Goal: Contribute content: Add original content to the website for others to see

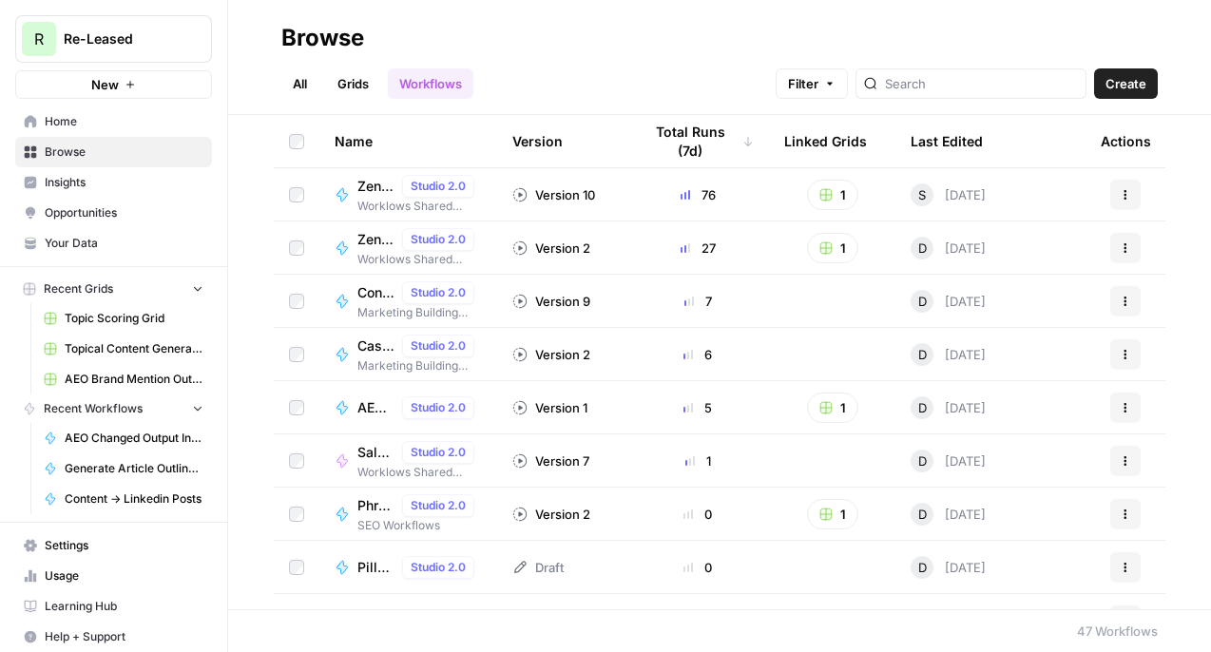
click at [83, 555] on link "Settings" at bounding box center [113, 545] width 197 height 30
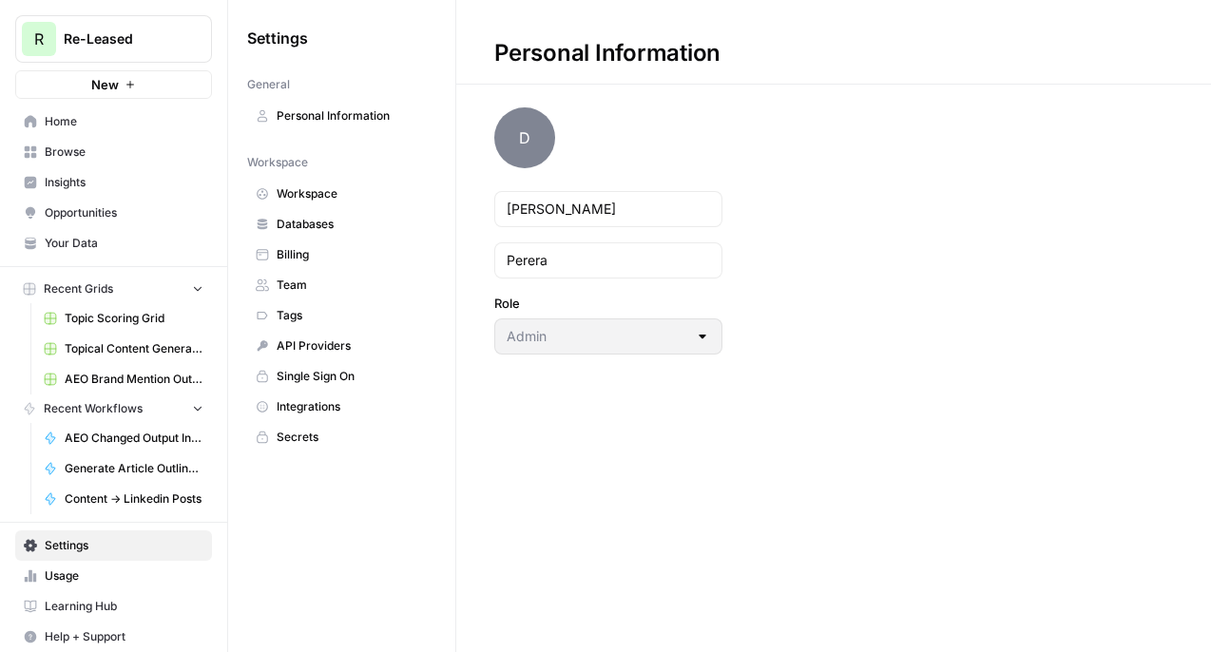
click at [328, 354] on span "API Providers" at bounding box center [352, 345] width 151 height 17
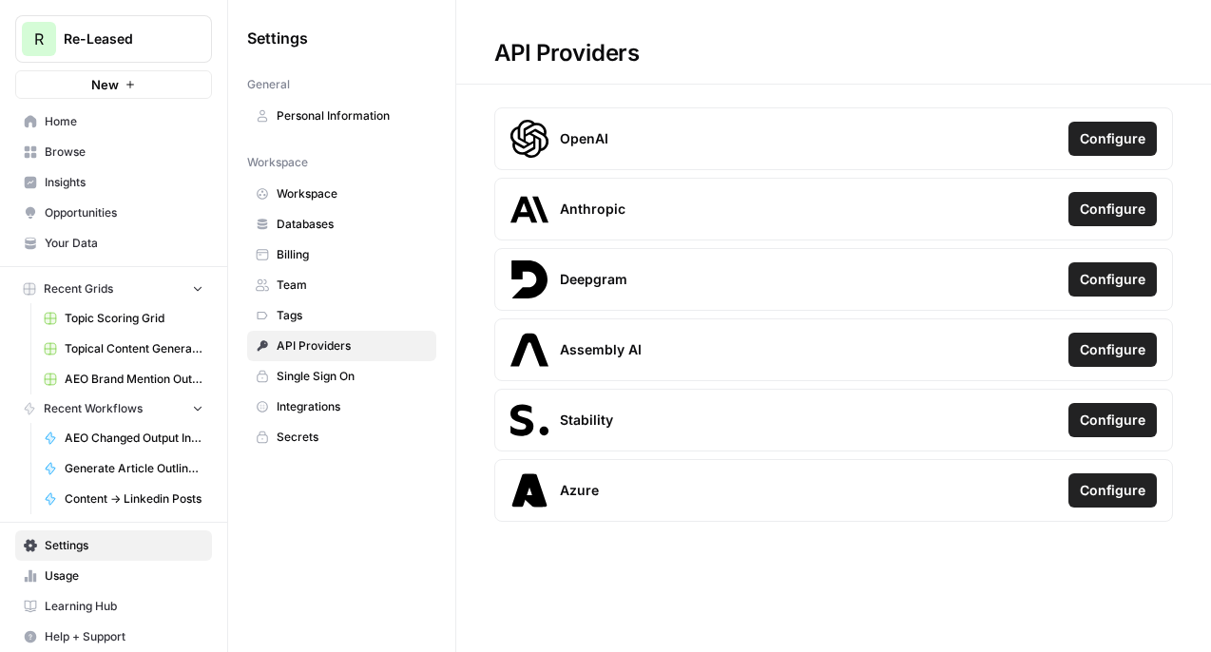
click at [1117, 142] on span "Configure" at bounding box center [1113, 138] width 66 height 19
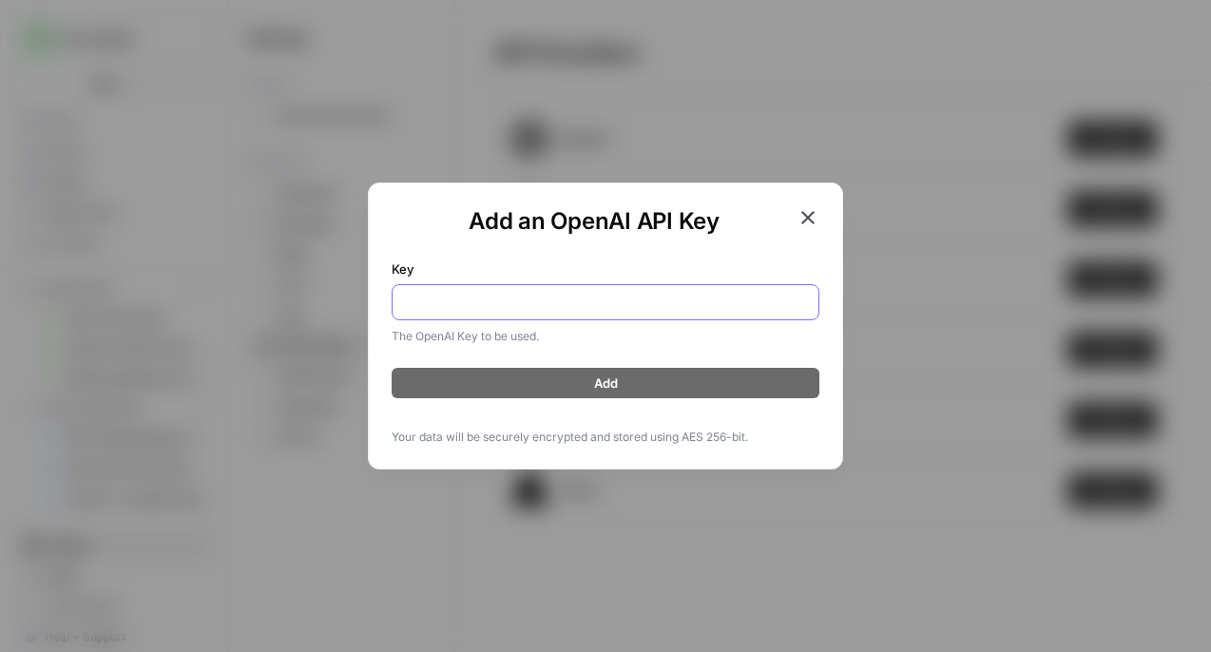
click at [420, 303] on input "Key" at bounding box center [605, 302] width 403 height 19
paste input "sk-proj-oSjOe61c62TUQJ-u0-g7TQLknLYLqtMH_1kILkJ75wHE0Vc7Hvynwrts3GQTHeSkJl_agXc…"
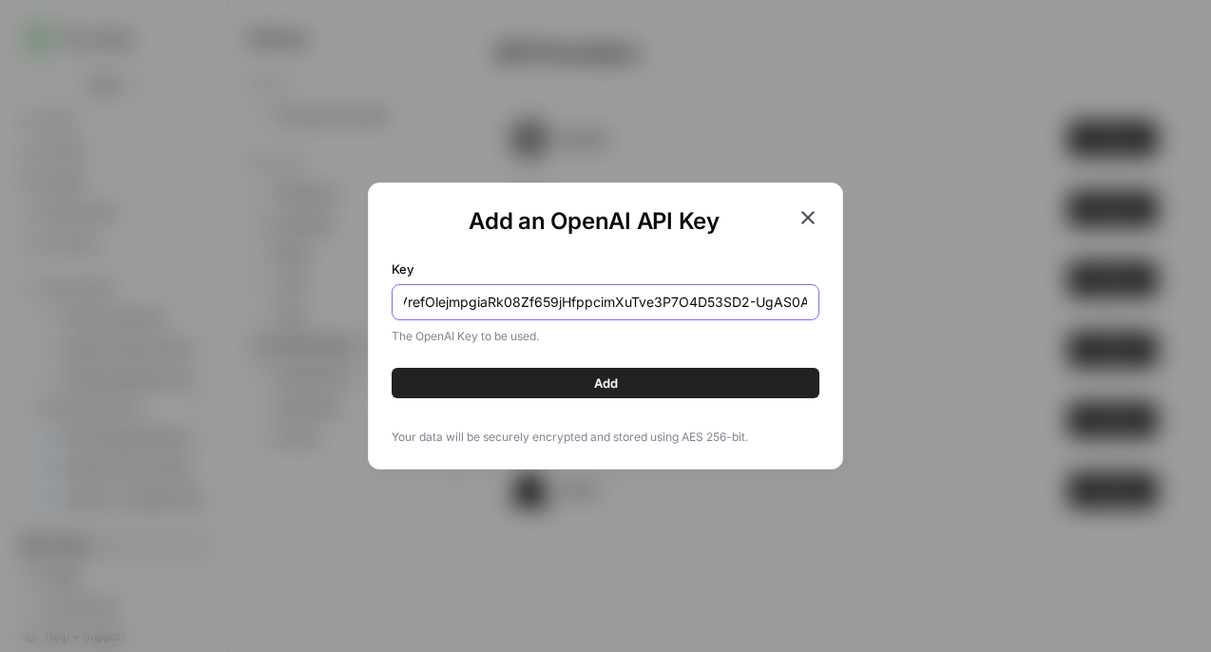
type input "sk-proj-oSjOe61c62TUQJ-u0-g7TQLknLYLqtMH_1kILkJ75wHE0Vc7Hvynwrts3GQTHeSkJl_agXc…"
click at [459, 388] on button "Add" at bounding box center [606, 383] width 428 height 30
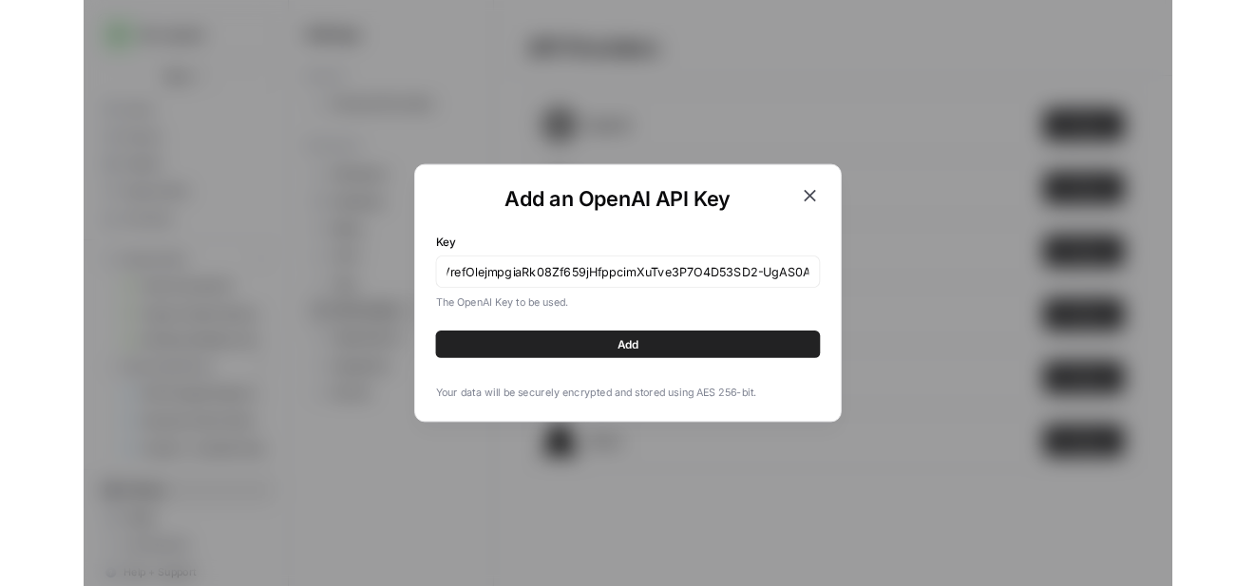
scroll to position [0, 0]
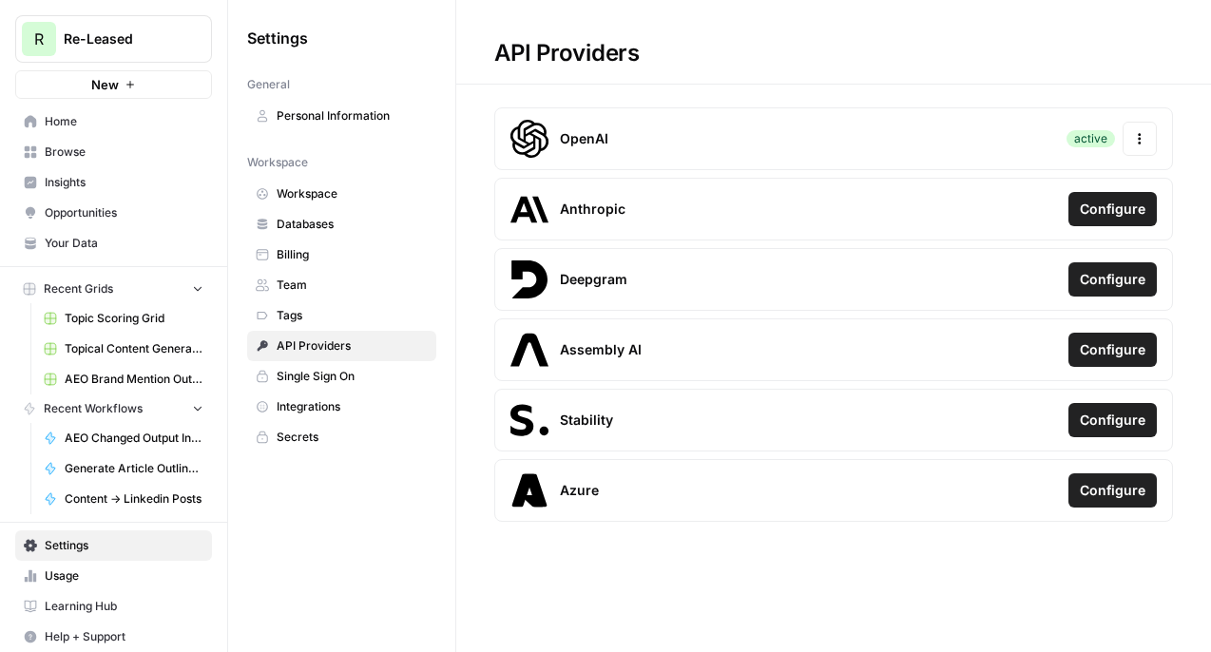
click at [76, 129] on span "Home" at bounding box center [124, 121] width 159 height 17
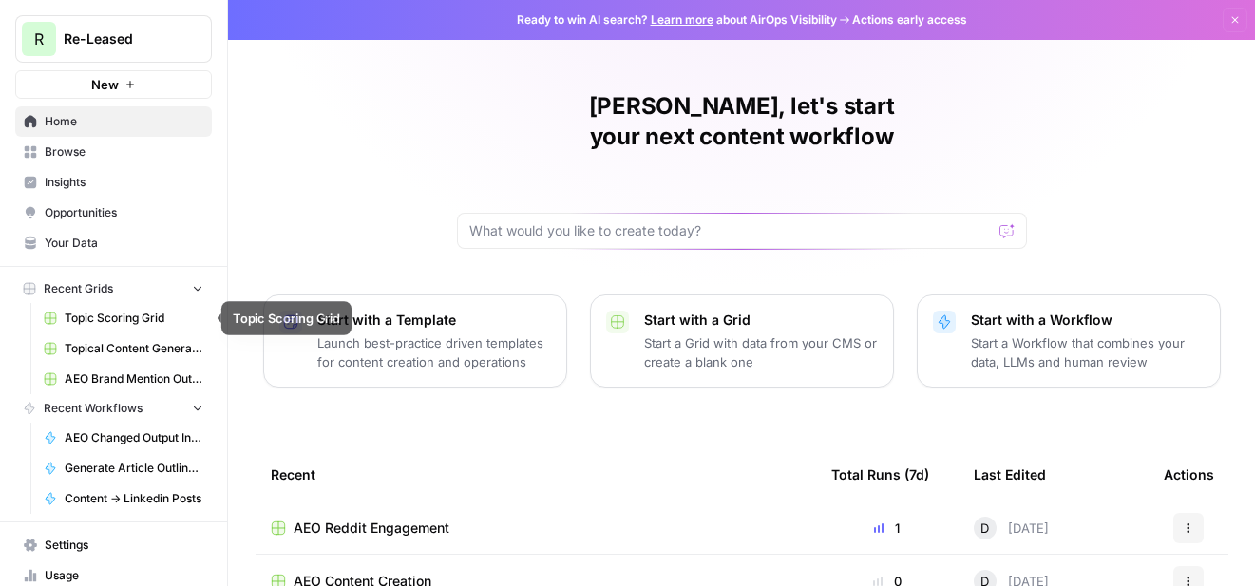
click at [115, 314] on span "Topic Scoring Grid" at bounding box center [134, 318] width 139 height 17
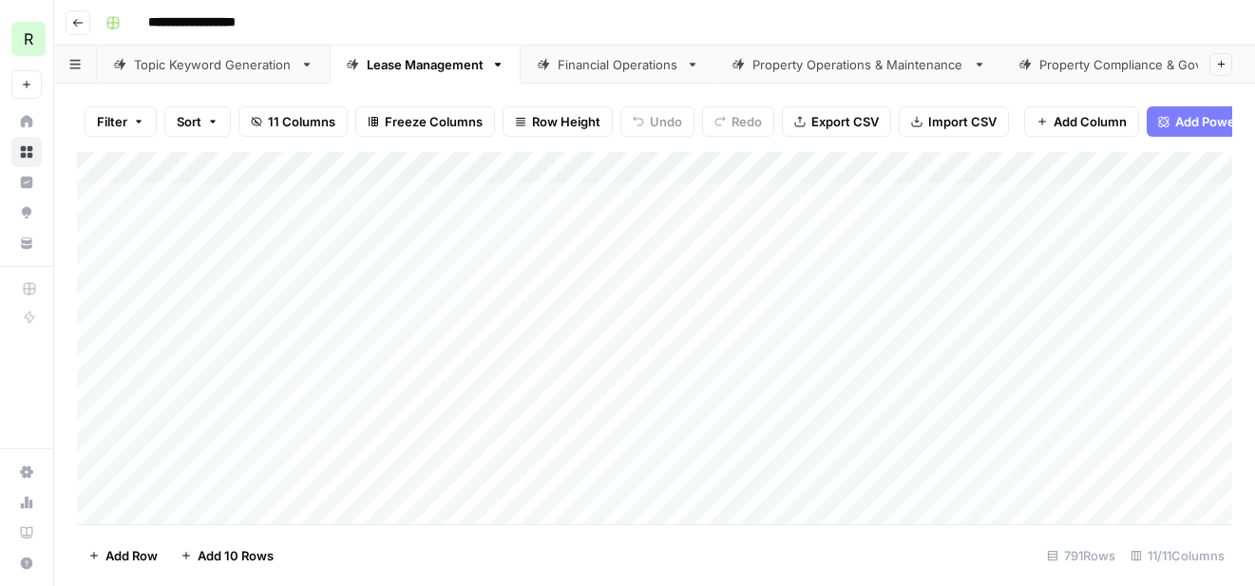
click at [87, 25] on button "Go back" at bounding box center [78, 22] width 25 height 25
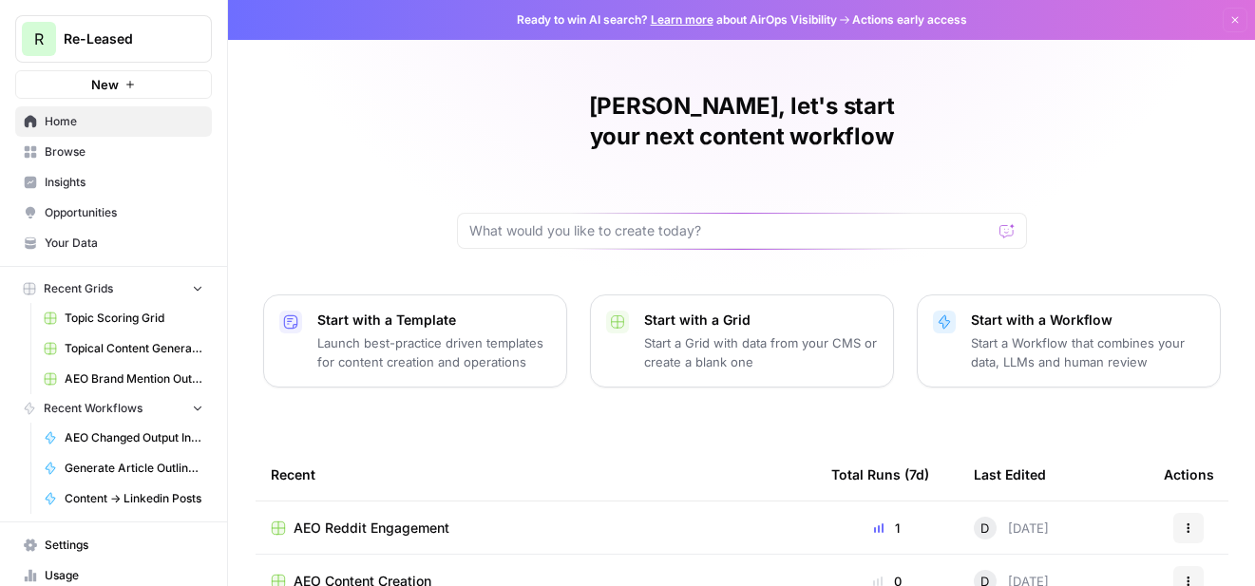
click at [87, 157] on span "Browse" at bounding box center [124, 151] width 159 height 17
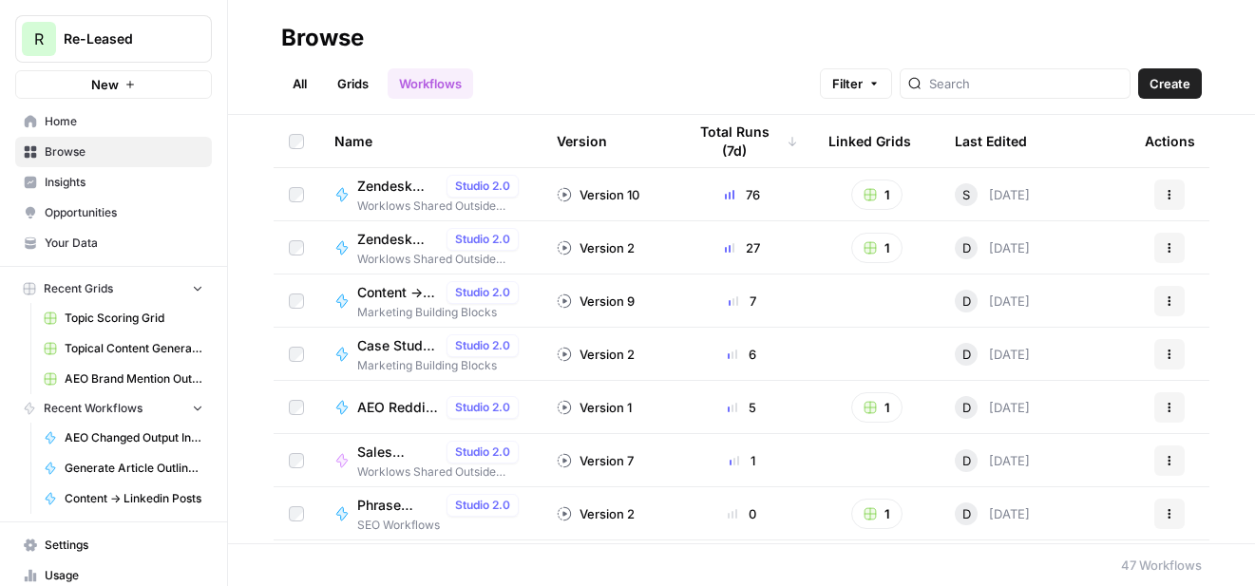
click at [350, 78] on link "Grids" at bounding box center [353, 83] width 54 height 30
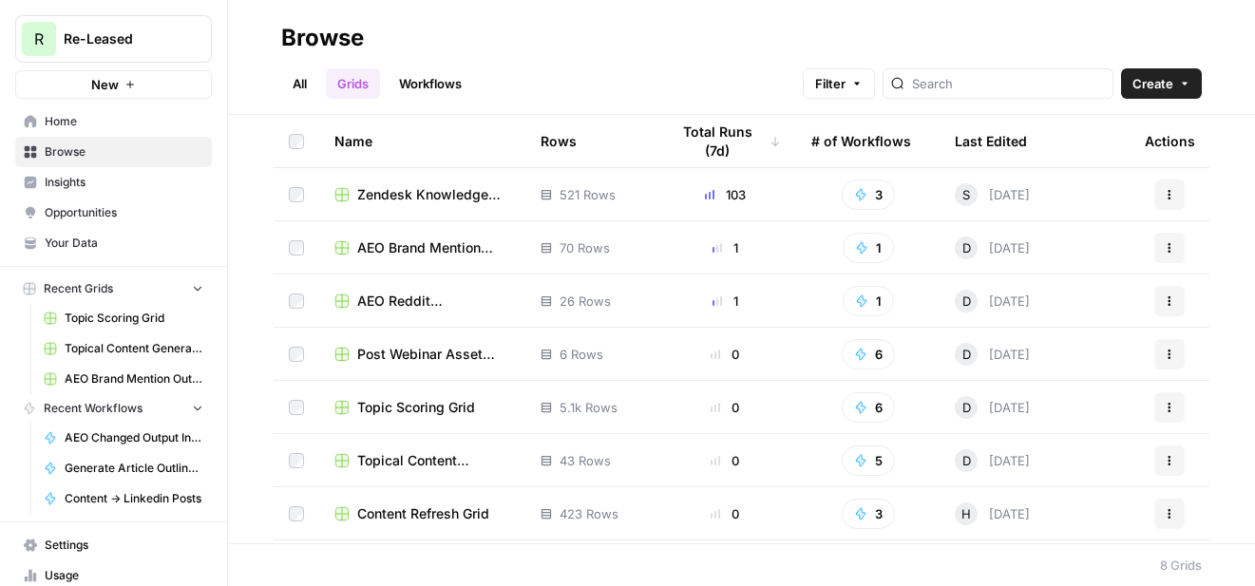
click at [423, 461] on span "Topical Content Generation Grid" at bounding box center [433, 460] width 153 height 19
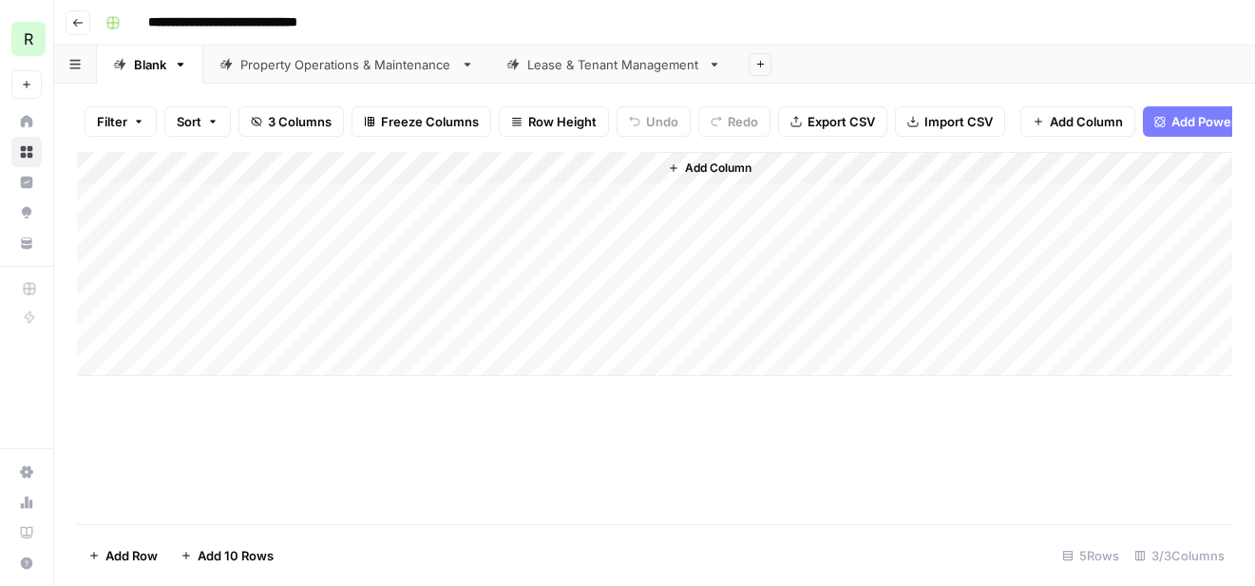
click at [194, 264] on div "Add Column" at bounding box center [655, 264] width 1156 height 224
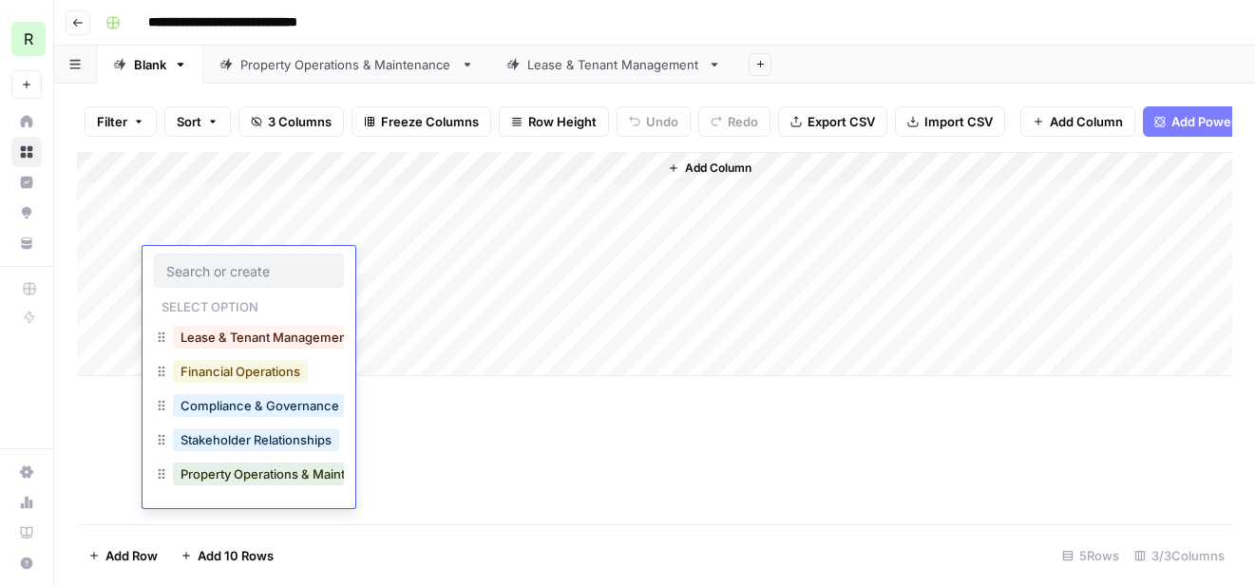
click at [237, 375] on button "Financial Operations" at bounding box center [240, 371] width 135 height 23
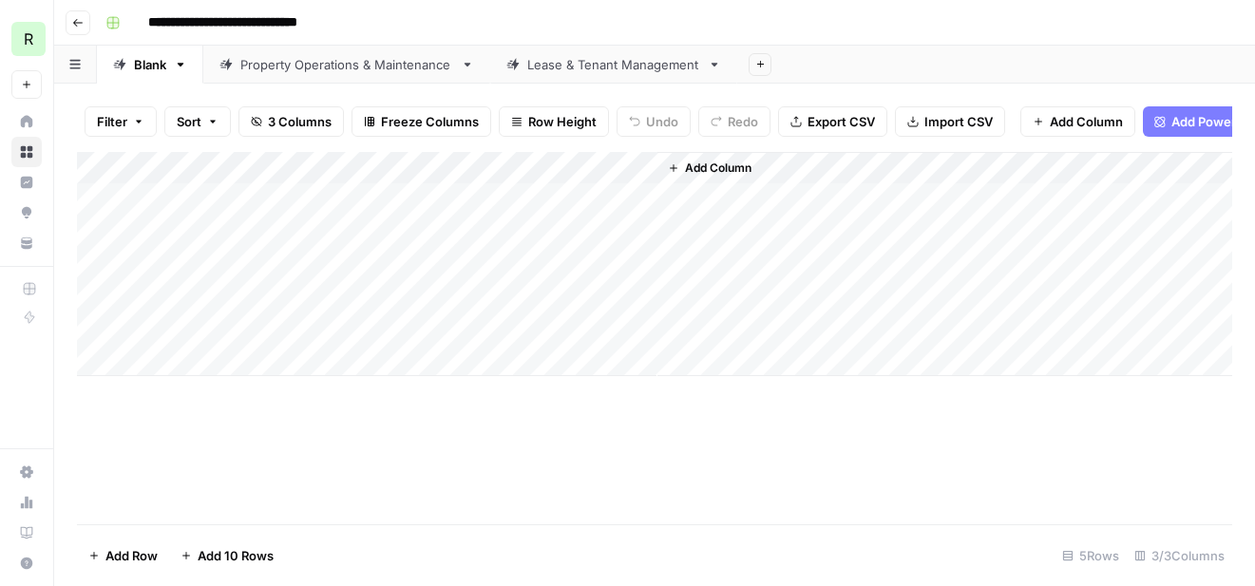
click at [380, 266] on div "Add Column" at bounding box center [655, 264] width 1156 height 224
type textarea "**********"
paste textarea "**********"
type textarea "**********"
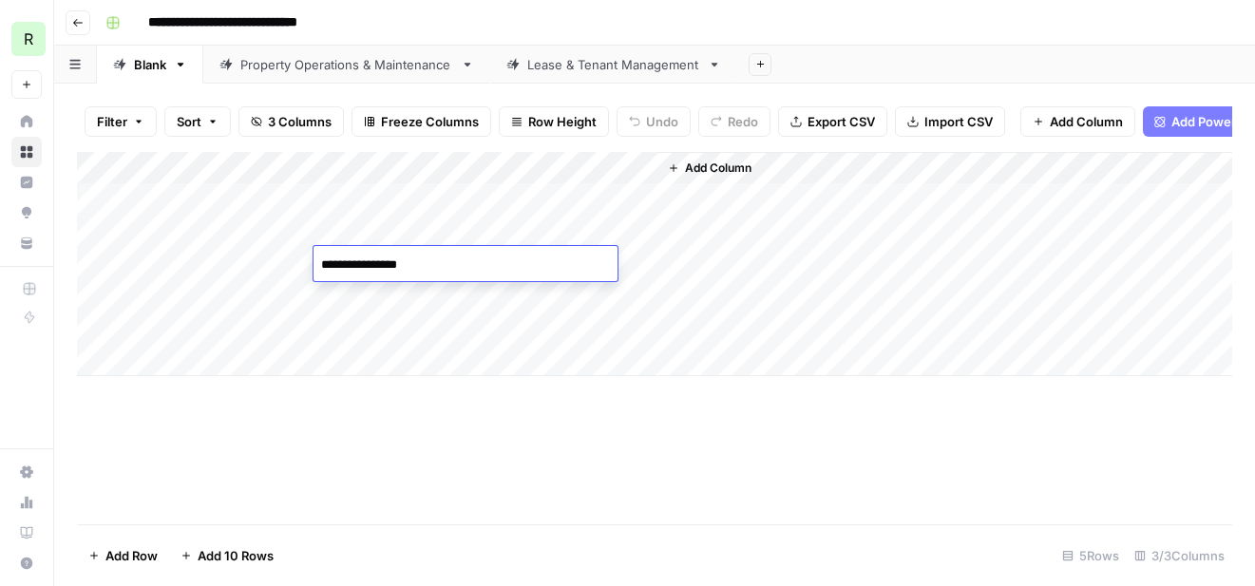
scroll to position [5321, 0]
click at [769, 517] on div "Add Column" at bounding box center [655, 338] width 1156 height 373
click at [616, 166] on div "Add Column" at bounding box center [655, 264] width 1156 height 224
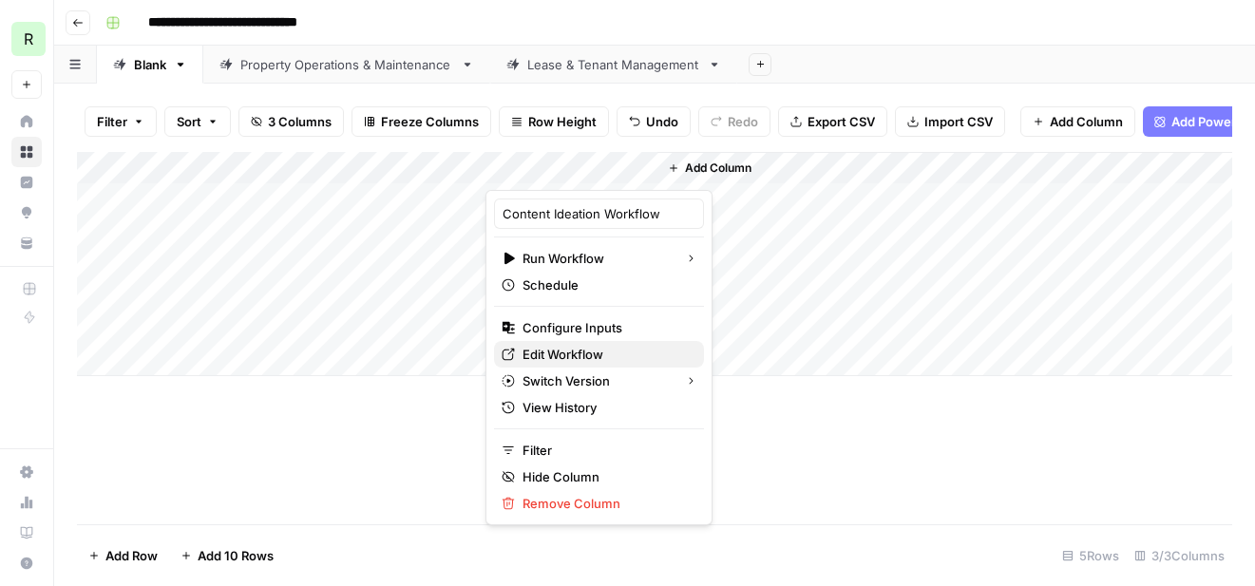
click at [566, 348] on span "Edit Workflow" at bounding box center [606, 354] width 166 height 19
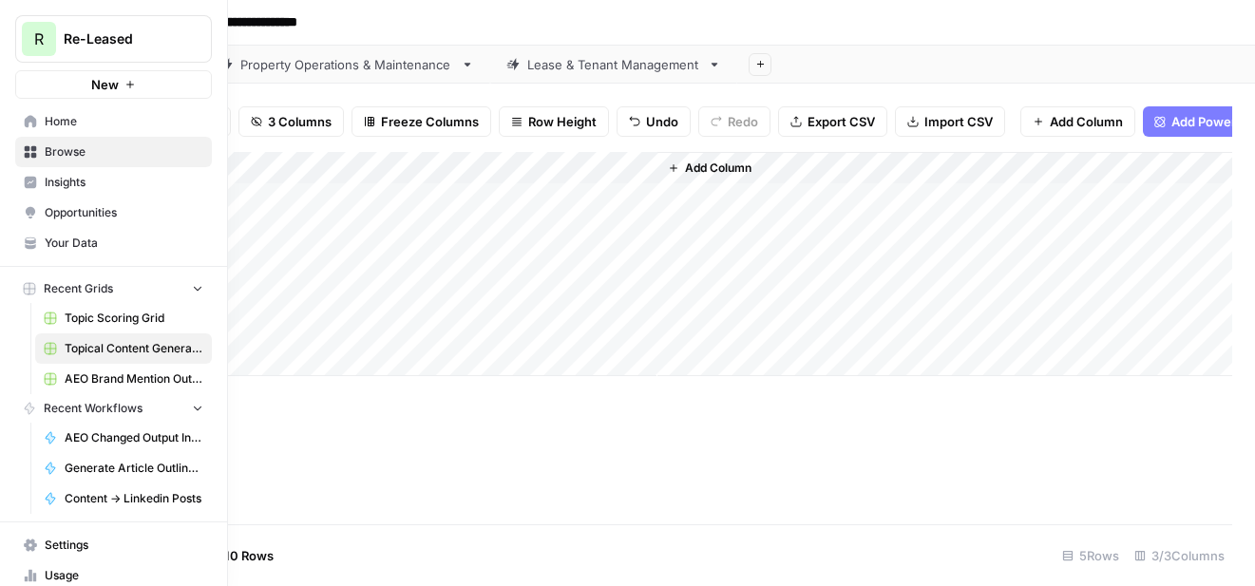
click at [28, 549] on icon at bounding box center [30, 545] width 13 height 12
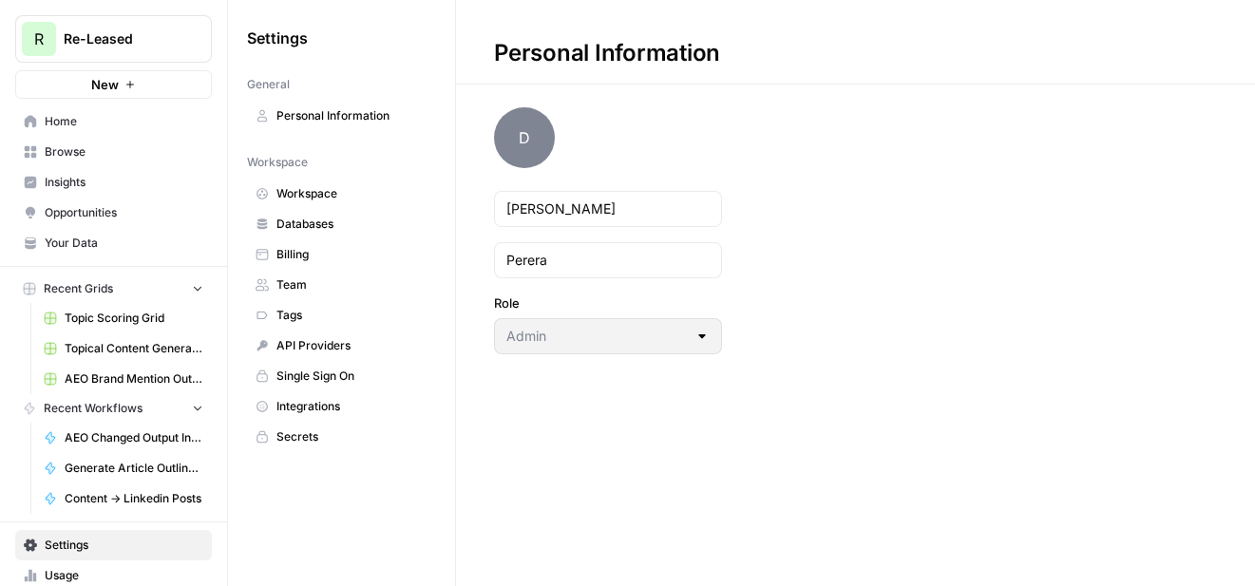
click at [329, 335] on link "API Providers" at bounding box center [341, 346] width 189 height 30
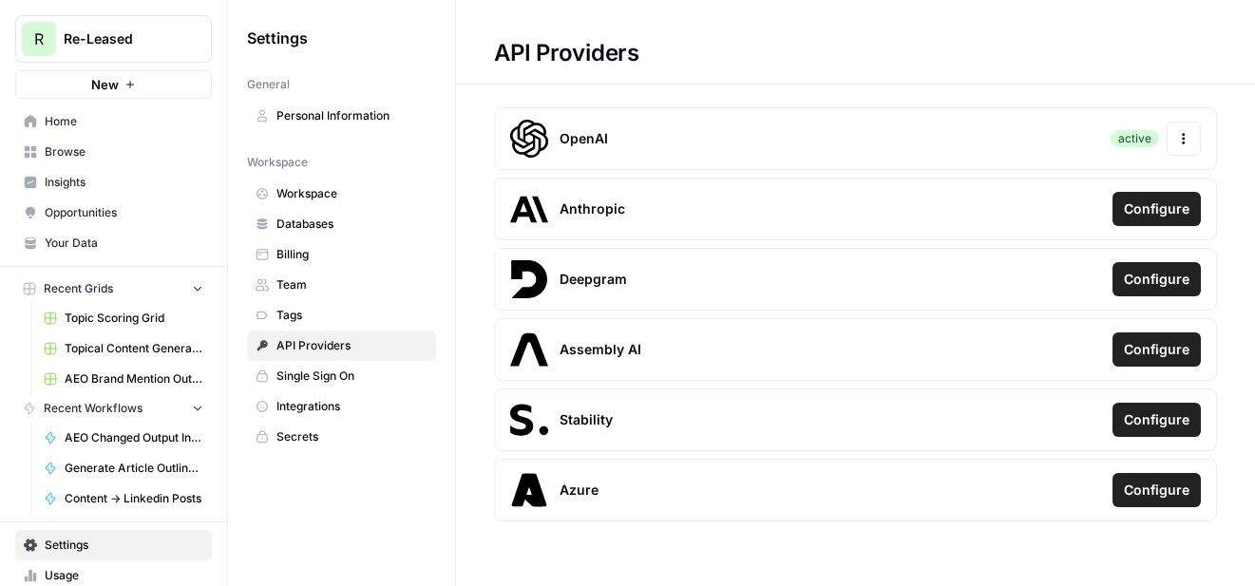
click at [1179, 144] on icon "button" at bounding box center [1183, 138] width 13 height 13
click at [1003, 31] on h1 "API Providers" at bounding box center [855, 42] width 799 height 85
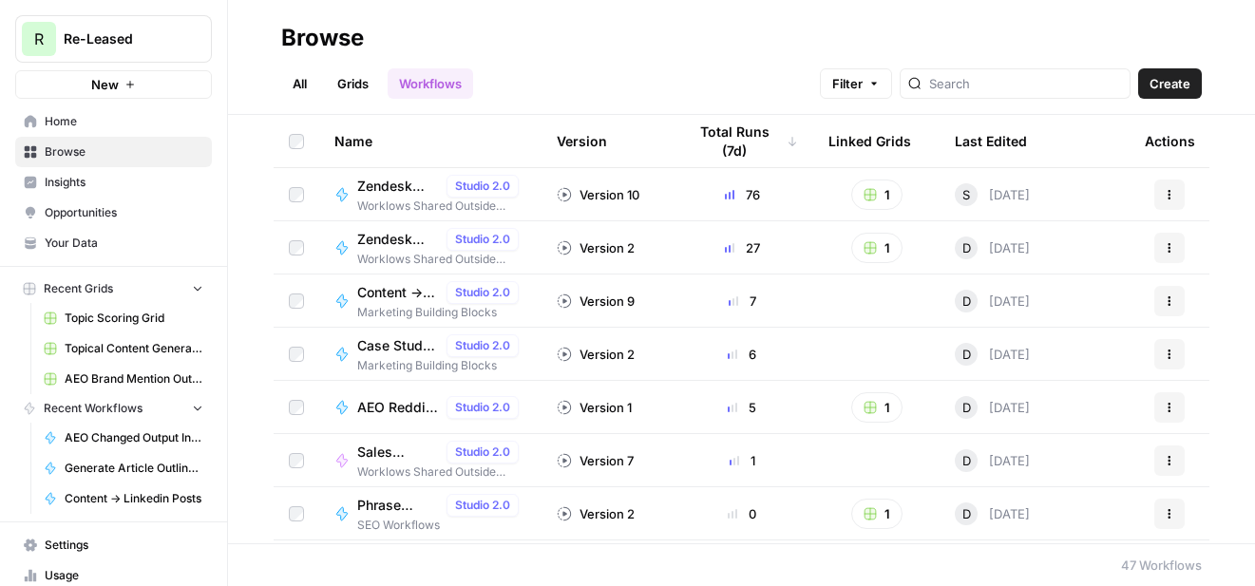
click at [103, 327] on link "Topic Scoring Grid" at bounding box center [123, 318] width 177 height 30
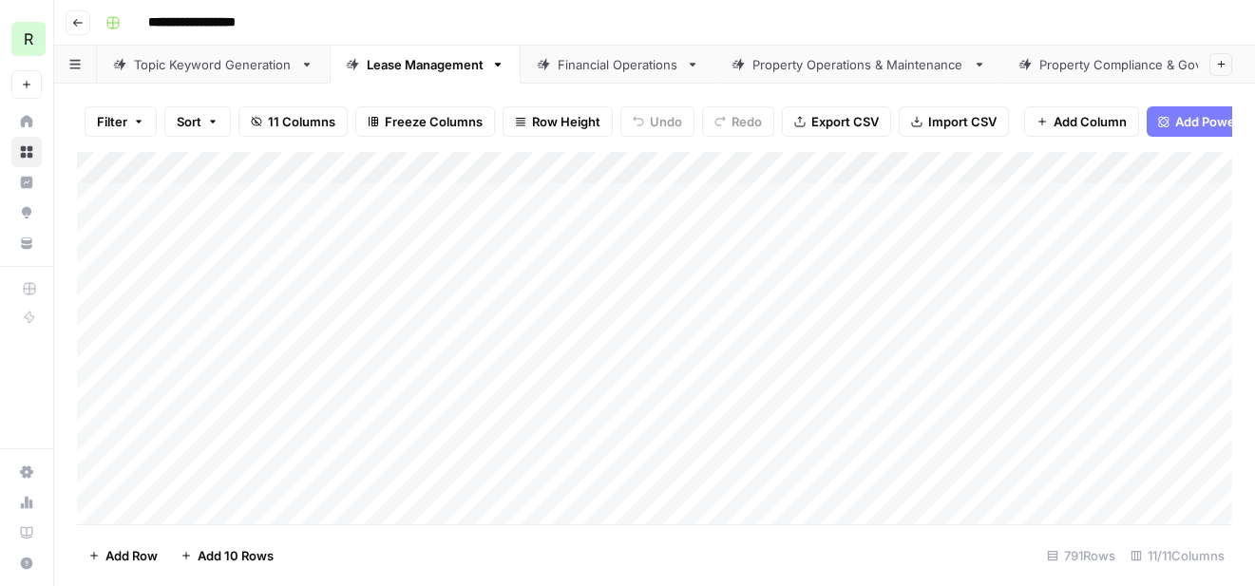
click at [609, 69] on div "Financial Operations" at bounding box center [618, 64] width 121 height 19
click at [306, 201] on div "Add Column" at bounding box center [655, 338] width 1156 height 373
click at [938, 166] on div "Add Column" at bounding box center [655, 338] width 1156 height 373
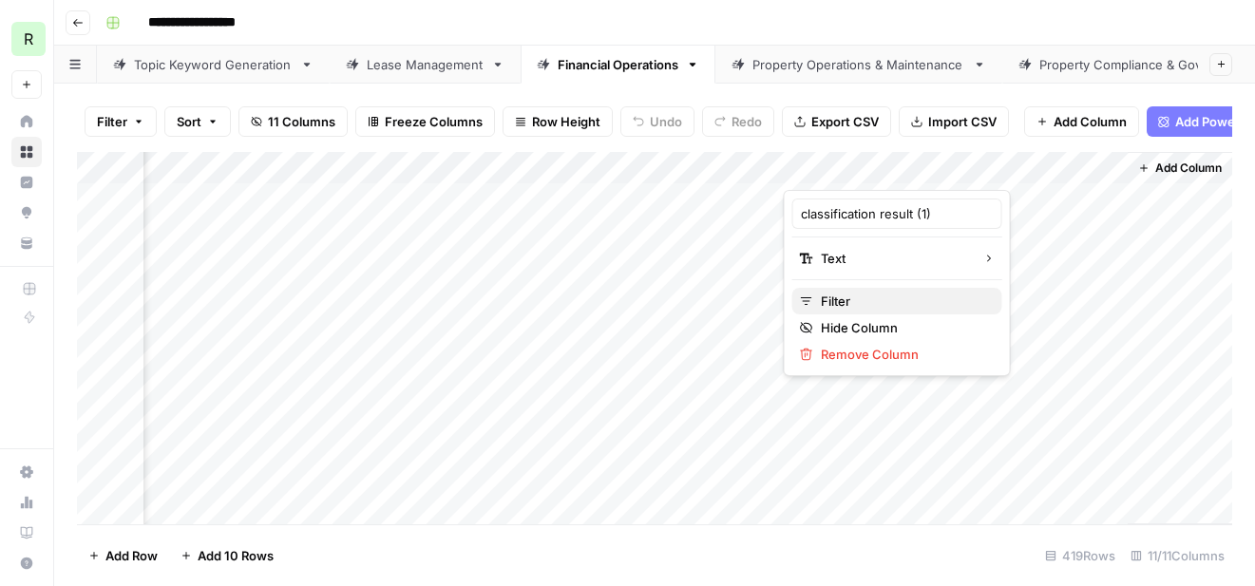
click at [867, 298] on span "Filter" at bounding box center [904, 301] width 166 height 19
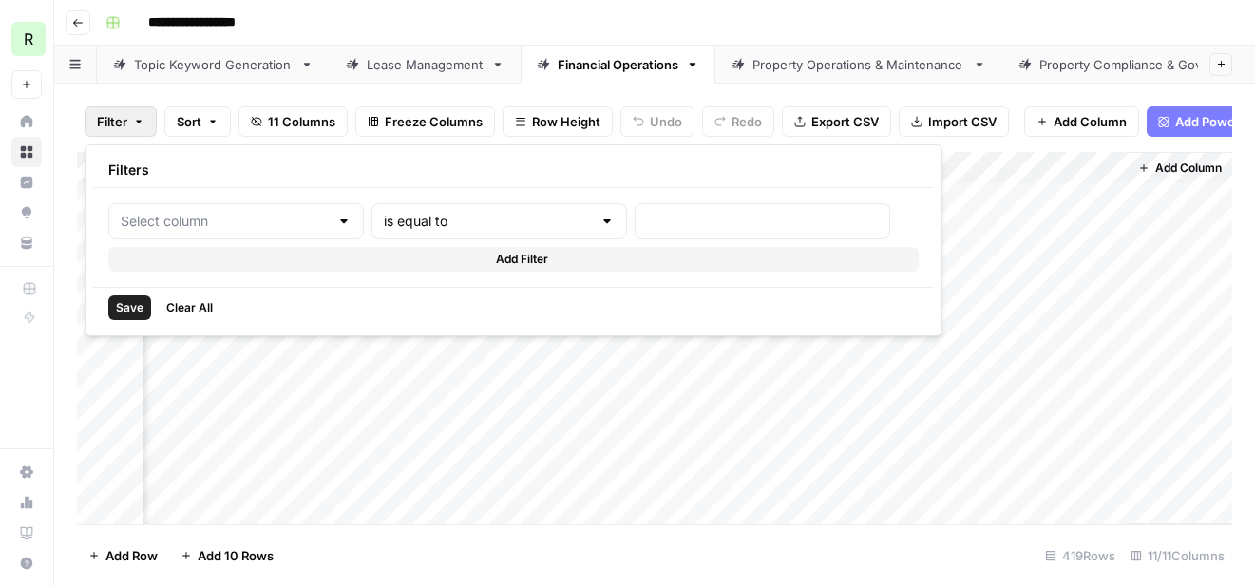
type input "classification result (1)"
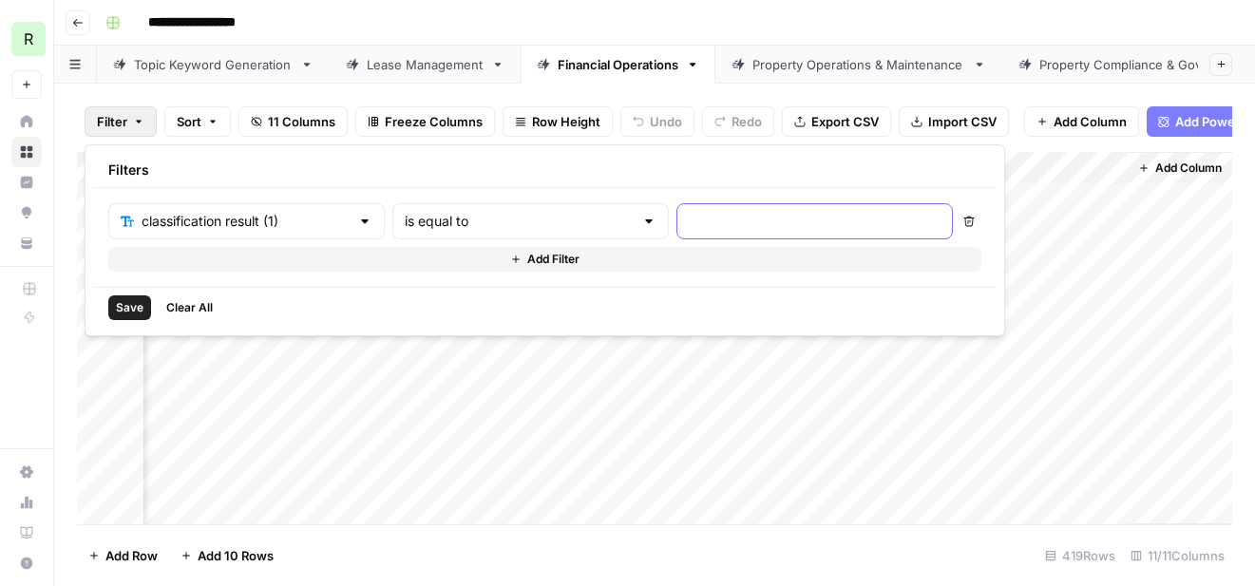
click at [689, 220] on input "text" at bounding box center [815, 221] width 252 height 19
type input "relevant"
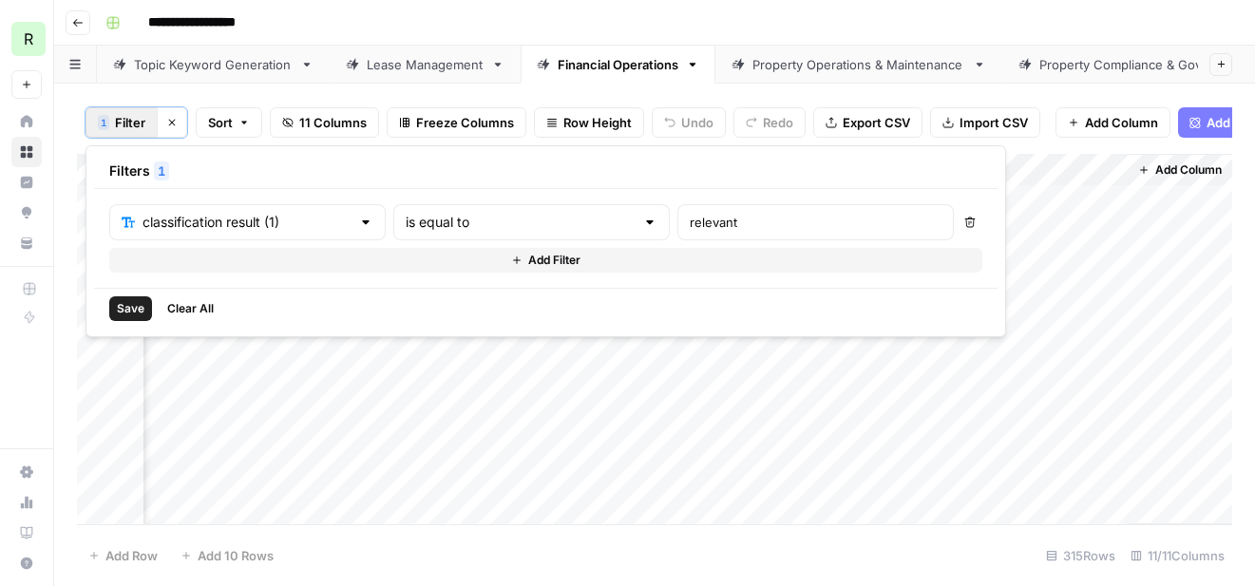
click at [525, 577] on footer "Add Row Add 10 Rows 315 Rows 11/11 Columns" at bounding box center [655, 556] width 1156 height 62
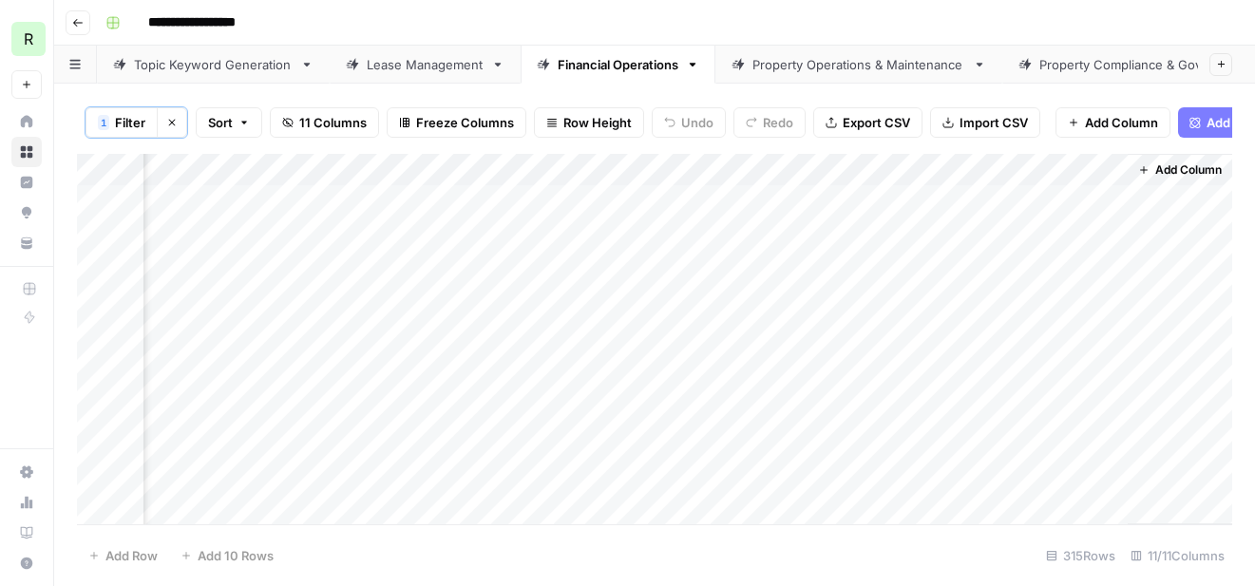
scroll to position [0, 0]
click at [195, 199] on div "Add Column" at bounding box center [655, 339] width 1156 height 371
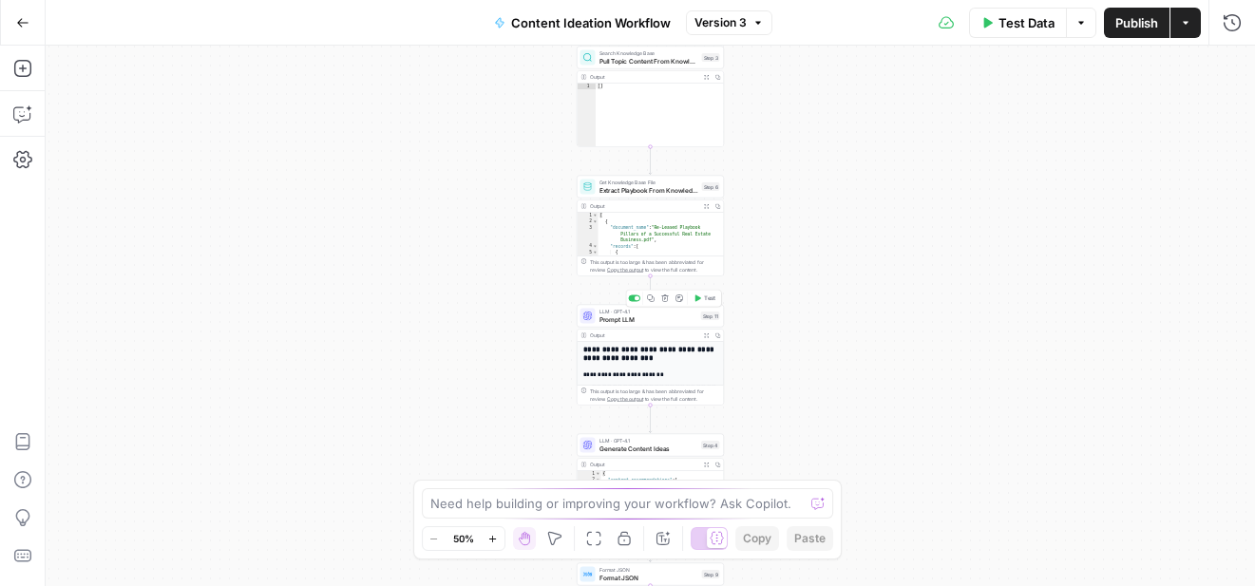
click at [623, 319] on span "Prompt LLM" at bounding box center [649, 320] width 98 height 10
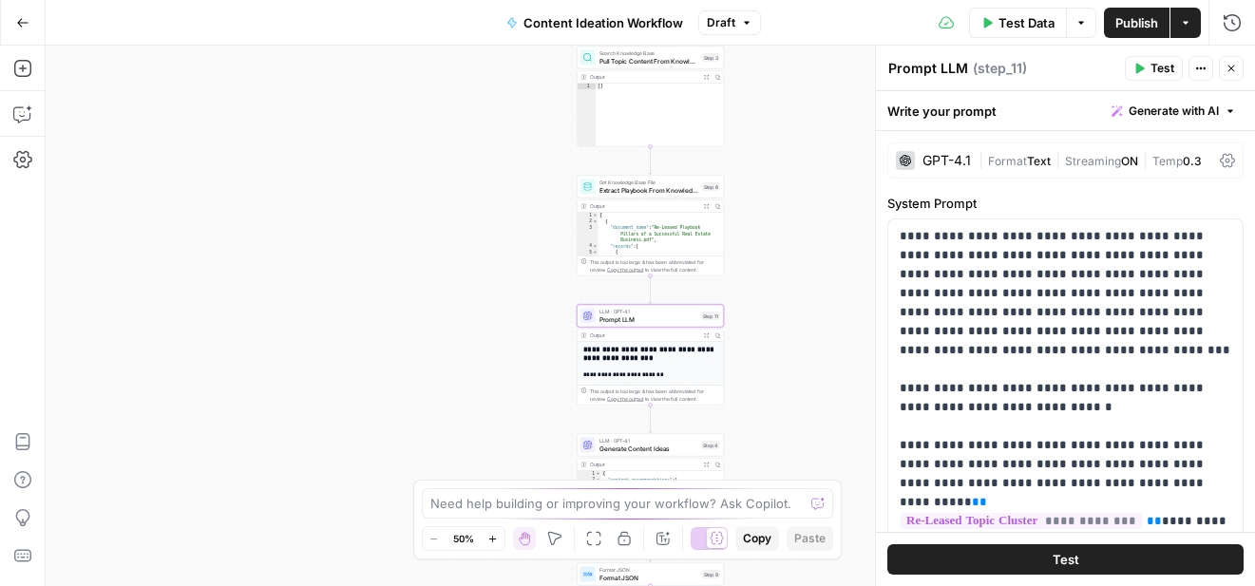
click at [1230, 161] on icon at bounding box center [1227, 160] width 15 height 15
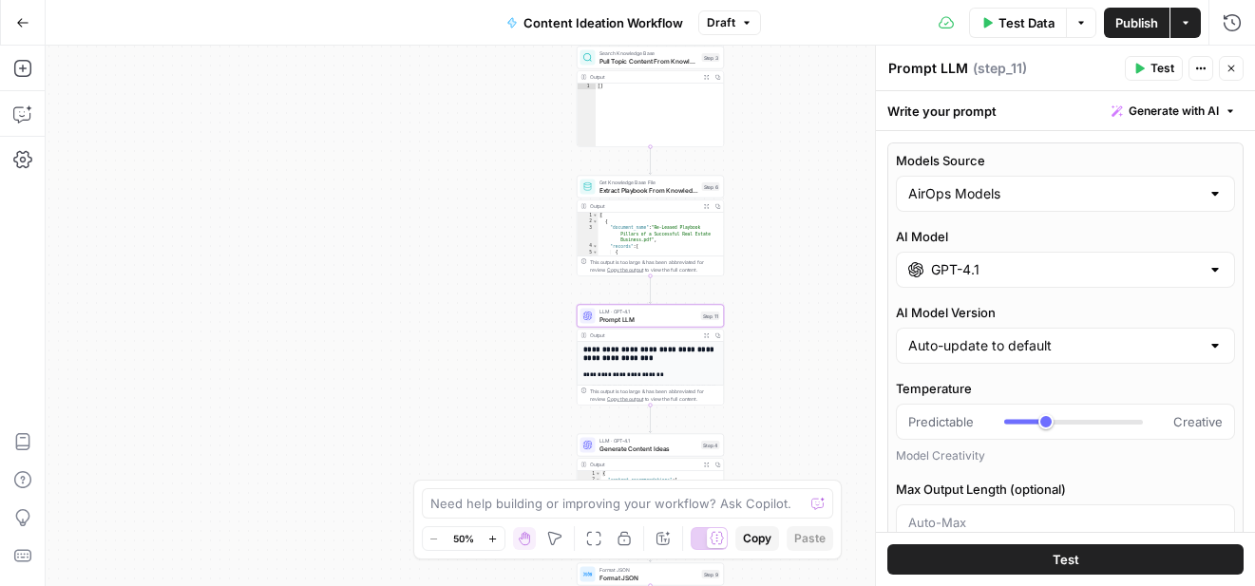
click at [1214, 195] on div at bounding box center [1215, 193] width 15 height 19
click at [1055, 261] on span "My Models" at bounding box center [1061, 267] width 299 height 19
type input "My Models"
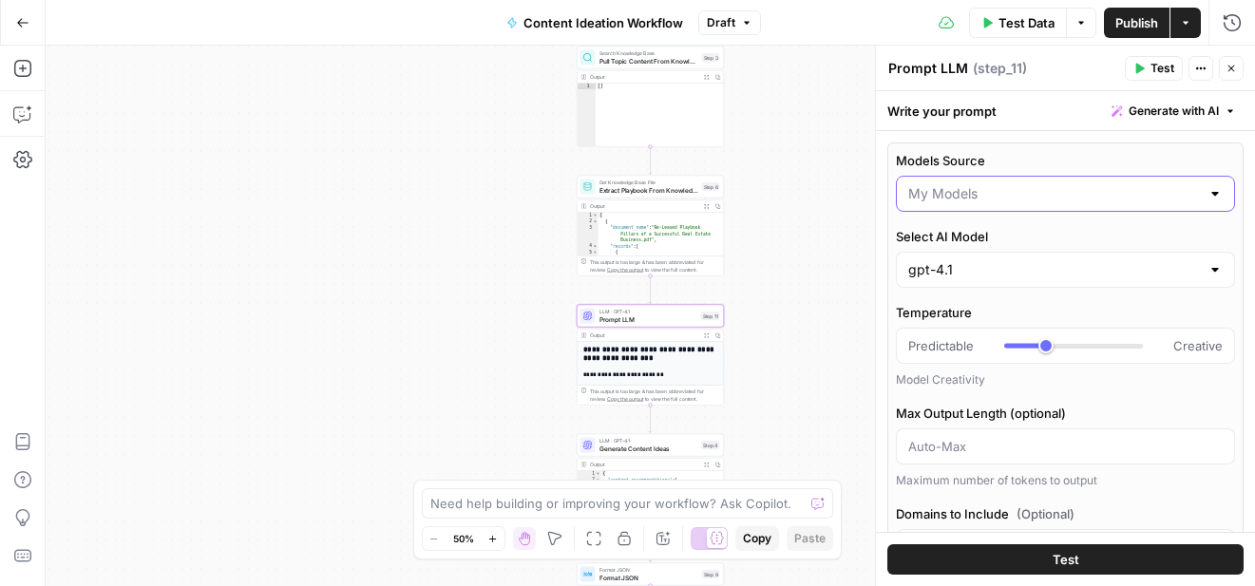
click at [1124, 200] on input "Models Source" at bounding box center [1054, 193] width 292 height 19
click at [1092, 273] on span "My Models" at bounding box center [1053, 267] width 282 height 19
type input "My Models"
click at [1016, 561] on button "Test" at bounding box center [1066, 560] width 356 height 30
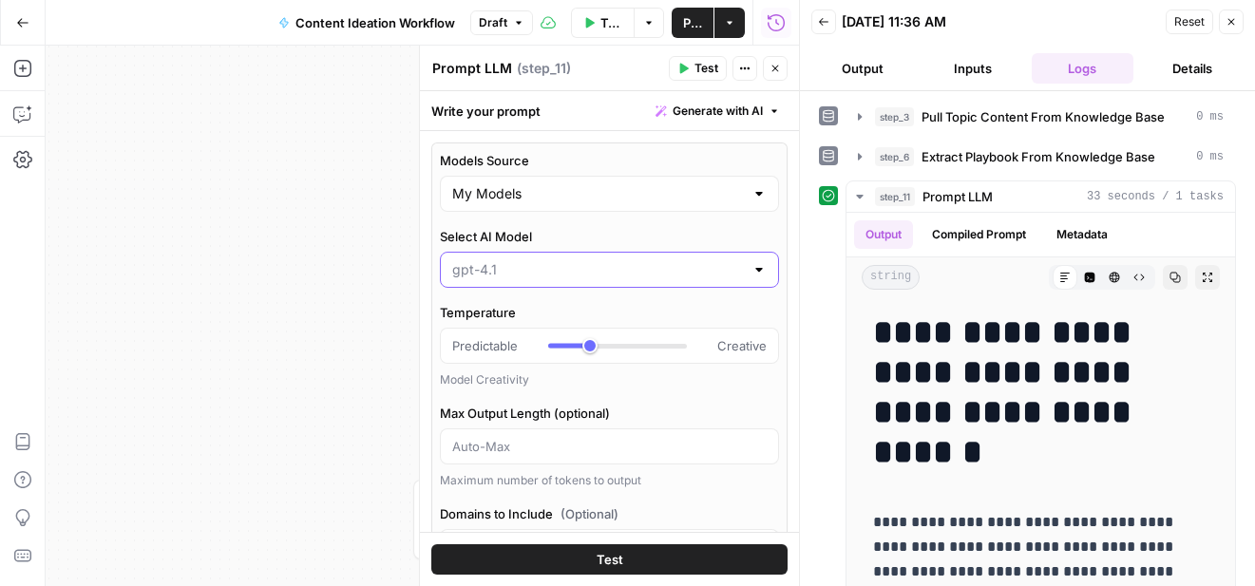
click at [738, 273] on input "Select AI Model" at bounding box center [598, 269] width 292 height 19
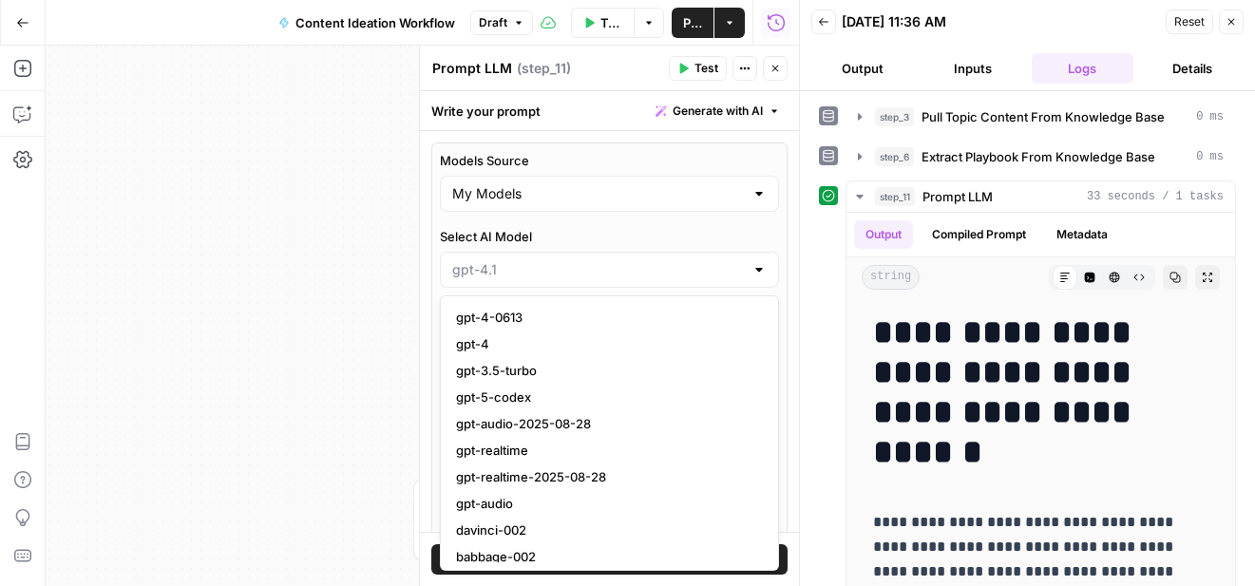
type input "gpt-4.1"
click at [672, 232] on label "Select AI Model" at bounding box center [609, 236] width 339 height 19
click at [672, 260] on input "gpt-4.1" at bounding box center [598, 269] width 292 height 19
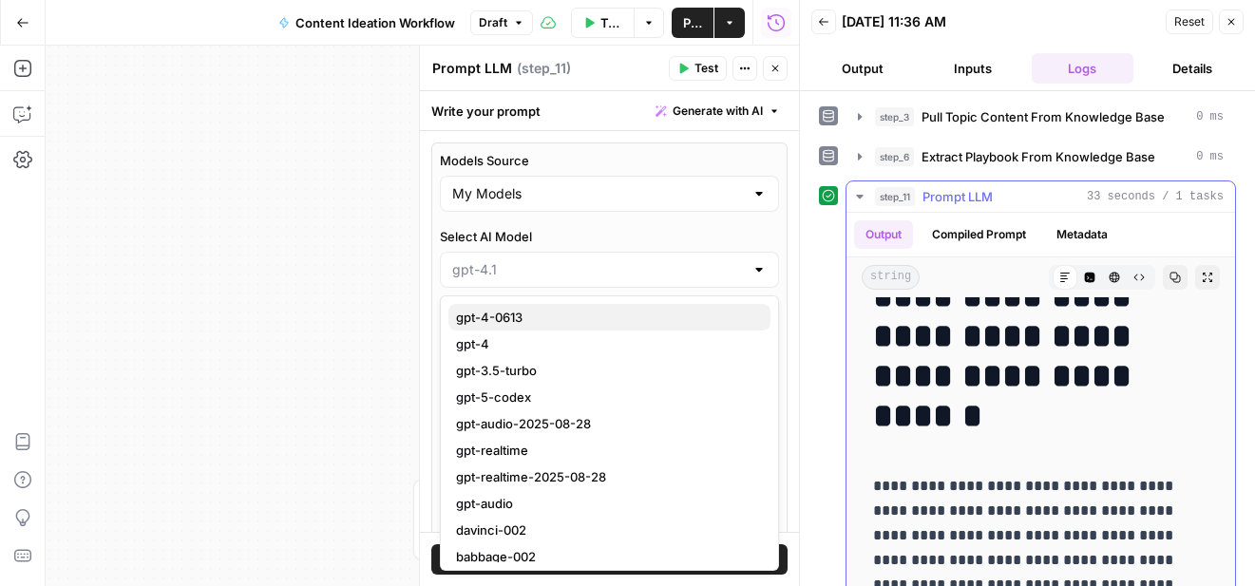
scroll to position [10, 0]
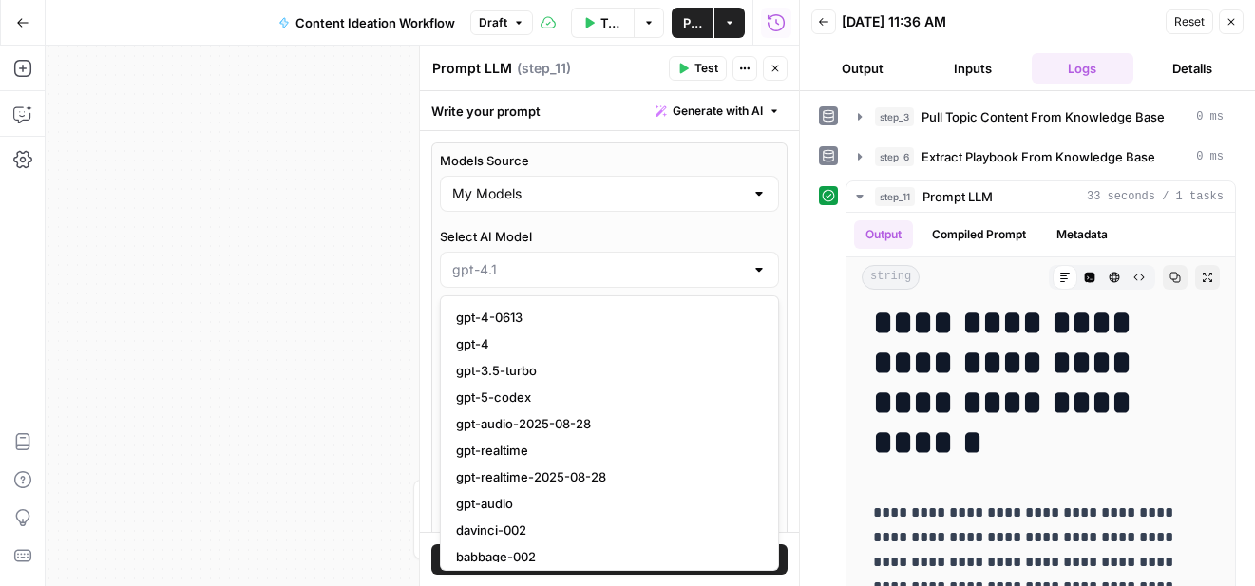
type input "gpt-4.1"
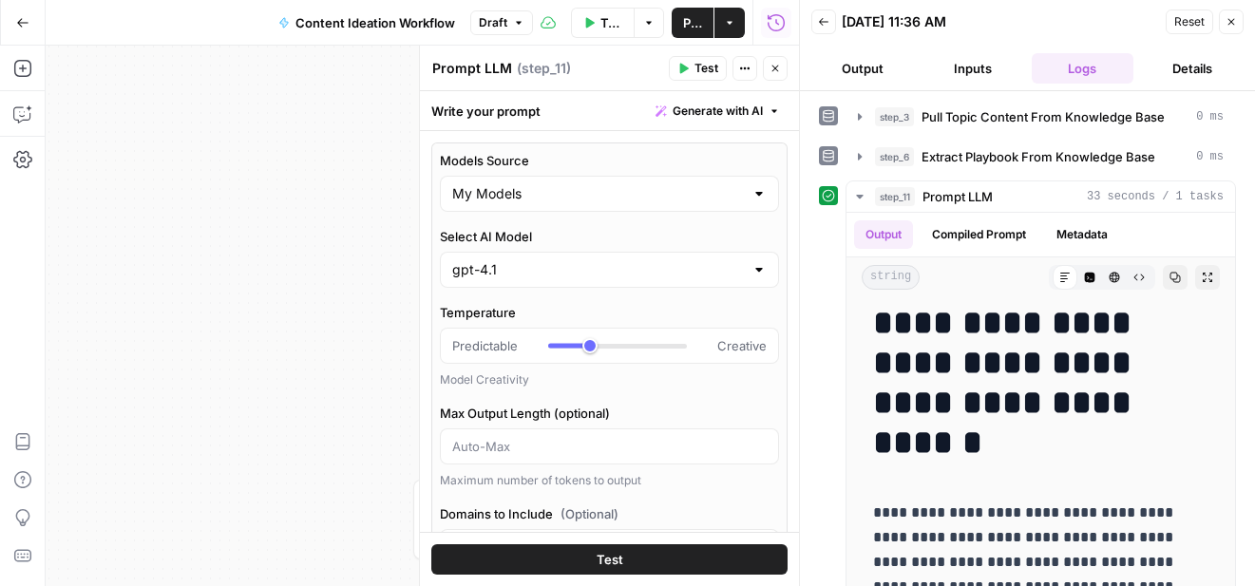
click at [766, 233] on label "Select AI Model" at bounding box center [609, 236] width 339 height 19
click at [744, 260] on input "gpt-4.1" at bounding box center [598, 269] width 292 height 19
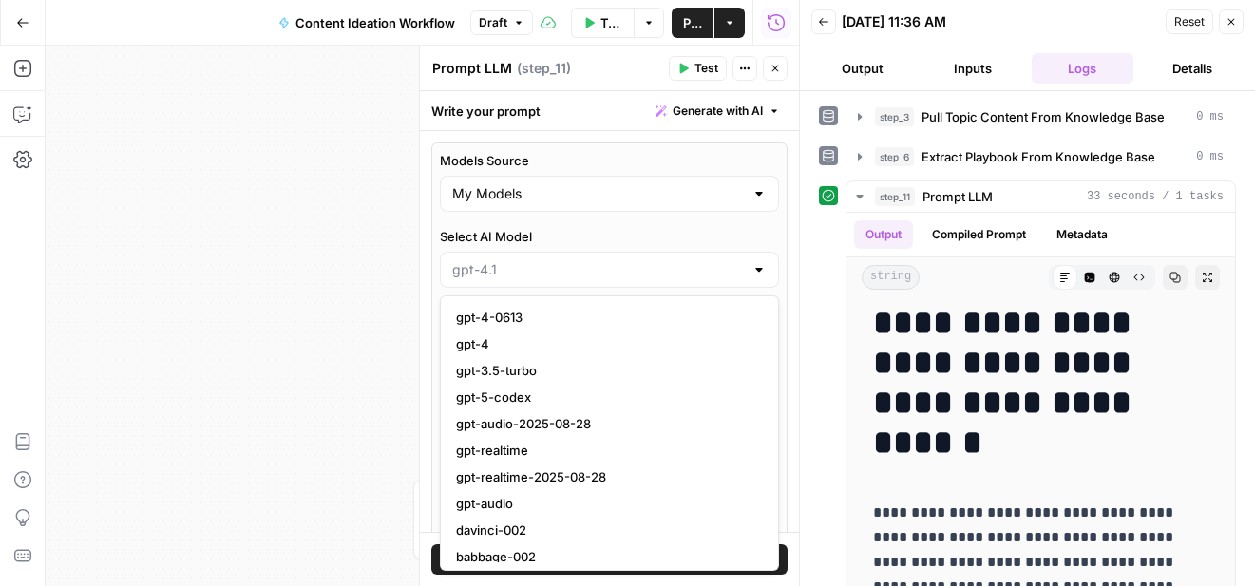
type input "gpt-4.1"
click at [766, 227] on label "Select AI Model" at bounding box center [609, 236] width 339 height 19
click at [744, 260] on input "gpt-4.1" at bounding box center [598, 269] width 292 height 19
type input "gpt-4.1"
click at [355, 316] on div "Workflow Input Settings Inputs Search Knowledge Base Pull Topic Content From Kn…" at bounding box center [423, 316] width 754 height 541
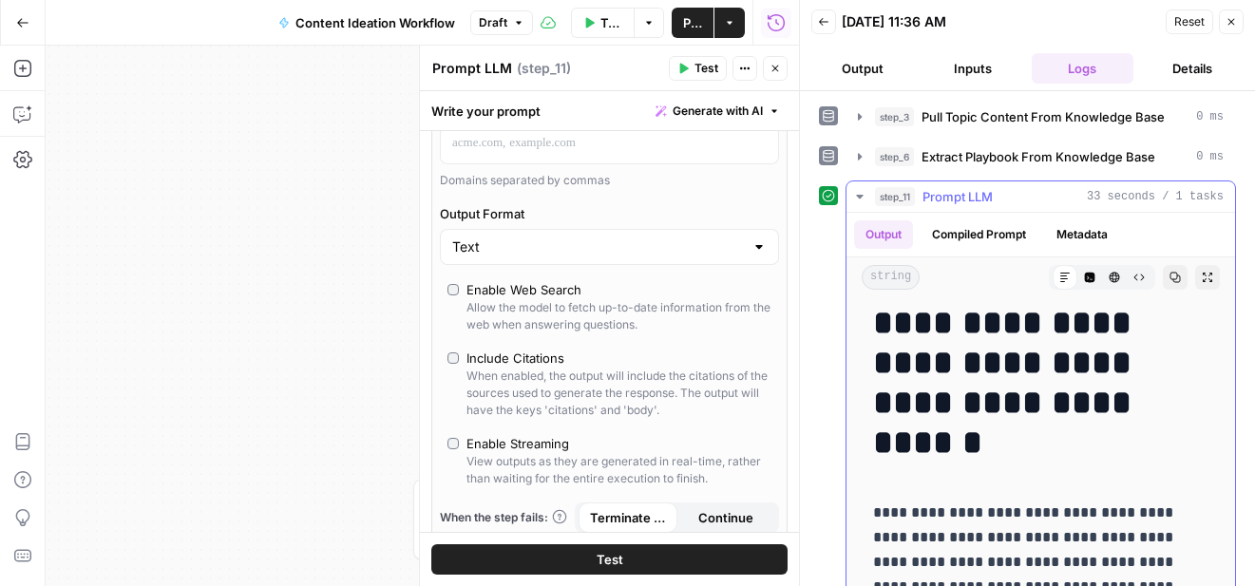
scroll to position [263, 0]
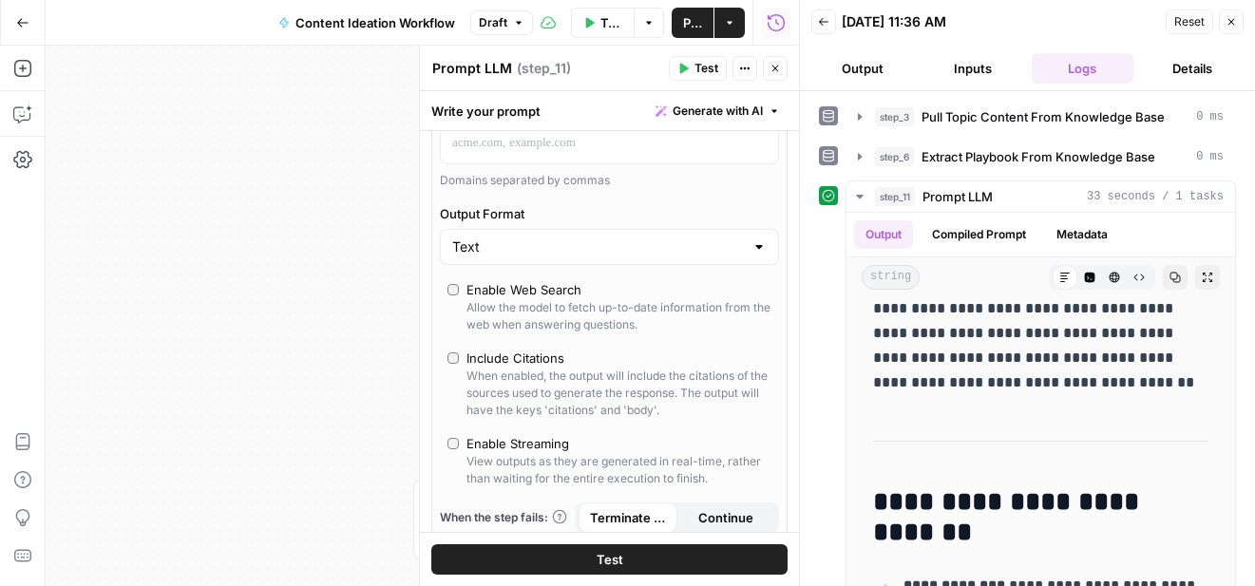
click at [1233, 18] on icon "button" at bounding box center [1231, 21] width 11 height 11
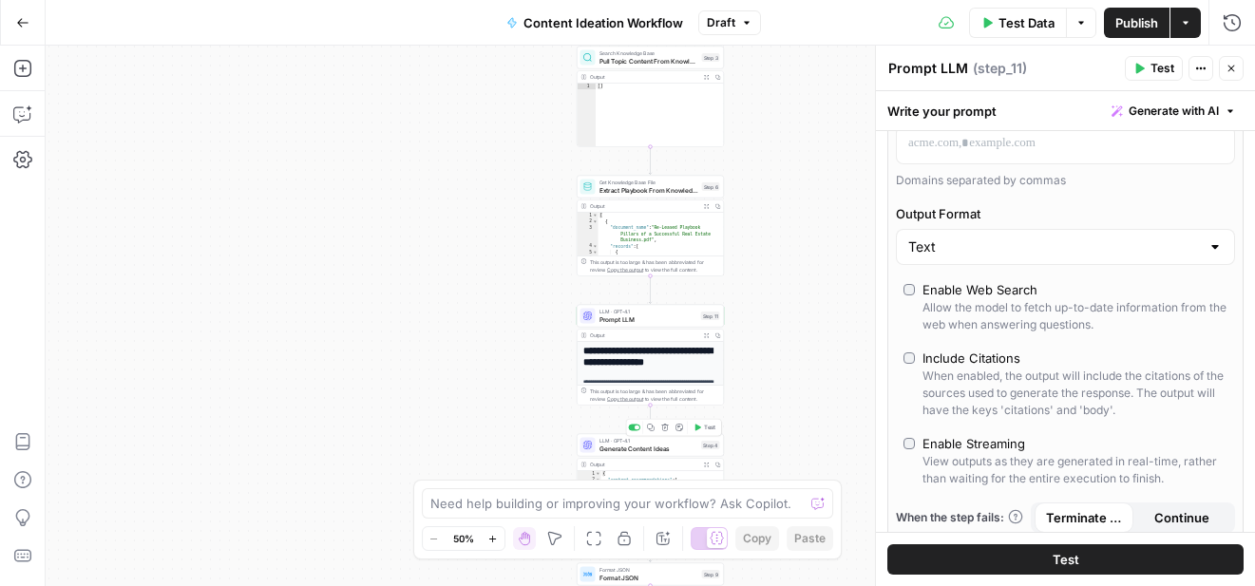
click at [645, 449] on span "Generate Content Ideas" at bounding box center [649, 449] width 99 height 10
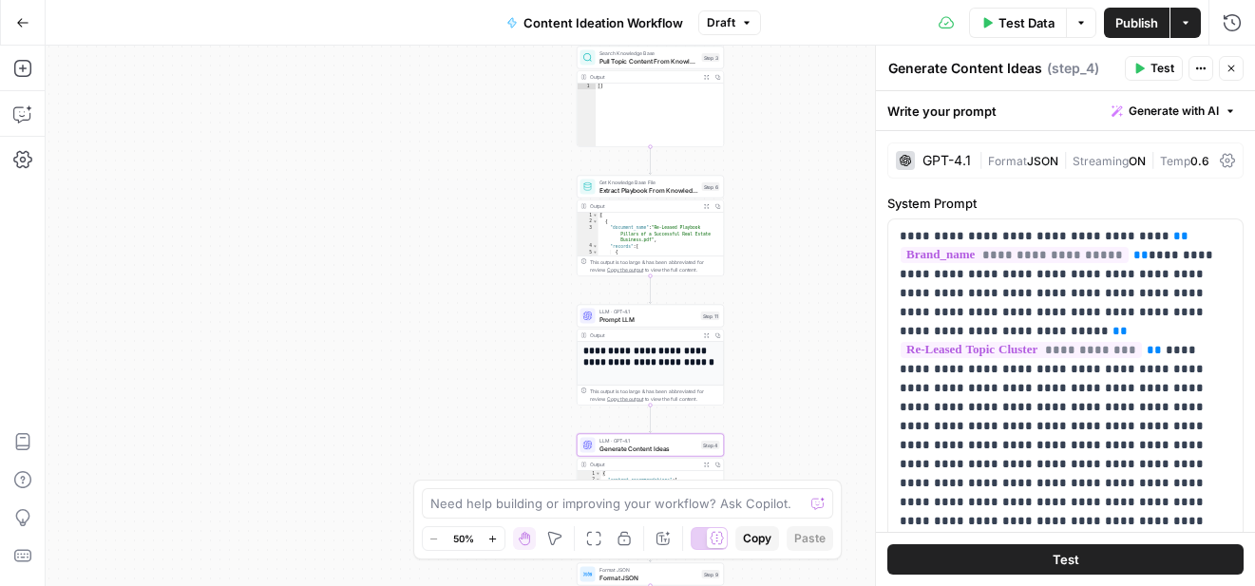
click at [1230, 157] on icon at bounding box center [1227, 160] width 15 height 15
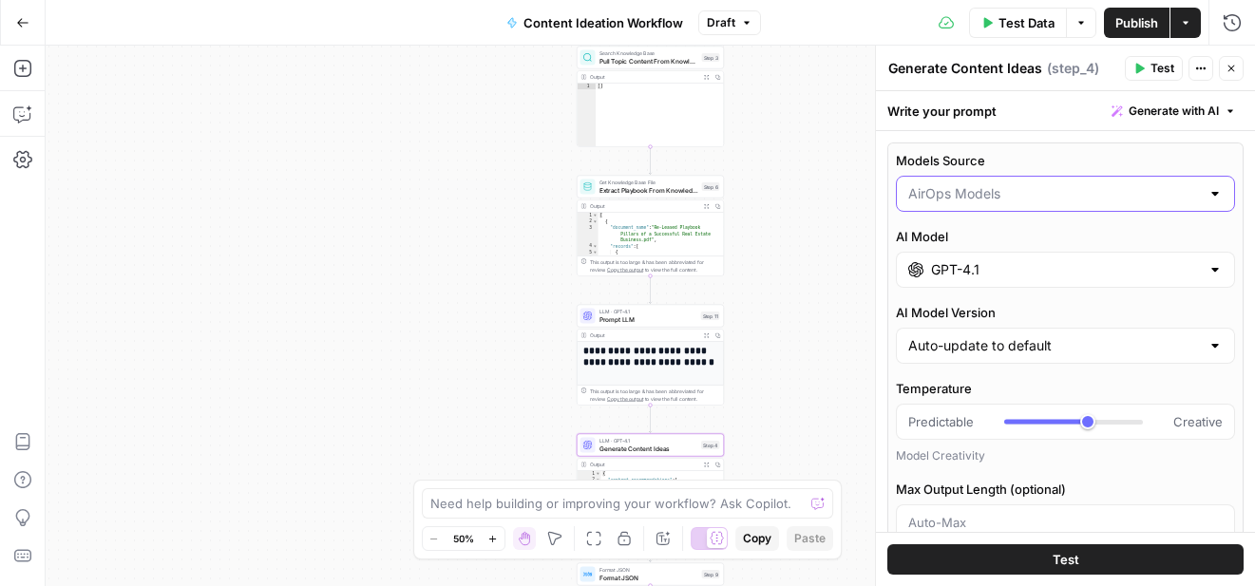
click at [1040, 197] on input "Models Source" at bounding box center [1054, 193] width 292 height 19
click at [966, 265] on span "My Models" at bounding box center [1061, 267] width 299 height 19
type input "My Models"
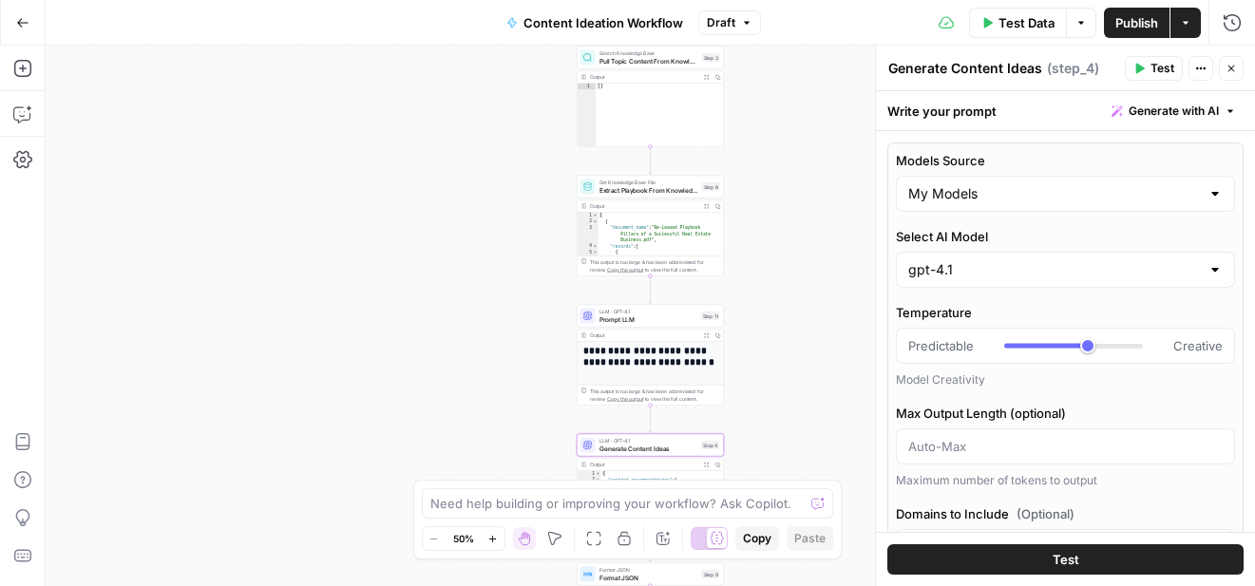
click at [1211, 271] on div at bounding box center [1215, 269] width 15 height 19
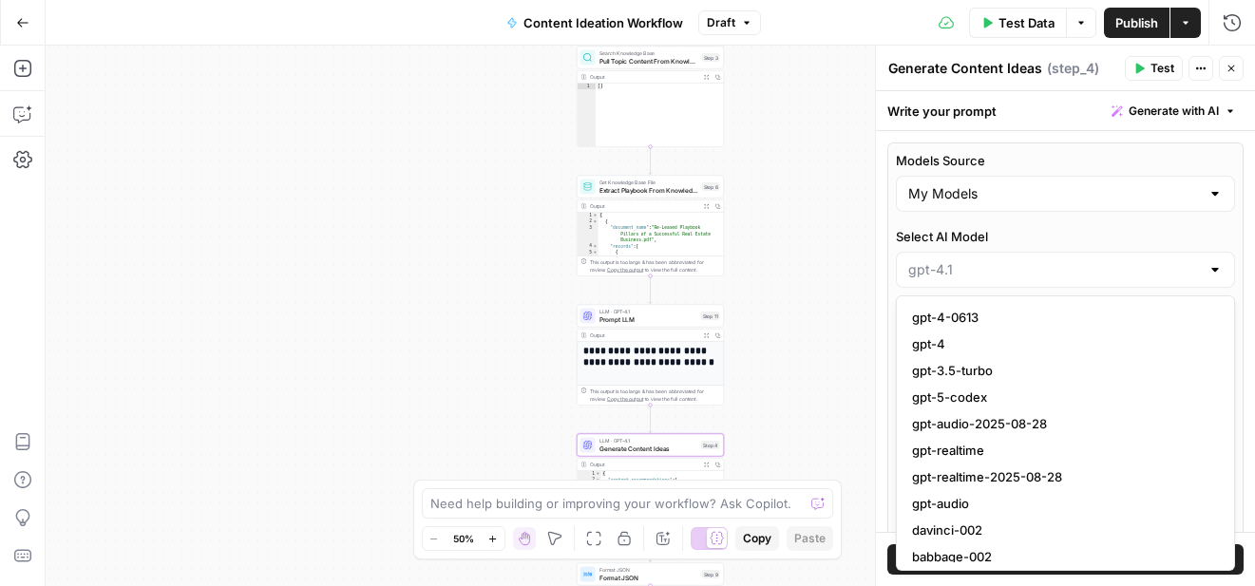
type input "gpt-4.1"
click at [1038, 235] on label "Select AI Model" at bounding box center [1065, 236] width 339 height 19
click at [1038, 260] on input "gpt-4.1" at bounding box center [1054, 269] width 292 height 19
type input "gpt-4.1"
click at [1038, 235] on label "Select AI Model" at bounding box center [1065, 236] width 339 height 19
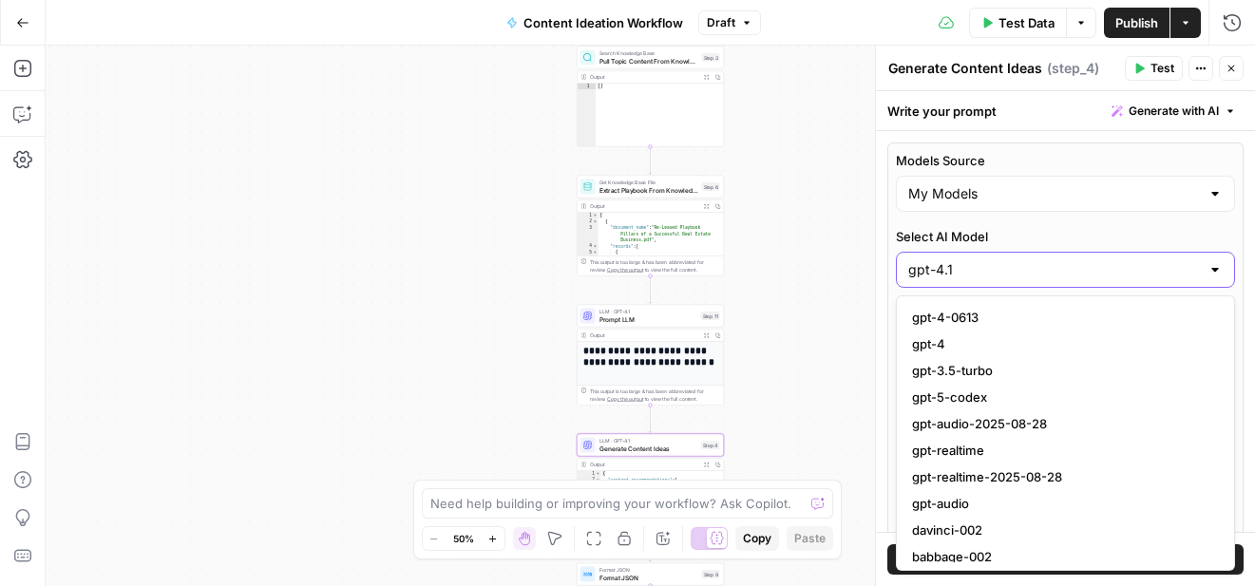
click at [1038, 260] on input "gpt-4.1" at bounding box center [1054, 269] width 292 height 19
type input "gpt-4.1"
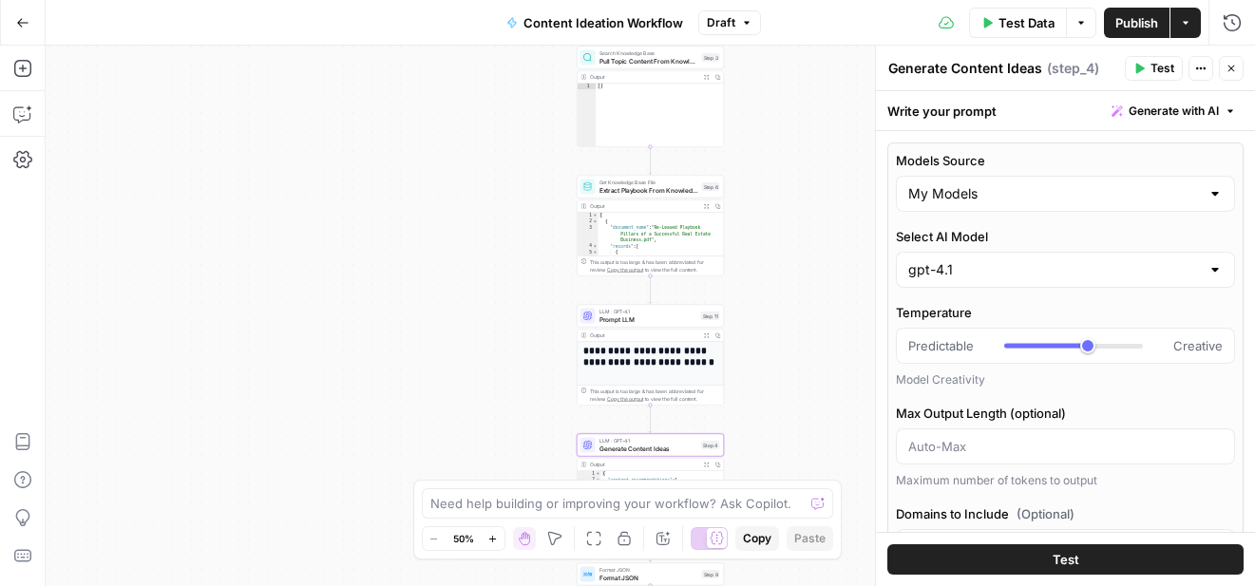
click at [837, 420] on div "Workflow Input Settings Inputs Search Knowledge Base Pull Topic Content From Kn…" at bounding box center [651, 316] width 1210 height 541
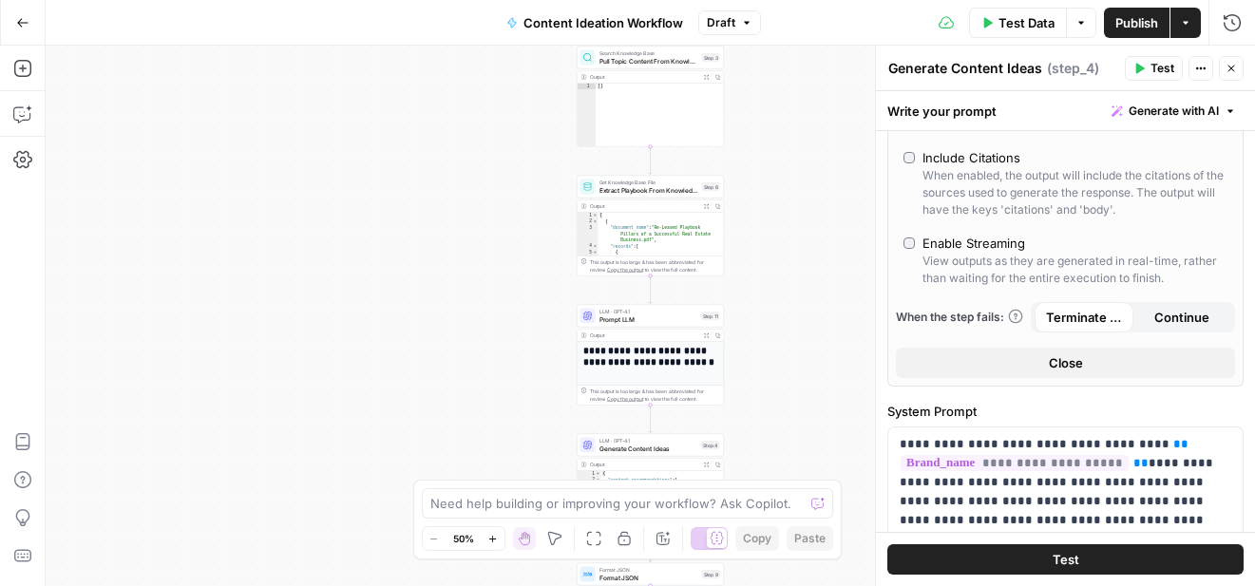
scroll to position [0, 0]
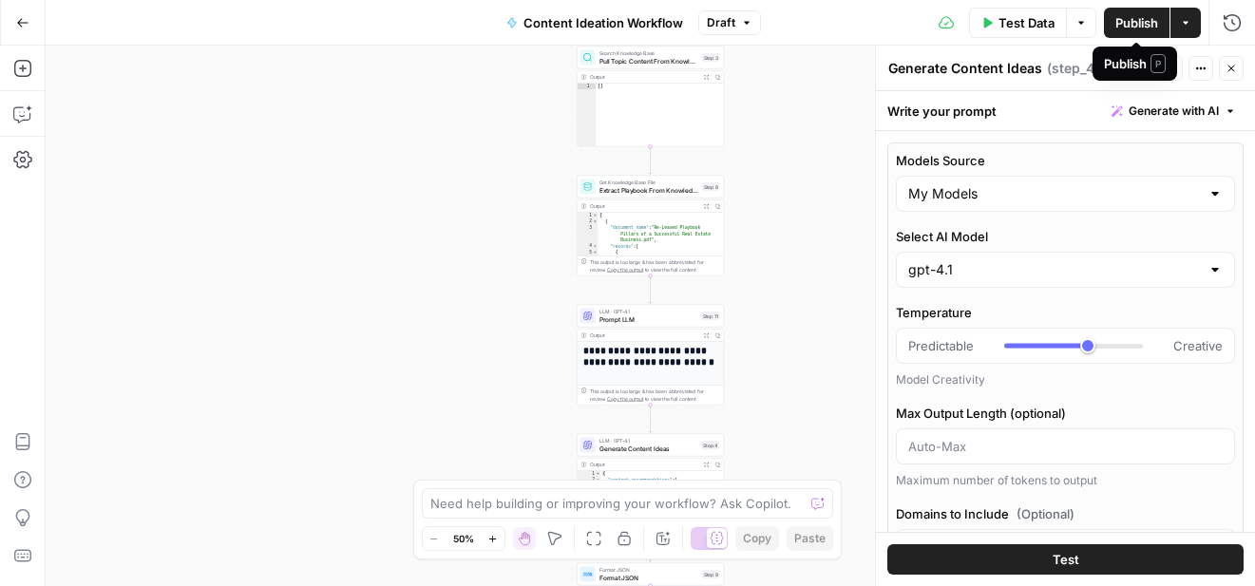
click at [1139, 23] on span "Publish" at bounding box center [1137, 22] width 43 height 19
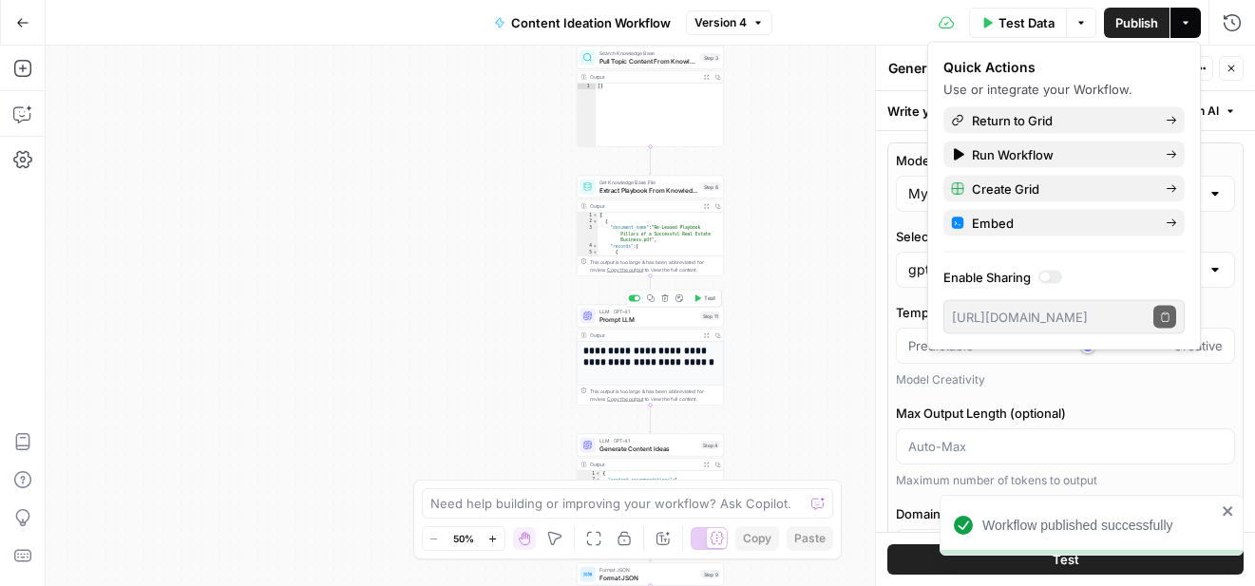
click at [640, 314] on span "LLM · GPT-4.1" at bounding box center [649, 312] width 98 height 8
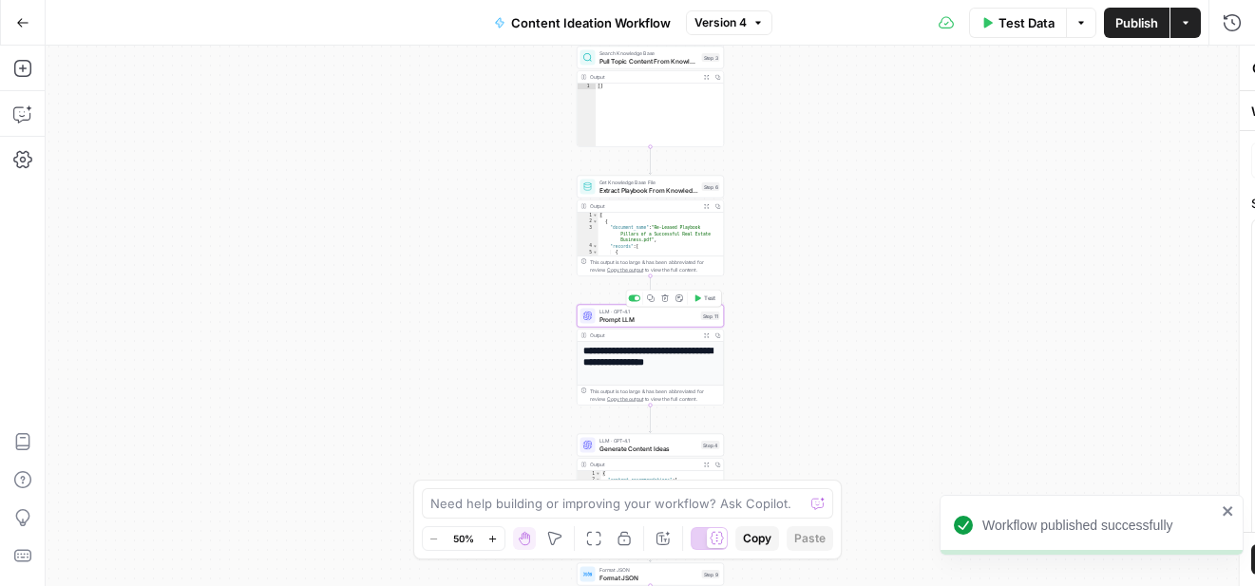
type textarea "Prompt LLM"
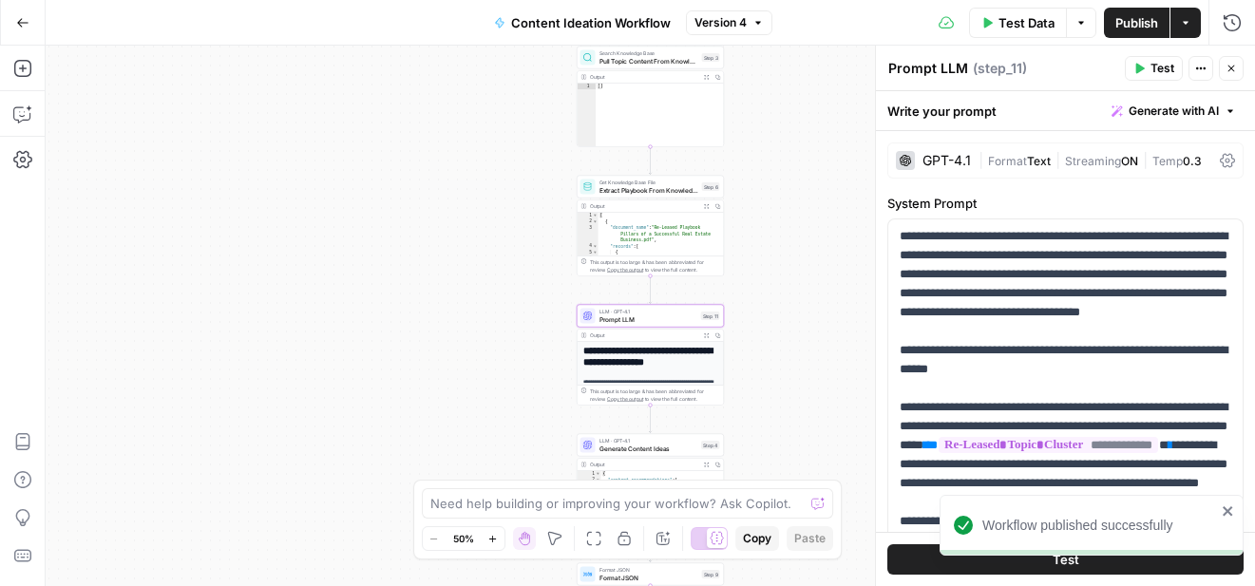
click at [1231, 160] on icon at bounding box center [1227, 160] width 15 height 15
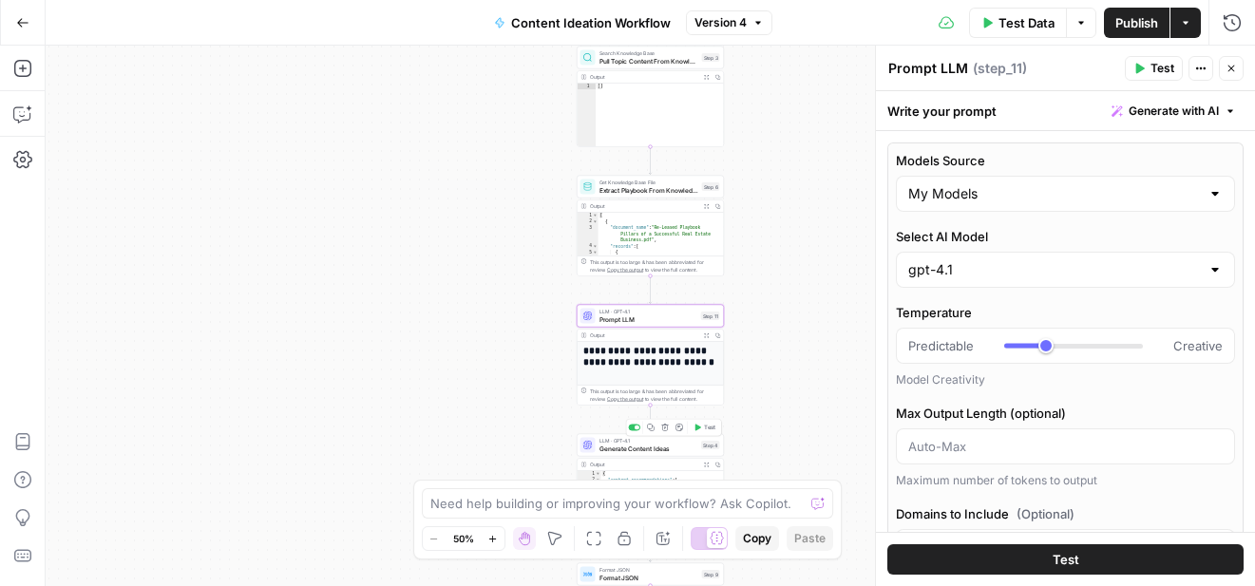
click at [679, 449] on span "Generate Content Ideas" at bounding box center [649, 449] width 99 height 10
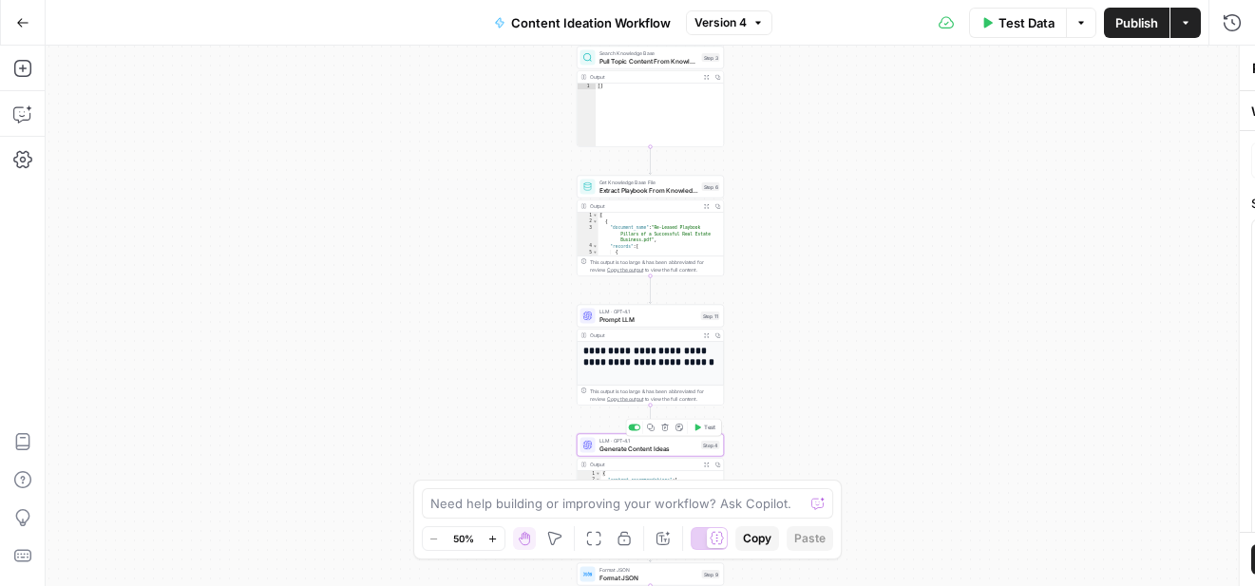
type textarea "Generate Content Ideas"
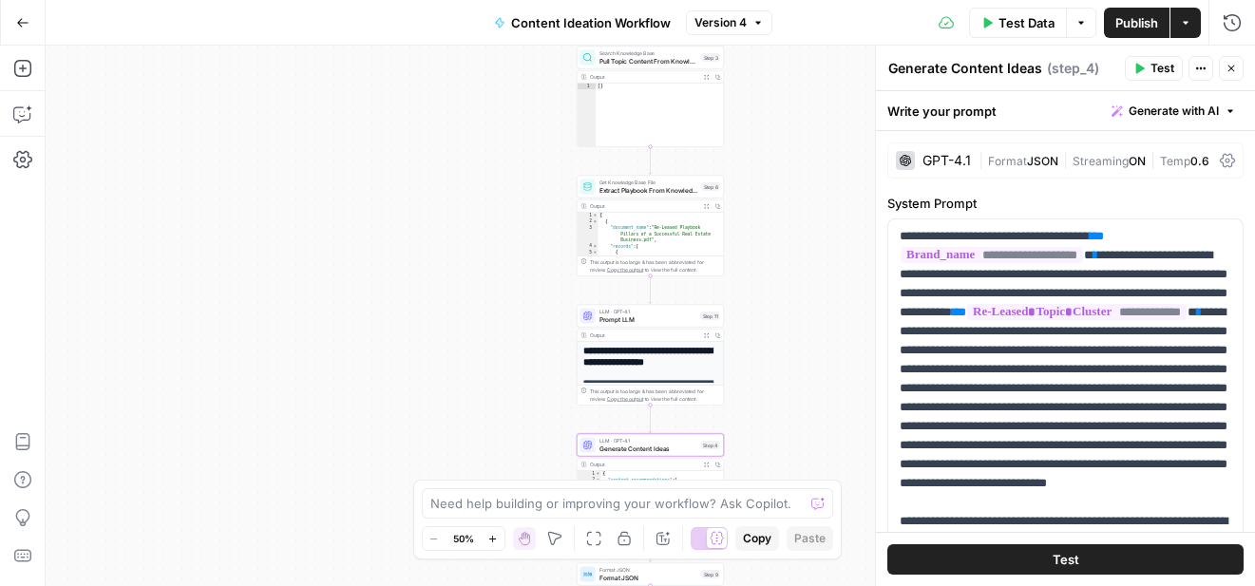
click at [1226, 156] on icon at bounding box center [1227, 160] width 15 height 15
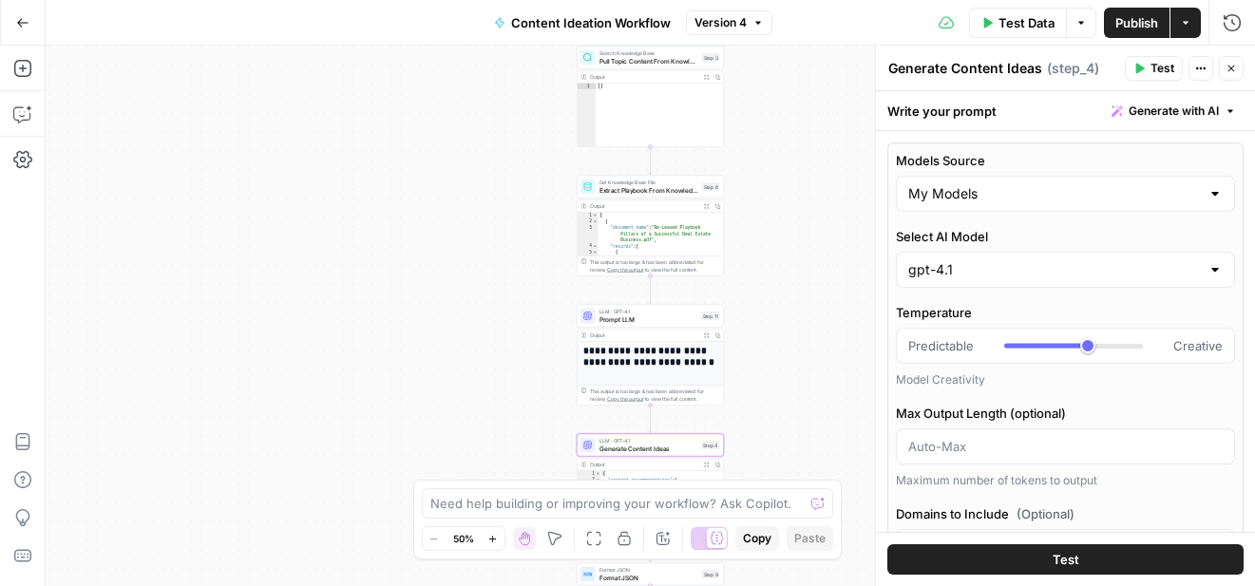
click at [1025, 567] on button "Test" at bounding box center [1066, 560] width 356 height 30
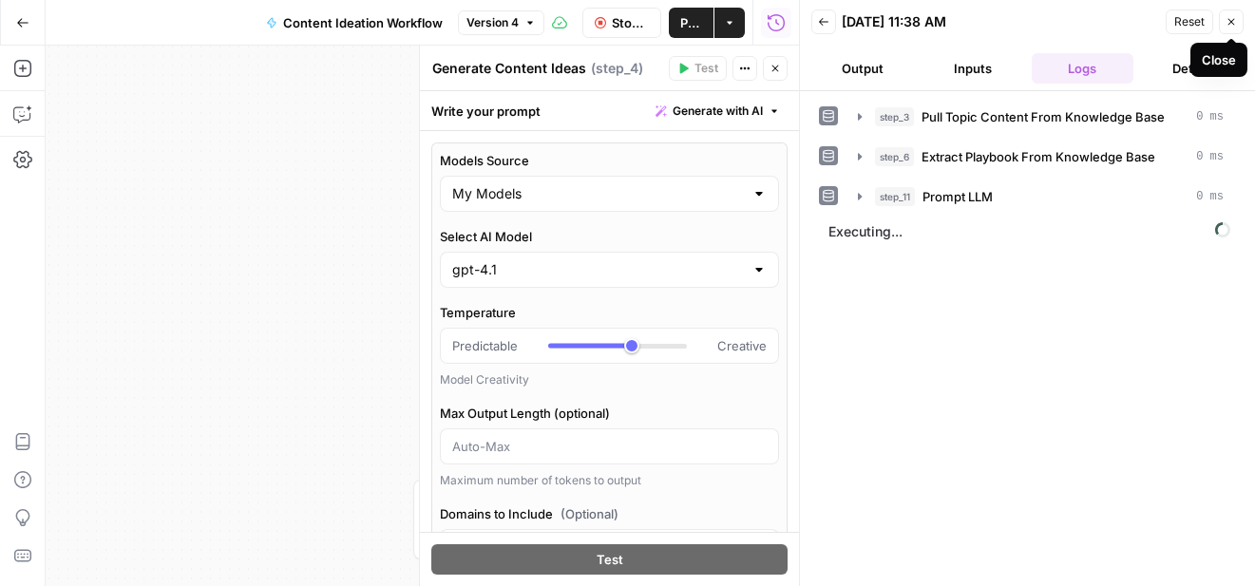
click at [1238, 11] on button "Close" at bounding box center [1231, 22] width 25 height 25
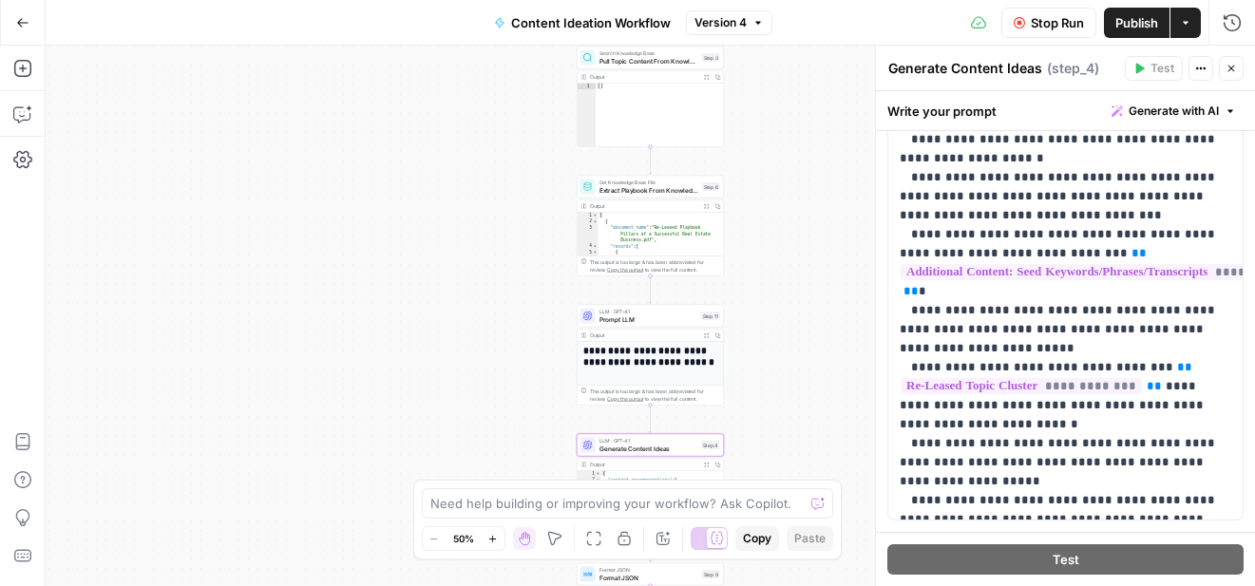
scroll to position [999, 0]
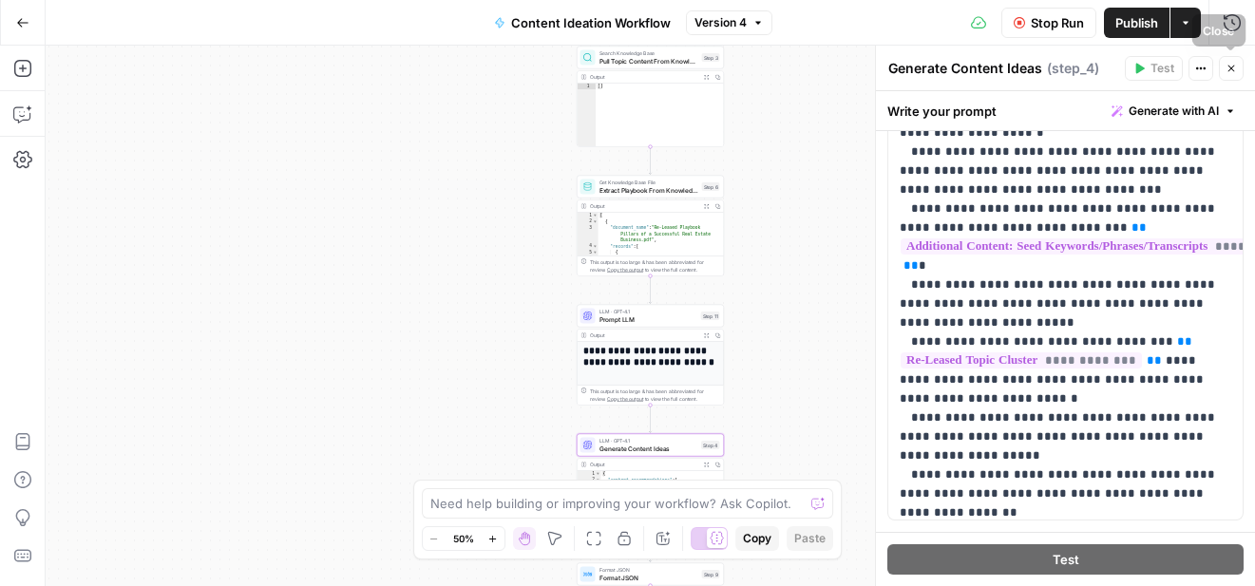
click at [1231, 70] on icon "button" at bounding box center [1231, 68] width 11 height 11
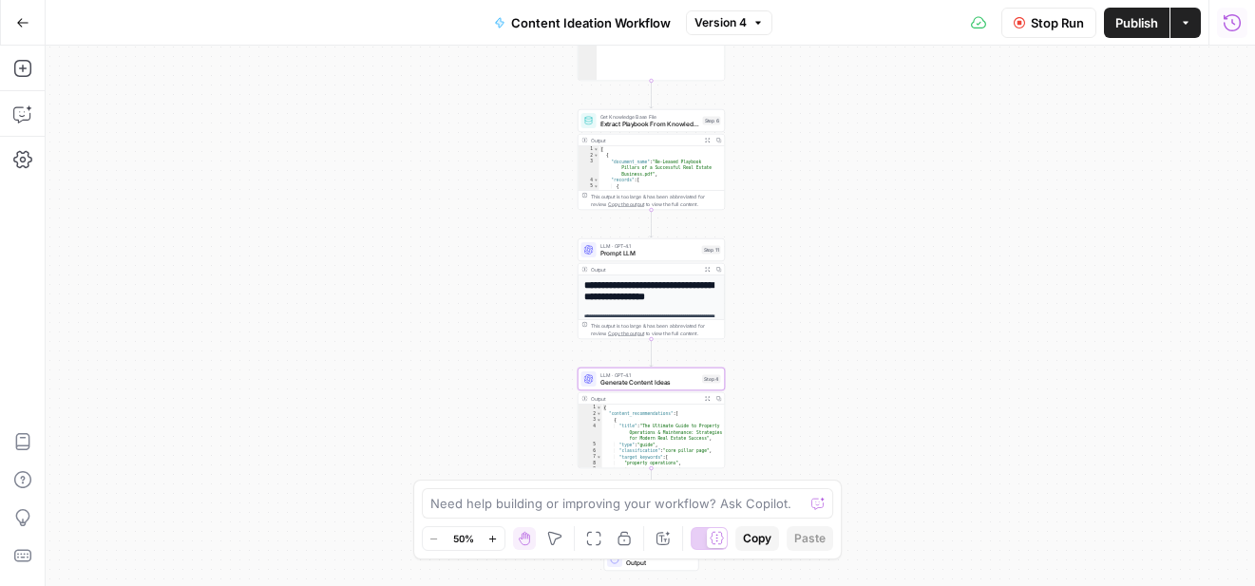
click at [1231, 31] on button "Run History" at bounding box center [1232, 23] width 30 height 30
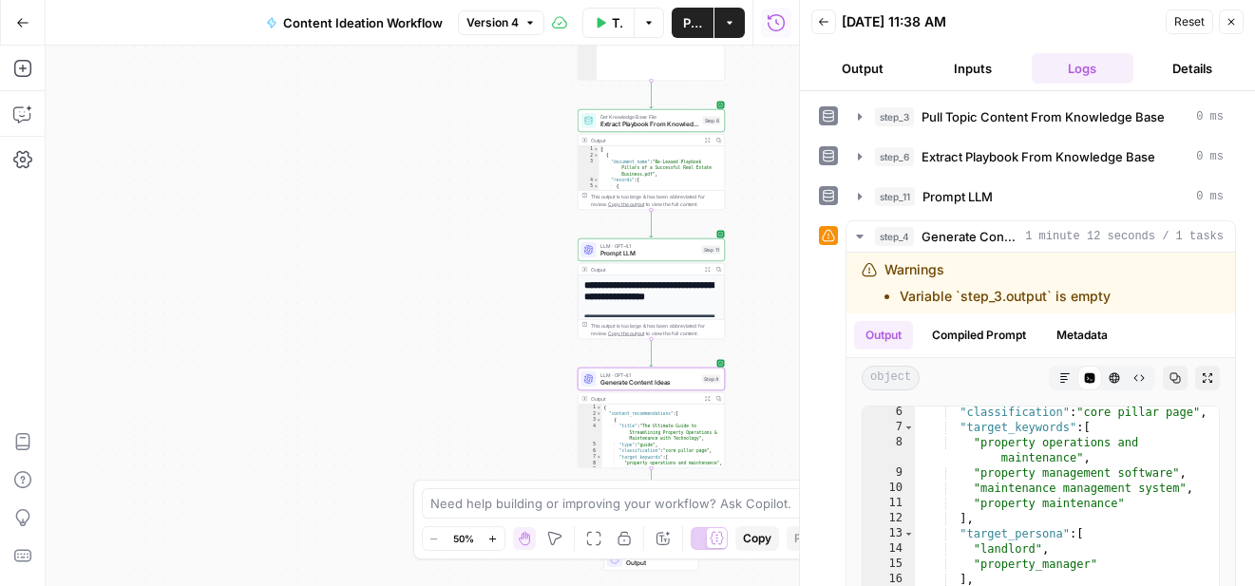
scroll to position [148, 0]
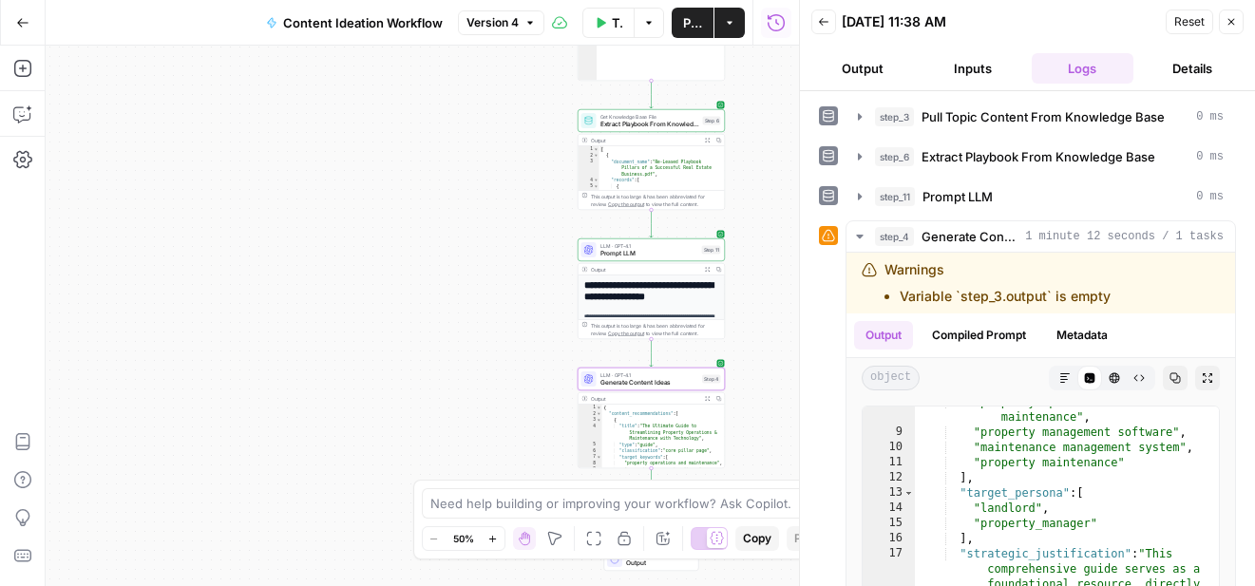
click at [1233, 21] on icon "button" at bounding box center [1231, 21] width 11 height 11
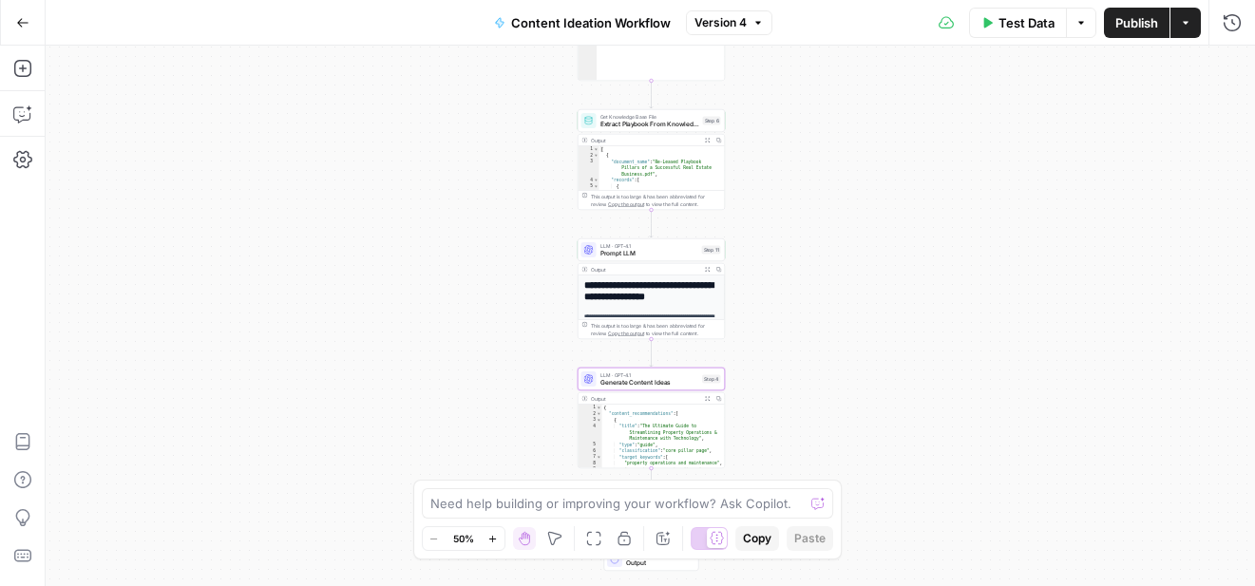
click at [1122, 25] on span "Publish" at bounding box center [1137, 22] width 43 height 19
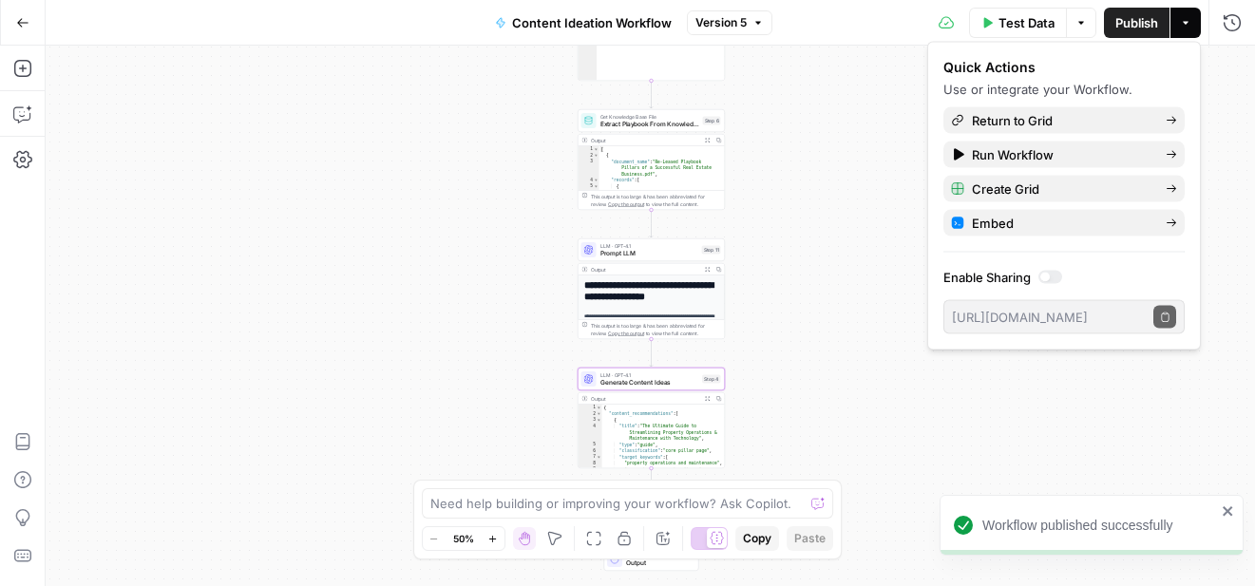
click at [11, 25] on button "Go Back" at bounding box center [23, 23] width 34 height 34
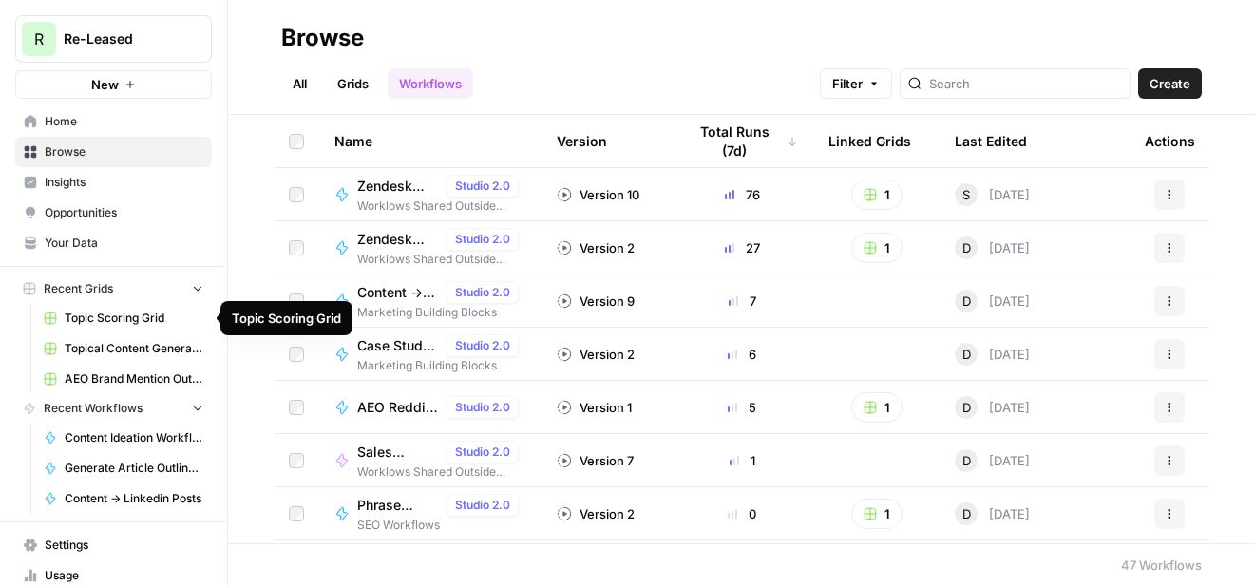
click at [107, 343] on span "Topical Content Generation Grid" at bounding box center [134, 348] width 139 height 17
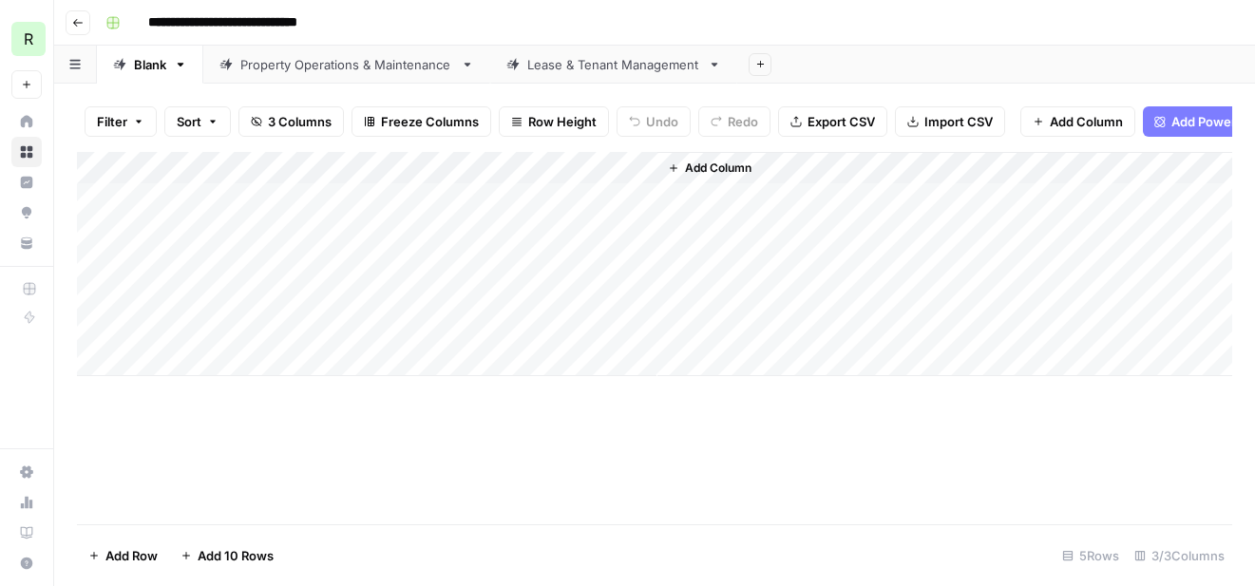
click at [572, 262] on div "Add Column" at bounding box center [655, 264] width 1156 height 224
click at [610, 262] on div "Add Column" at bounding box center [655, 264] width 1156 height 224
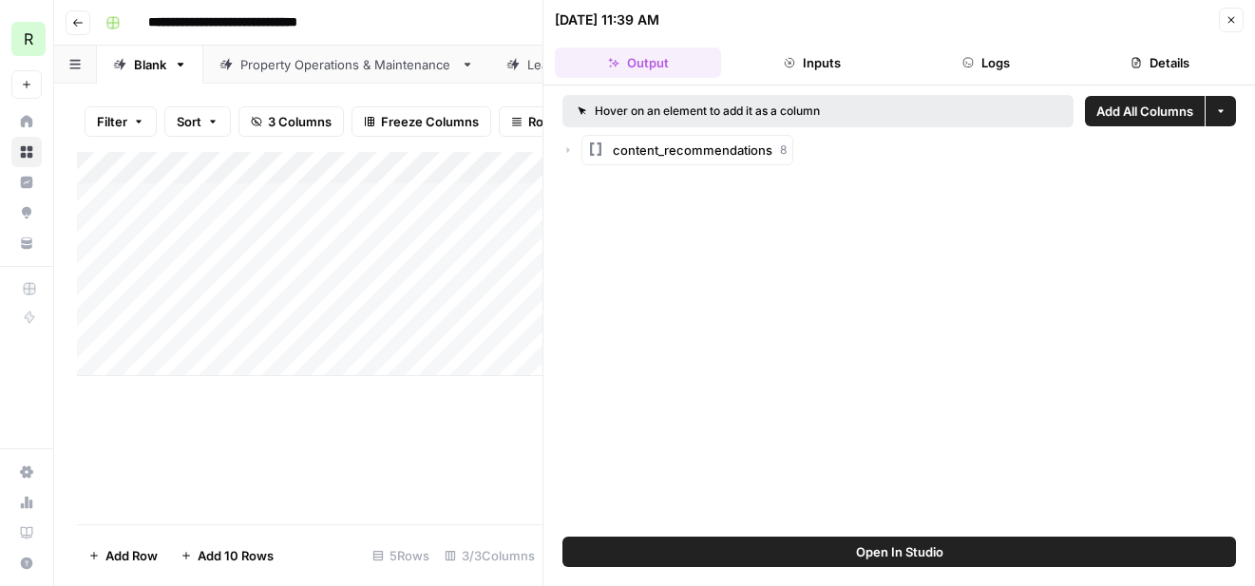
click at [569, 153] on icon "button" at bounding box center [568, 149] width 11 height 11
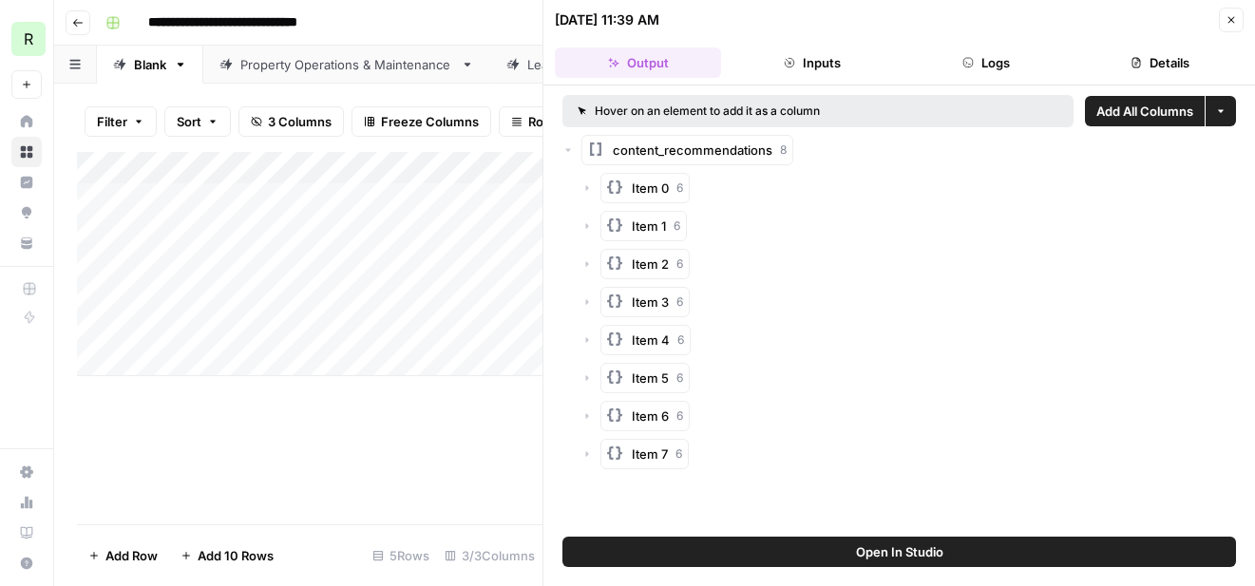
click at [584, 189] on icon "button" at bounding box center [587, 187] width 11 height 11
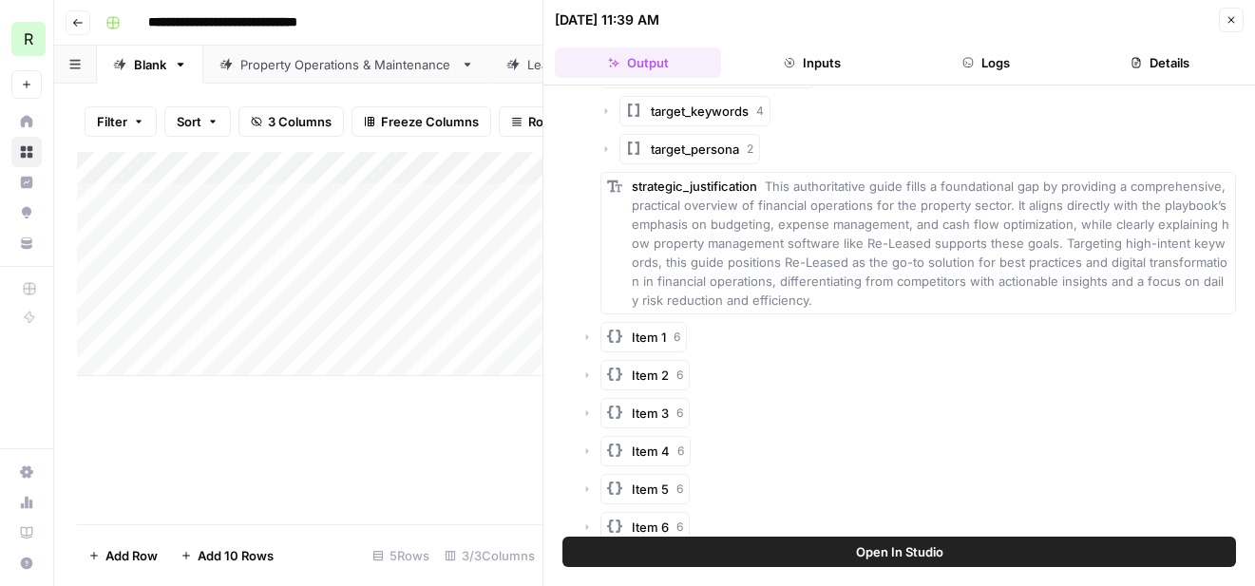
scroll to position [249, 0]
click at [585, 333] on icon "button" at bounding box center [587, 334] width 11 height 11
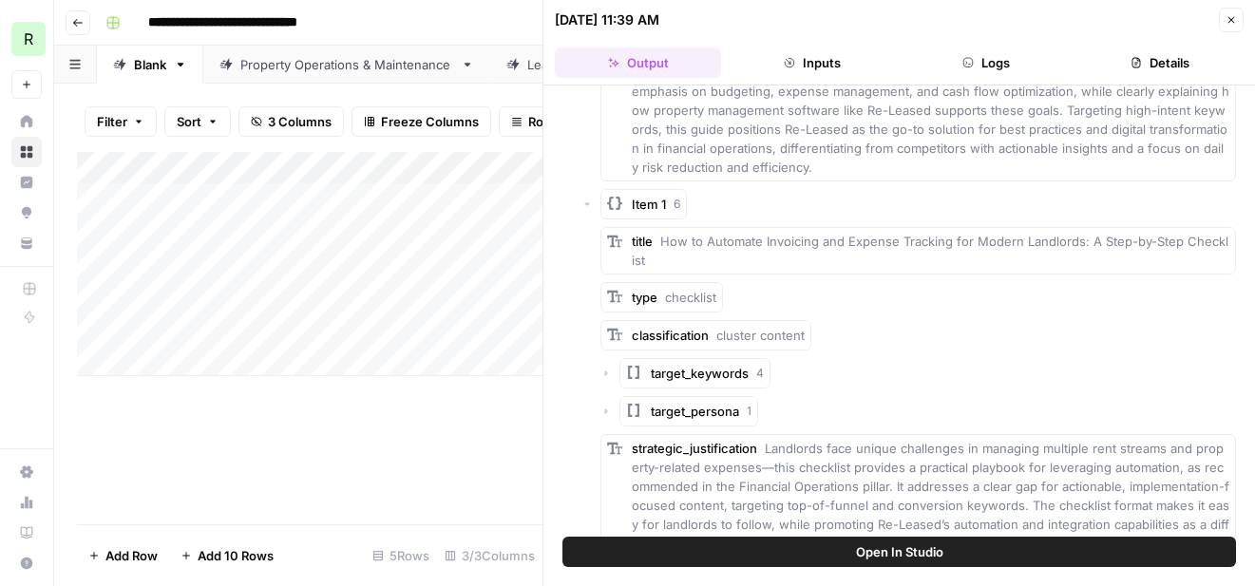
scroll to position [399, 0]
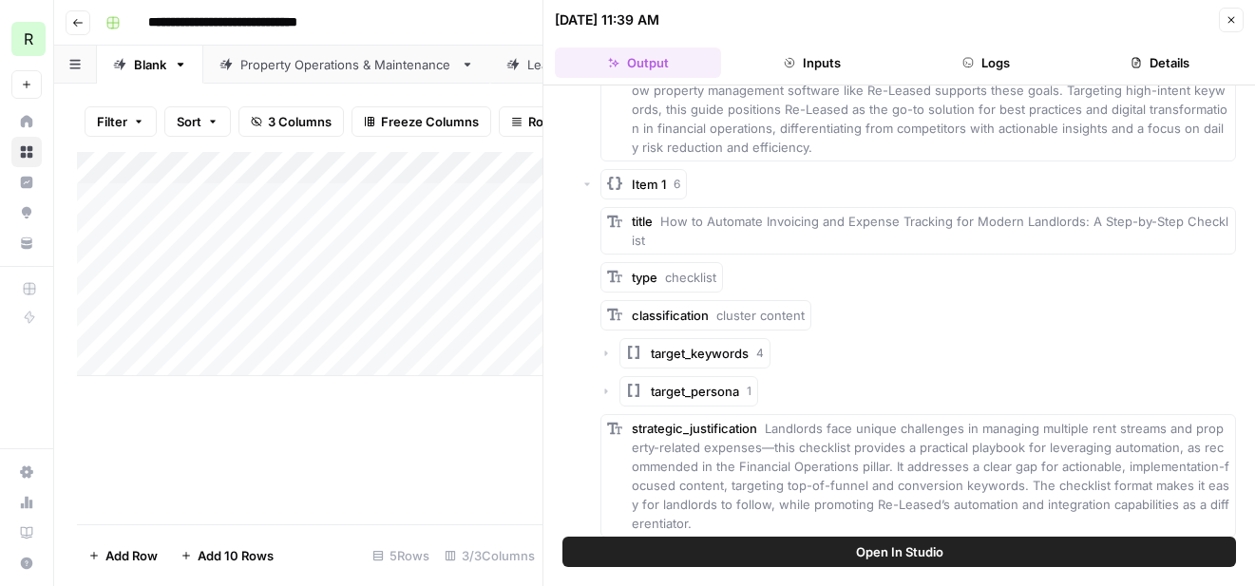
click at [589, 185] on icon "button" at bounding box center [587, 184] width 11 height 11
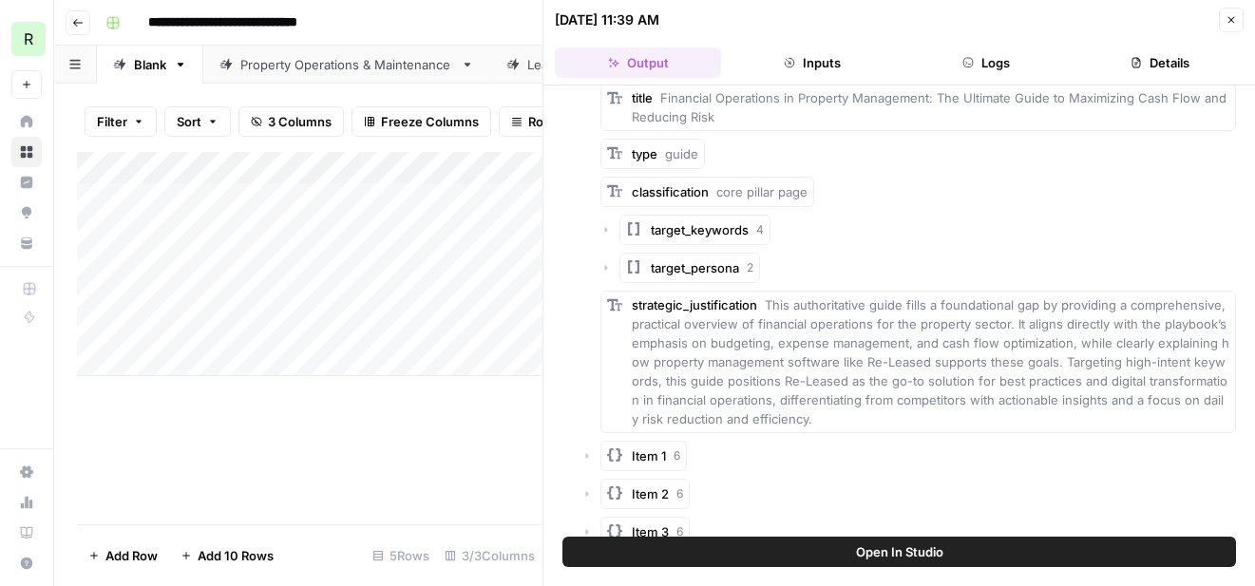
scroll to position [0, 0]
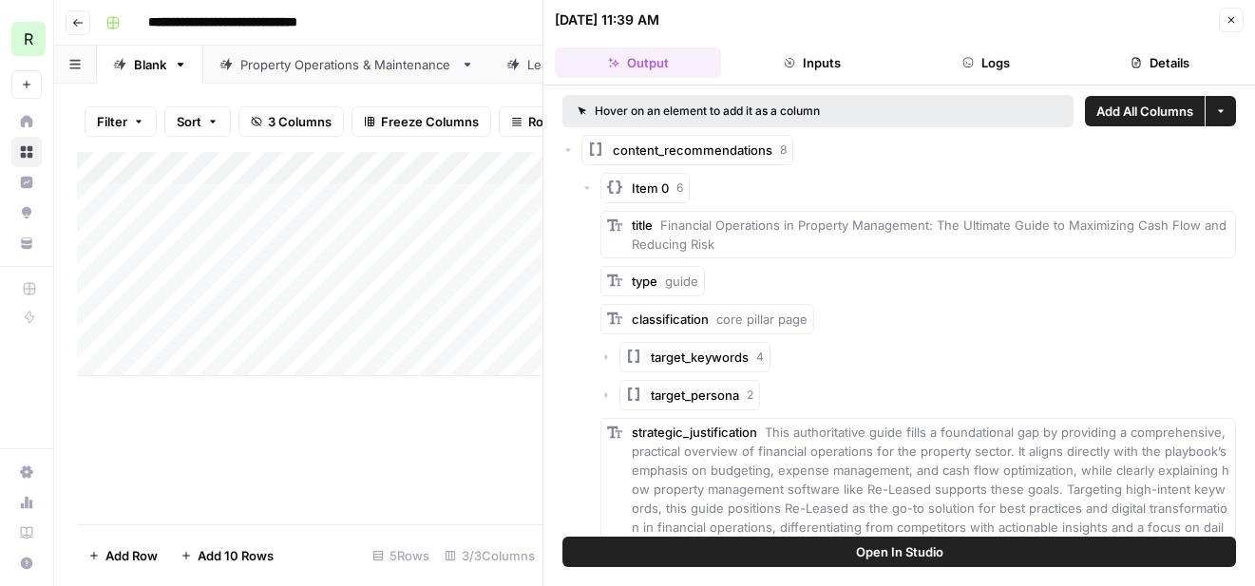
click at [584, 187] on icon "button" at bounding box center [587, 188] width 6 height 3
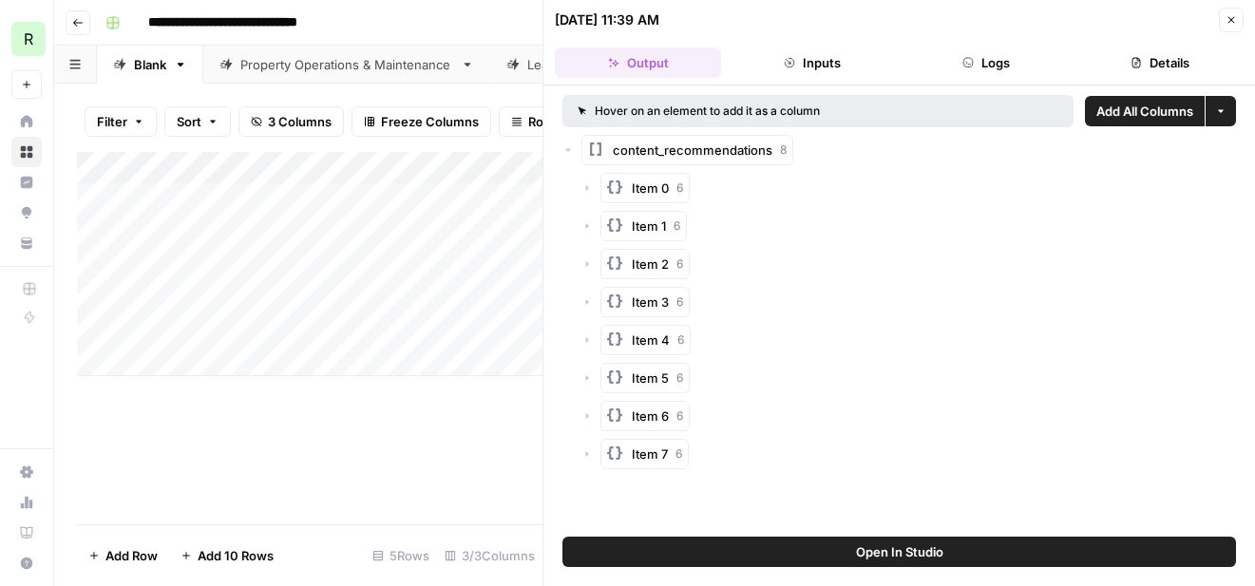
click at [588, 269] on icon "button" at bounding box center [587, 263] width 11 height 11
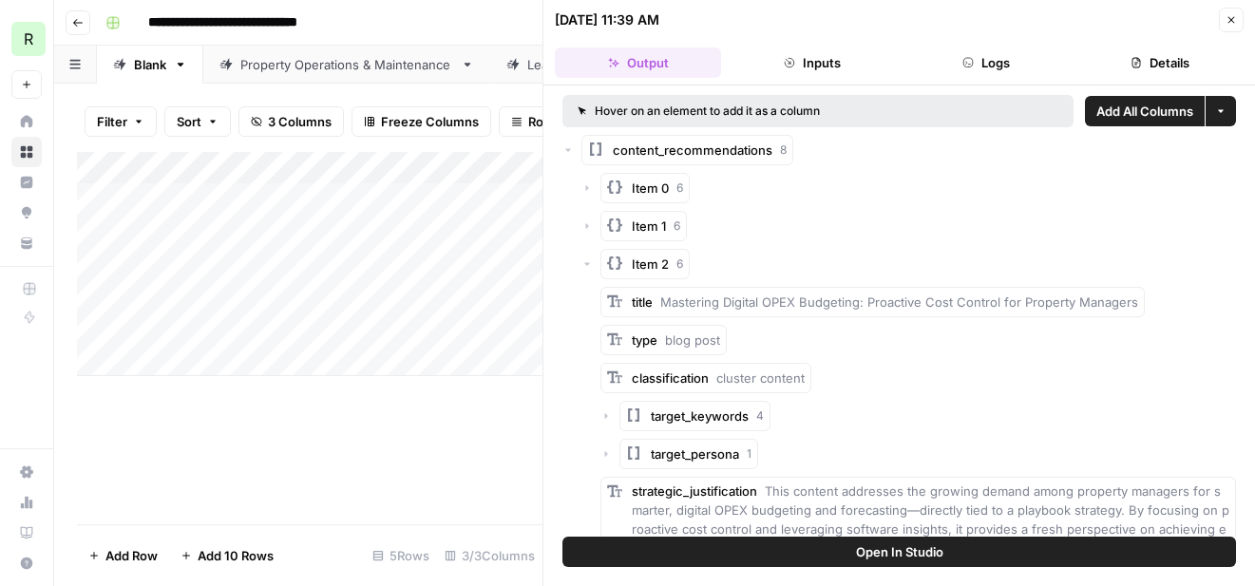
click at [587, 265] on icon "button" at bounding box center [587, 263] width 11 height 11
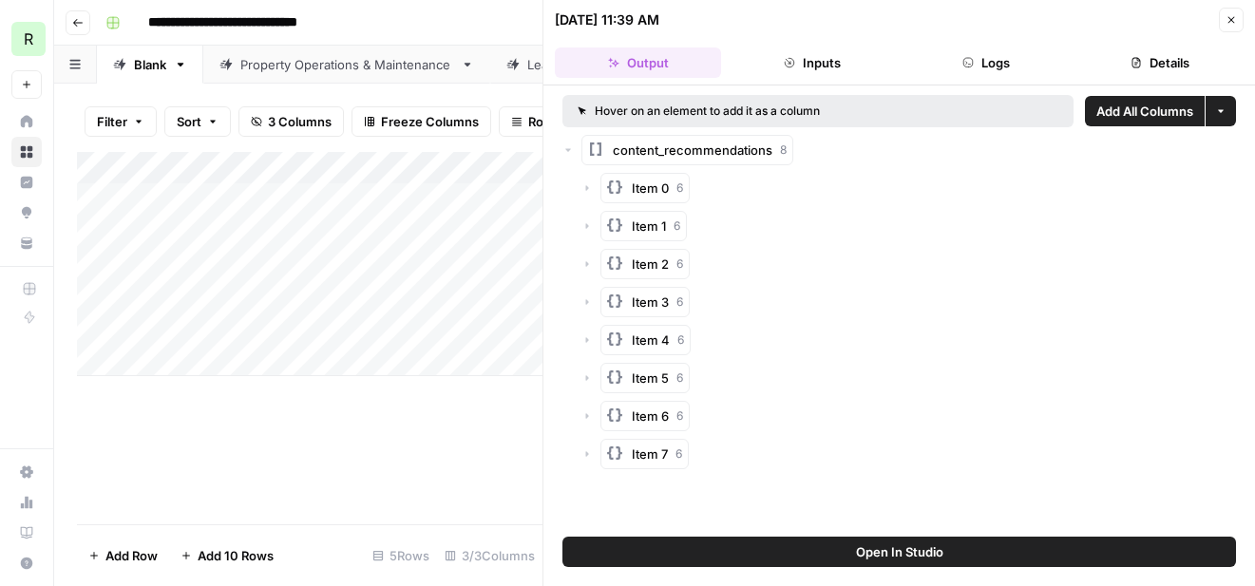
click at [587, 304] on icon "button" at bounding box center [587, 301] width 11 height 11
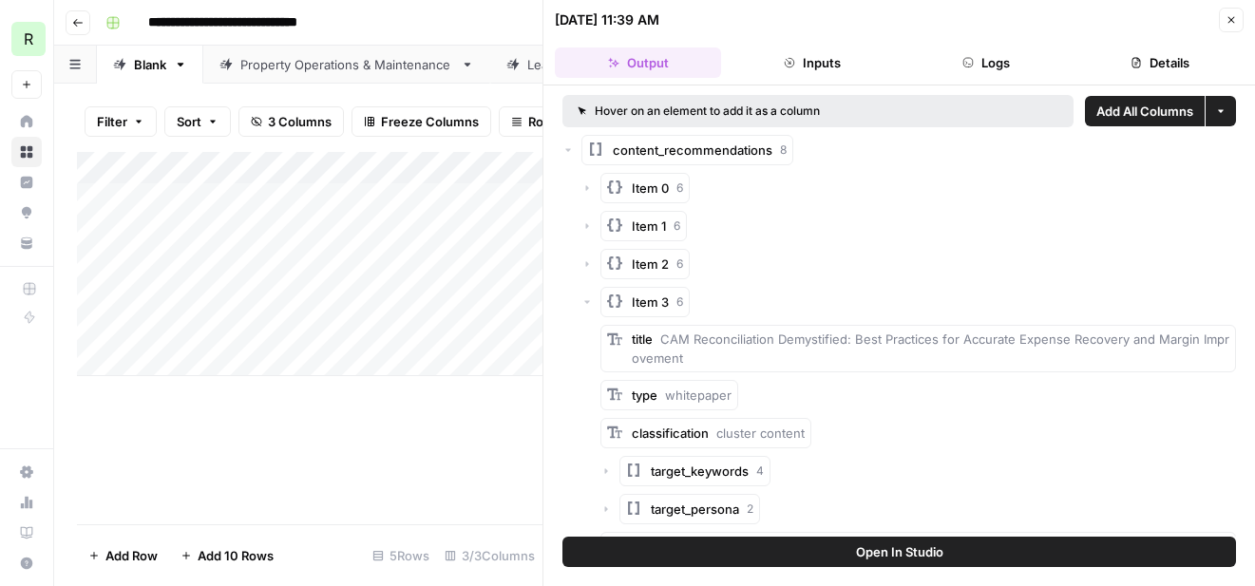
click at [587, 304] on icon "button" at bounding box center [587, 301] width 11 height 11
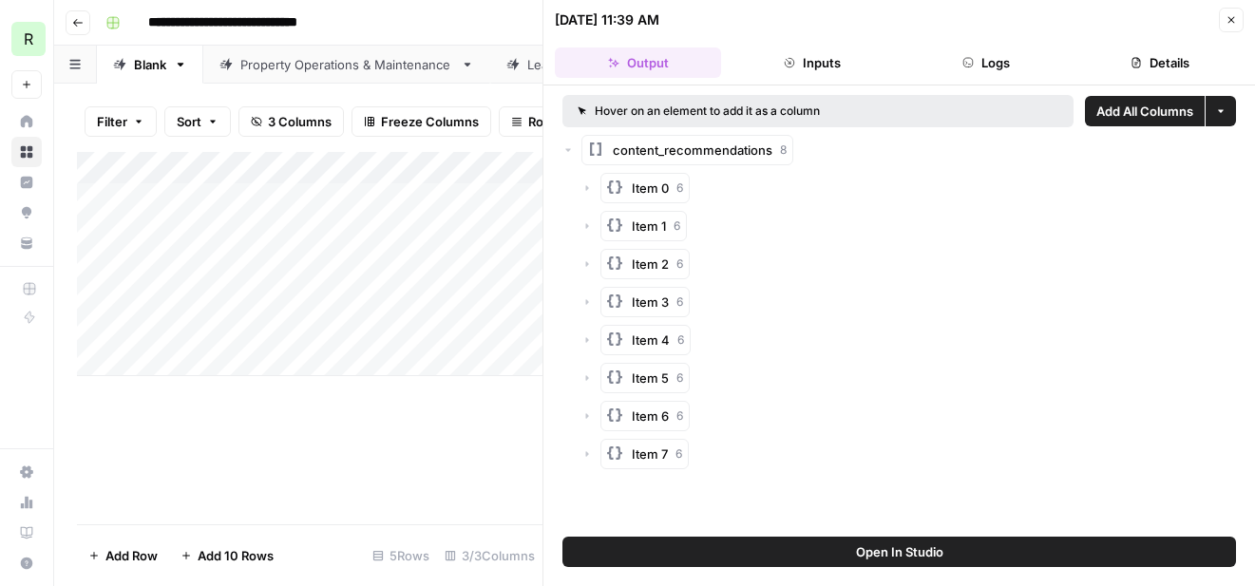
click at [586, 340] on icon "button" at bounding box center [587, 340] width 3 height 6
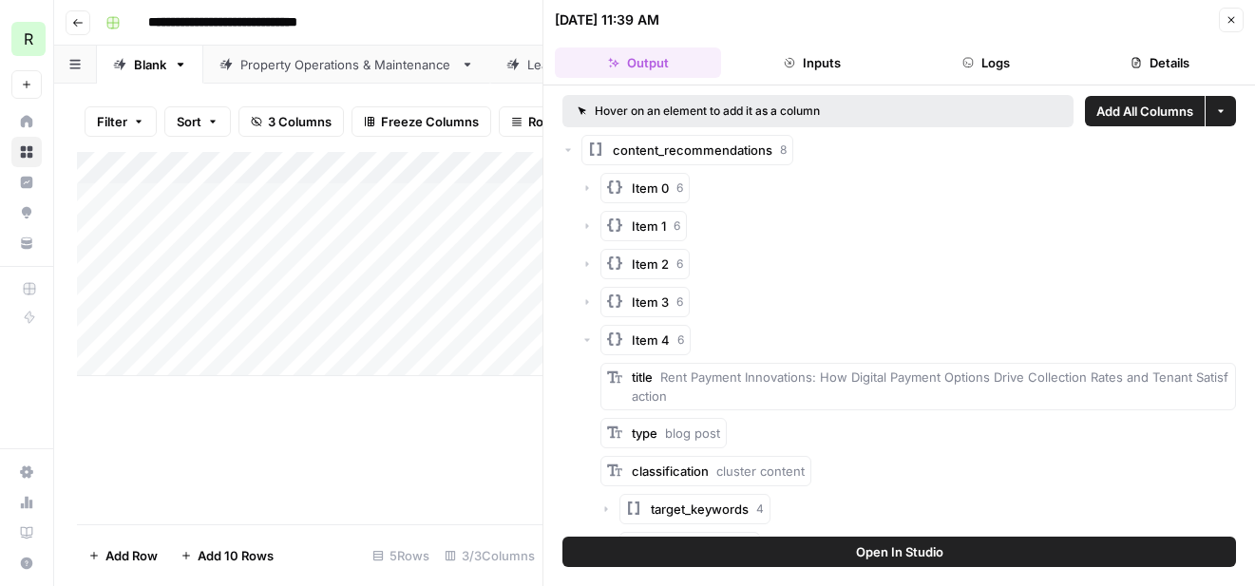
click at [586, 340] on icon "button" at bounding box center [587, 340] width 6 height 3
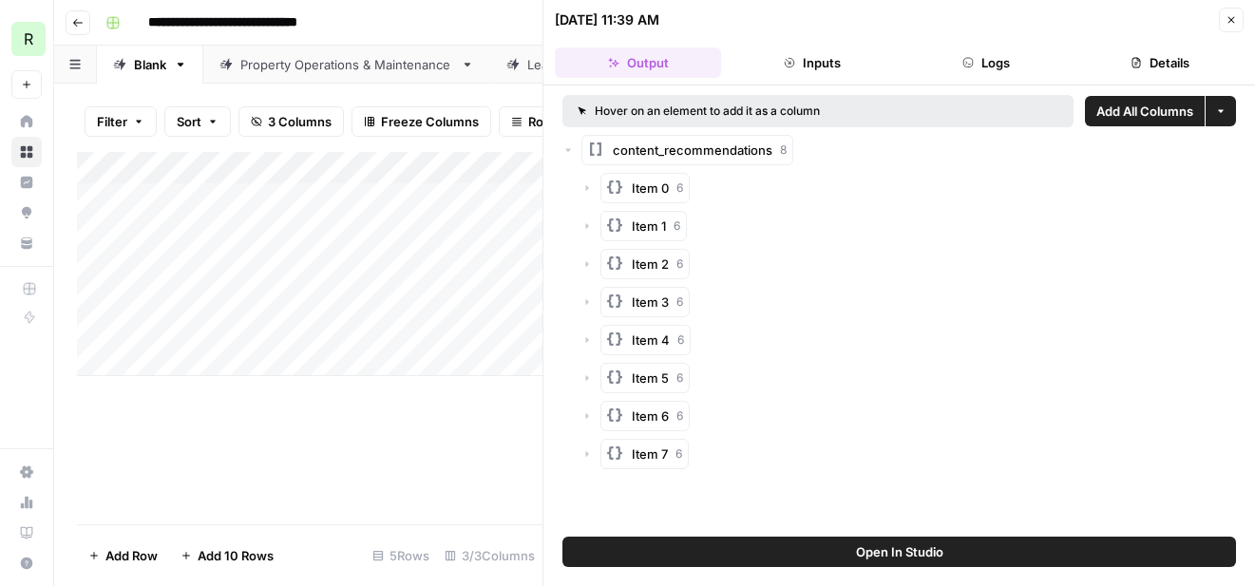
click at [589, 375] on icon "button" at bounding box center [587, 378] width 11 height 11
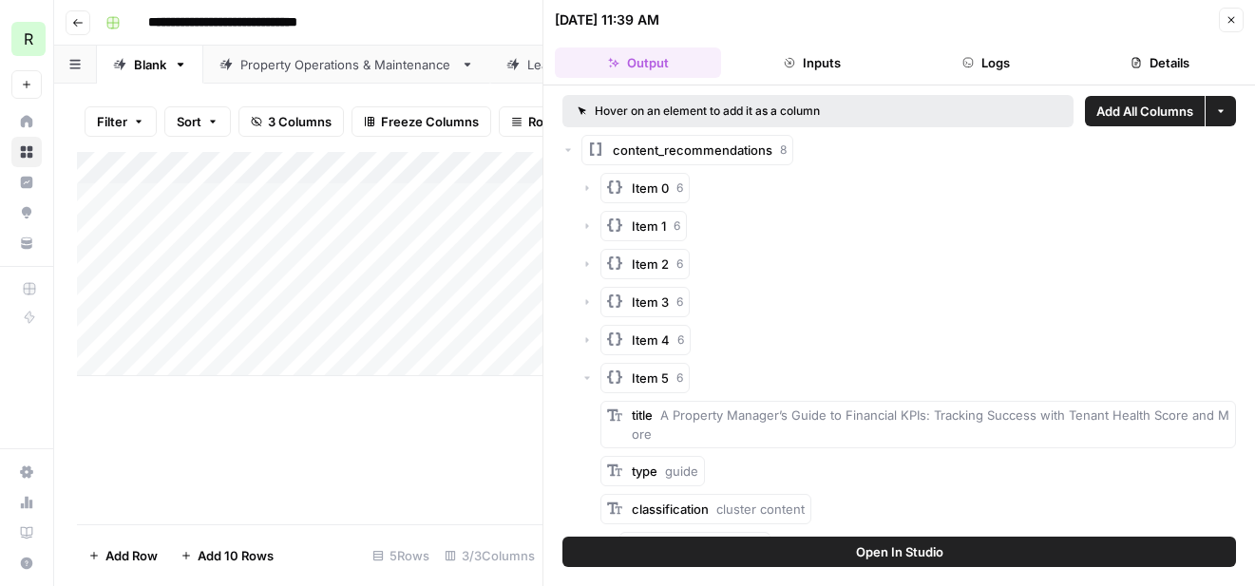
click at [589, 375] on icon "button" at bounding box center [587, 378] width 11 height 11
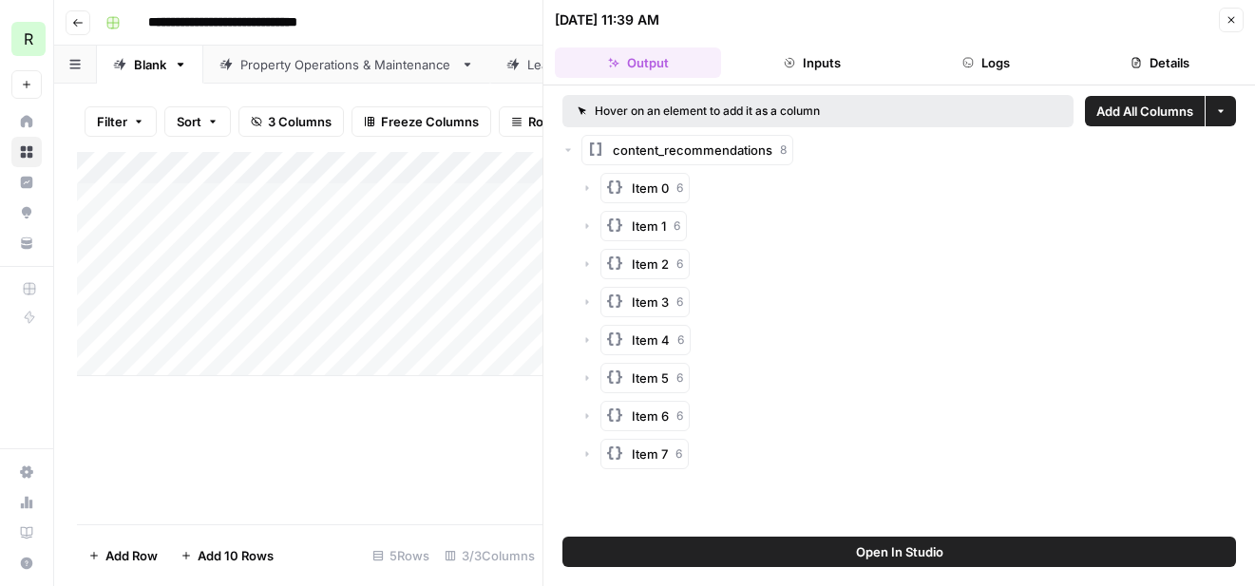
click at [586, 415] on icon "button" at bounding box center [587, 416] width 3 height 6
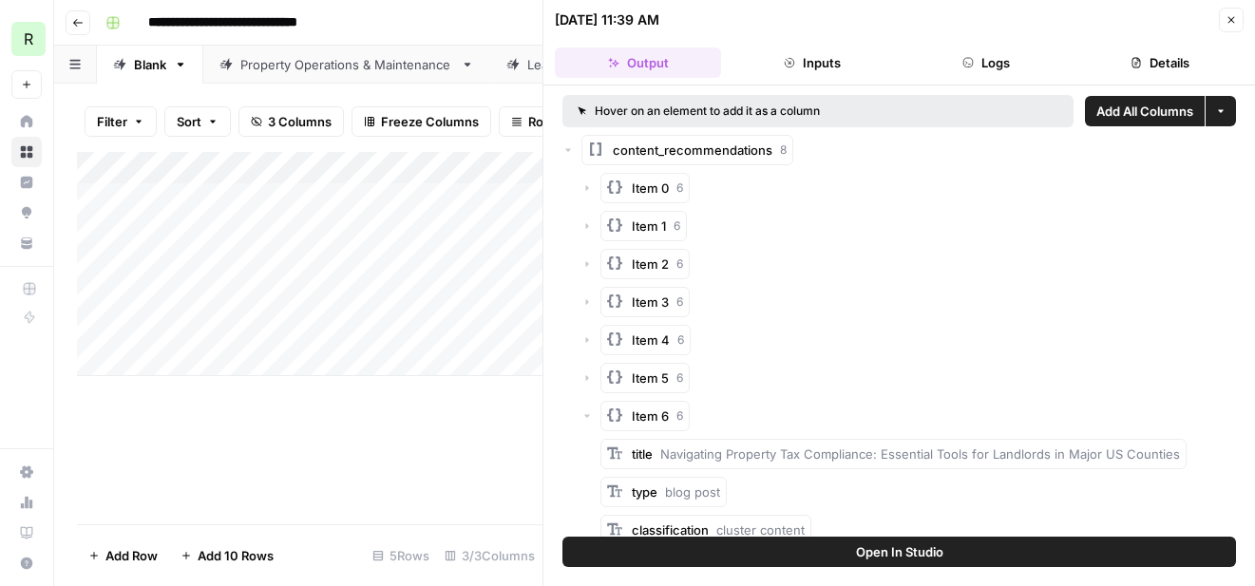
click at [586, 415] on icon "button" at bounding box center [587, 416] width 6 height 3
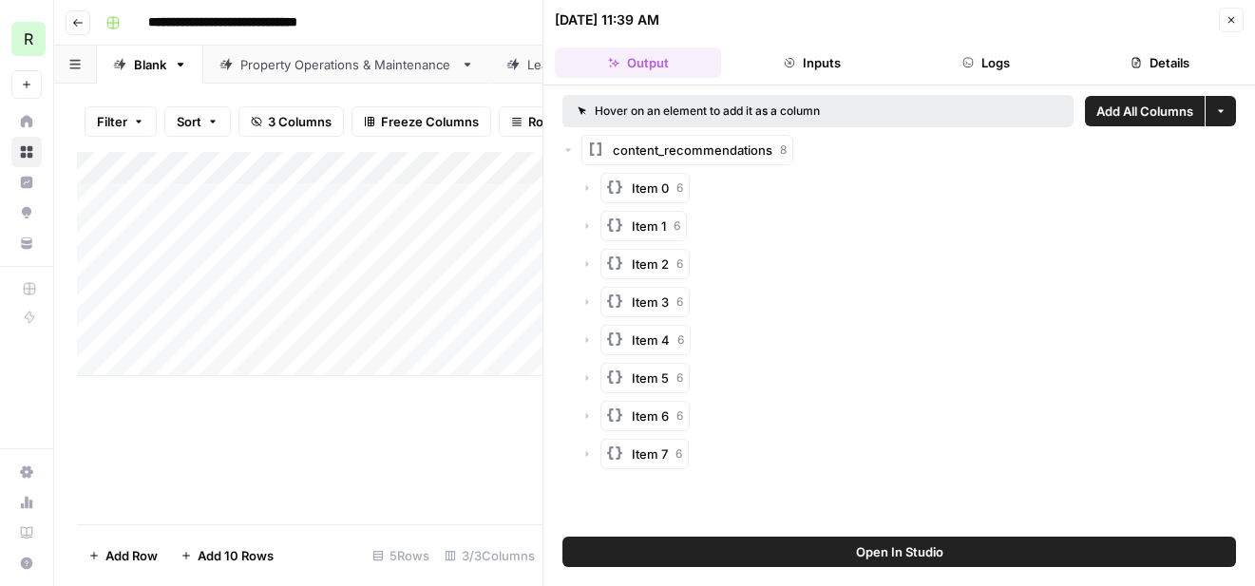
click at [584, 456] on icon "button" at bounding box center [587, 454] width 11 height 11
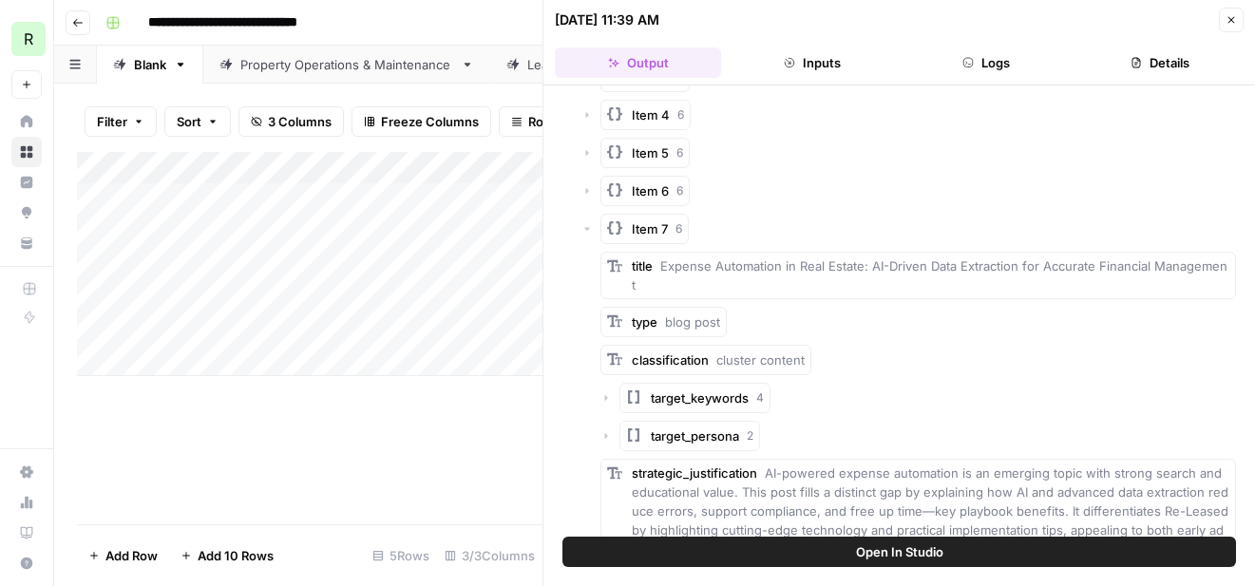
scroll to position [244, 0]
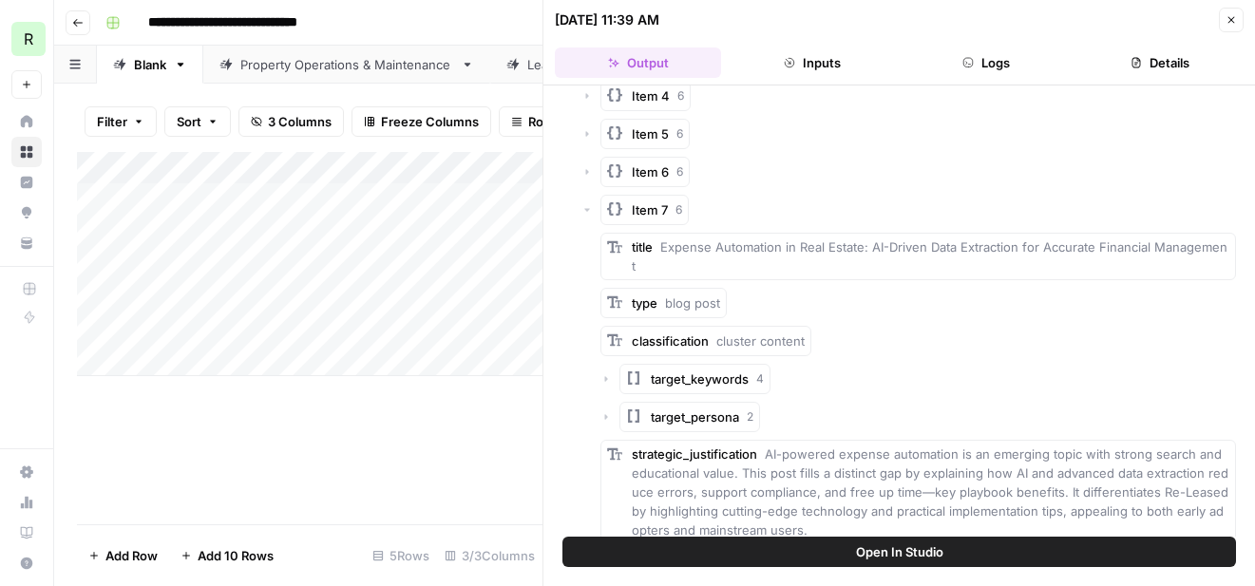
click at [587, 213] on icon "button" at bounding box center [587, 209] width 11 height 11
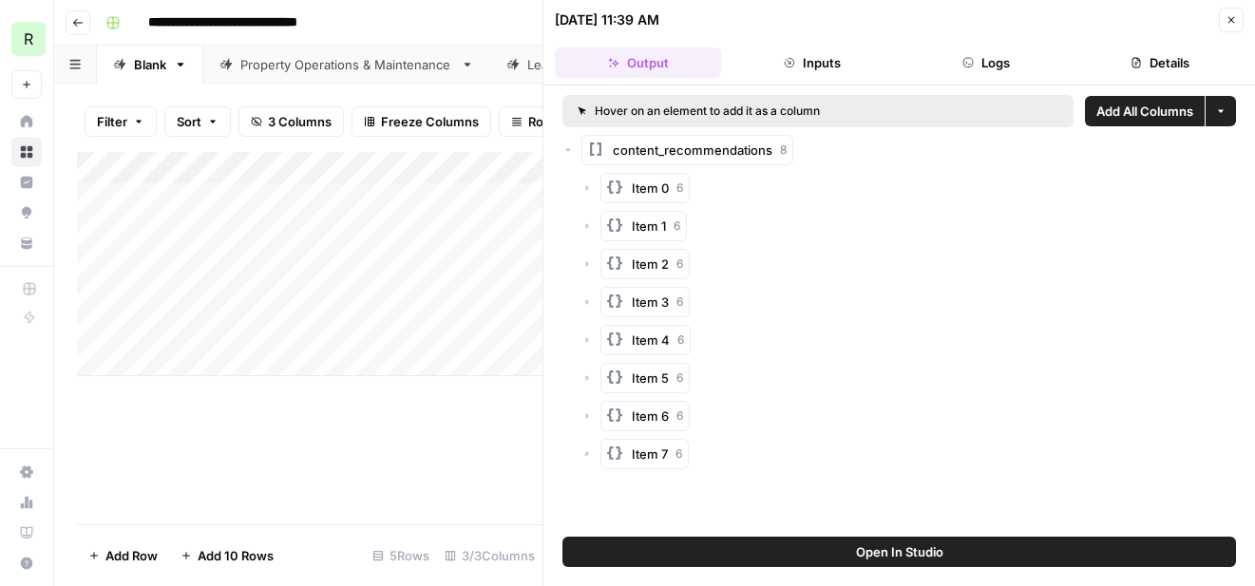
scroll to position [0, 0]
click at [801, 148] on div "content_recommendations 8" at bounding box center [900, 150] width 674 height 30
click at [853, 156] on span "List Actions" at bounding box center [835, 149] width 57 height 15
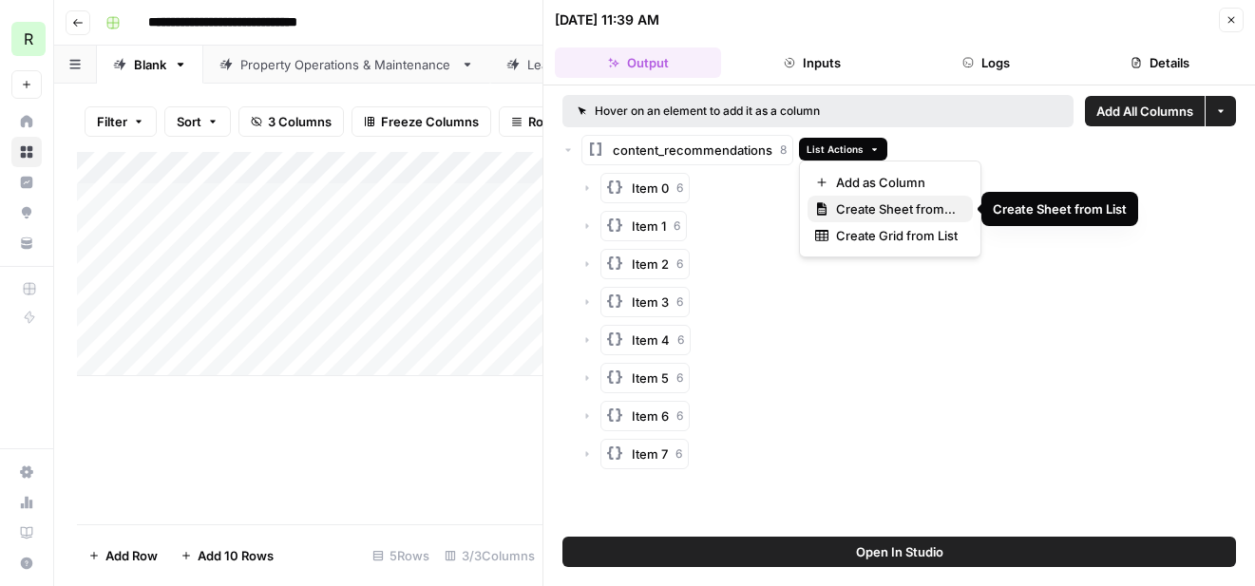
click at [882, 207] on span "Create Sheet from List" at bounding box center [897, 209] width 122 height 19
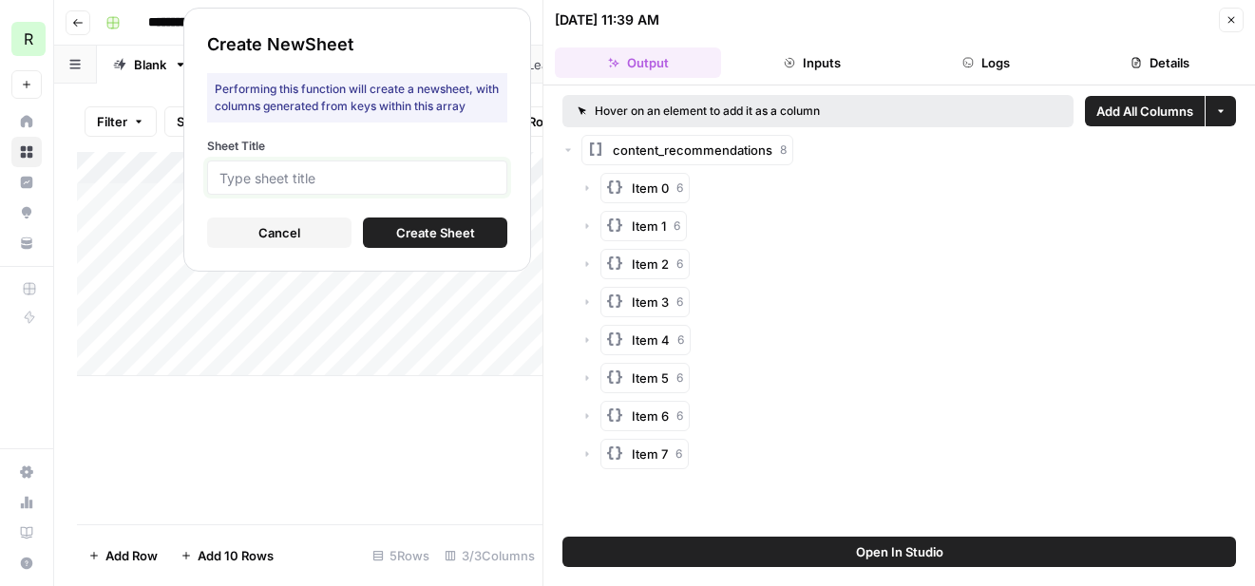
click at [377, 182] on input "Sheet Title" at bounding box center [358, 177] width 276 height 17
type input "Financial Operations"
click at [421, 241] on span "Create Sheet" at bounding box center [435, 232] width 79 height 19
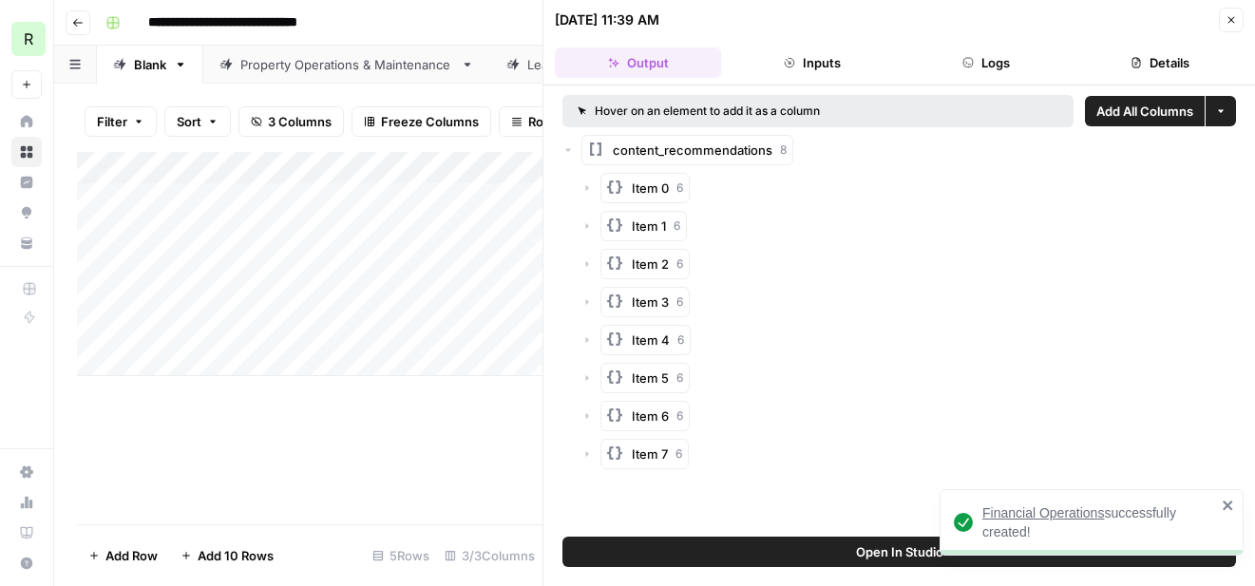
click at [1231, 23] on icon "button" at bounding box center [1231, 19] width 11 height 11
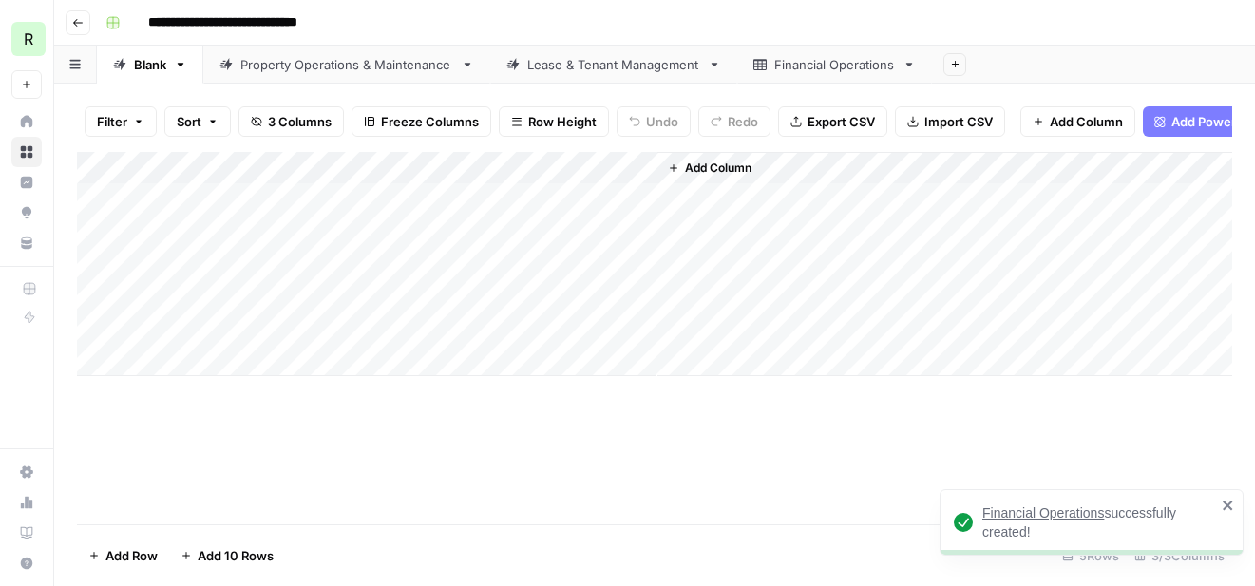
click at [829, 66] on div "Financial Operations" at bounding box center [834, 64] width 121 height 19
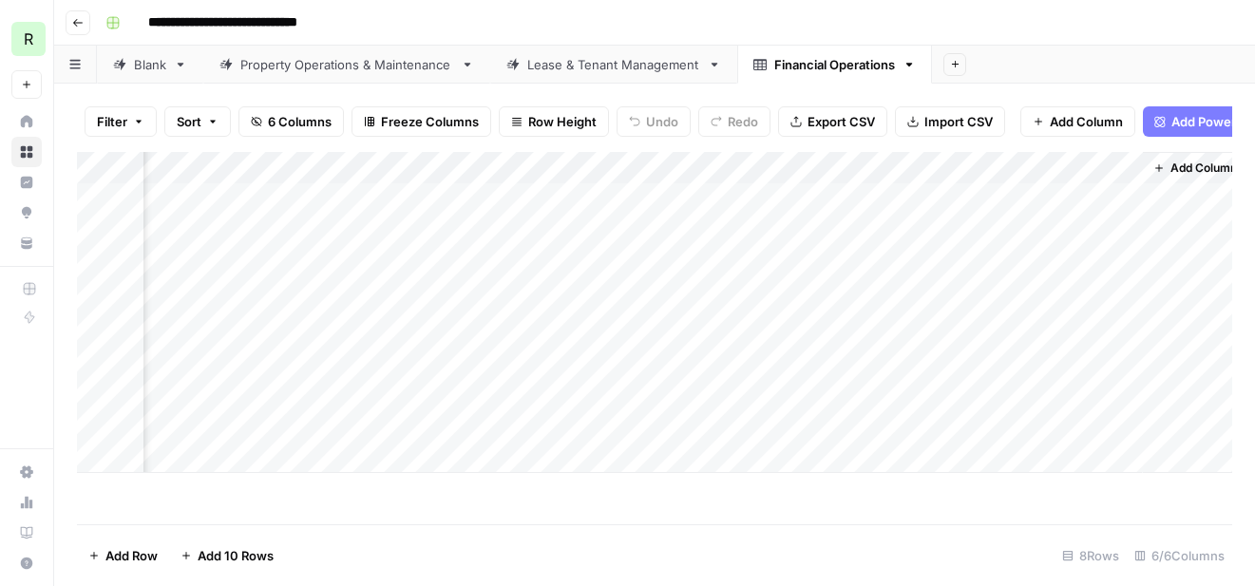
scroll to position [0, 660]
click at [590, 71] on div "Lease & Tenant Management" at bounding box center [613, 64] width 173 height 19
click at [834, 67] on div "Financial Operations" at bounding box center [834, 64] width 121 height 19
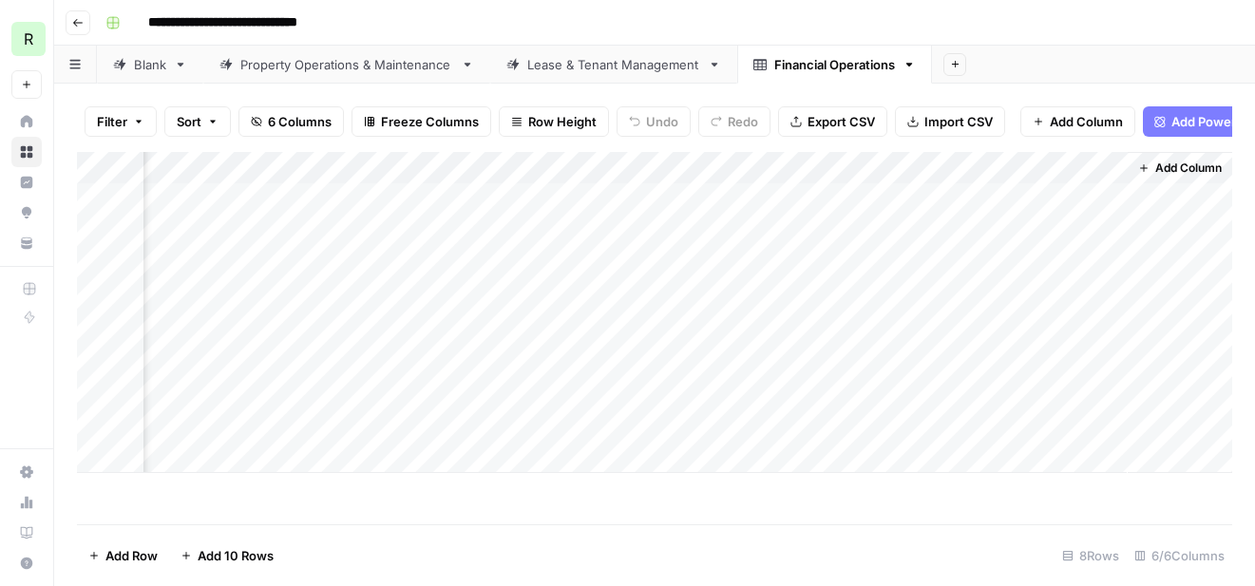
click at [1169, 170] on span "Add Column" at bounding box center [1189, 168] width 67 height 17
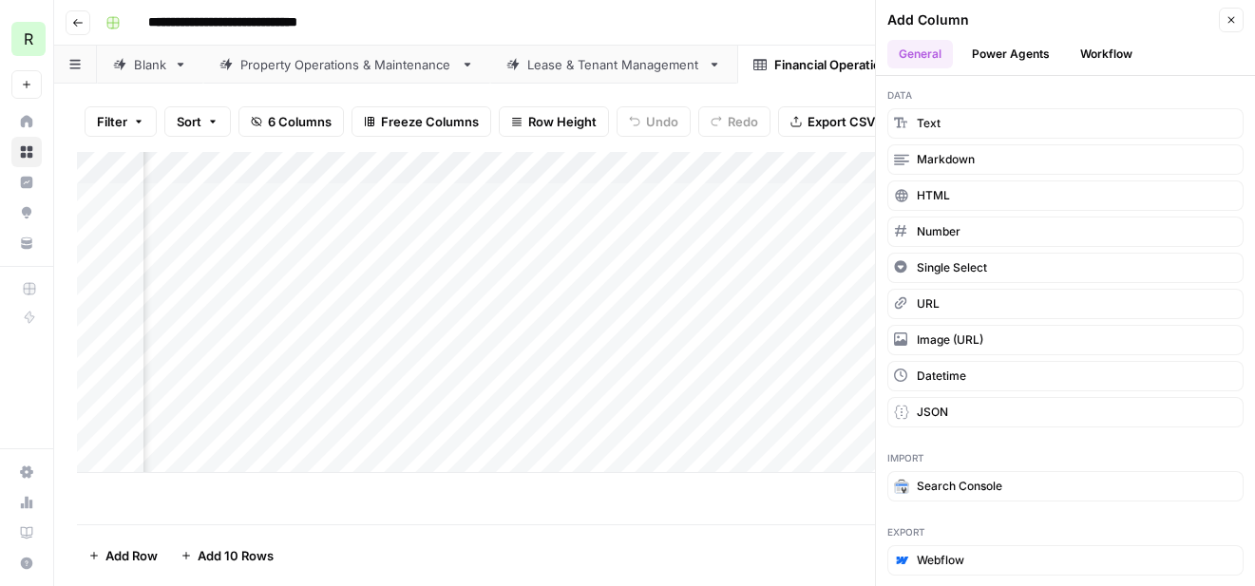
click at [1118, 58] on button "Workflow" at bounding box center [1106, 54] width 75 height 29
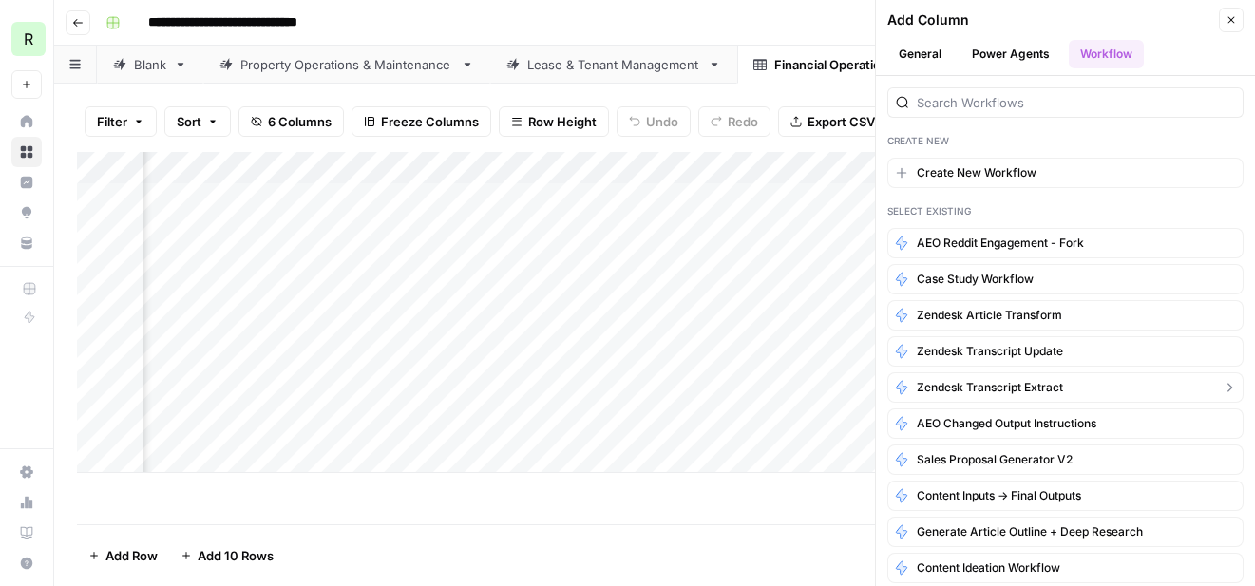
scroll to position [58, 0]
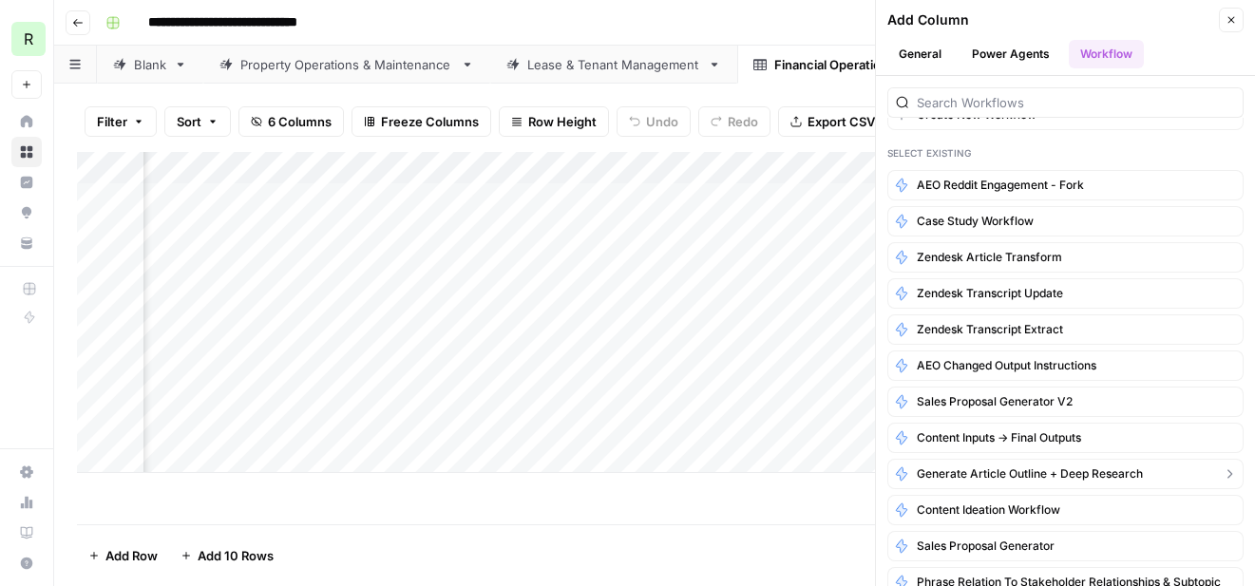
click at [1010, 467] on span "Generate Article Outline + Deep Research" at bounding box center [1030, 474] width 226 height 17
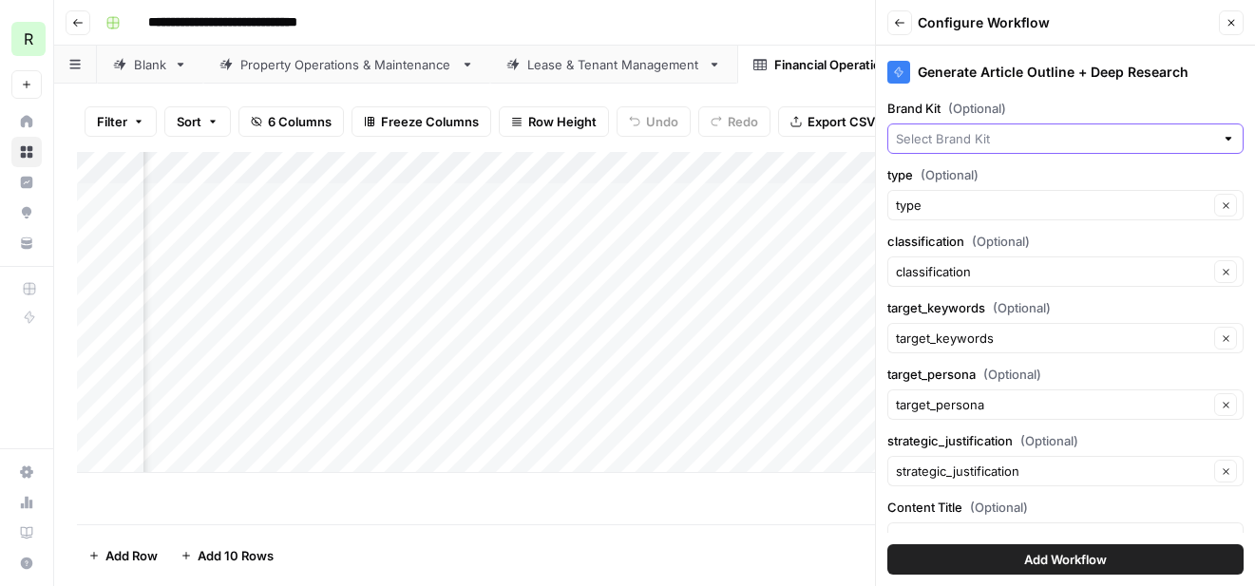
click at [1019, 139] on input "Brand Kit (Optional)" at bounding box center [1055, 138] width 318 height 19
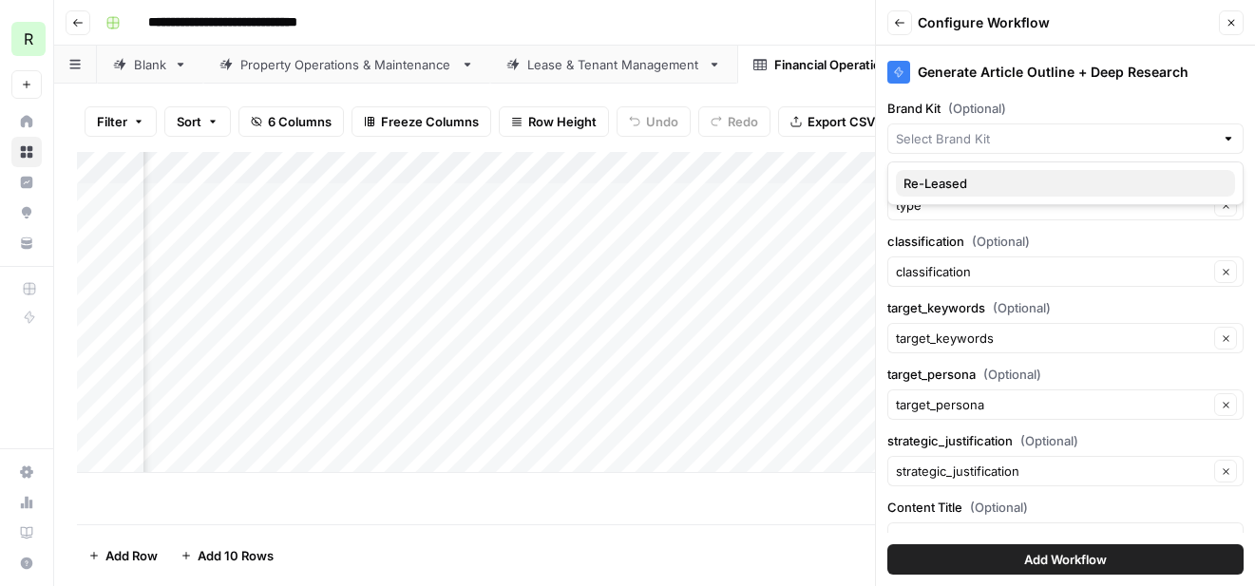
click at [990, 185] on span "Re-Leased" at bounding box center [1062, 183] width 316 height 19
type input "Re-Leased"
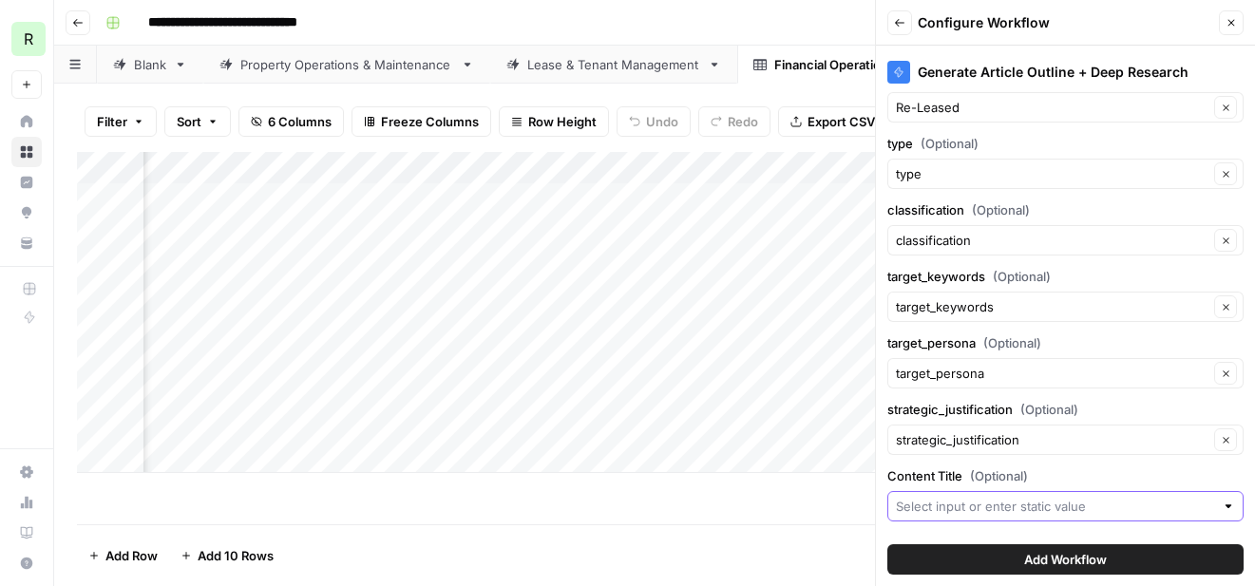
click at [1013, 502] on input "Content Title (Optional)" at bounding box center [1055, 506] width 318 height 19
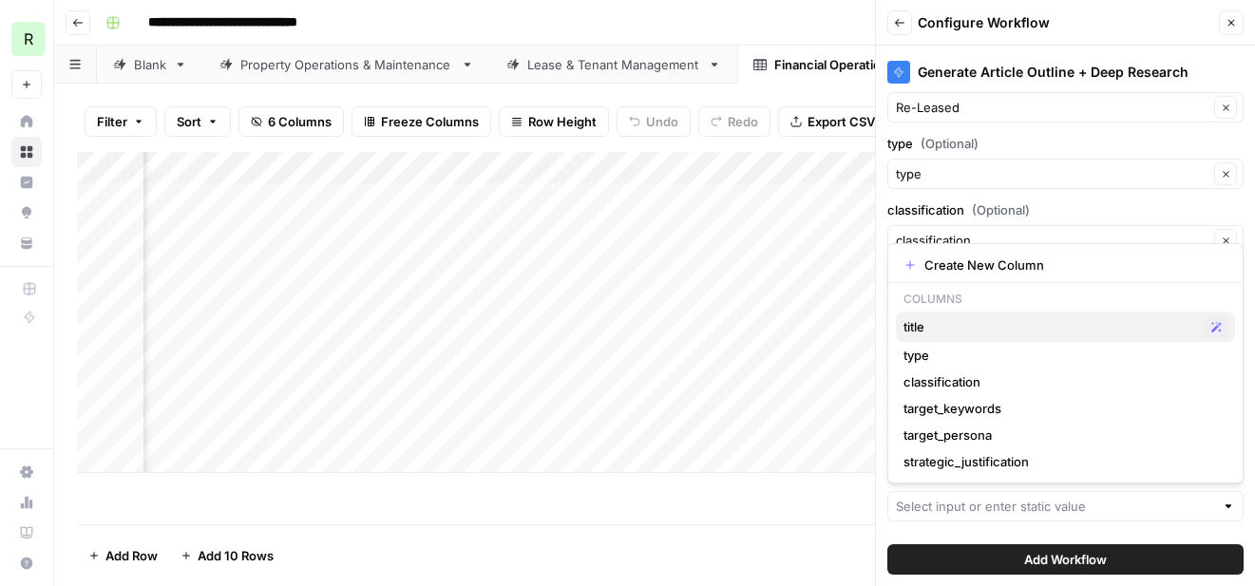
click at [965, 322] on span "title" at bounding box center [1051, 326] width 294 height 19
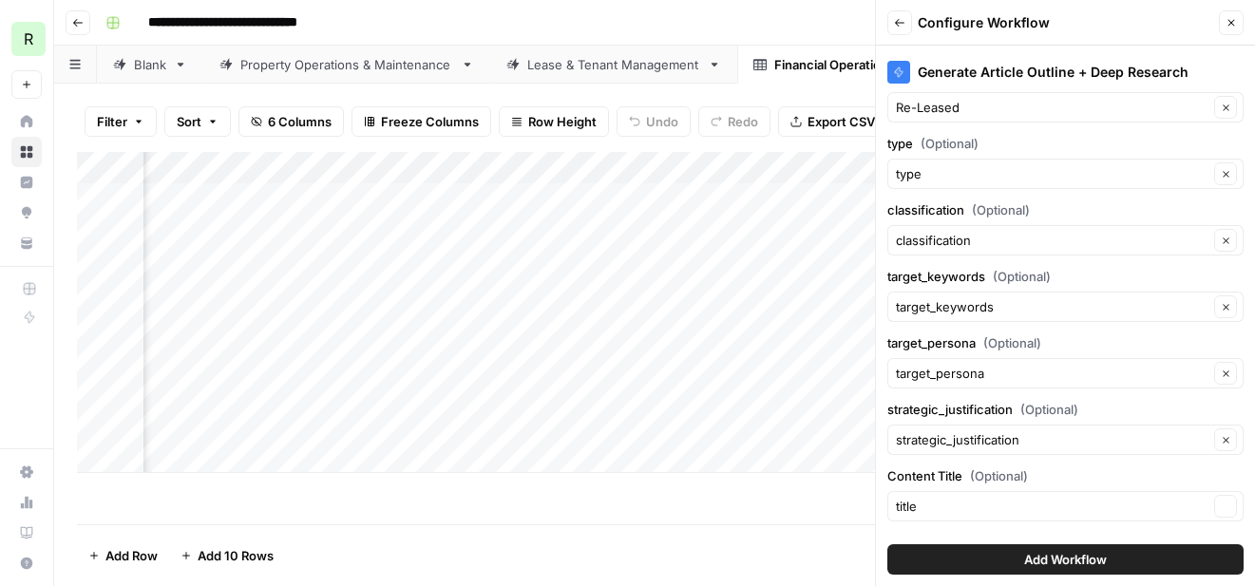
type input "title"
click at [1022, 556] on button "Add Workflow" at bounding box center [1066, 560] width 356 height 30
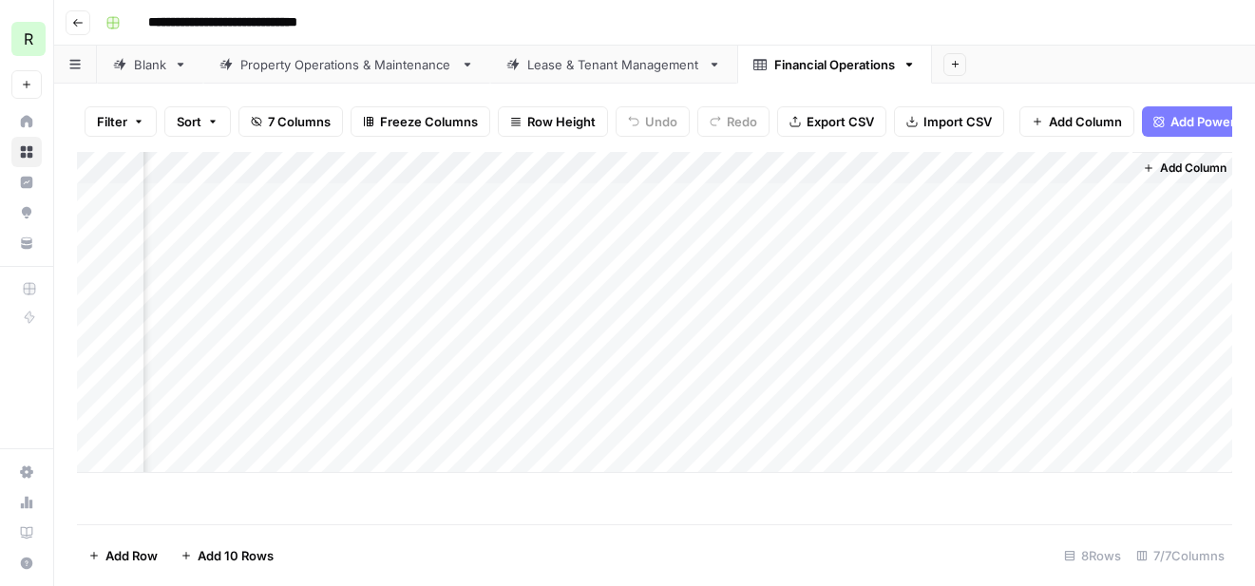
scroll to position [0, 995]
click at [1085, 169] on div "Add Column" at bounding box center [655, 312] width 1156 height 321
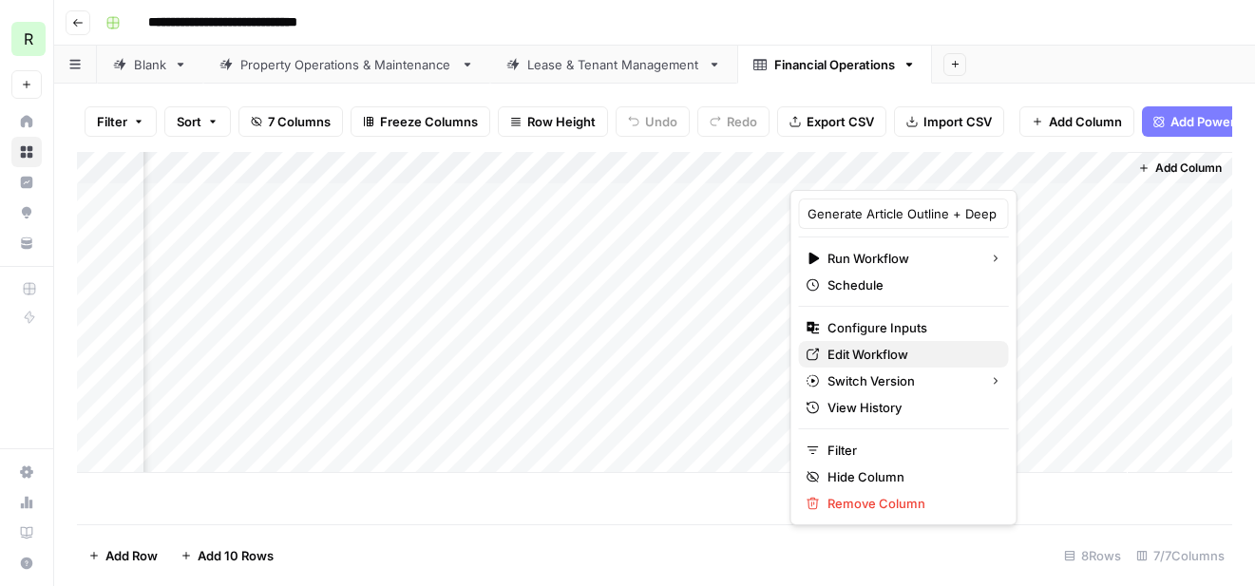
click at [870, 351] on span "Edit Workflow" at bounding box center [911, 354] width 166 height 19
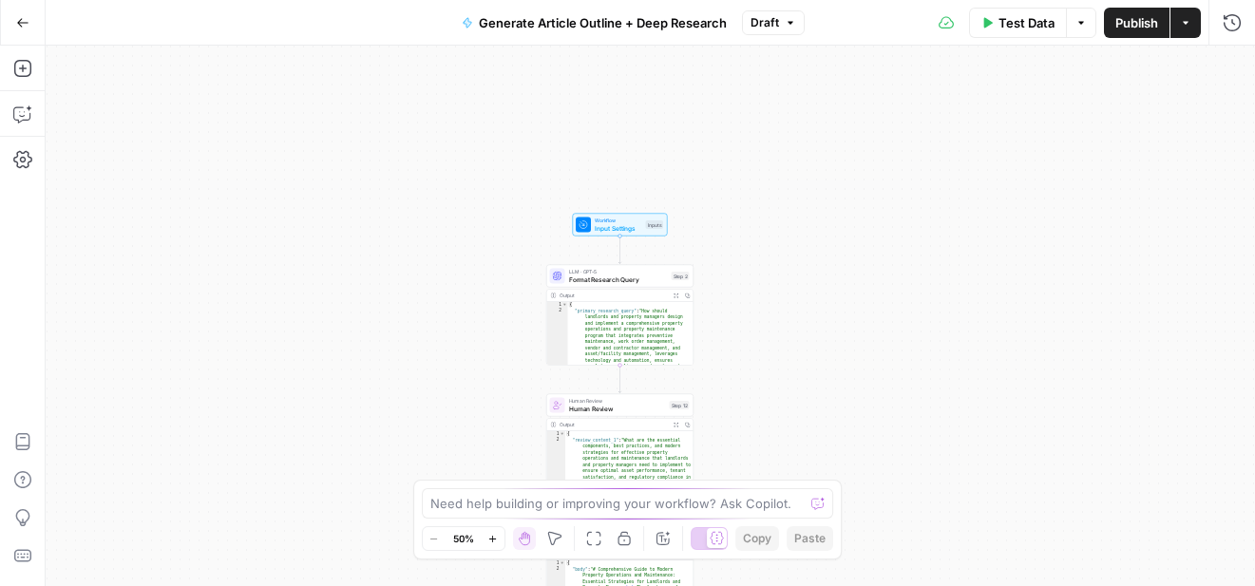
drag, startPoint x: 839, startPoint y: 209, endPoint x: 809, endPoint y: 429, distance: 221.6
click at [809, 429] on div "Workflow Input Settings Inputs LLM · GPT-5 Format Research Query Step 2 Output …" at bounding box center [651, 316] width 1210 height 541
click at [605, 286] on div "LLM · GPT-5 Format Research Query Step 2 Copy step Delete step Add Note Test" at bounding box center [619, 277] width 147 height 23
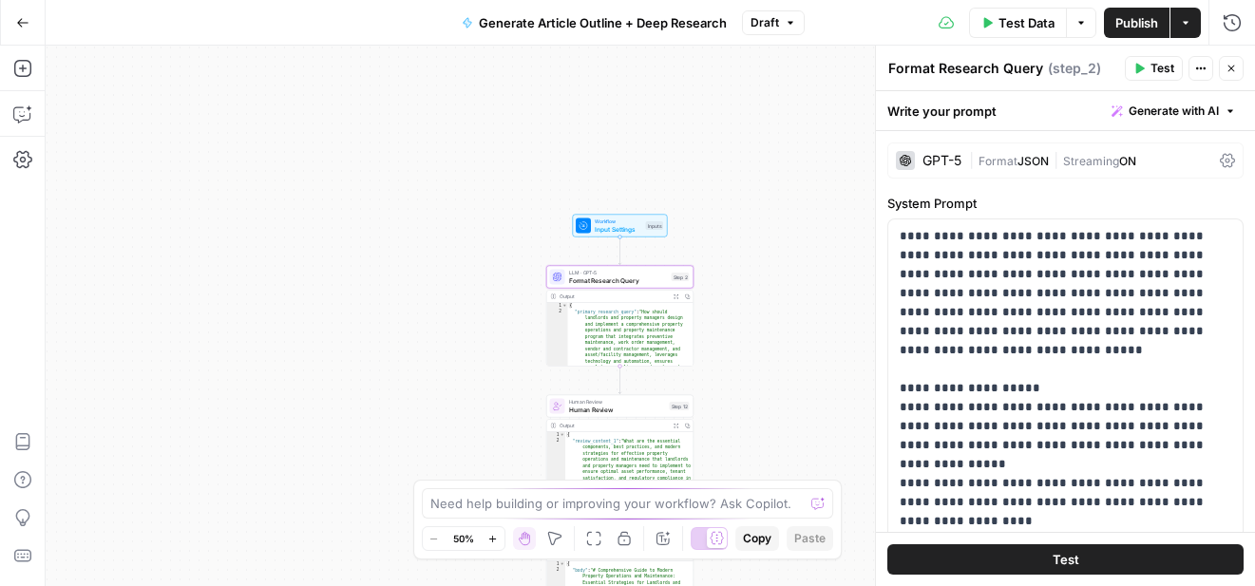
click at [1228, 158] on icon at bounding box center [1227, 161] width 15 height 14
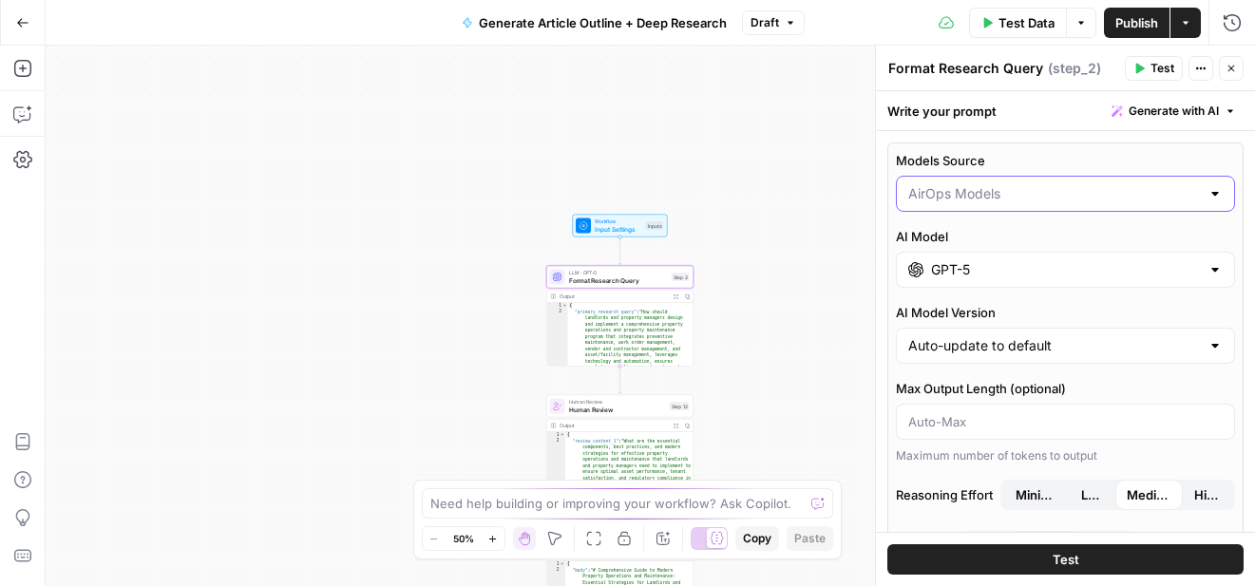
click at [1090, 199] on input "Models Source" at bounding box center [1054, 193] width 292 height 19
click at [1004, 266] on span "My Models" at bounding box center [1061, 267] width 299 height 19
type input "My Models"
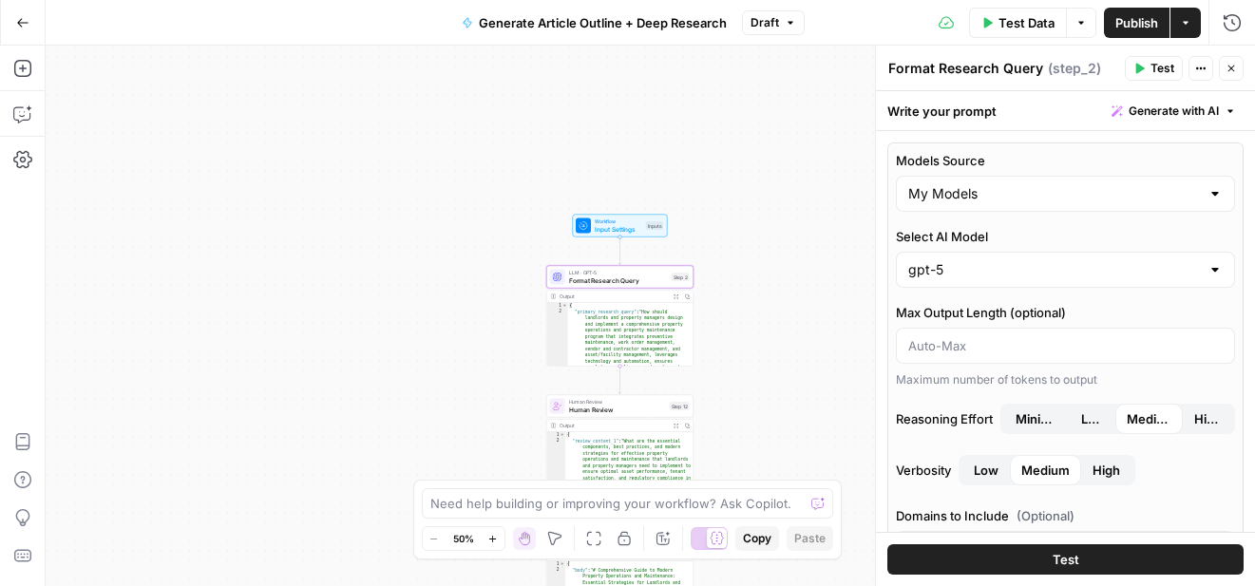
click at [1045, 565] on button "Test" at bounding box center [1066, 560] width 356 height 30
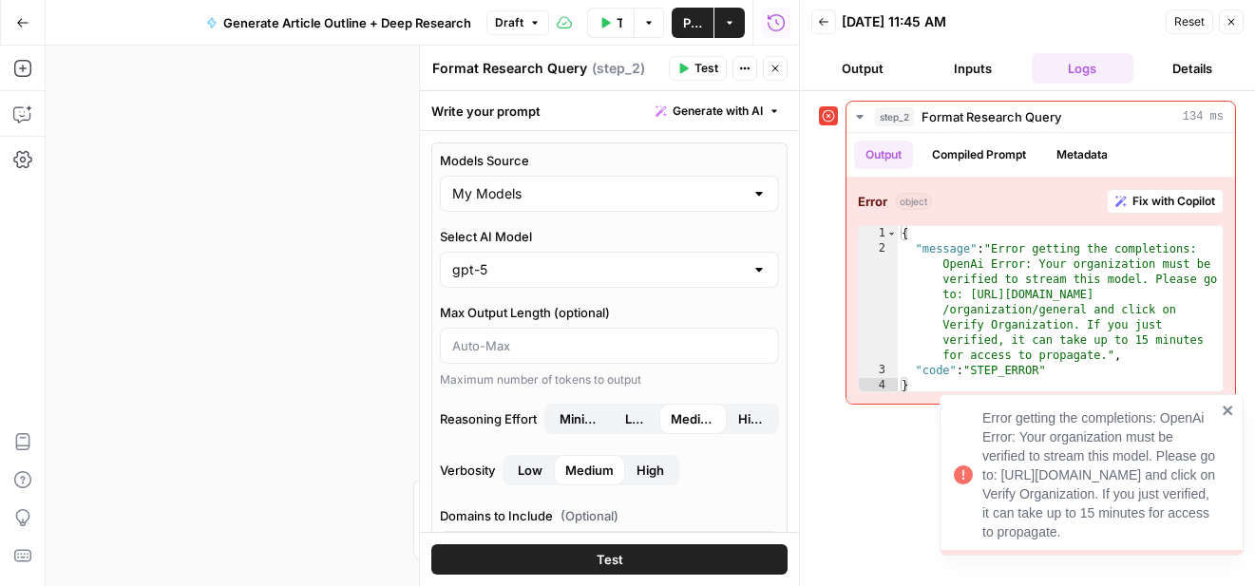
click at [1232, 403] on icon "close" at bounding box center [1228, 410] width 13 height 15
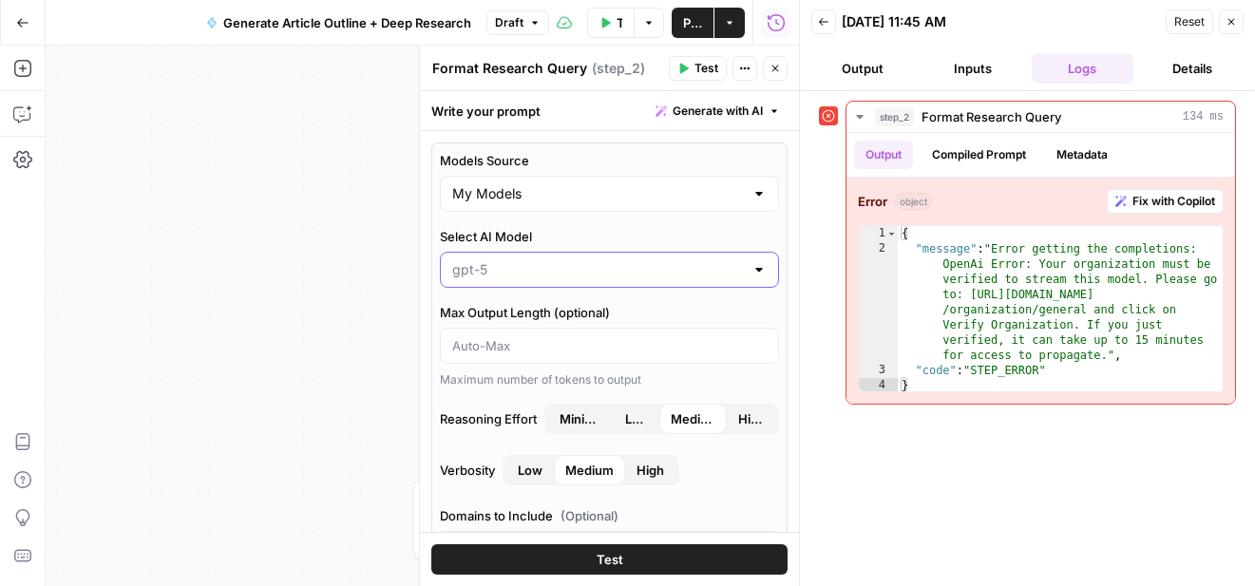
click at [665, 269] on input "Select AI Model" at bounding box center [598, 269] width 292 height 19
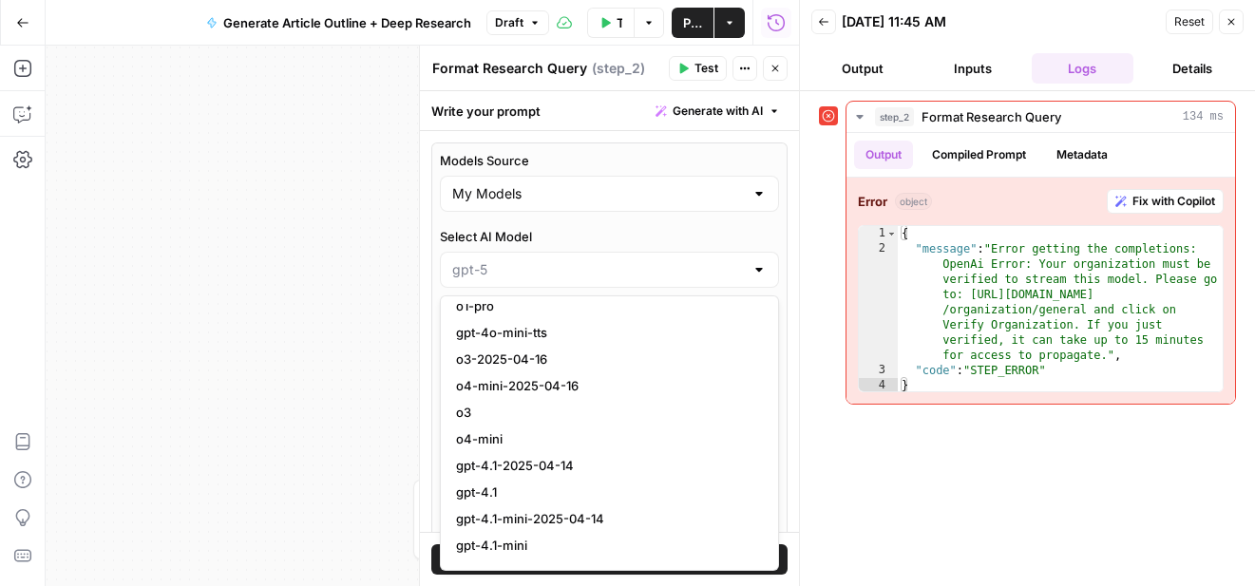
scroll to position [1381, 0]
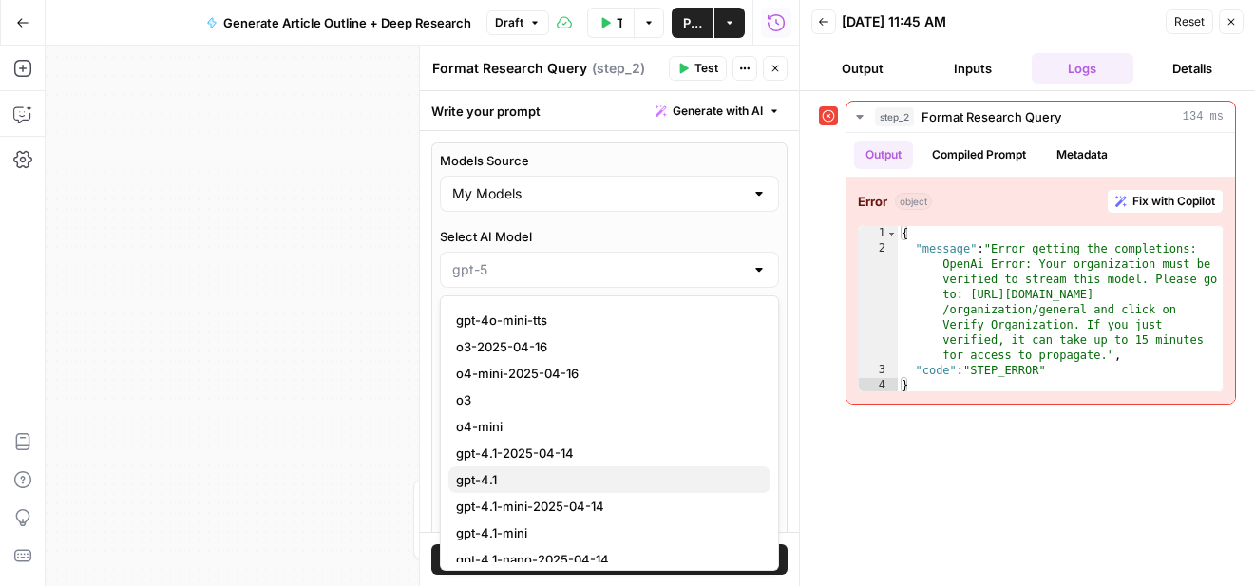
click at [523, 475] on span "gpt-4.1" at bounding box center [605, 479] width 299 height 19
type input "gpt-4.1"
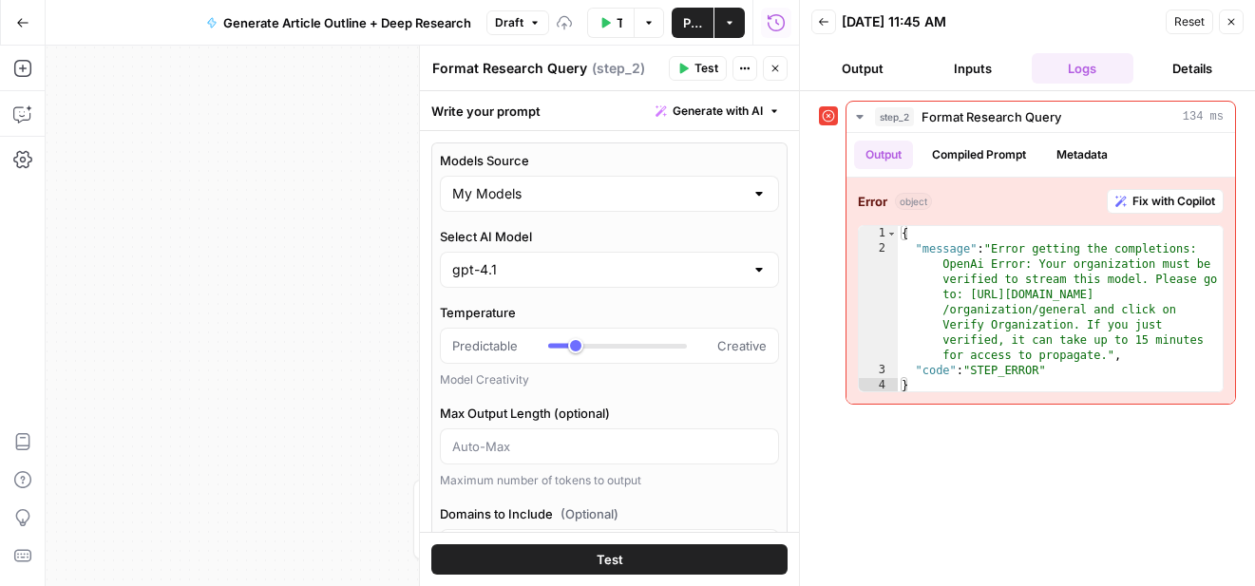
click at [608, 562] on span "Test" at bounding box center [610, 559] width 27 height 19
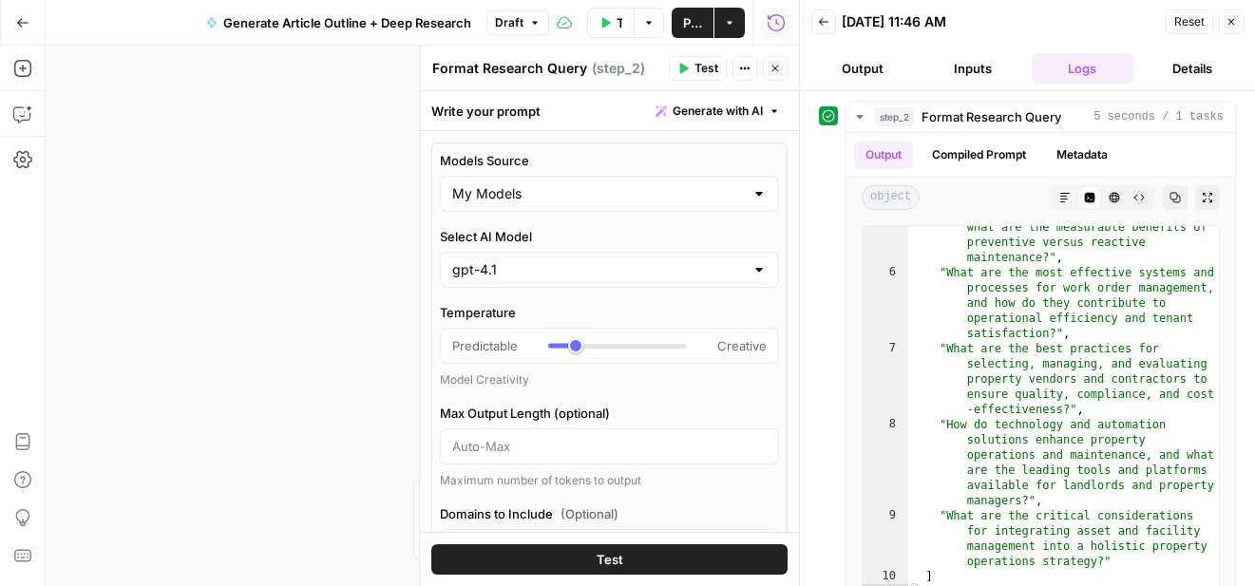
scroll to position [32, 0]
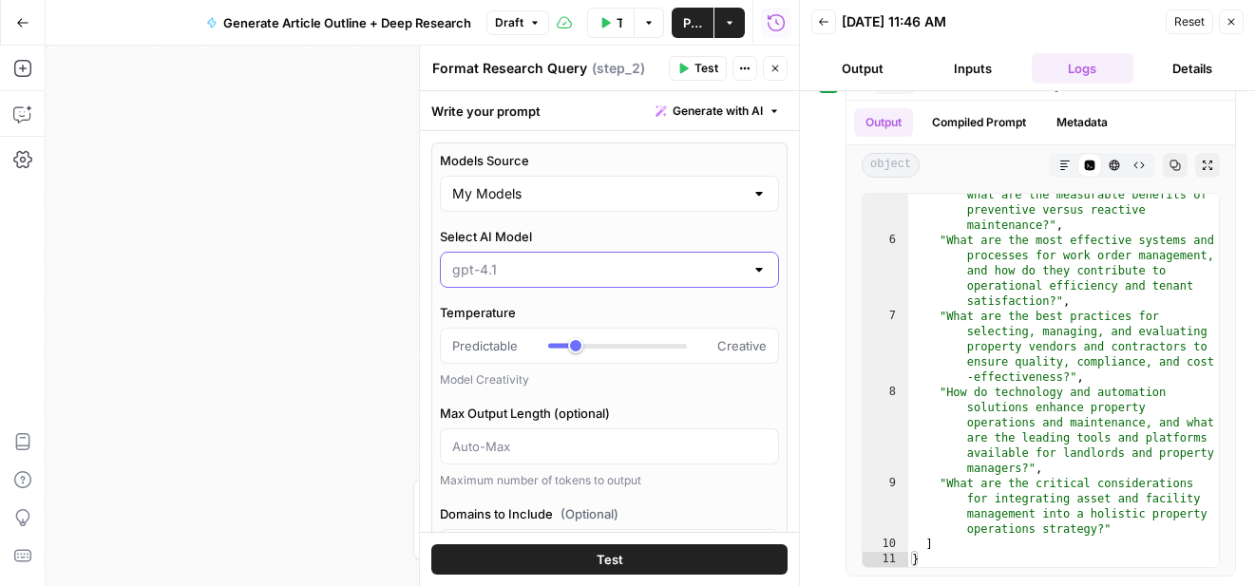
click at [705, 265] on input "Select AI Model" at bounding box center [598, 269] width 292 height 19
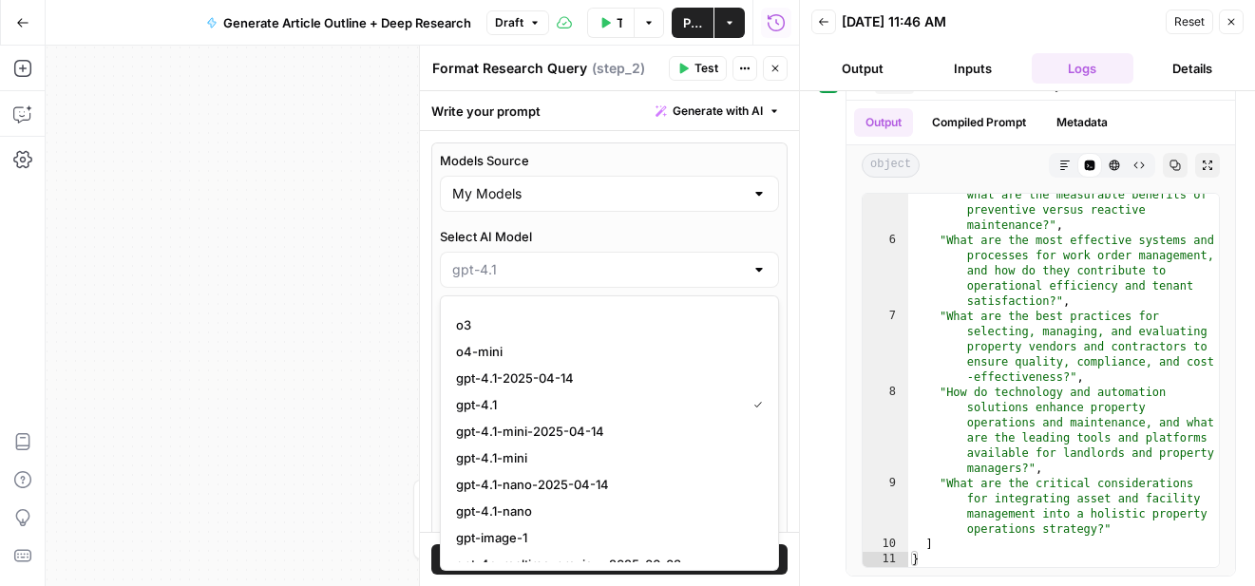
scroll to position [1444, 0]
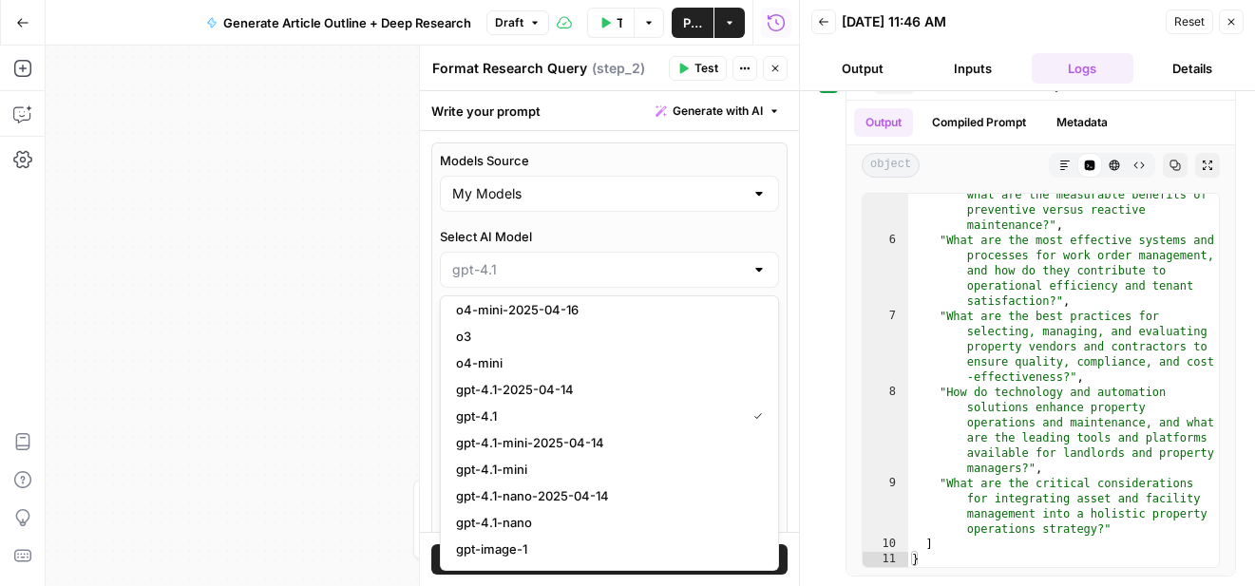
type input "gpt-4.1"
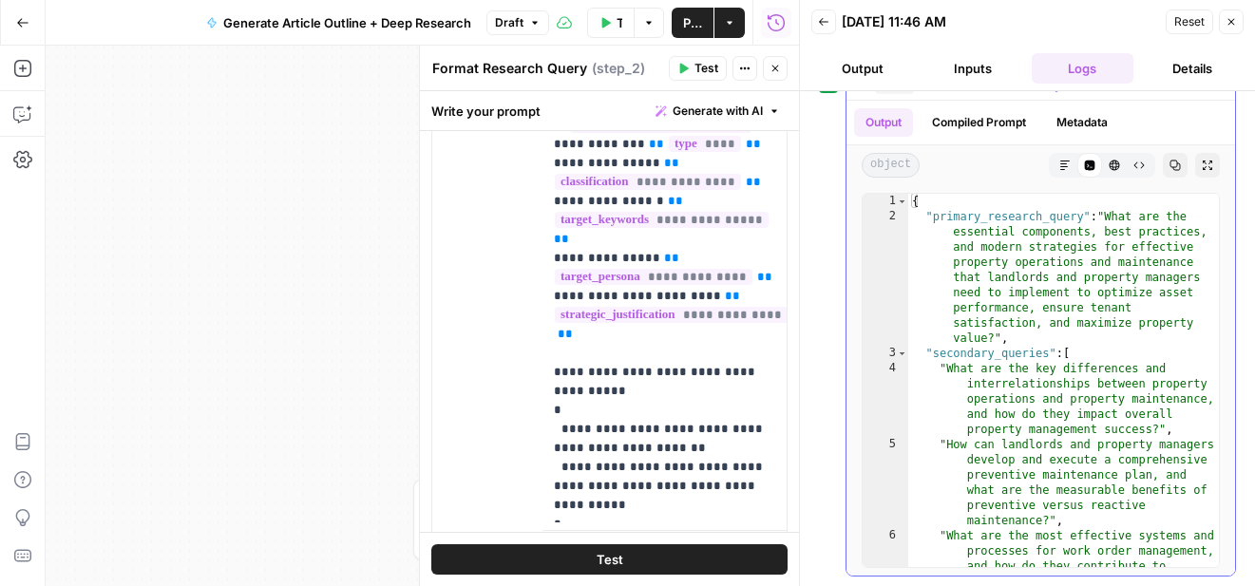
scroll to position [0, 0]
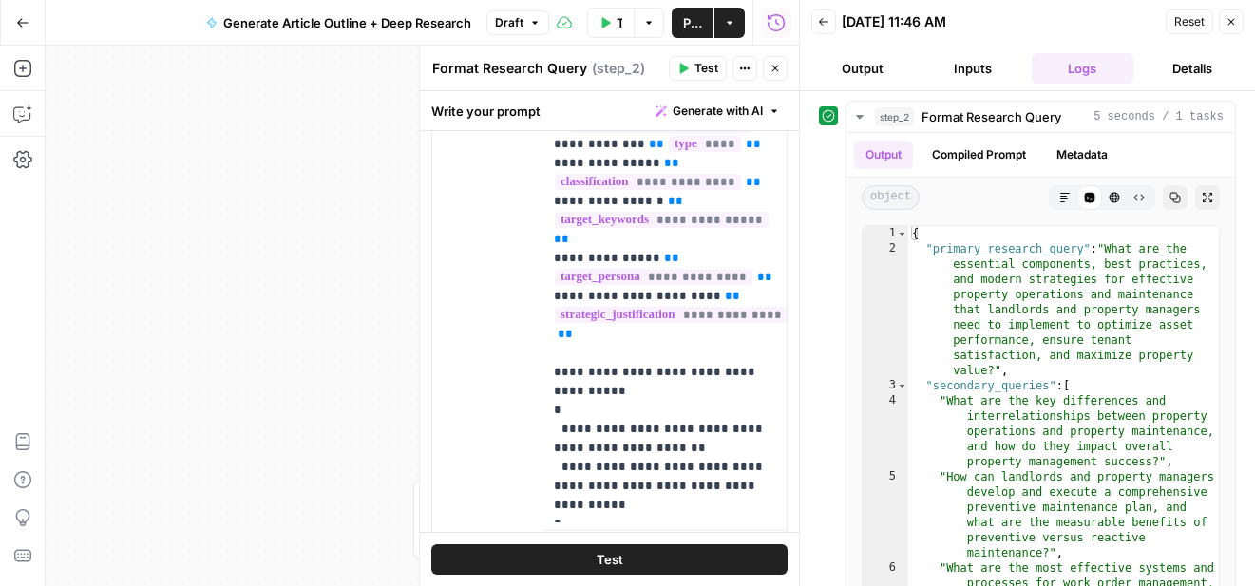
click at [1232, 20] on icon "button" at bounding box center [1231, 21] width 11 height 11
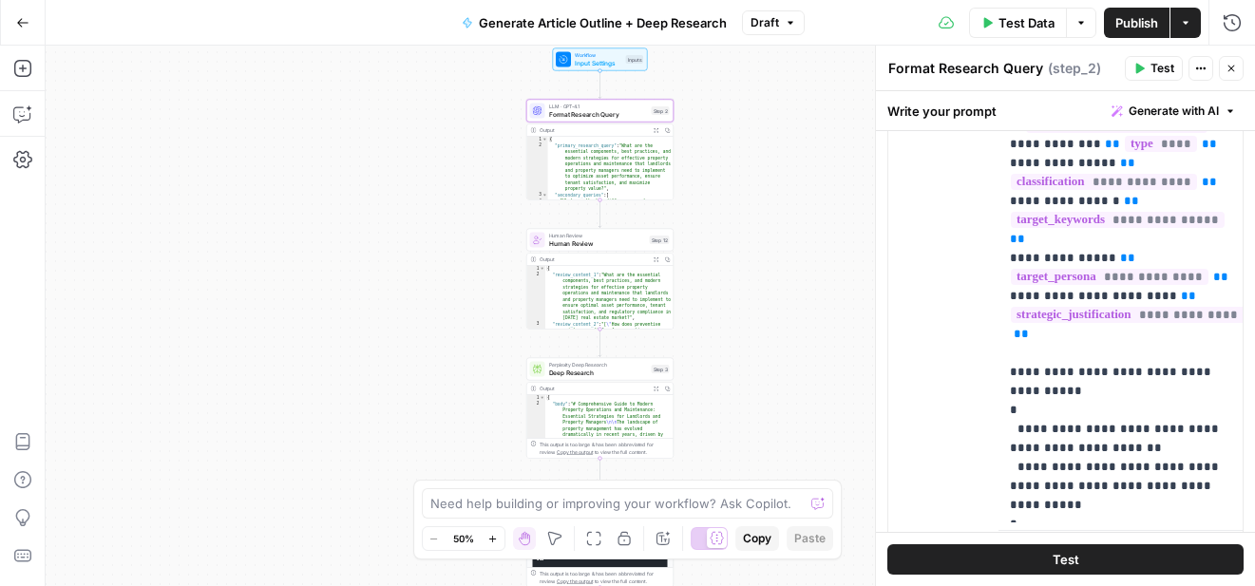
drag, startPoint x: 781, startPoint y: 321, endPoint x: 761, endPoint y: 136, distance: 186.4
click at [761, 136] on div "Workflow Input Settings Inputs LLM · GPT-4.1 Format Research Query Step 2 Outpu…" at bounding box center [651, 316] width 1210 height 541
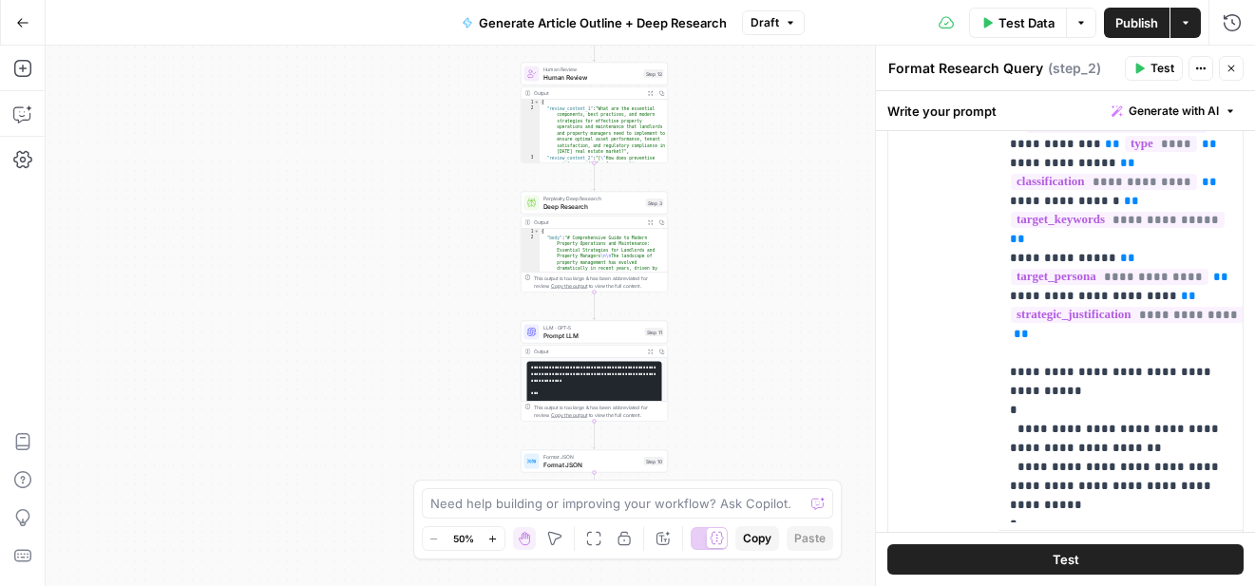
drag, startPoint x: 767, startPoint y: 398, endPoint x: 761, endPoint y: 253, distance: 145.5
click at [761, 252] on div "Workflow Input Settings Inputs LLM · GPT-4.1 Format Research Query Step 2 Outpu…" at bounding box center [651, 316] width 1210 height 541
click at [568, 336] on span "Prompt LLM" at bounding box center [593, 337] width 98 height 10
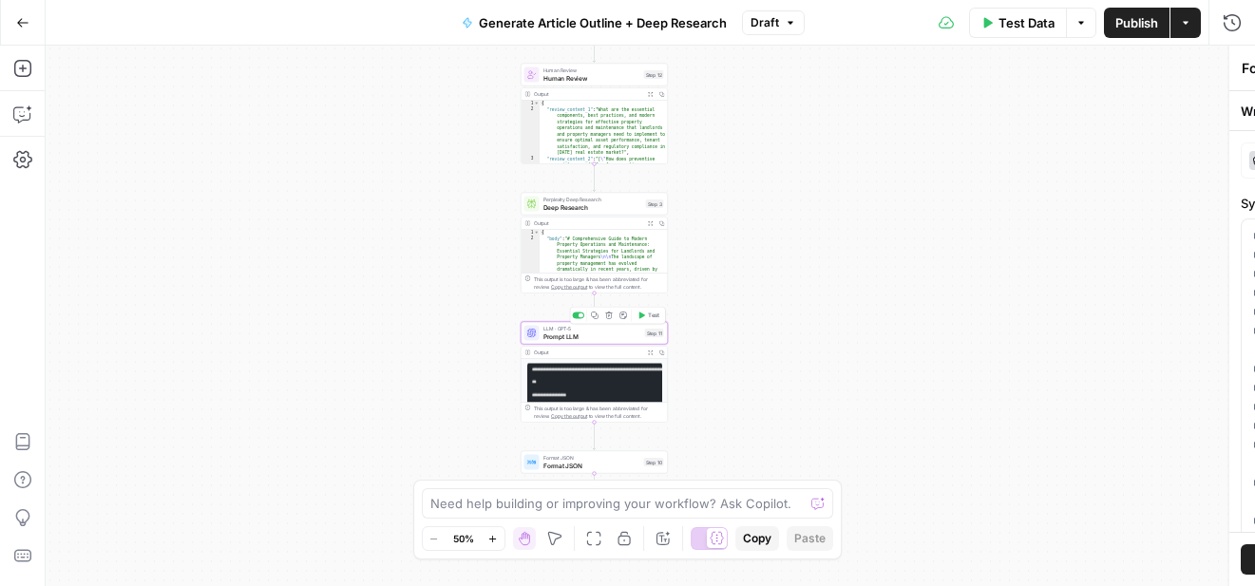
type textarea "Prompt LLM"
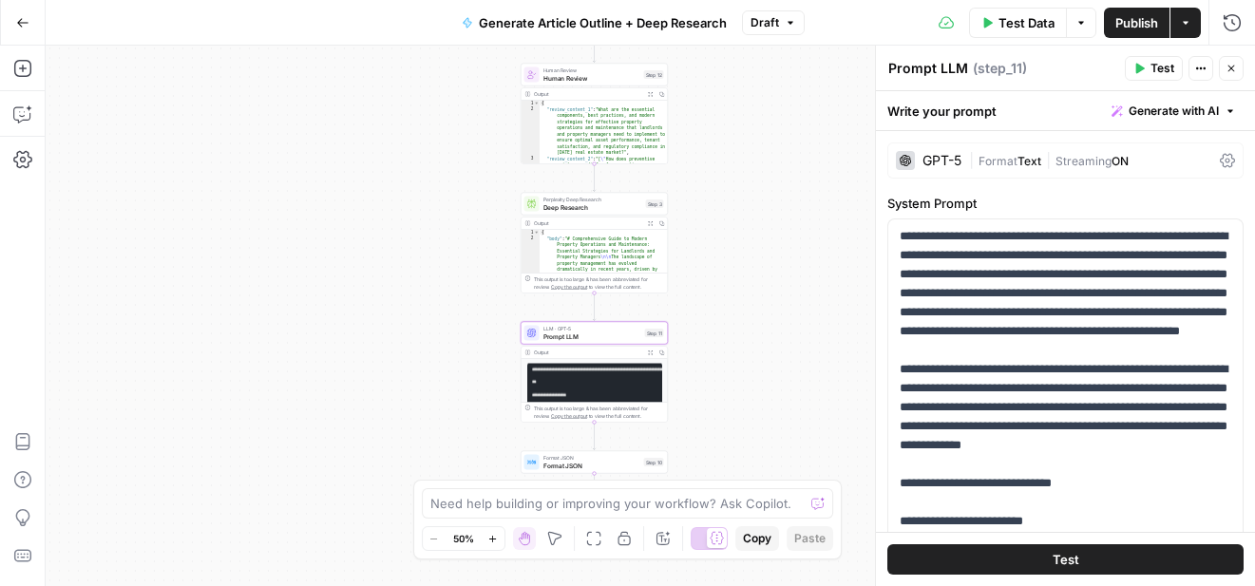
click at [1085, 160] on span "Streaming" at bounding box center [1084, 161] width 56 height 14
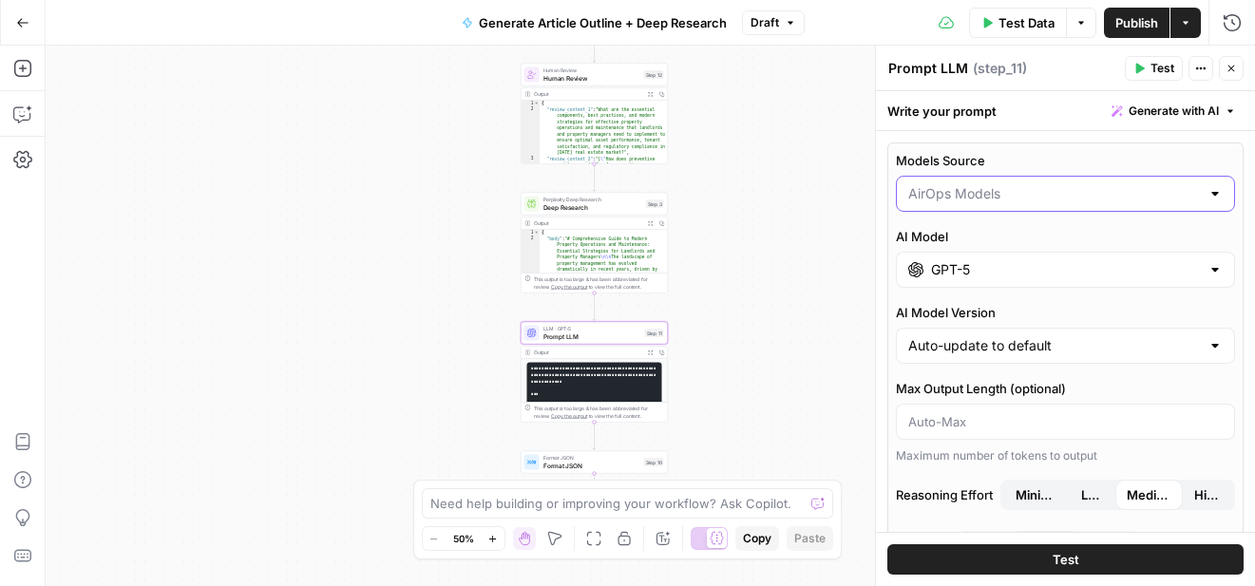
click at [1042, 190] on input "Models Source" at bounding box center [1054, 193] width 292 height 19
click at [1004, 263] on span "My Models" at bounding box center [1061, 267] width 299 height 19
type input "My Models"
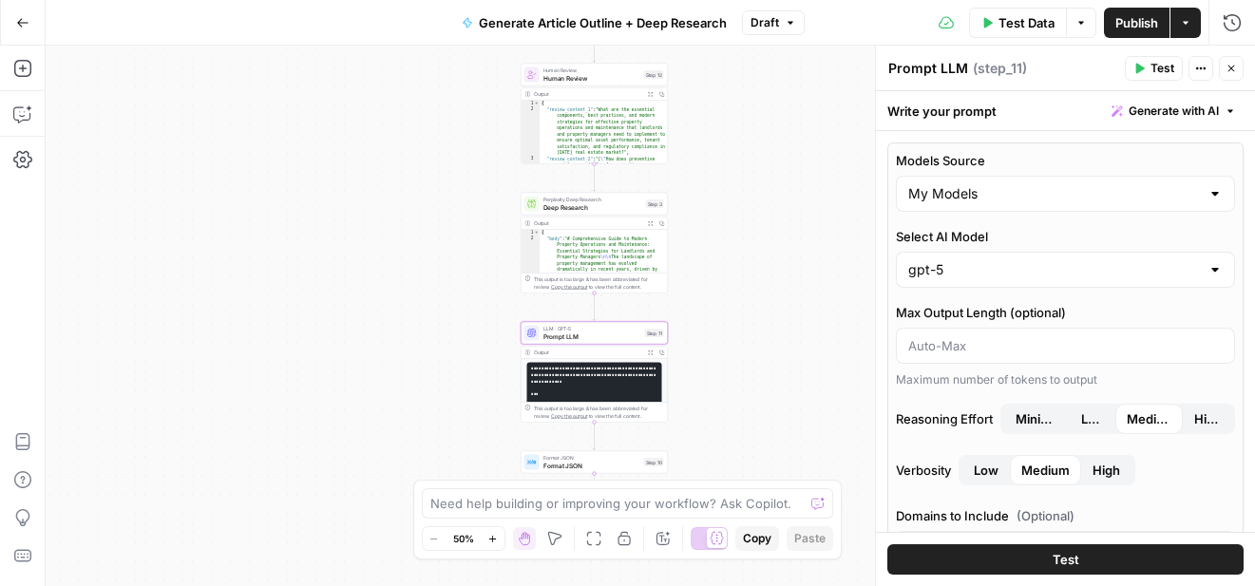
click at [1000, 280] on div "gpt-5" at bounding box center [1065, 270] width 339 height 36
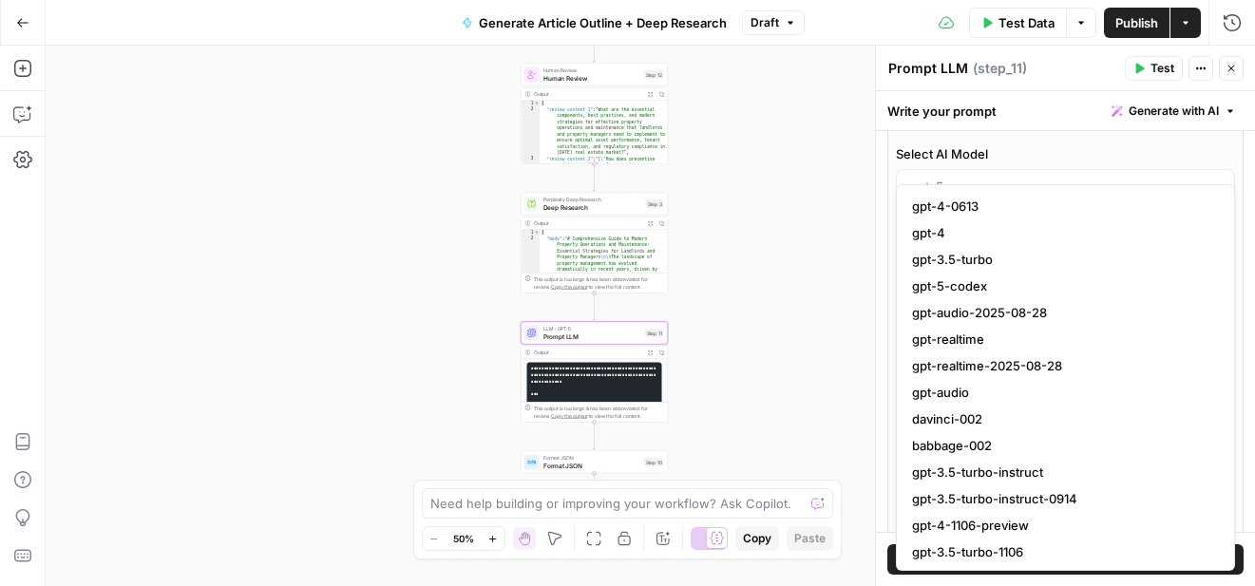
scroll to position [156, 0]
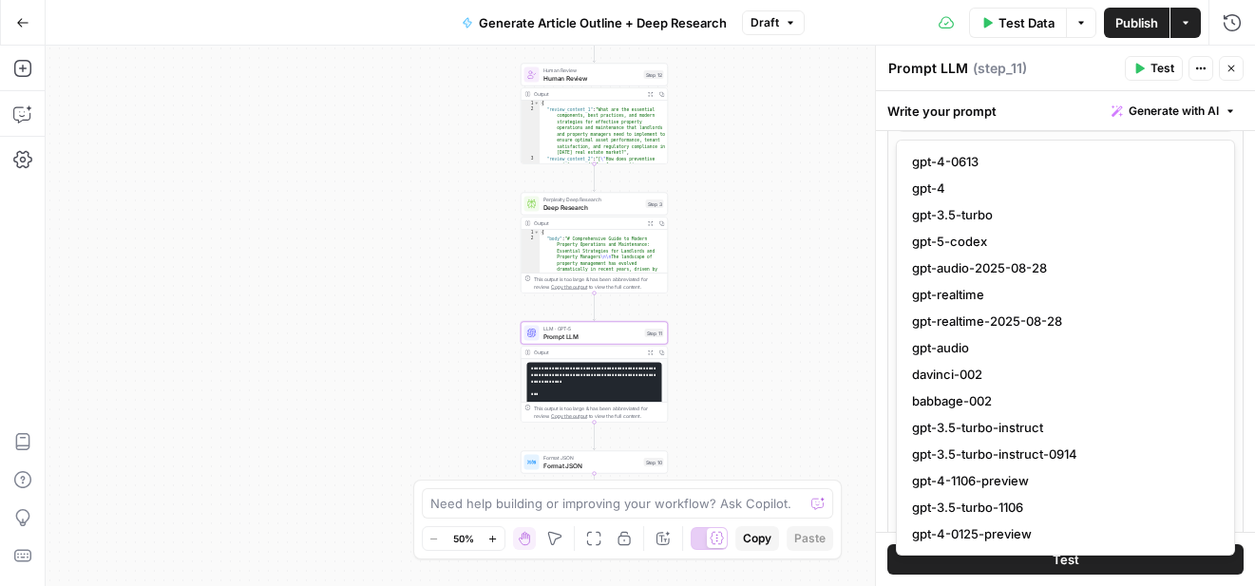
type input "gpt-5"
click at [889, 402] on div "Models Source My Models Select AI Model gpt-5 Max Output Length (optional) Maxi…" at bounding box center [1066, 412] width 356 height 851
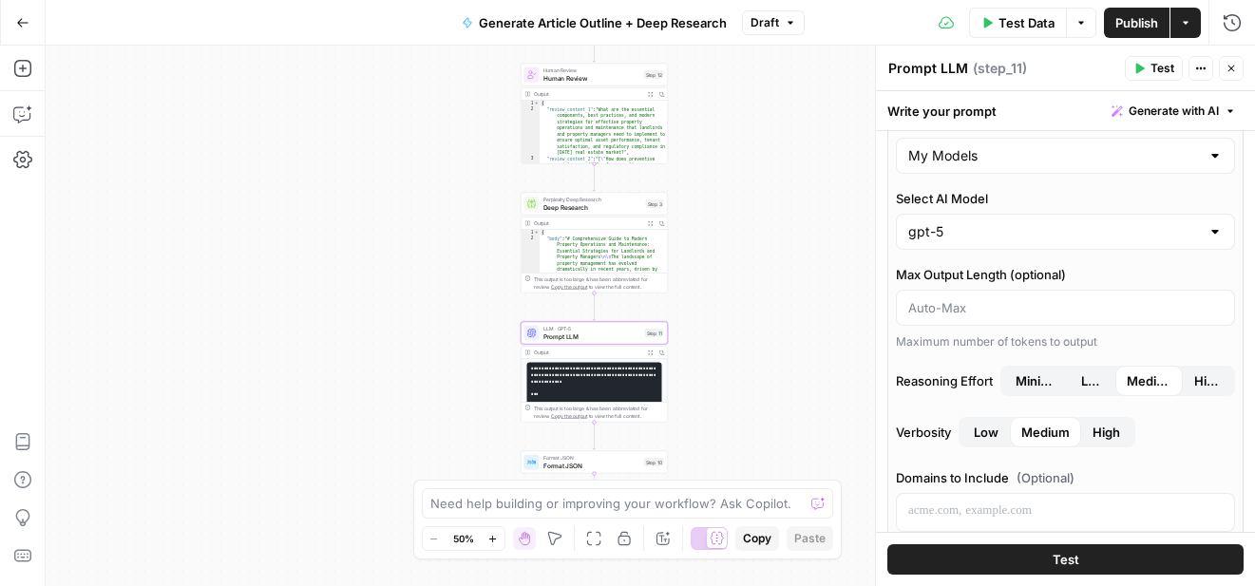
scroll to position [0, 0]
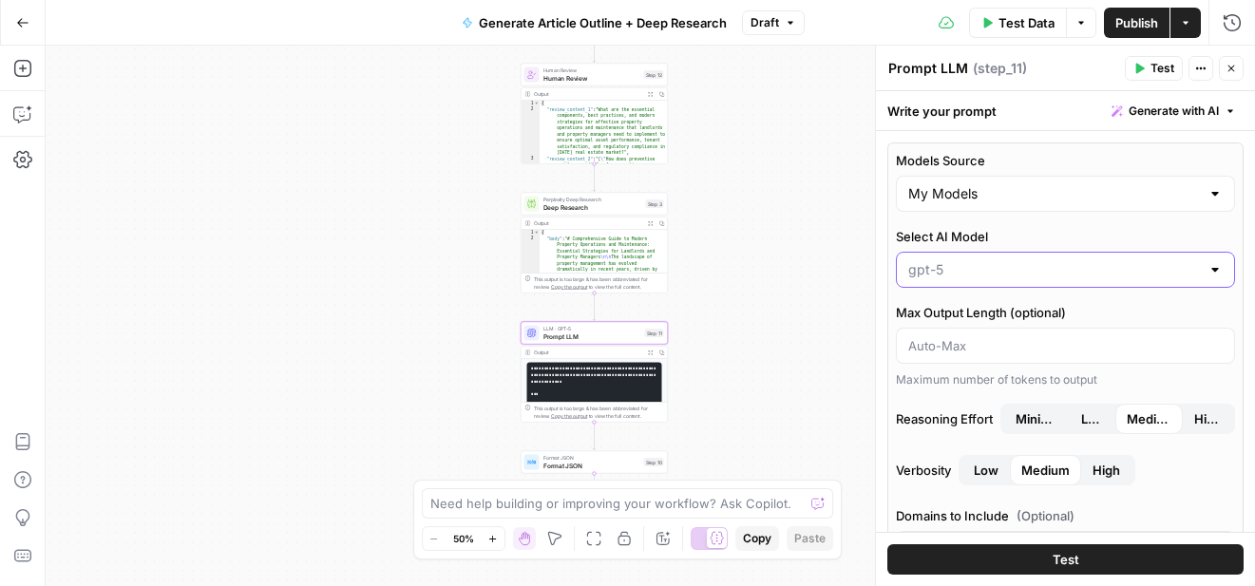
click at [974, 272] on input "Select AI Model" at bounding box center [1054, 269] width 292 height 19
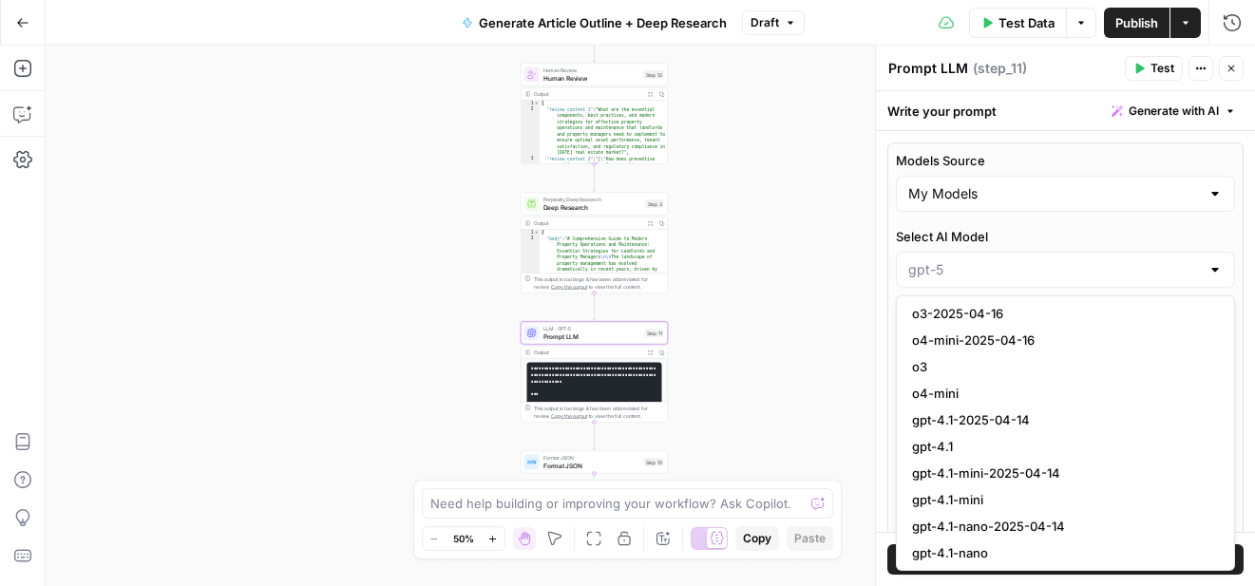
scroll to position [1470, 0]
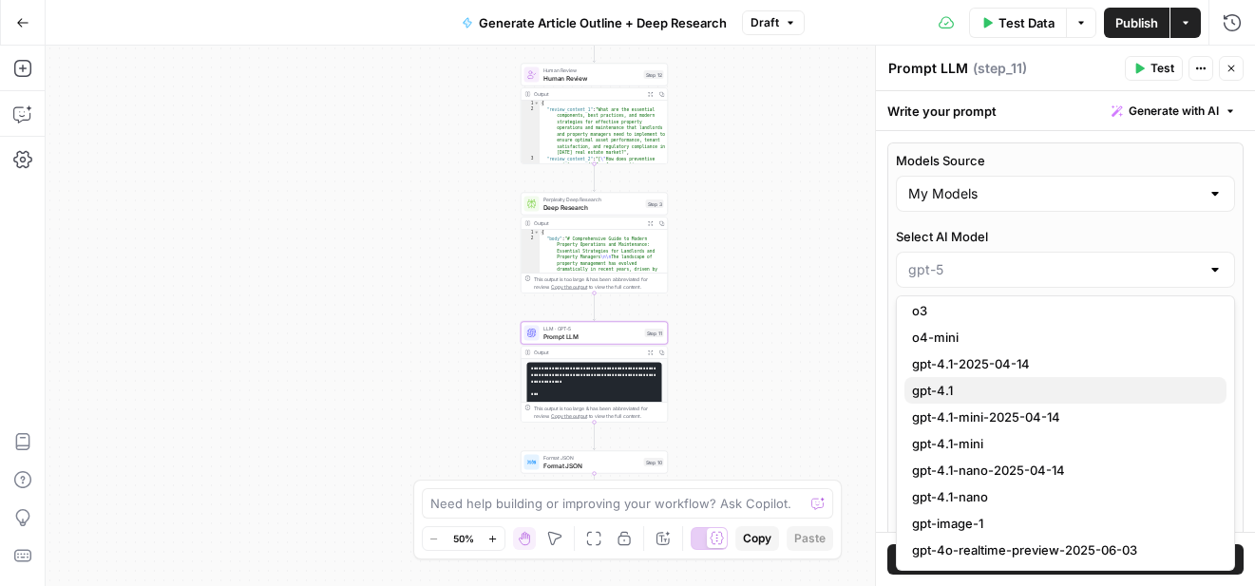
click at [956, 391] on span "gpt-4.1" at bounding box center [1061, 390] width 299 height 19
type input "gpt-4.1"
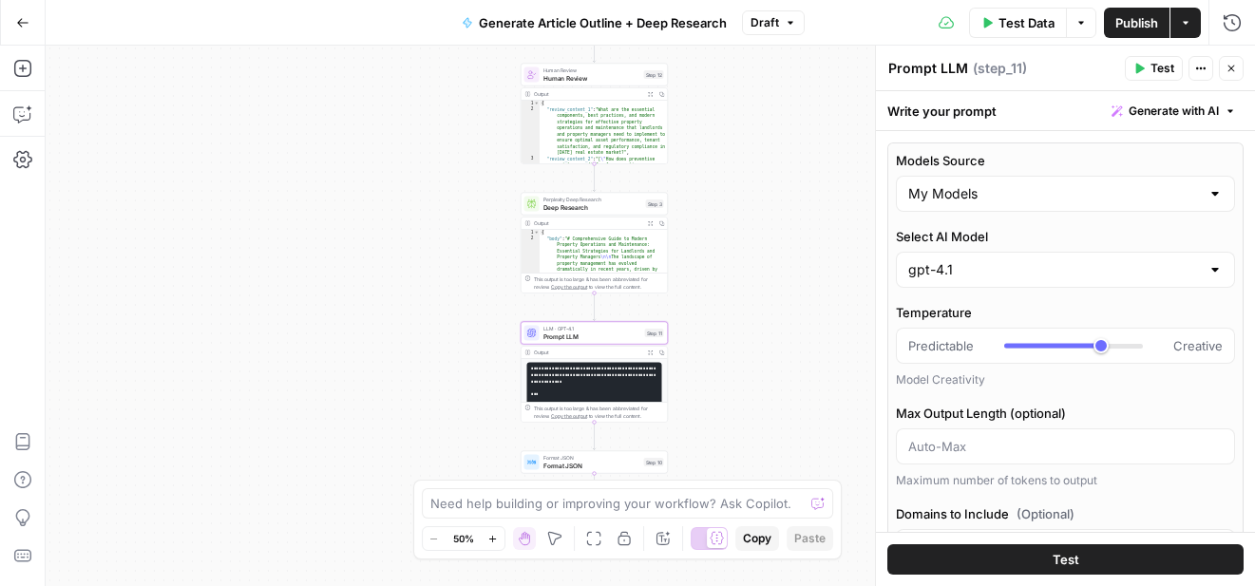
click at [1053, 559] on span "Test" at bounding box center [1066, 559] width 27 height 19
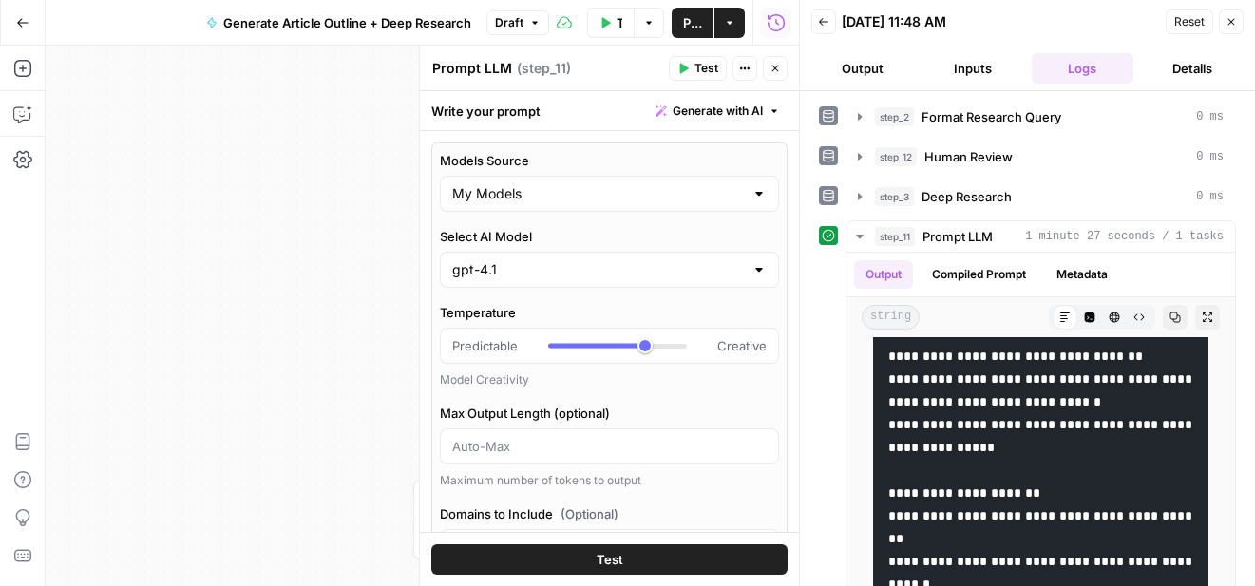
click at [1239, 22] on button "Close" at bounding box center [1231, 22] width 25 height 25
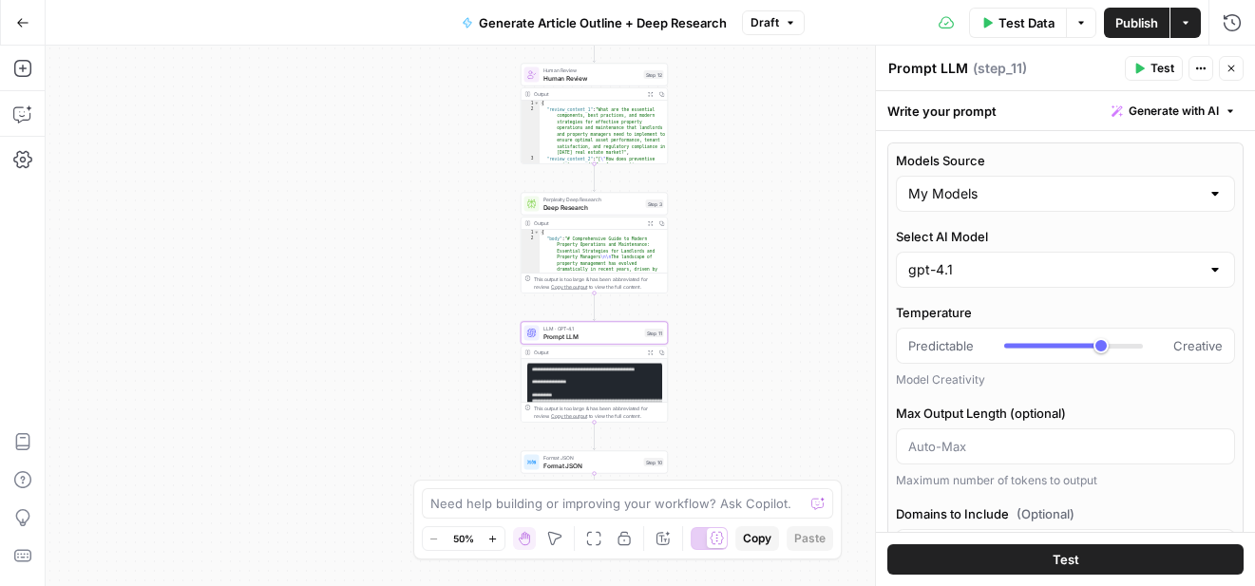
scroll to position [169, 0]
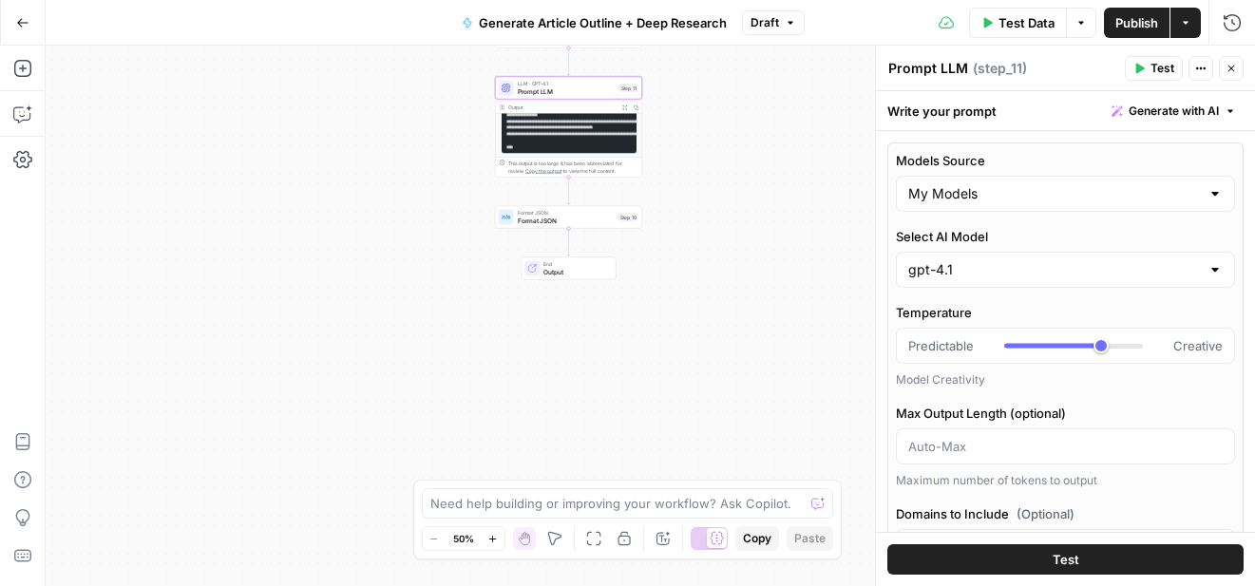
drag, startPoint x: 460, startPoint y: 396, endPoint x: 435, endPoint y: 153, distance: 244.5
click at [435, 146] on div "Workflow Input Settings Inputs LLM · GPT-4.1 Format Research Query Step 2 Outpu…" at bounding box center [651, 316] width 1210 height 541
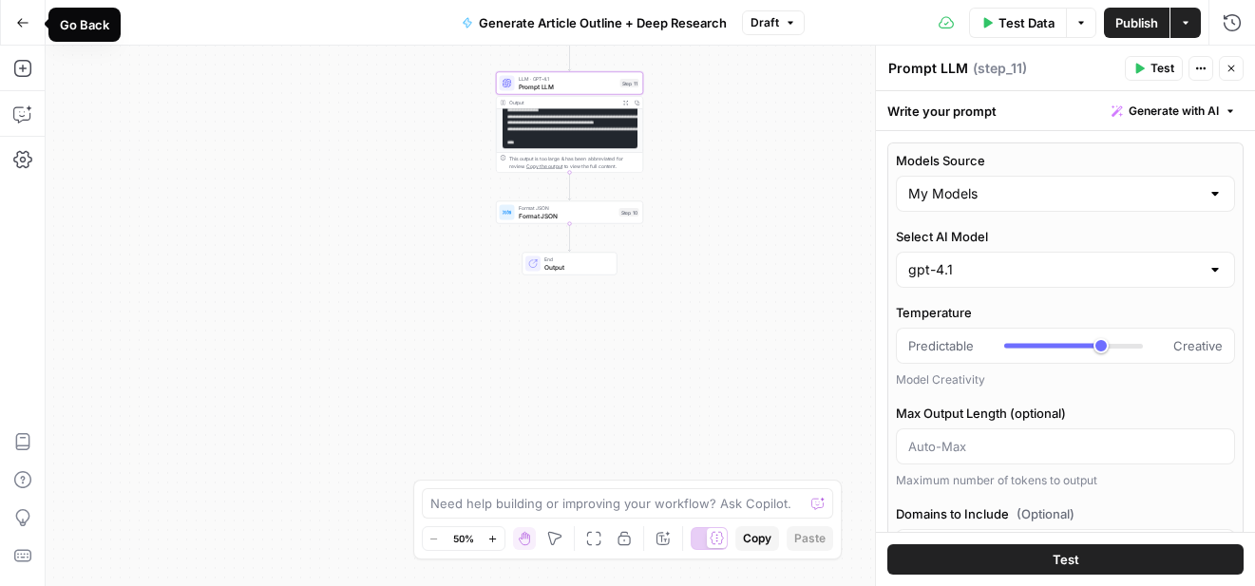
click at [27, 25] on icon "button" at bounding box center [22, 22] width 13 height 13
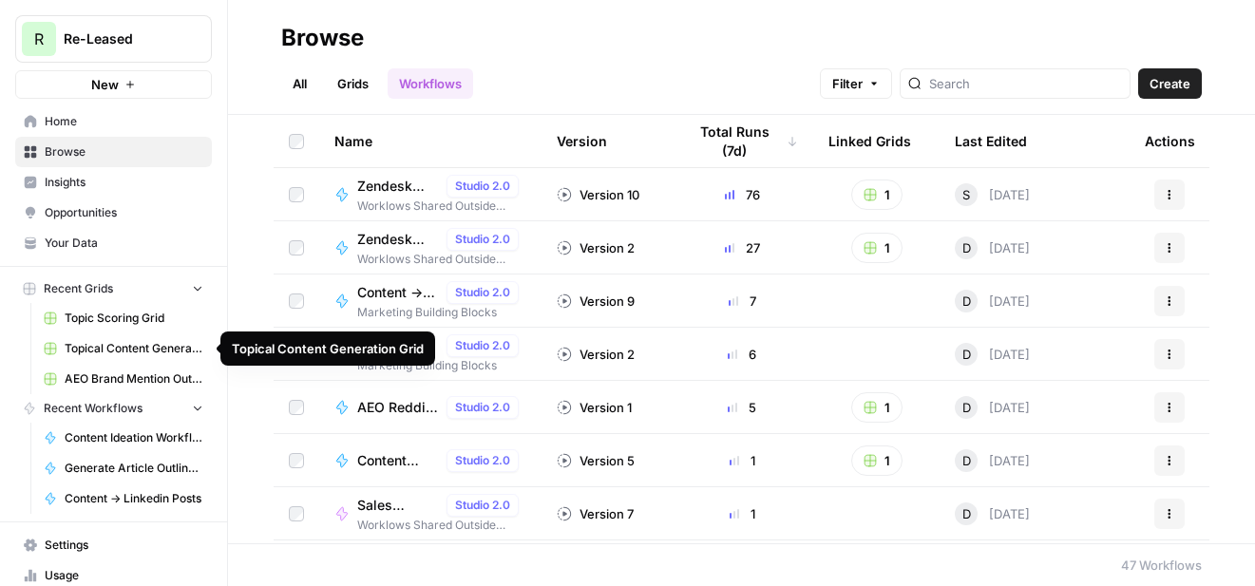
click at [98, 349] on span "Topical Content Generation Grid" at bounding box center [134, 348] width 139 height 17
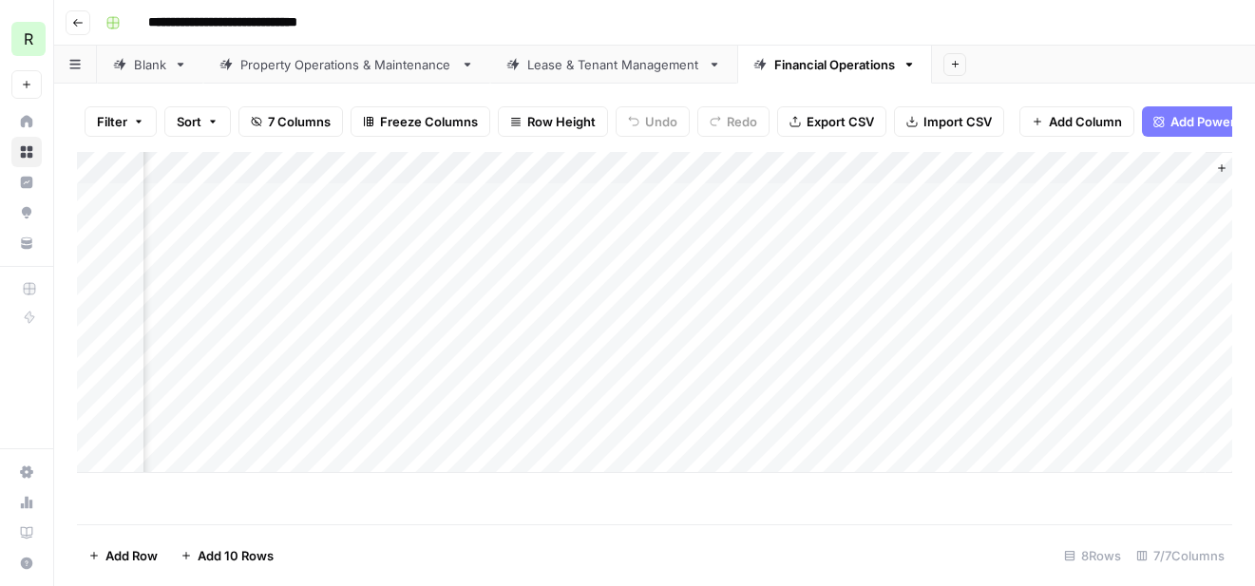
scroll to position [0, 995]
click at [1083, 166] on div "Add Column" at bounding box center [655, 312] width 1156 height 321
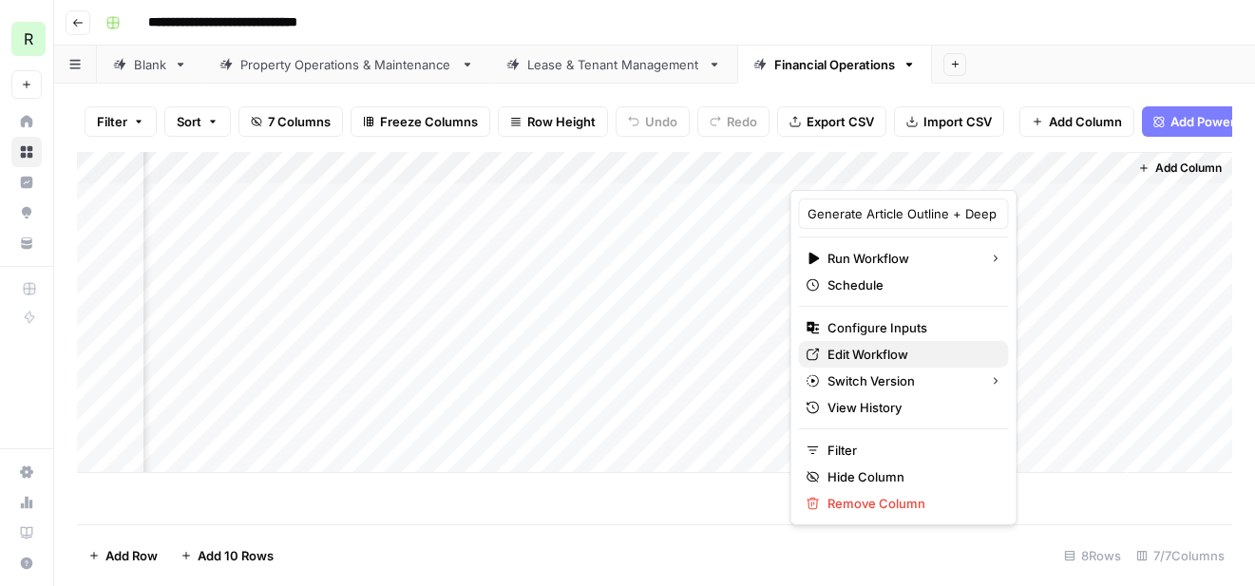
click at [877, 351] on span "Edit Workflow" at bounding box center [911, 354] width 166 height 19
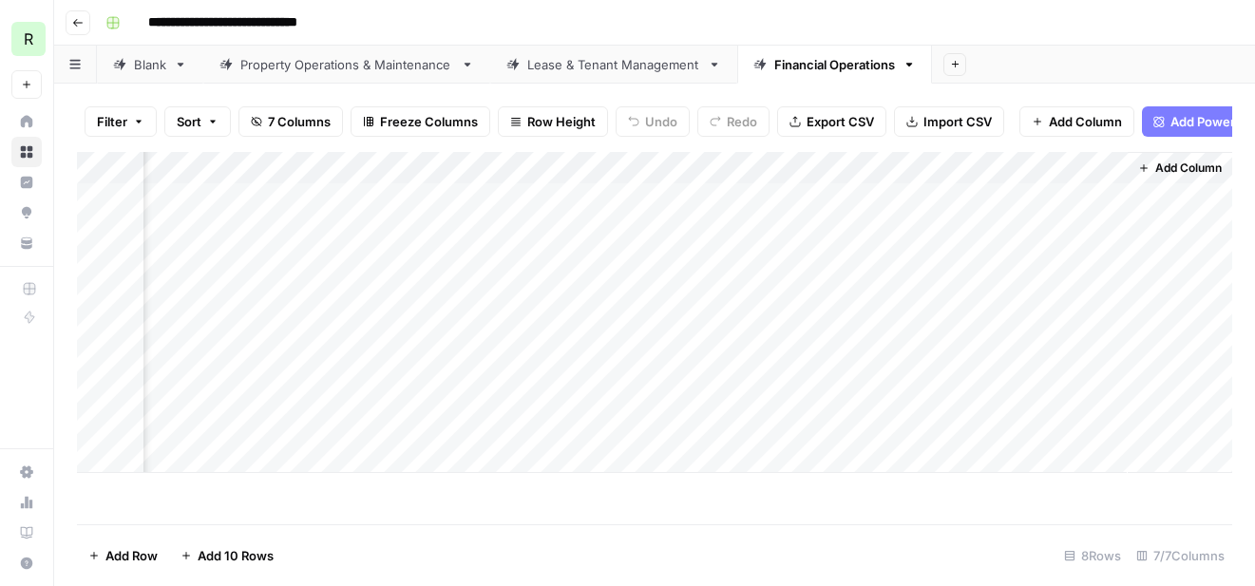
click at [957, 196] on div "Add Column" at bounding box center [655, 312] width 1156 height 321
click at [957, 233] on div "Add Column" at bounding box center [655, 312] width 1156 height 321
click at [1109, 229] on div "Add Column" at bounding box center [655, 312] width 1156 height 321
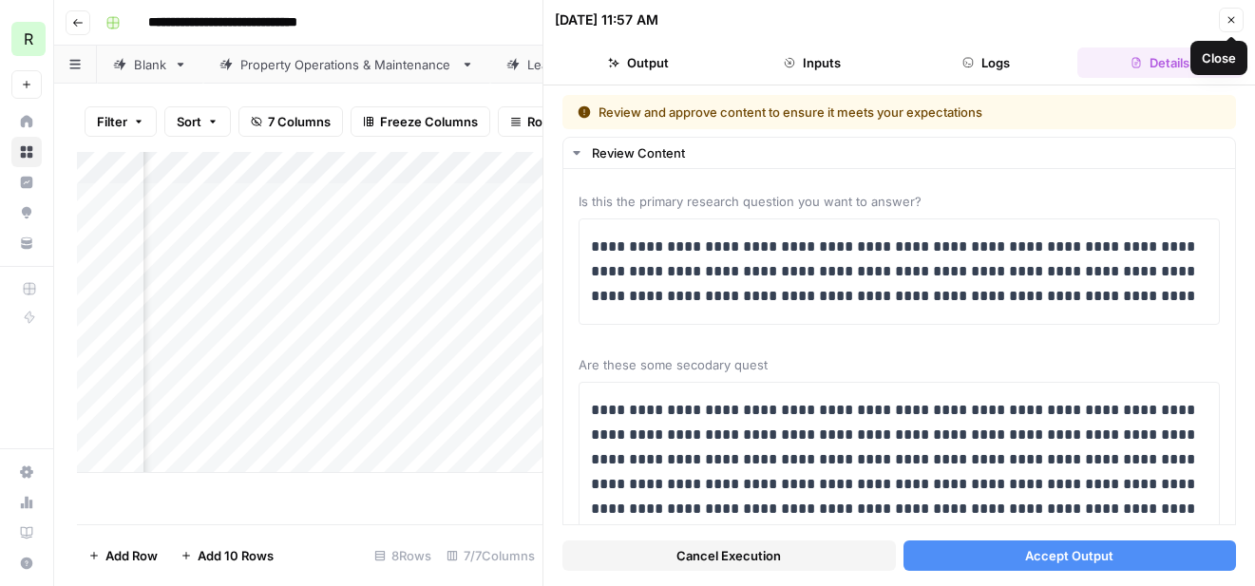
click at [1235, 18] on icon "button" at bounding box center [1231, 19] width 11 height 11
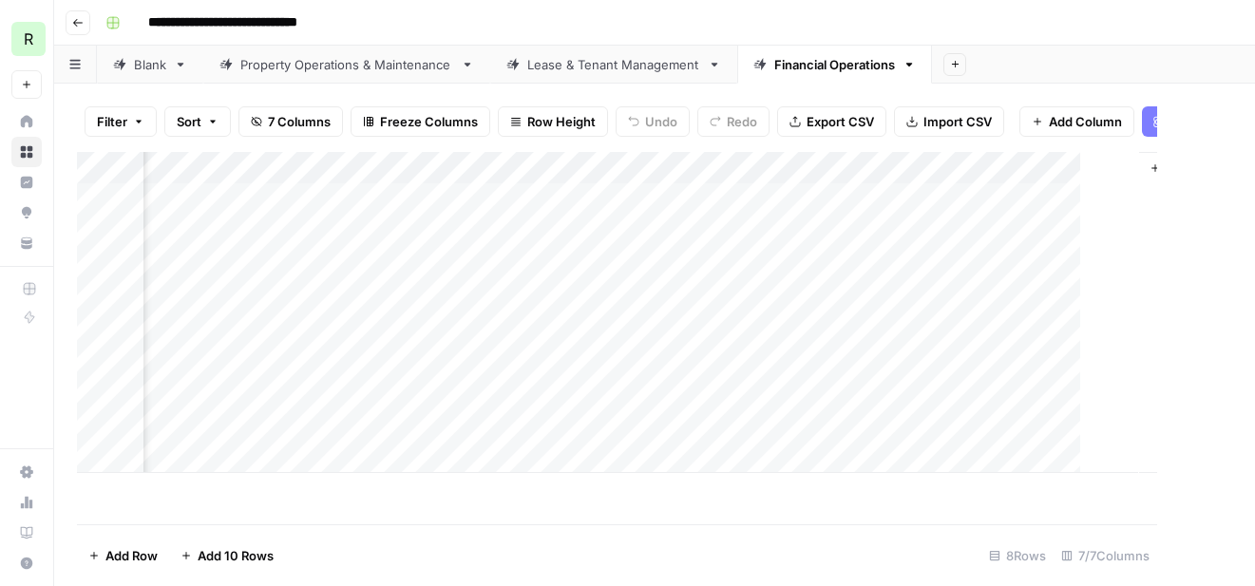
scroll to position [0, 972]
click at [960, 201] on div "Add Column" at bounding box center [655, 312] width 1156 height 321
click at [944, 200] on div "Add Column" at bounding box center [655, 312] width 1156 height 321
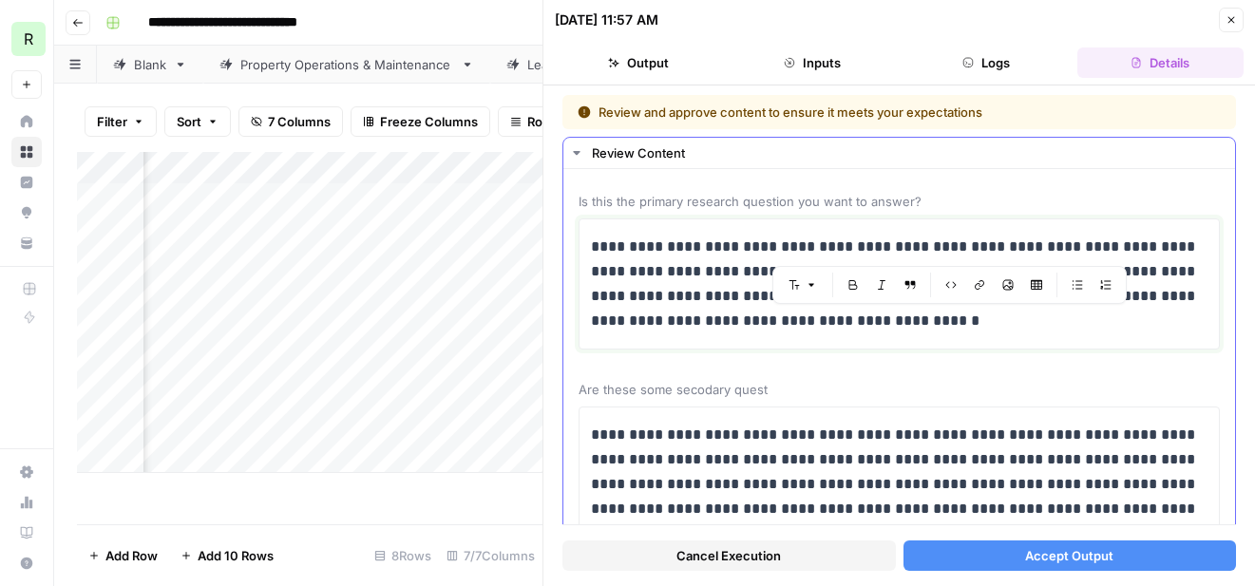
drag, startPoint x: 960, startPoint y: 325, endPoint x: 945, endPoint y: 325, distance: 15.2
click at [945, 325] on p "**********" at bounding box center [899, 284] width 617 height 99
click at [855, 330] on p "**********" at bounding box center [899, 284] width 617 height 99
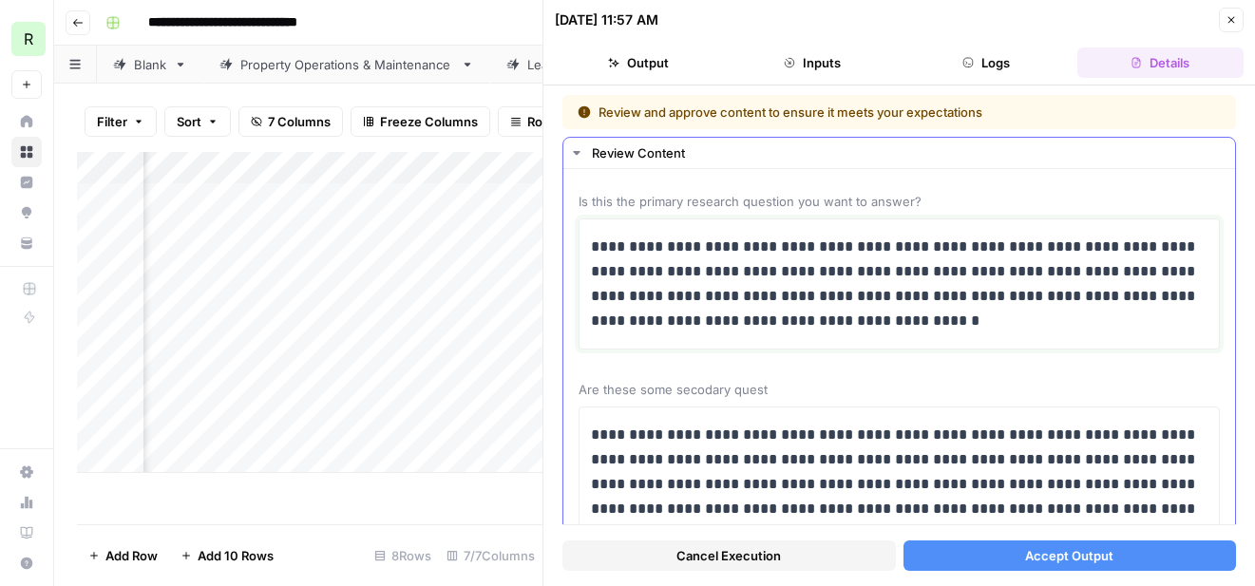
drag, startPoint x: 1184, startPoint y: 272, endPoint x: 946, endPoint y: 274, distance: 237.6
click at [946, 274] on p "**********" at bounding box center [899, 284] width 617 height 99
drag, startPoint x: 927, startPoint y: 334, endPoint x: 1139, endPoint y: 277, distance: 219.2
click at [1139, 277] on div "**********" at bounding box center [899, 284] width 617 height 114
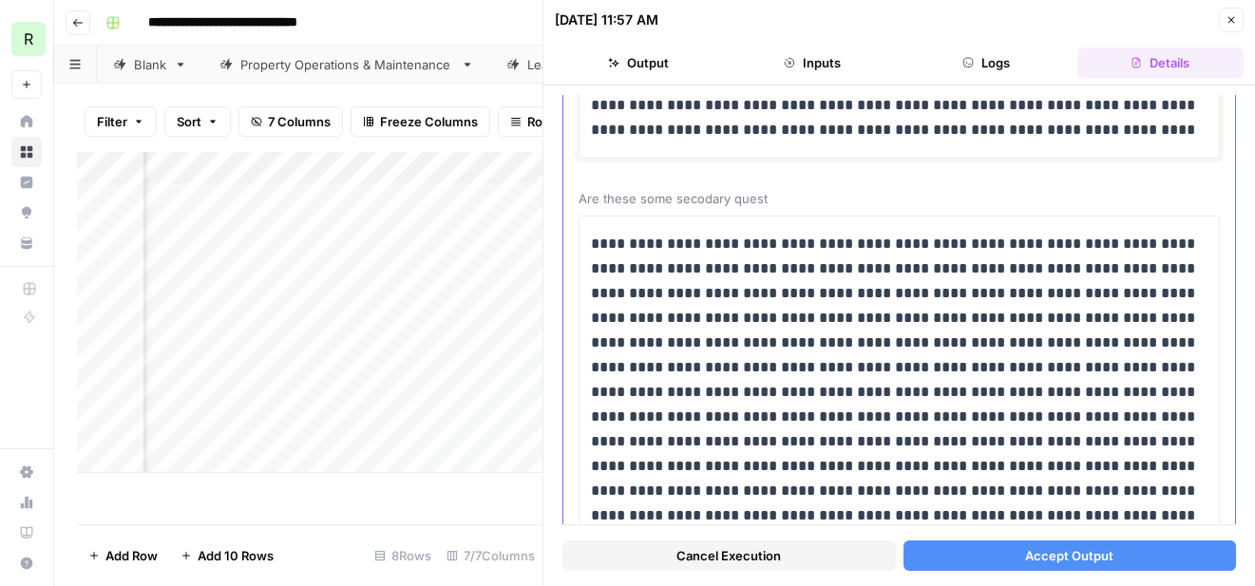
scroll to position [169, 0]
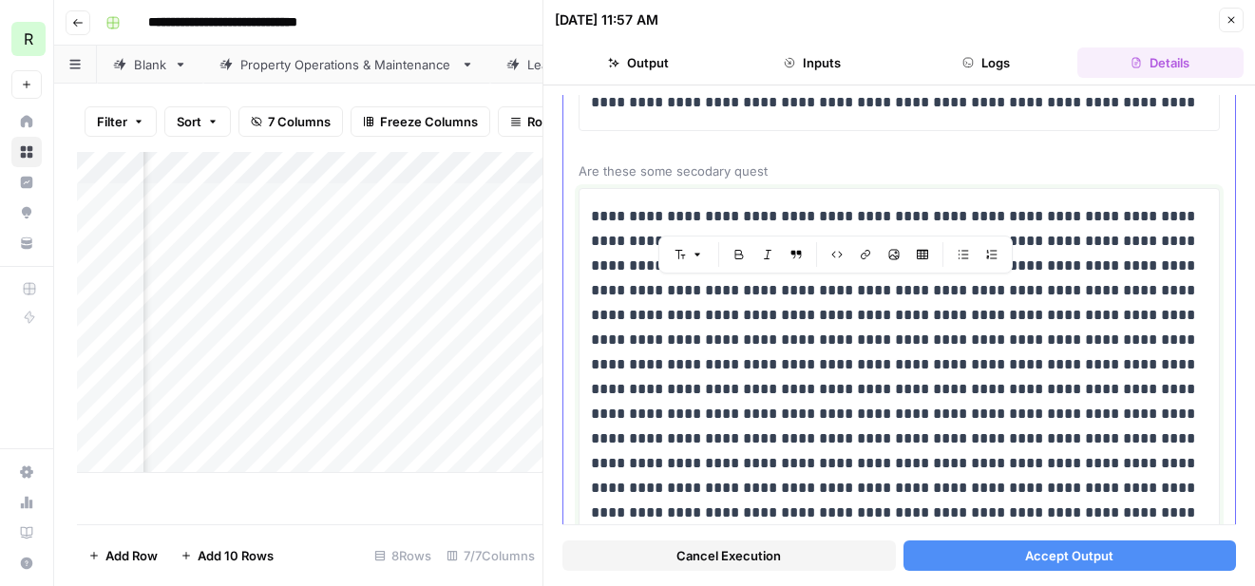
drag, startPoint x: 1080, startPoint y: 315, endPoint x: 1043, endPoint y: 262, distance: 63.5
click at [1043, 262] on p at bounding box center [899, 364] width 617 height 321
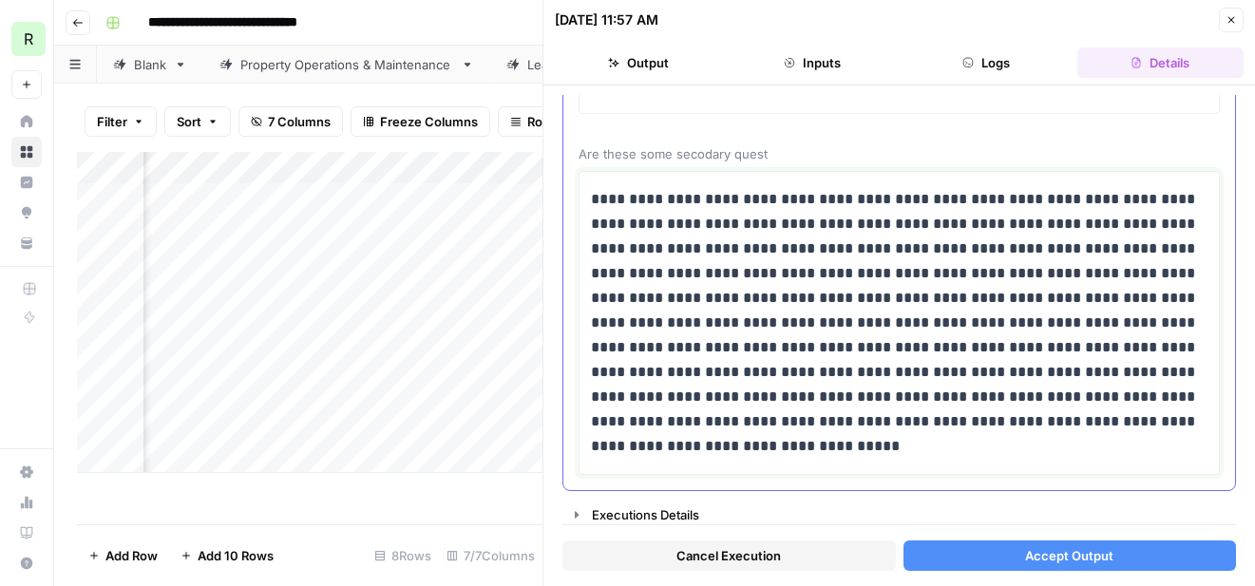
scroll to position [188, 0]
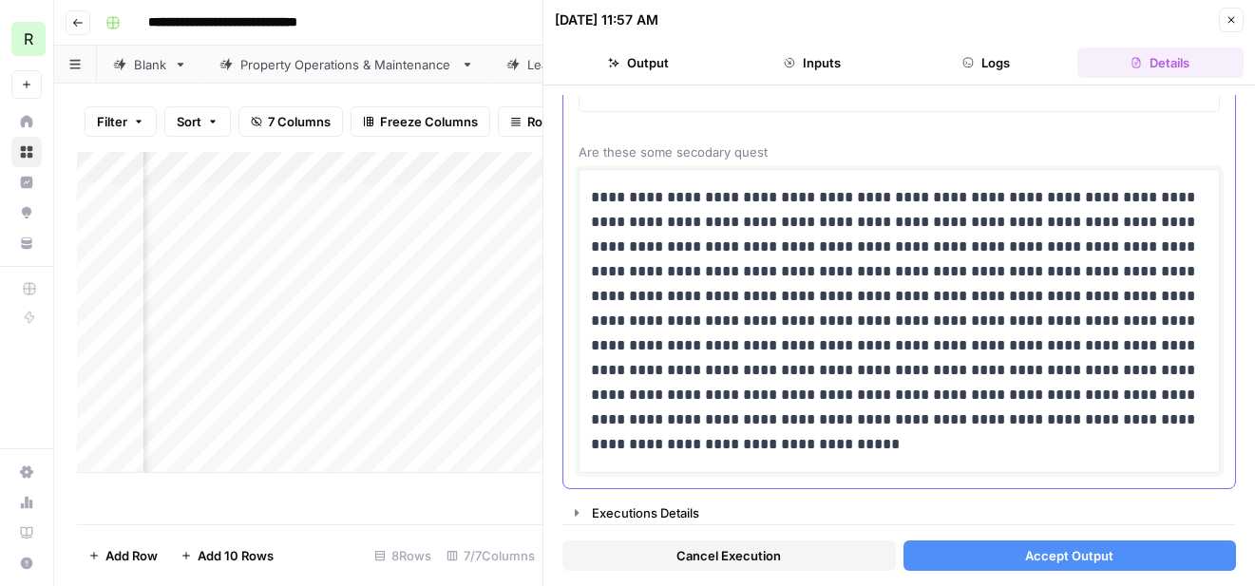
drag, startPoint x: 679, startPoint y: 296, endPoint x: 916, endPoint y: 273, distance: 237.7
click at [916, 273] on p "**********" at bounding box center [899, 321] width 617 height 272
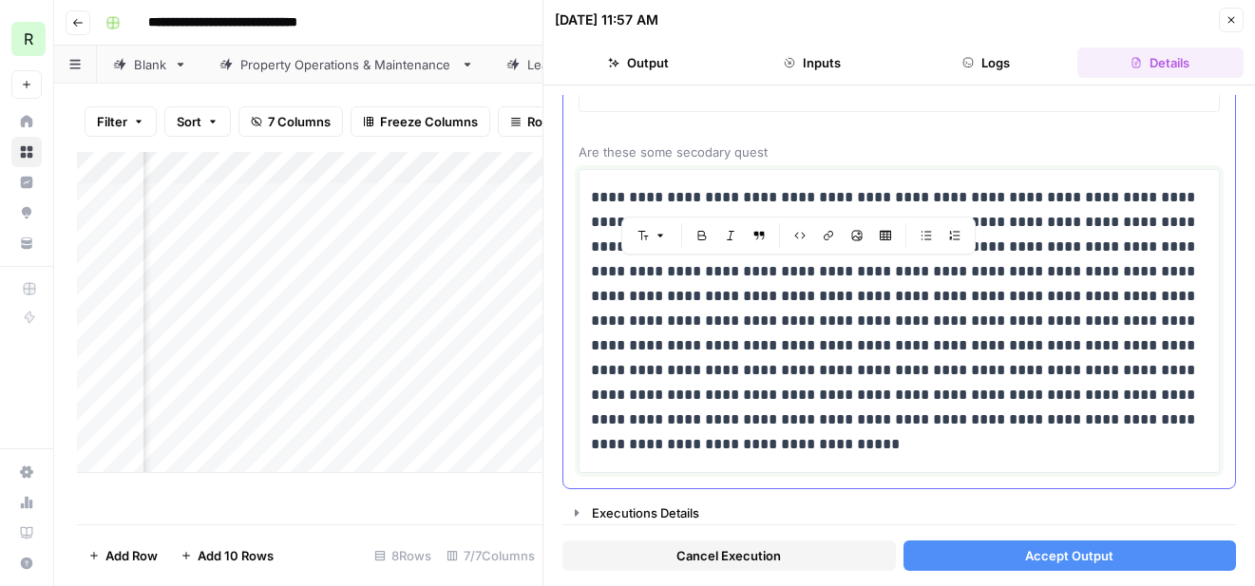
scroll to position [168, 0]
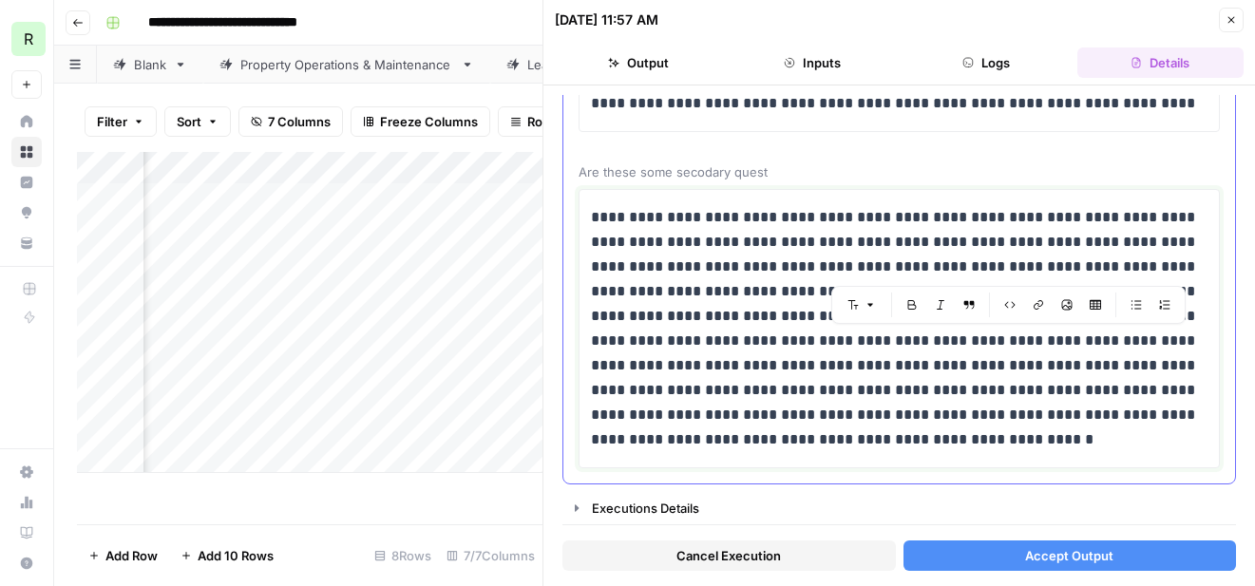
drag, startPoint x: 1051, startPoint y: 391, endPoint x: 967, endPoint y: 349, distance: 93.5
click at [967, 349] on p "**********" at bounding box center [899, 328] width 617 height 247
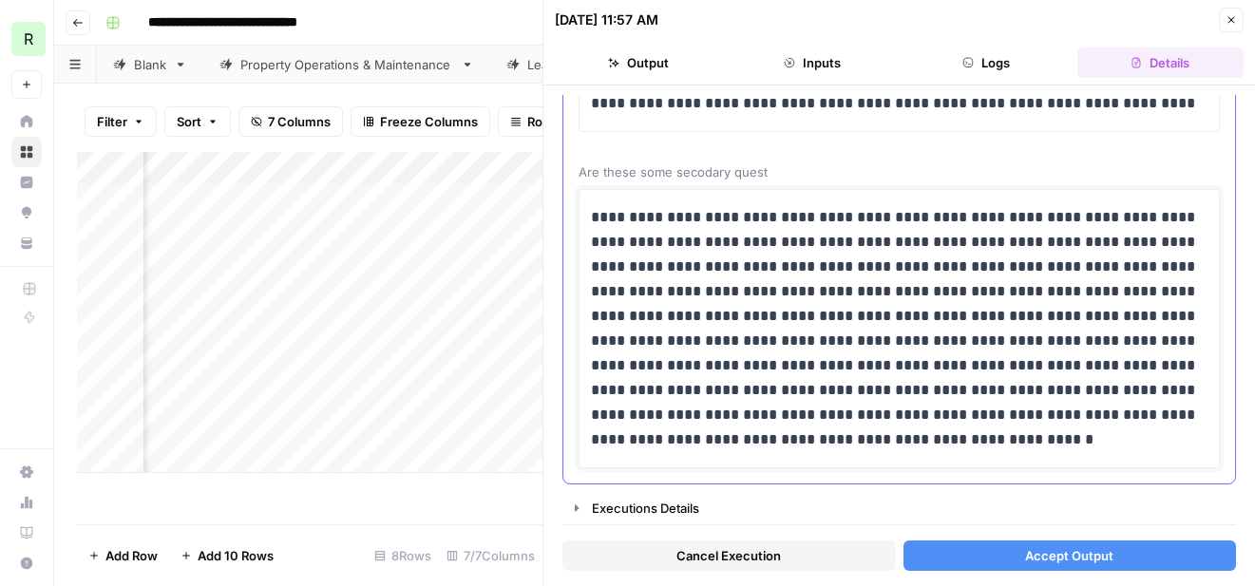
drag, startPoint x: 935, startPoint y: 441, endPoint x: 1063, endPoint y: 392, distance: 137.5
click at [1063, 392] on p "**********" at bounding box center [899, 328] width 617 height 247
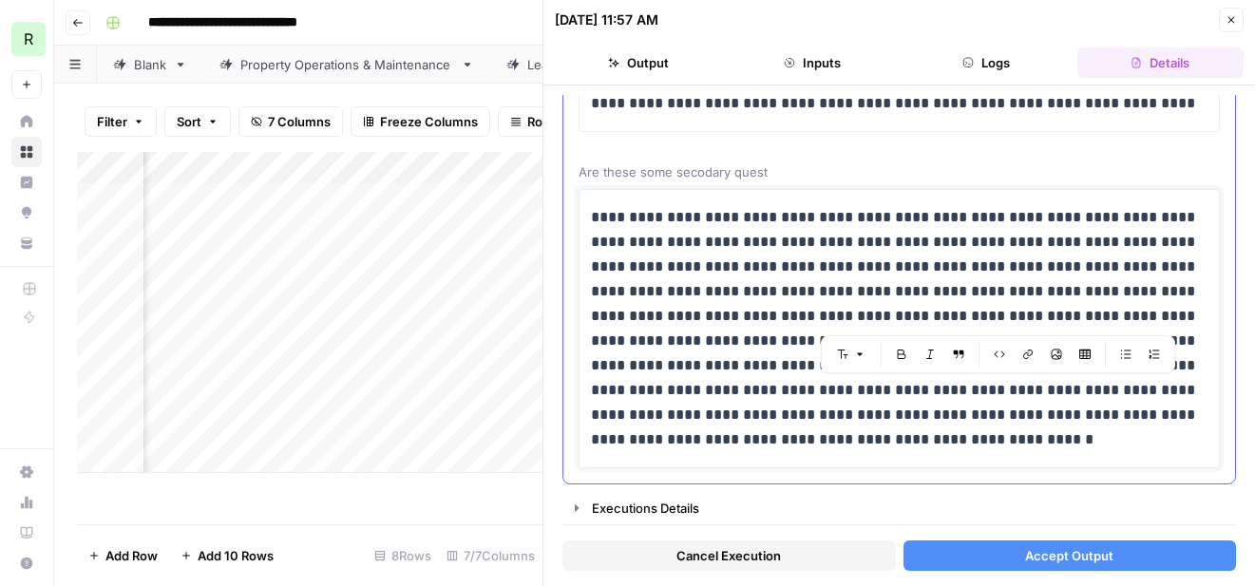
scroll to position [119, 0]
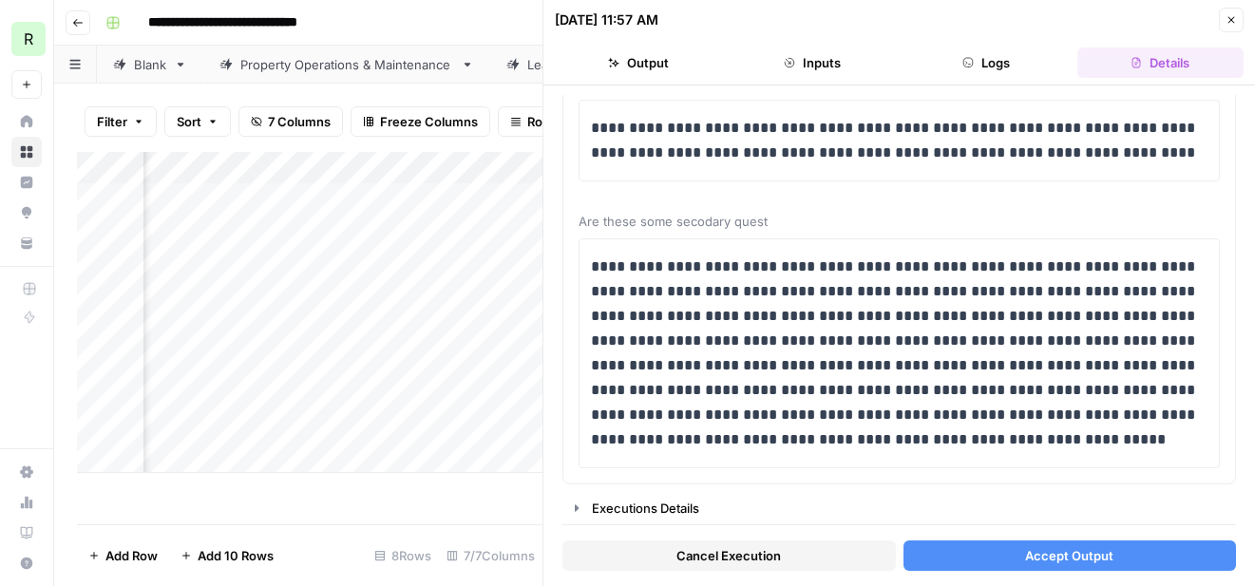
click at [1004, 555] on button "Accept Output" at bounding box center [1071, 556] width 334 height 30
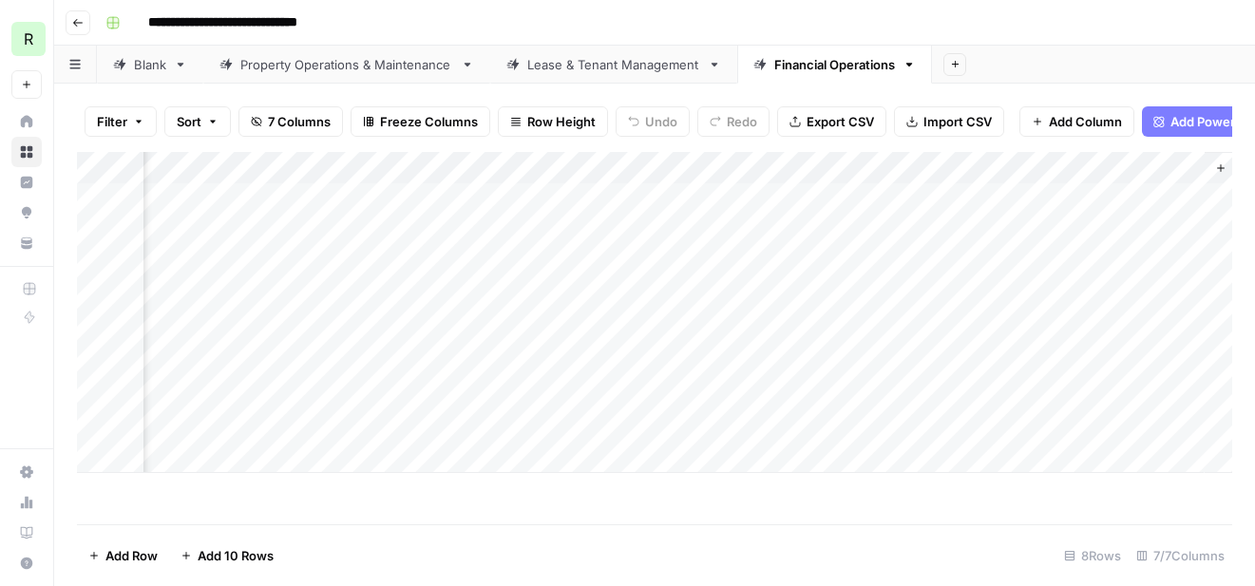
scroll to position [0, 995]
click at [1015, 228] on div "Add Column" at bounding box center [655, 312] width 1156 height 321
click at [927, 223] on div "Add Column" at bounding box center [655, 312] width 1156 height 321
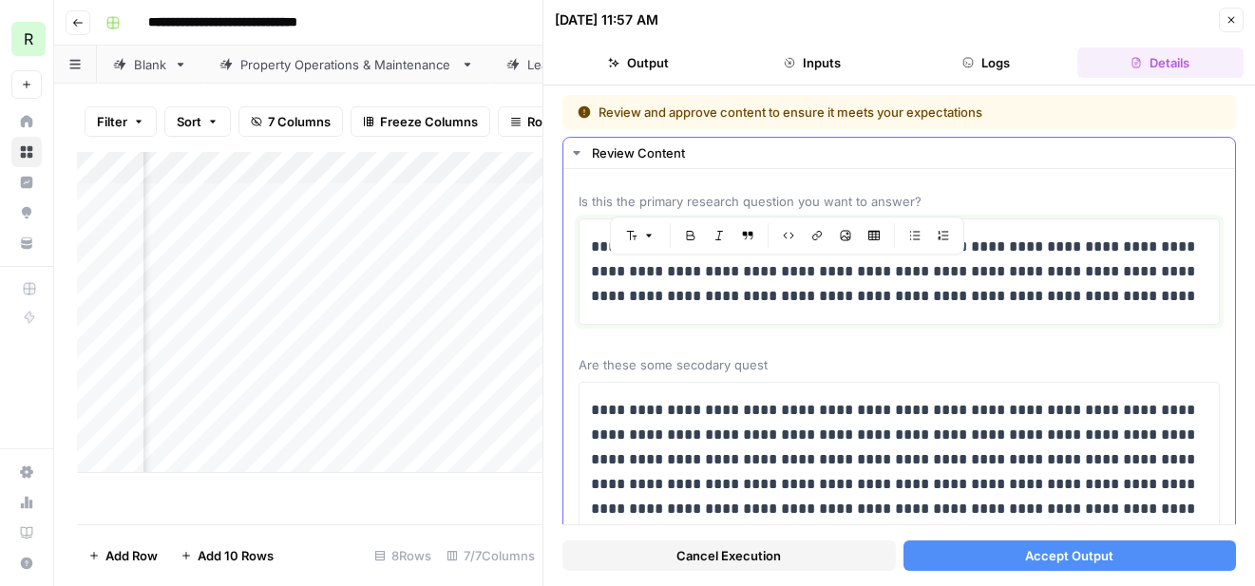
drag, startPoint x: 840, startPoint y: 275, endPoint x: 593, endPoint y: 272, distance: 247.1
click at [593, 272] on p "**********" at bounding box center [899, 272] width 617 height 74
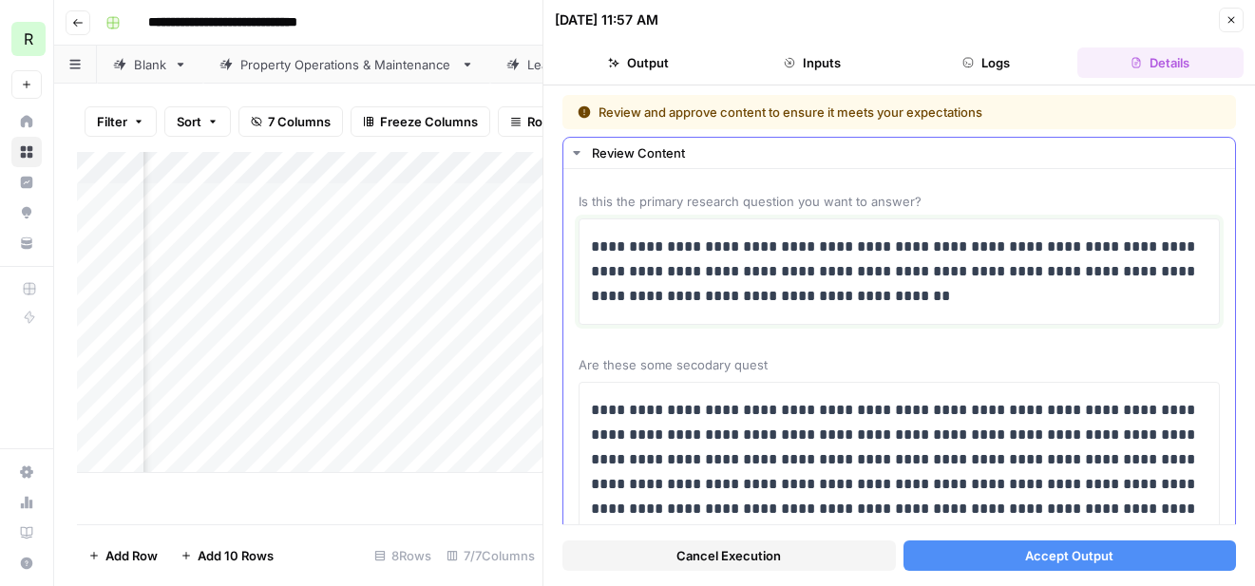
drag, startPoint x: 743, startPoint y: 297, endPoint x: 698, endPoint y: 297, distance: 45.6
click at [698, 297] on p "**********" at bounding box center [899, 272] width 617 height 74
click at [801, 307] on p "**********" at bounding box center [899, 272] width 617 height 74
click at [773, 300] on p "**********" at bounding box center [899, 272] width 617 height 74
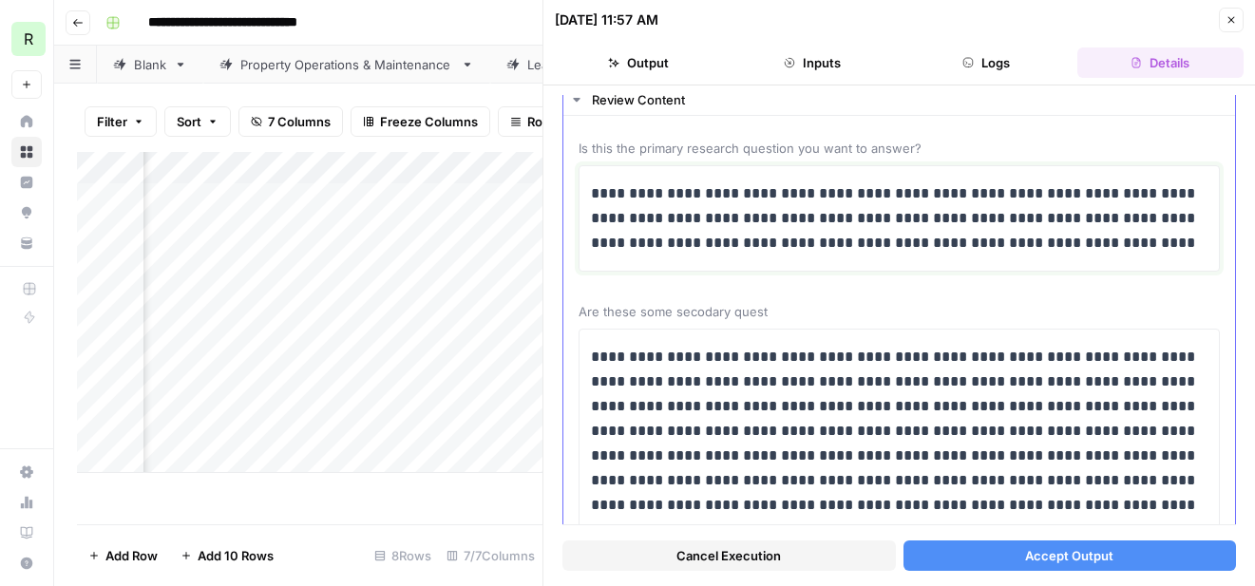
scroll to position [56, 0]
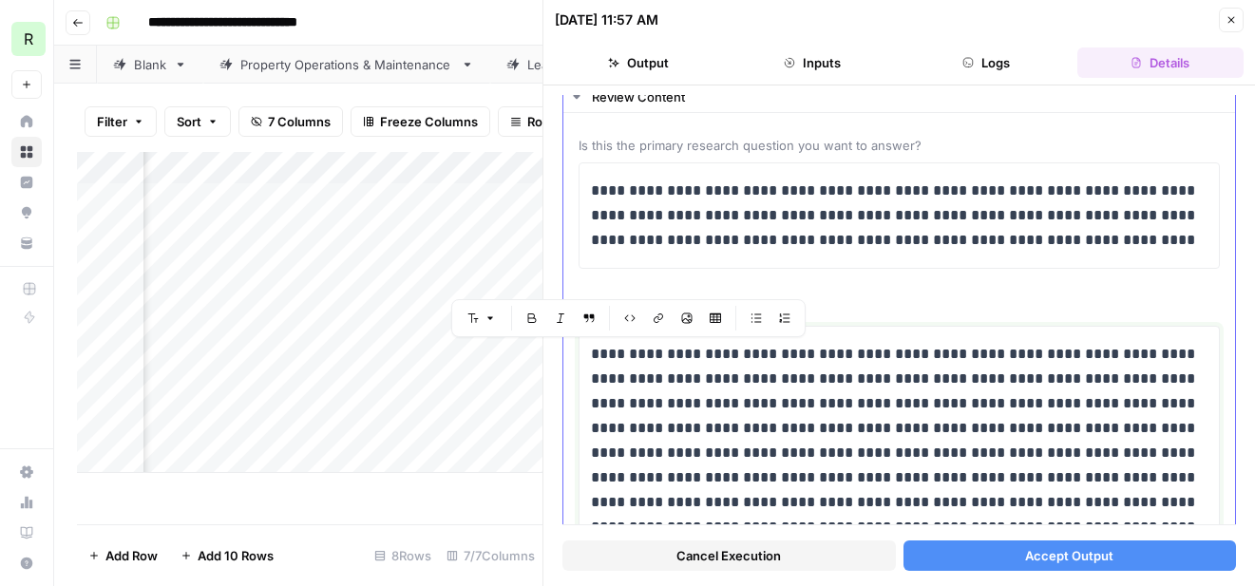
drag, startPoint x: 660, startPoint y: 406, endPoint x: 599, endPoint y: 361, distance: 76.2
click at [599, 361] on p "**********" at bounding box center [899, 490] width 617 height 296
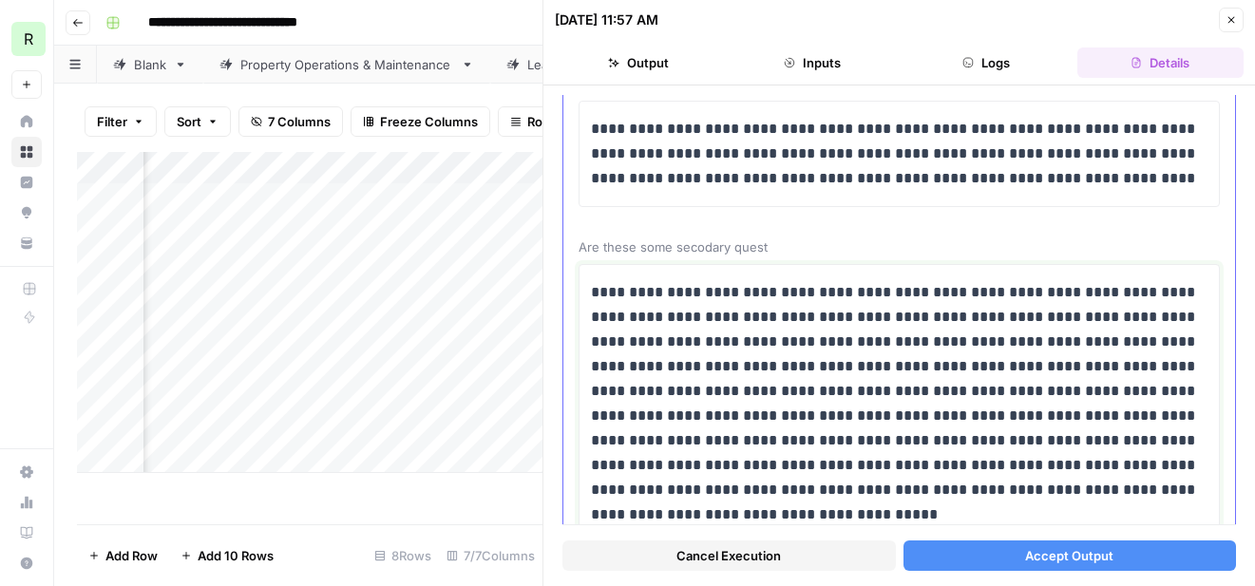
scroll to position [122, 0]
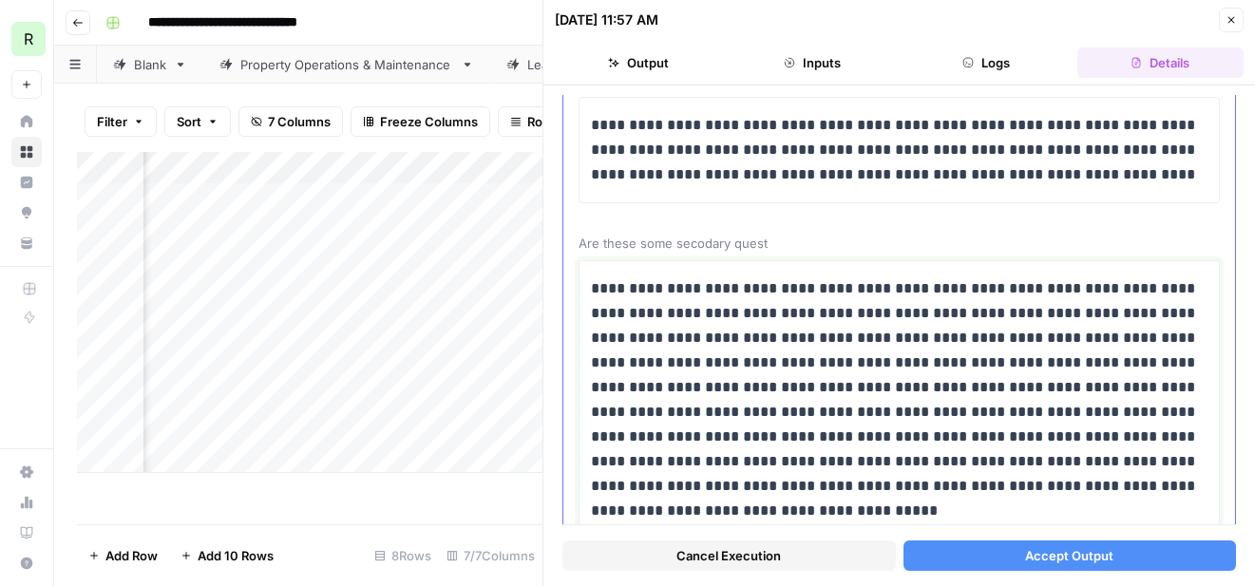
drag, startPoint x: 914, startPoint y: 510, endPoint x: 1081, endPoint y: 460, distance: 174.7
click at [1081, 460] on p "**********" at bounding box center [899, 400] width 617 height 247
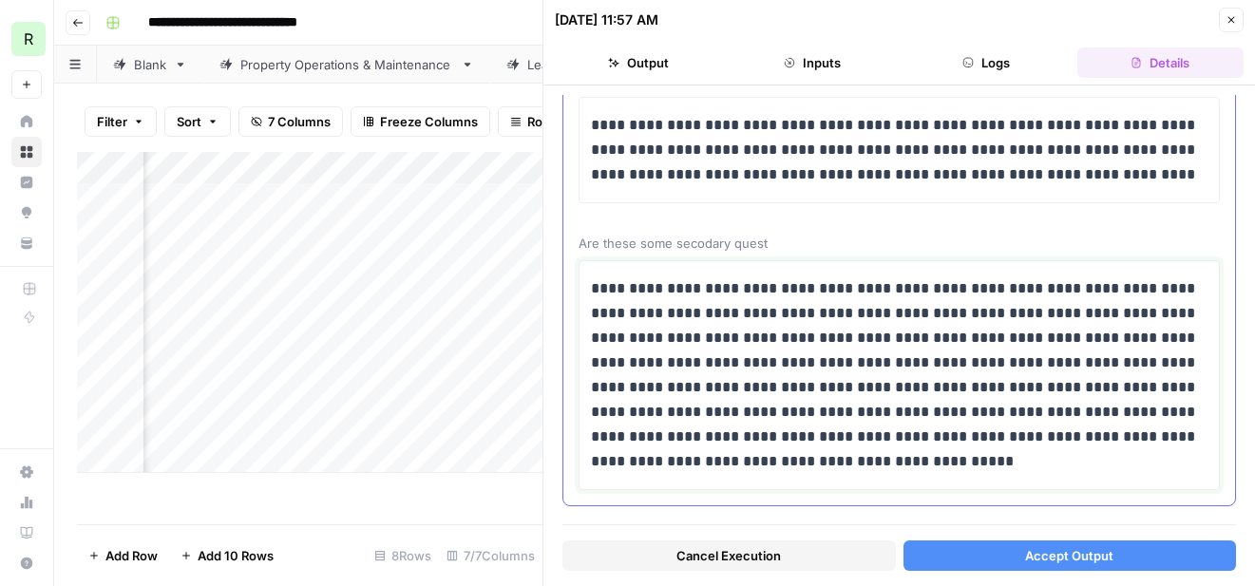
scroll to position [143, 0]
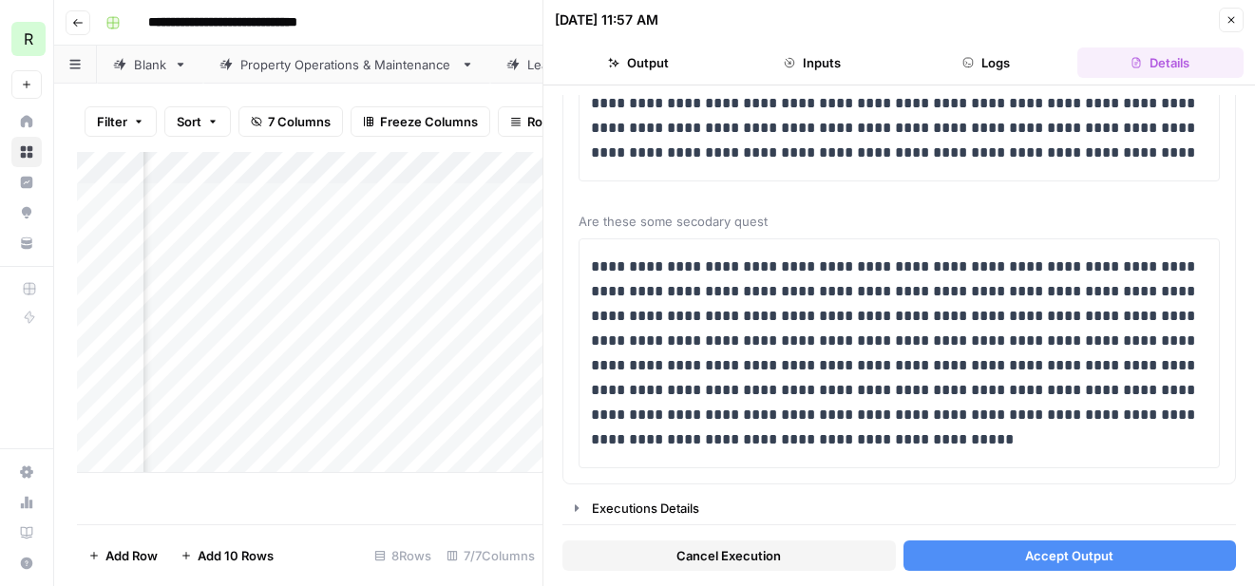
click at [1037, 558] on span "Accept Output" at bounding box center [1069, 555] width 88 height 19
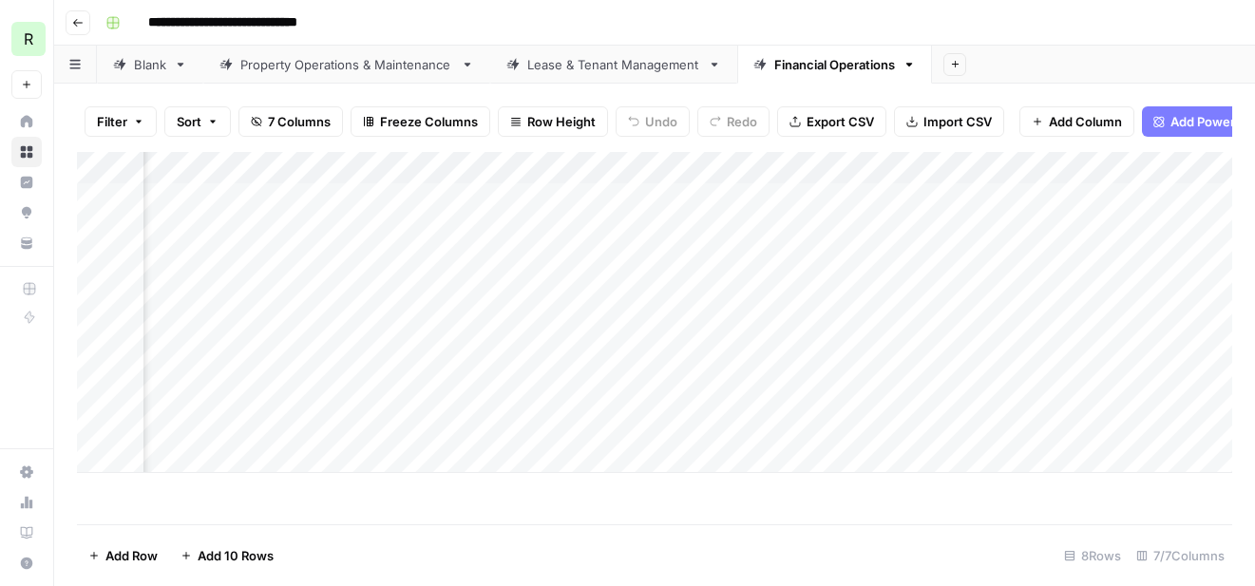
scroll to position [0, 773]
click at [824, 198] on div "Add Column" at bounding box center [655, 312] width 1156 height 321
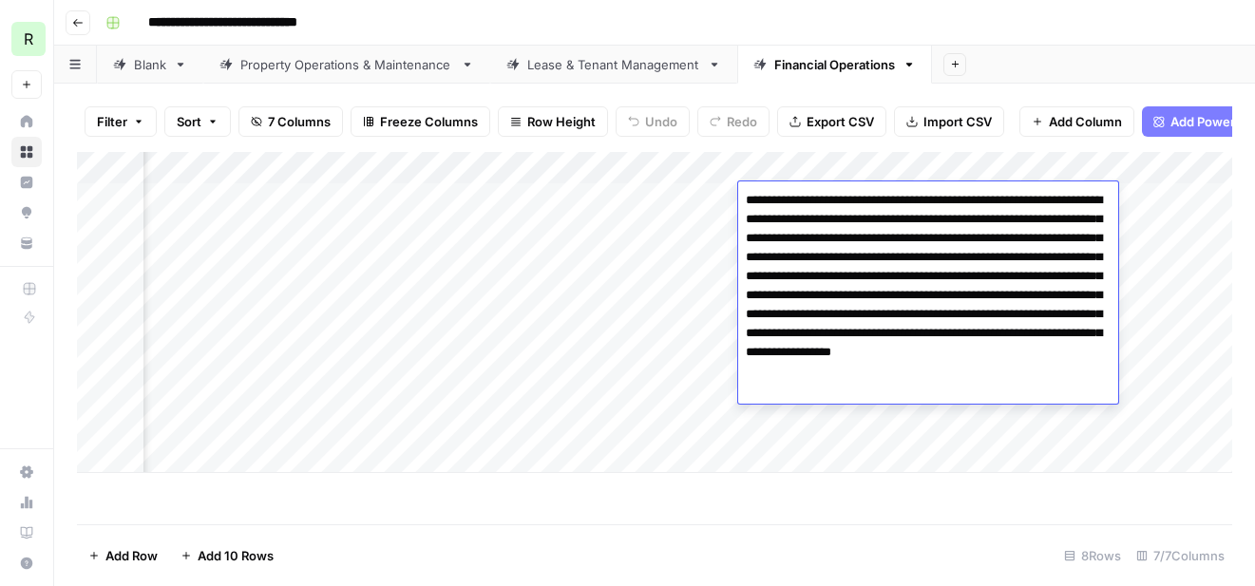
drag, startPoint x: 1075, startPoint y: 238, endPoint x: 916, endPoint y: 235, distance: 158.7
click at [916, 235] on textarea "**********" at bounding box center [928, 295] width 380 height 217
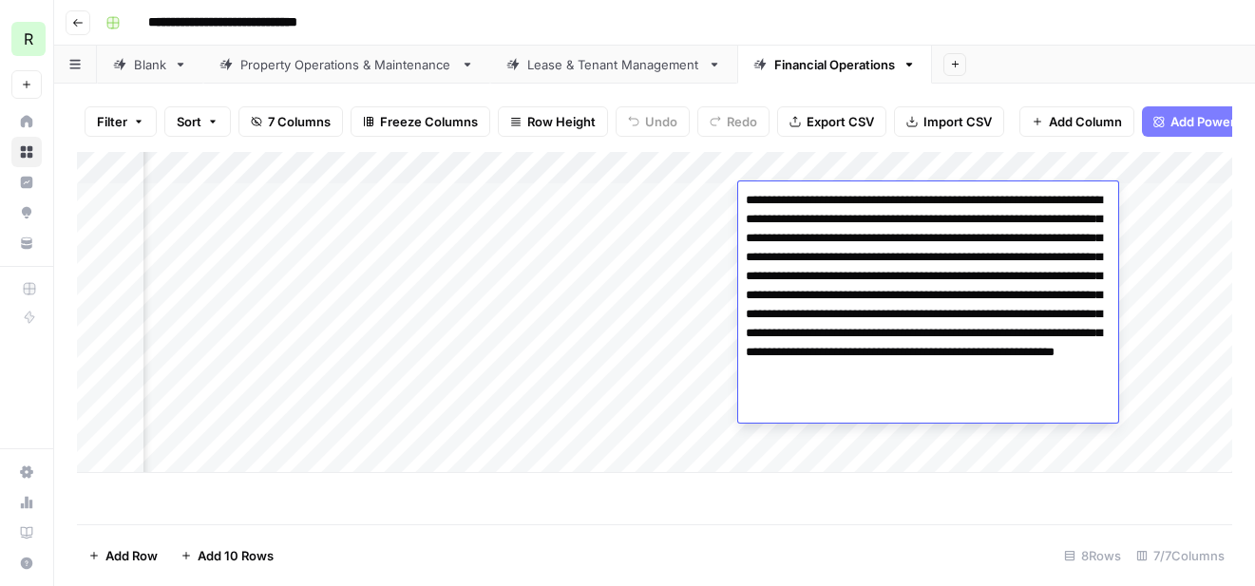
drag, startPoint x: 957, startPoint y: 316, endPoint x: 830, endPoint y: 300, distance: 128.4
click at [830, 300] on textarea "**********" at bounding box center [928, 305] width 380 height 236
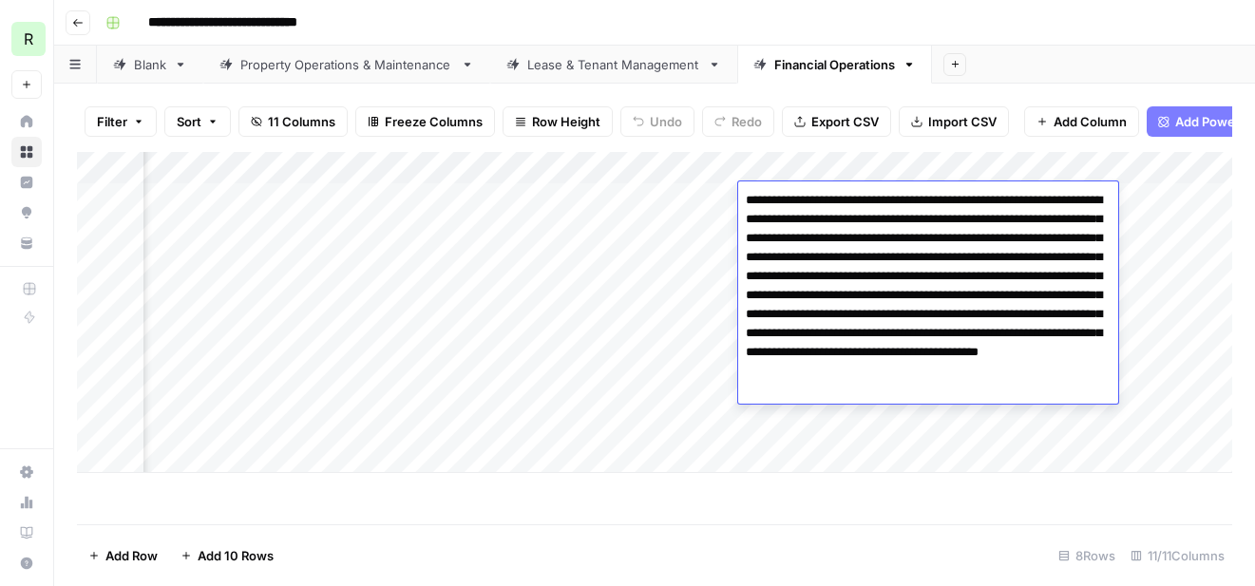
click at [1076, 275] on textarea "**********" at bounding box center [928, 295] width 380 height 217
click at [823, 316] on textarea "**********" at bounding box center [928, 295] width 380 height 217
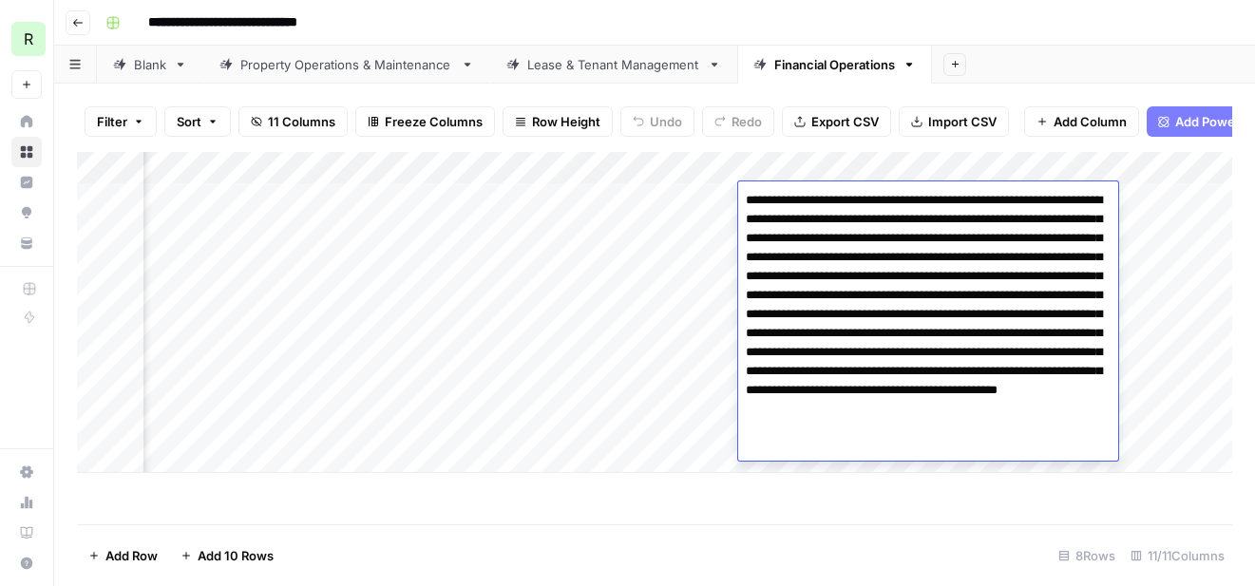
drag, startPoint x: 790, startPoint y: 392, endPoint x: 748, endPoint y: 389, distance: 41.9
click at [748, 389] on textarea "**********" at bounding box center [928, 324] width 380 height 274
type textarea "**********"
click at [903, 520] on div "Add Column" at bounding box center [655, 338] width 1156 height 373
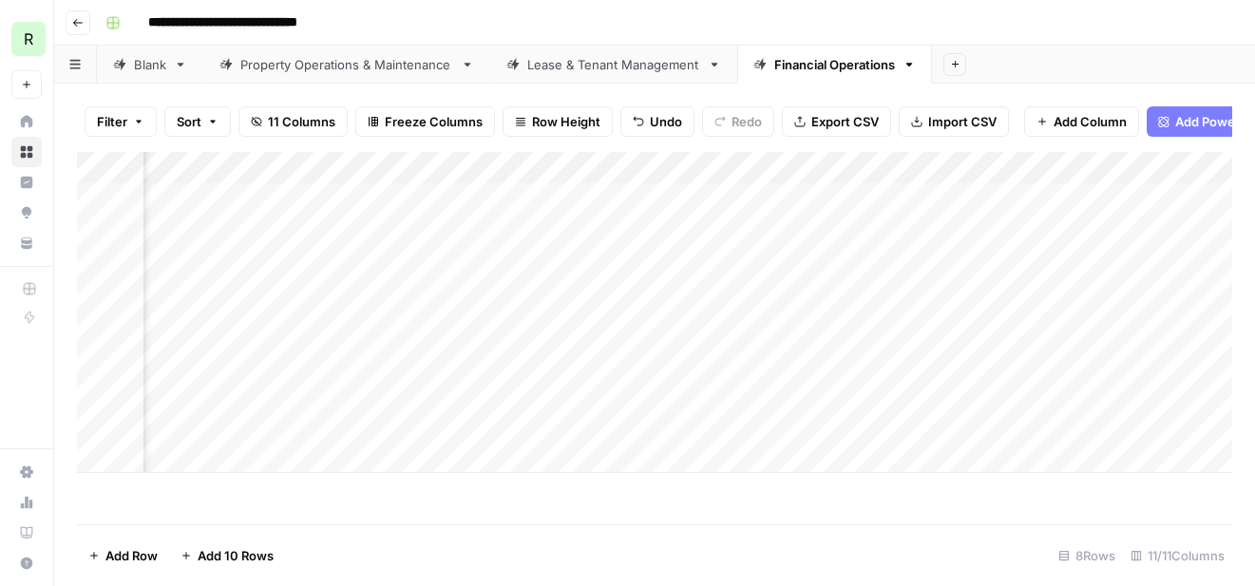
scroll to position [0, 1419]
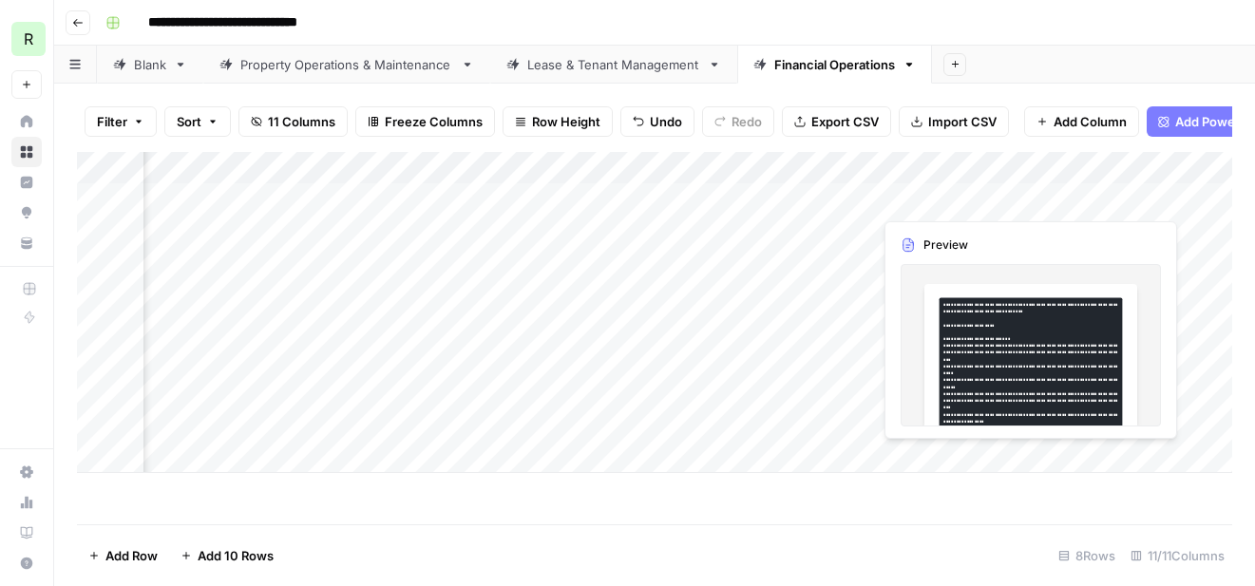
click at [934, 200] on div "Add Column" at bounding box center [655, 312] width 1156 height 321
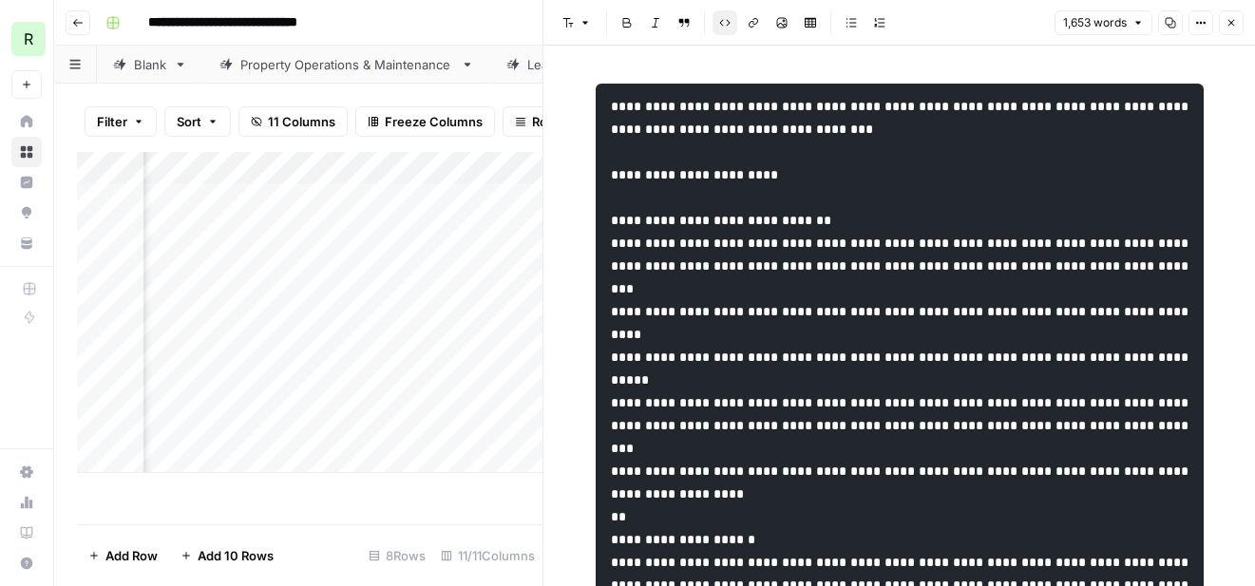
click at [1229, 20] on icon "button" at bounding box center [1232, 23] width 7 height 7
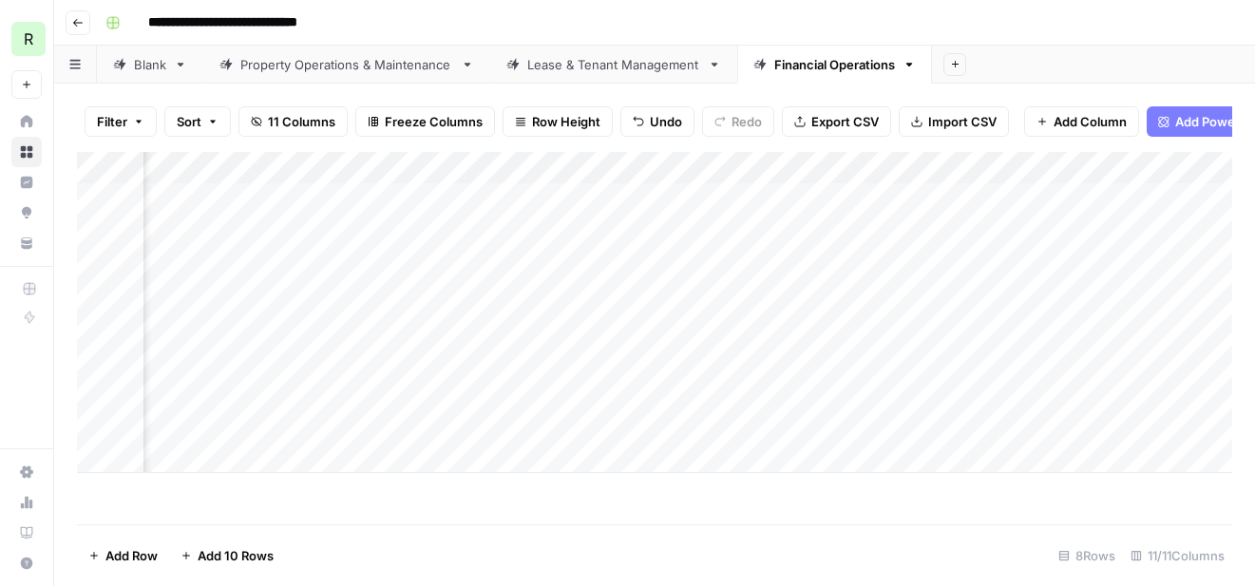
click at [1028, 164] on div "Add Column" at bounding box center [655, 312] width 1156 height 321
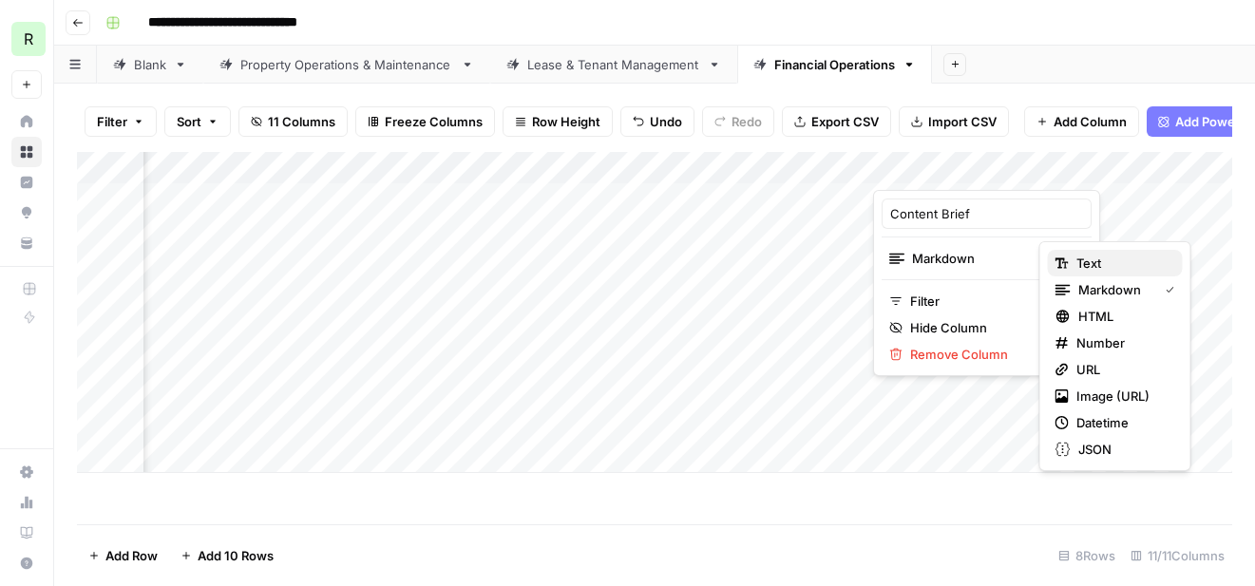
click at [1069, 258] on div "Text" at bounding box center [1116, 263] width 120 height 19
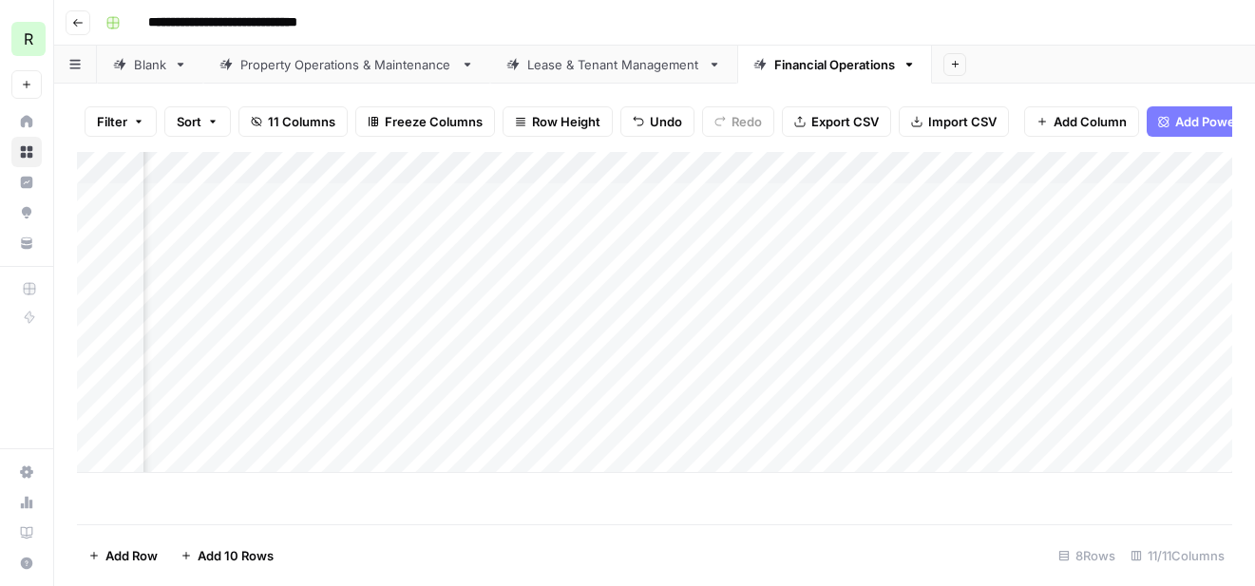
click at [1032, 165] on div "Add Column" at bounding box center [655, 312] width 1156 height 321
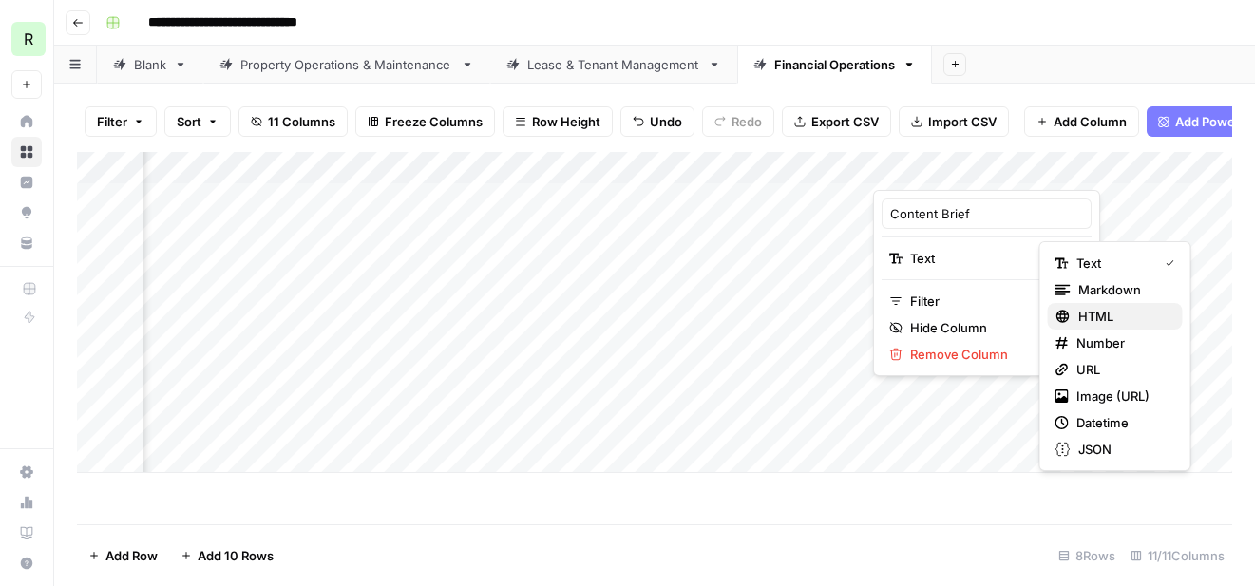
click at [1079, 312] on span "HTML" at bounding box center [1123, 316] width 89 height 19
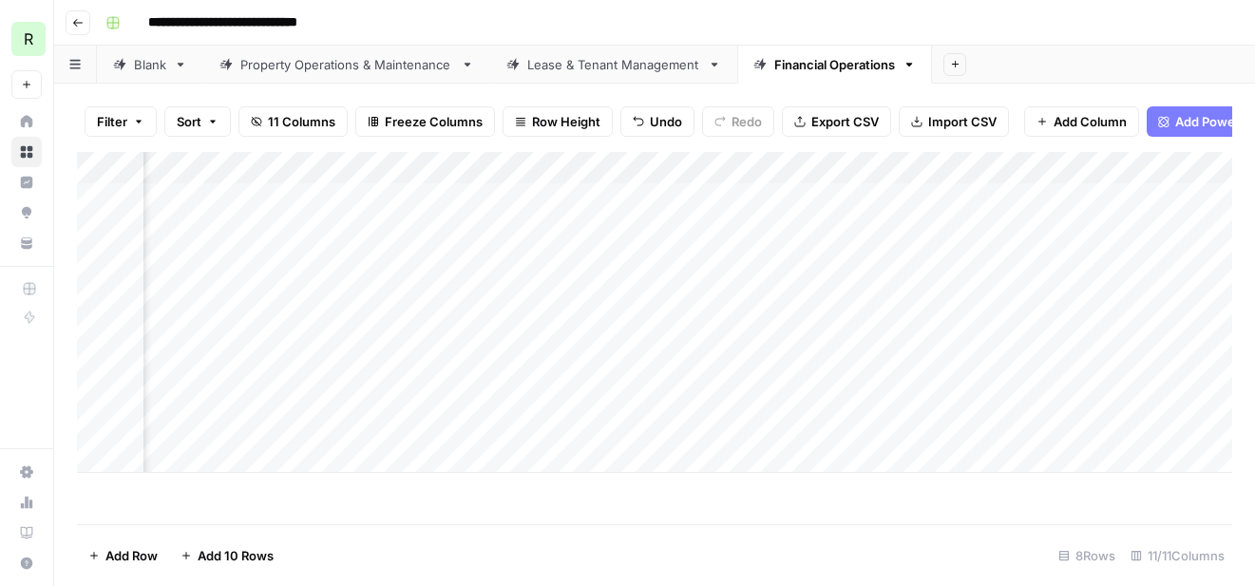
click at [1033, 167] on div "Add Column" at bounding box center [655, 312] width 1156 height 321
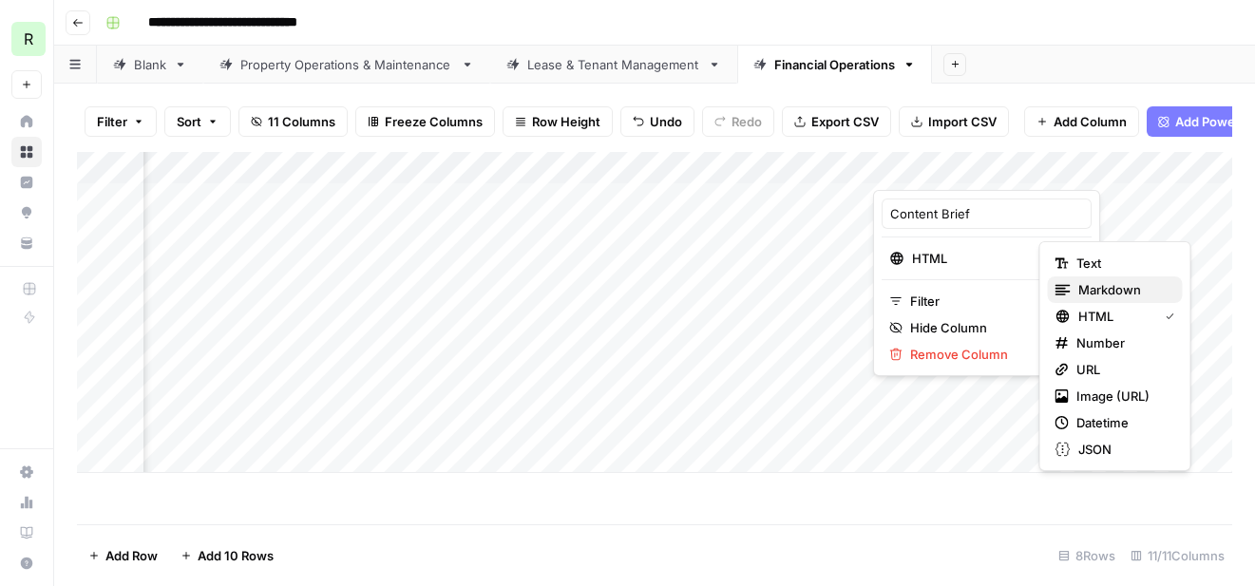
click at [1069, 291] on icon "button" at bounding box center [1063, 290] width 15 height 10
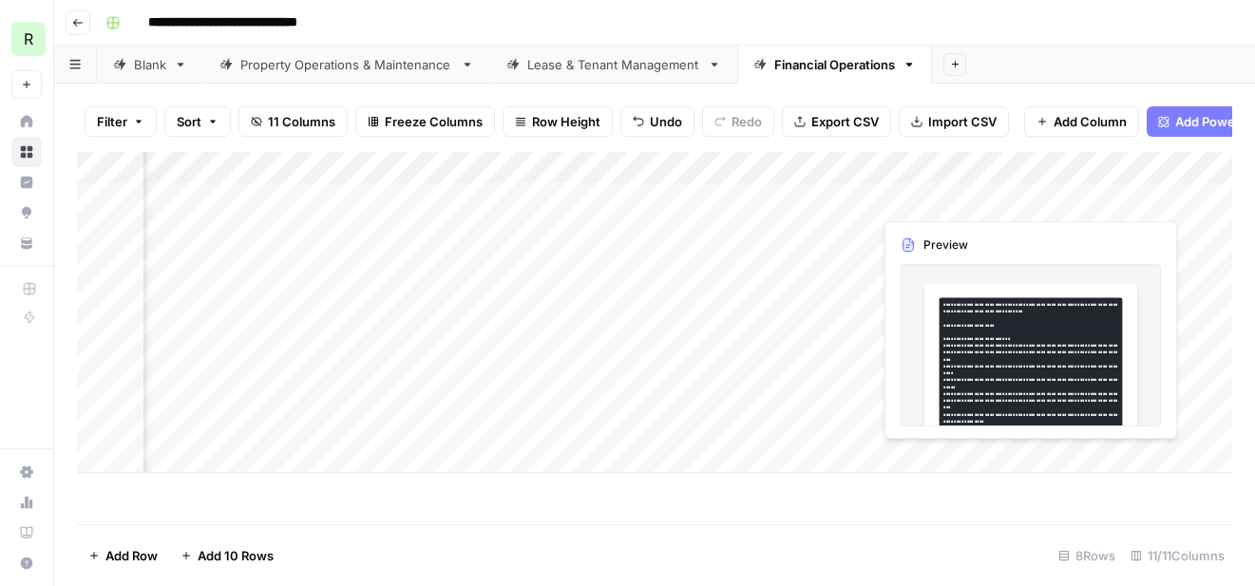
click at [916, 201] on div "Add Column" at bounding box center [655, 312] width 1156 height 321
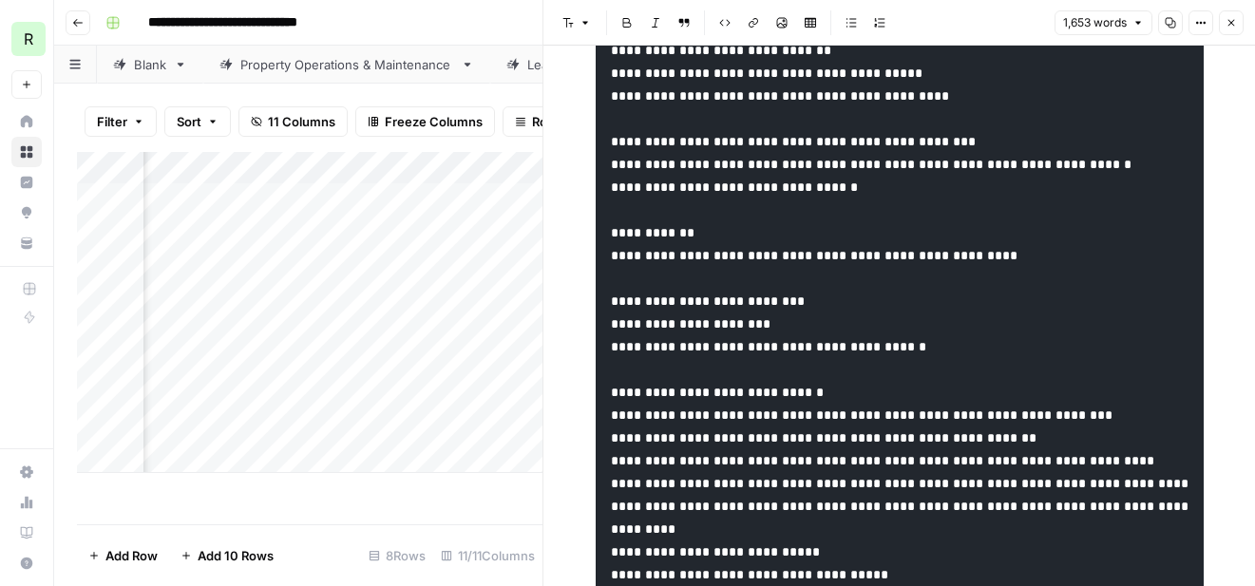
scroll to position [3013, 0]
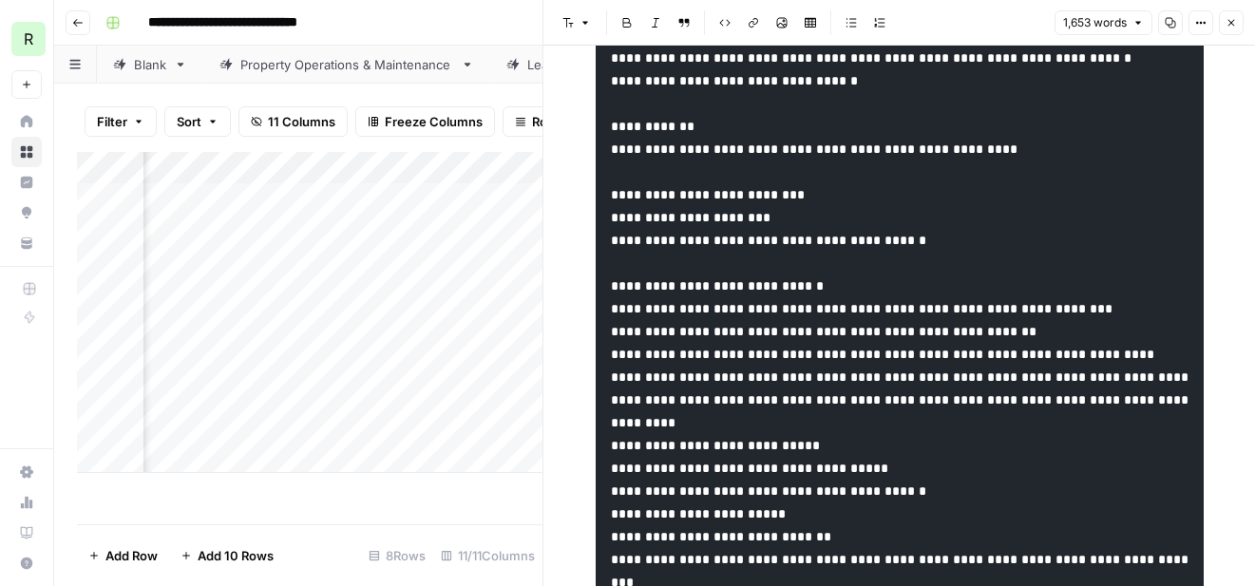
click at [1233, 27] on icon "button" at bounding box center [1231, 22] width 11 height 11
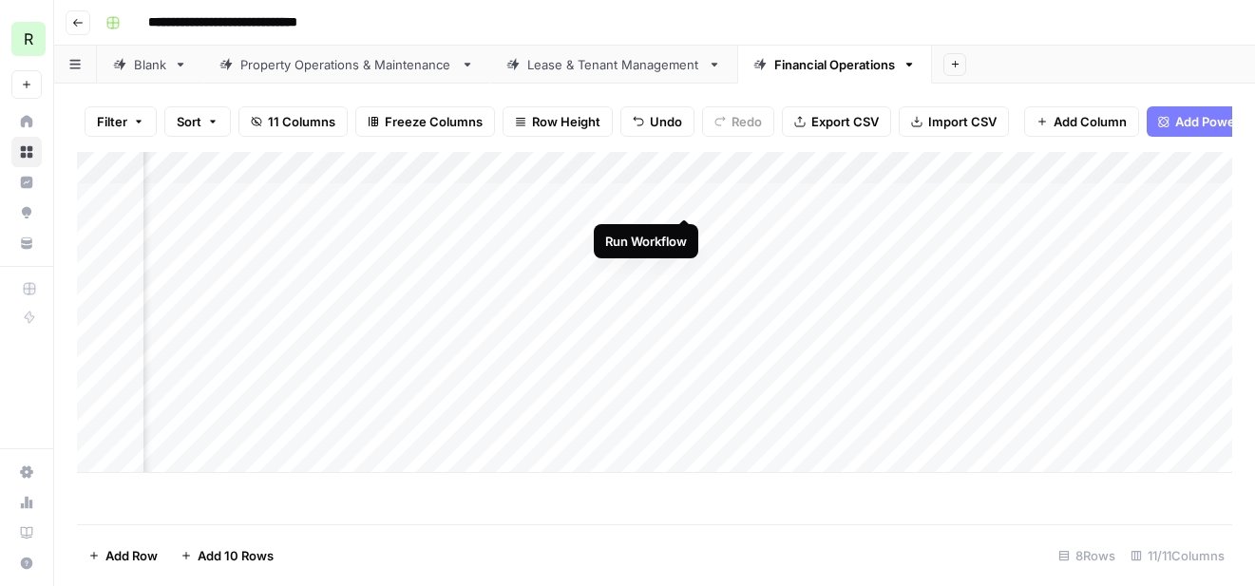
click at [683, 197] on div "Add Column" at bounding box center [655, 312] width 1156 height 321
click at [504, 203] on div "Add Column" at bounding box center [655, 312] width 1156 height 321
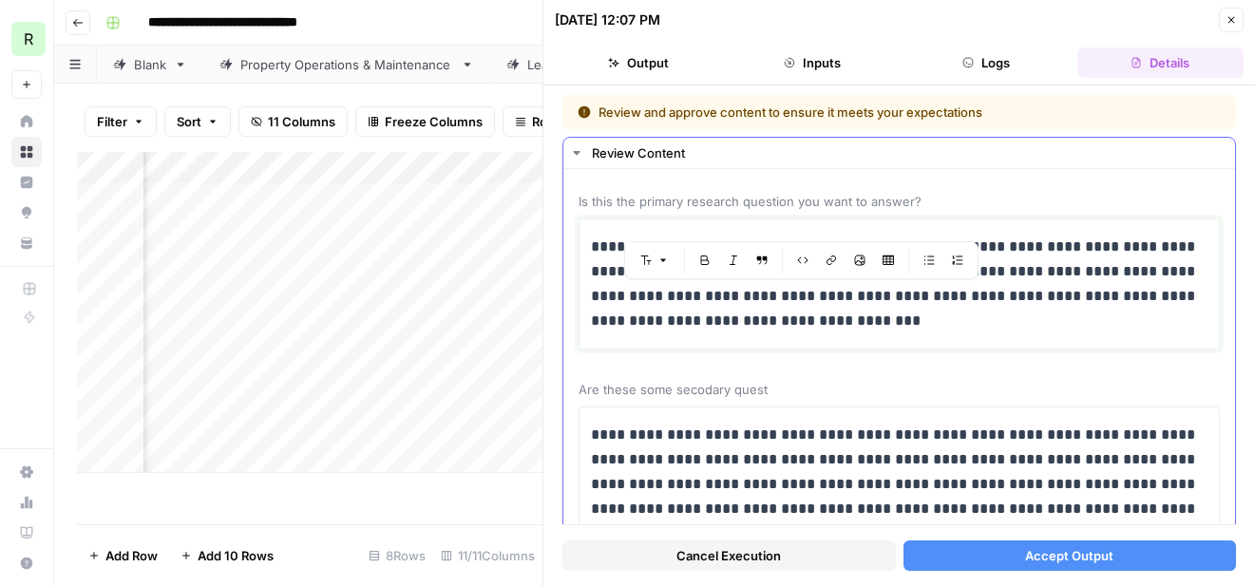
drag, startPoint x: 826, startPoint y: 320, endPoint x: 782, endPoint y: 300, distance: 48.1
click at [782, 300] on p "**********" at bounding box center [899, 284] width 617 height 99
click at [1017, 329] on p "**********" at bounding box center [899, 284] width 617 height 99
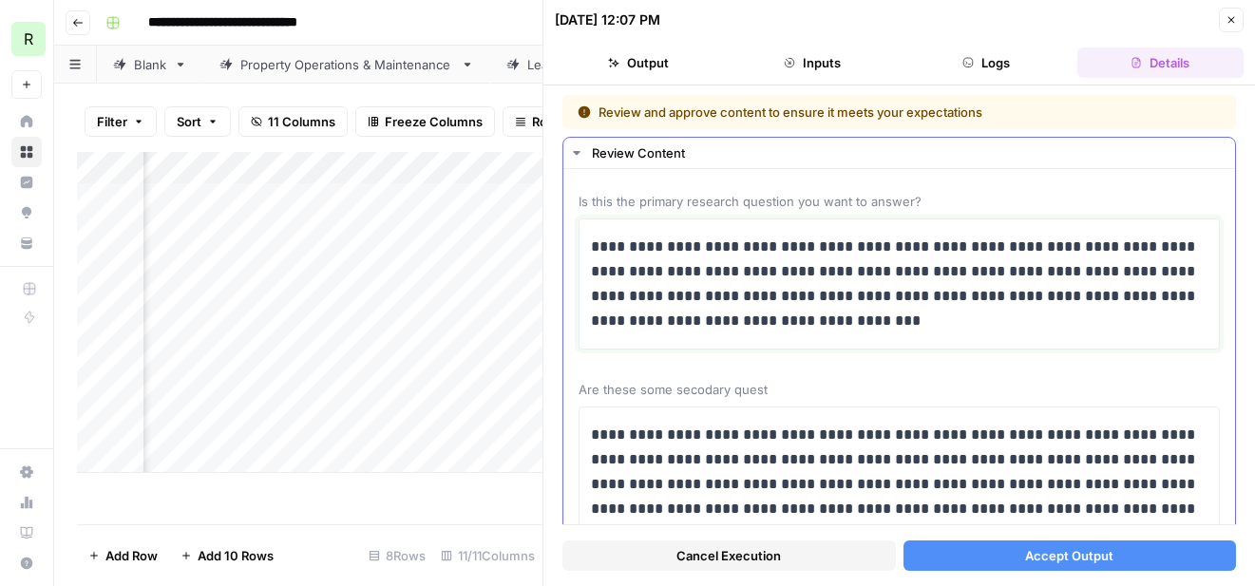
click at [1176, 245] on p "**********" at bounding box center [899, 284] width 617 height 99
click at [792, 273] on p "**********" at bounding box center [899, 284] width 617 height 99
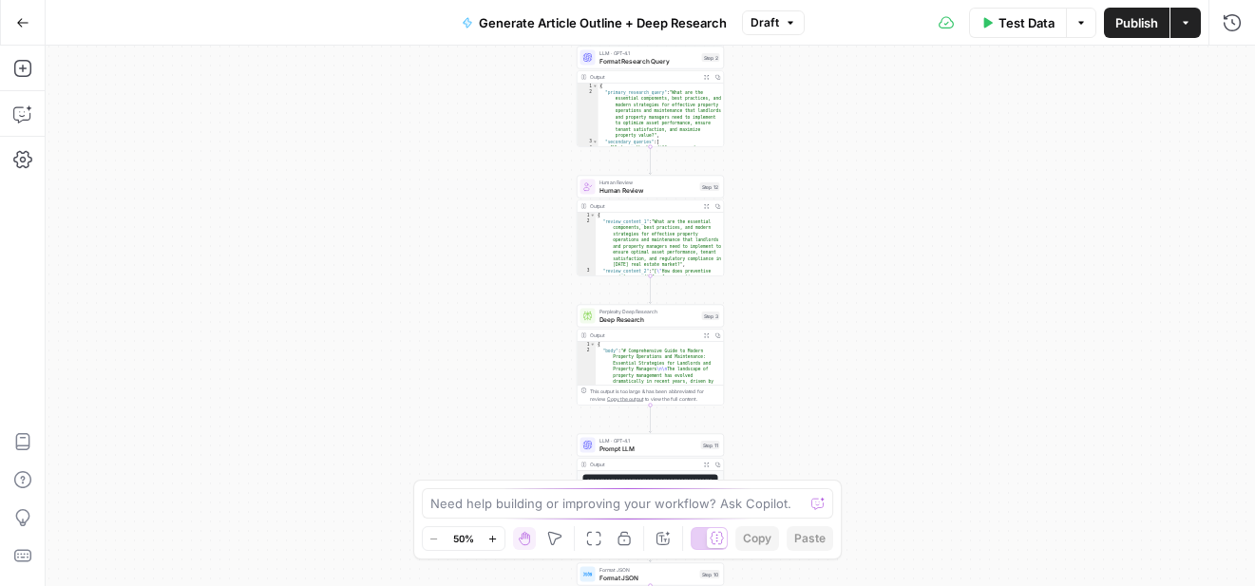
click at [644, 60] on span "Format Research Query" at bounding box center [649, 61] width 99 height 10
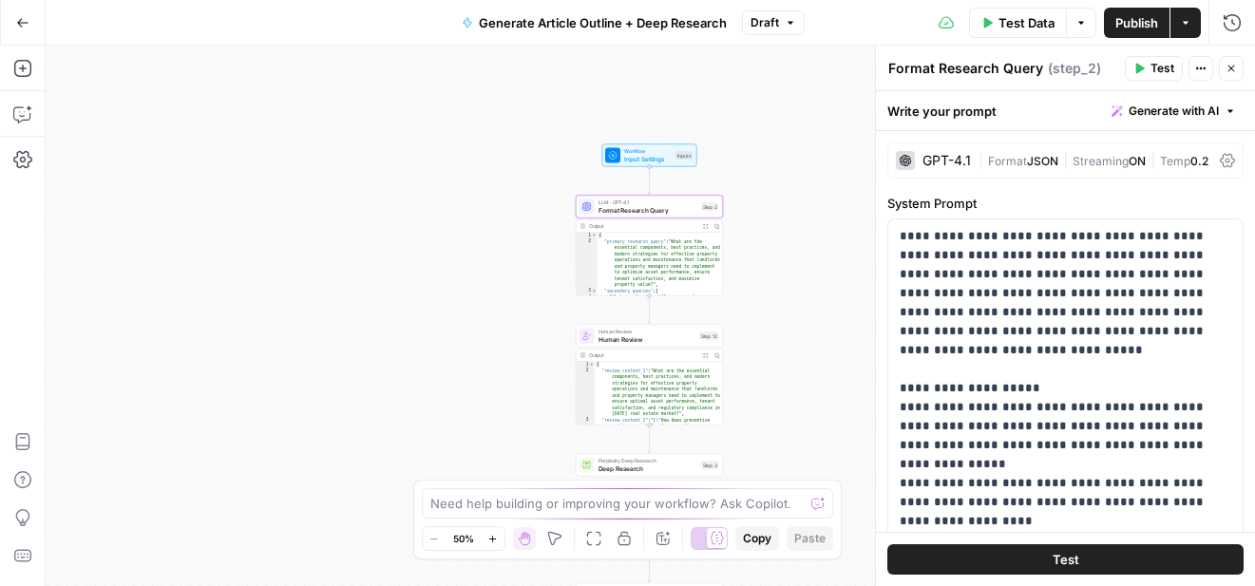
drag, startPoint x: 816, startPoint y: 176, endPoint x: 815, endPoint y: 325, distance: 149.2
click at [815, 325] on div "Workflow Input Settings Inputs LLM · GPT-4.1 Format Research Query Step 2 Outpu…" at bounding box center [651, 316] width 1210 height 541
click at [999, 162] on span "Format" at bounding box center [1007, 161] width 39 height 14
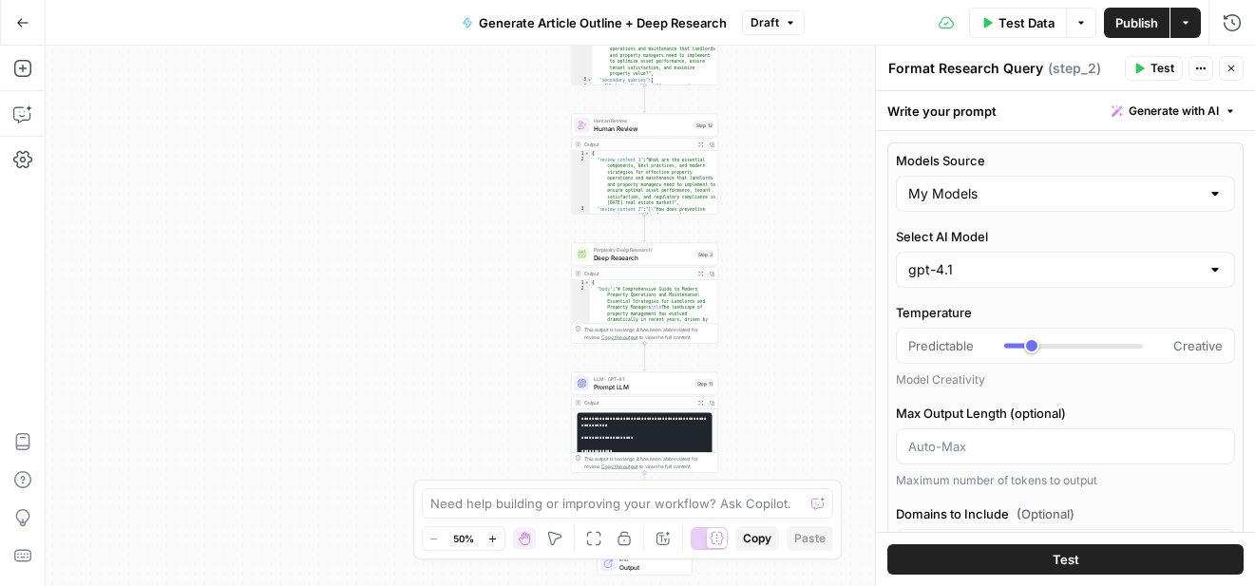
drag, startPoint x: 821, startPoint y: 335, endPoint x: 820, endPoint y: 105, distance: 230.0
click at [820, 103] on div "Workflow Input Settings Inputs LLM · GPT-4.1 Format Research Query Step 2 Outpu…" at bounding box center [651, 316] width 1210 height 541
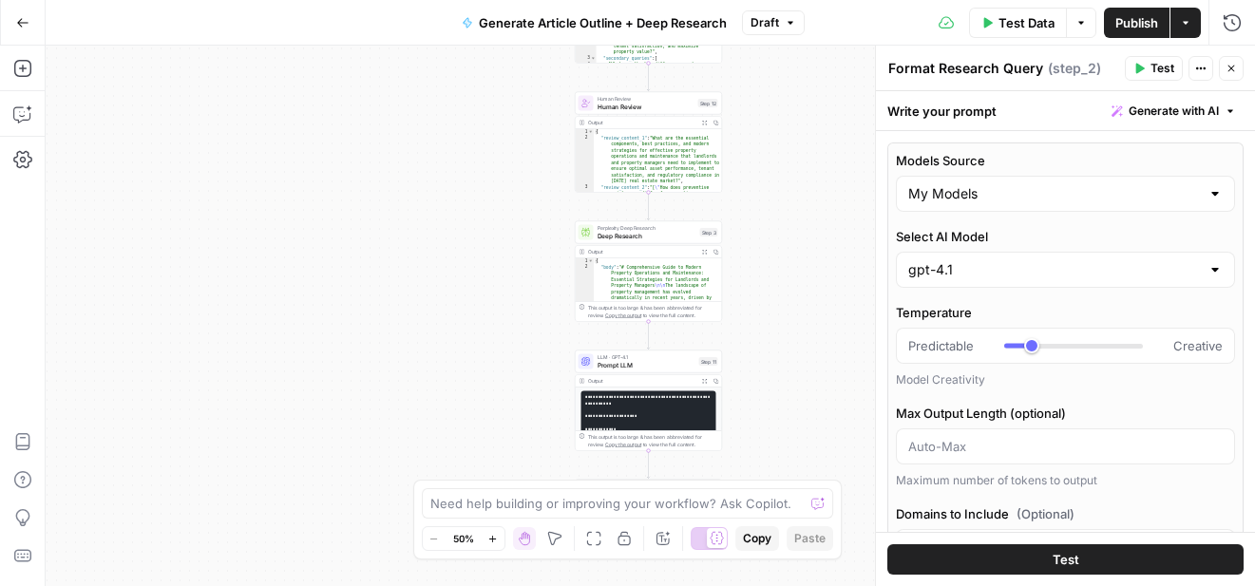
click at [658, 361] on span "Prompt LLM" at bounding box center [647, 365] width 98 height 10
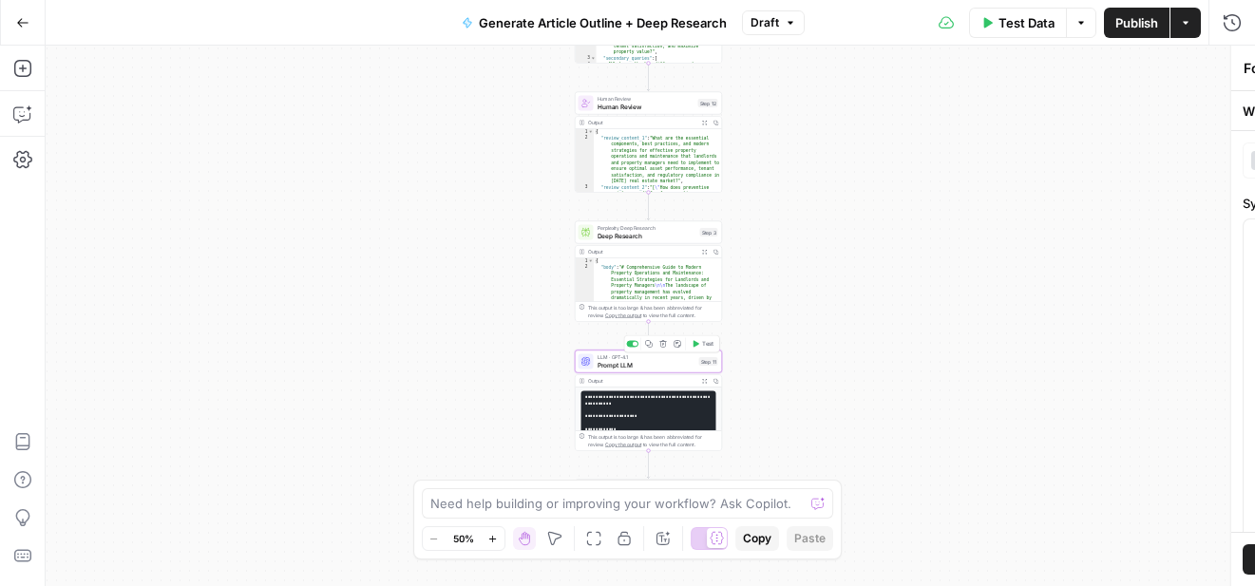
type textarea "Prompt LLM"
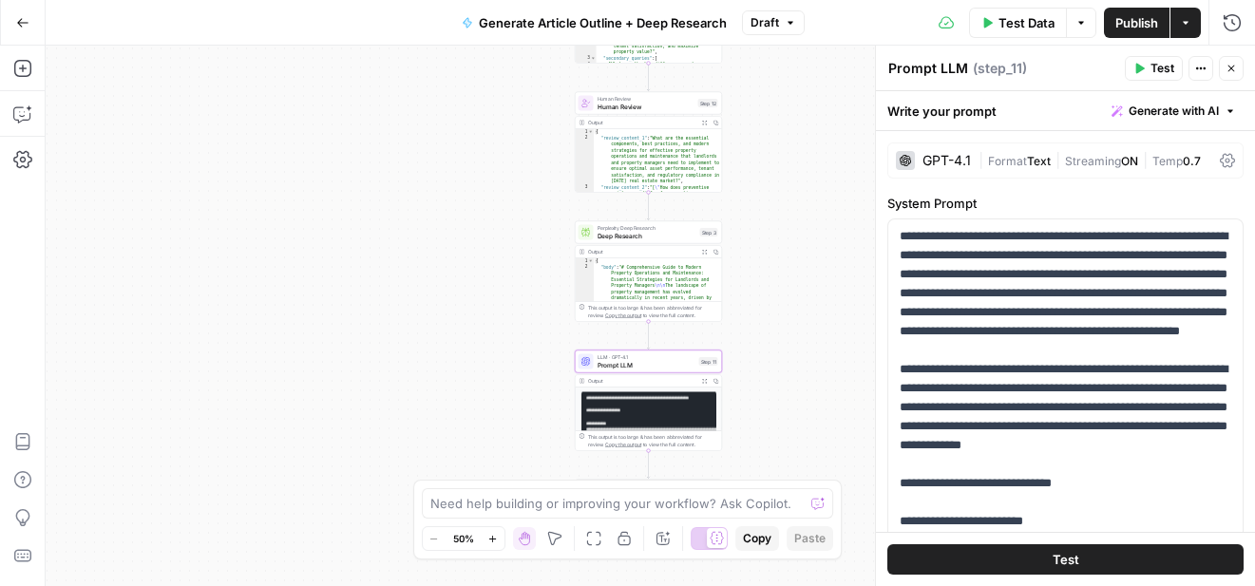
click at [1020, 148] on div "GPT-4.1 | Format Text | Streaming ON | Temp 0.7" at bounding box center [1066, 161] width 356 height 36
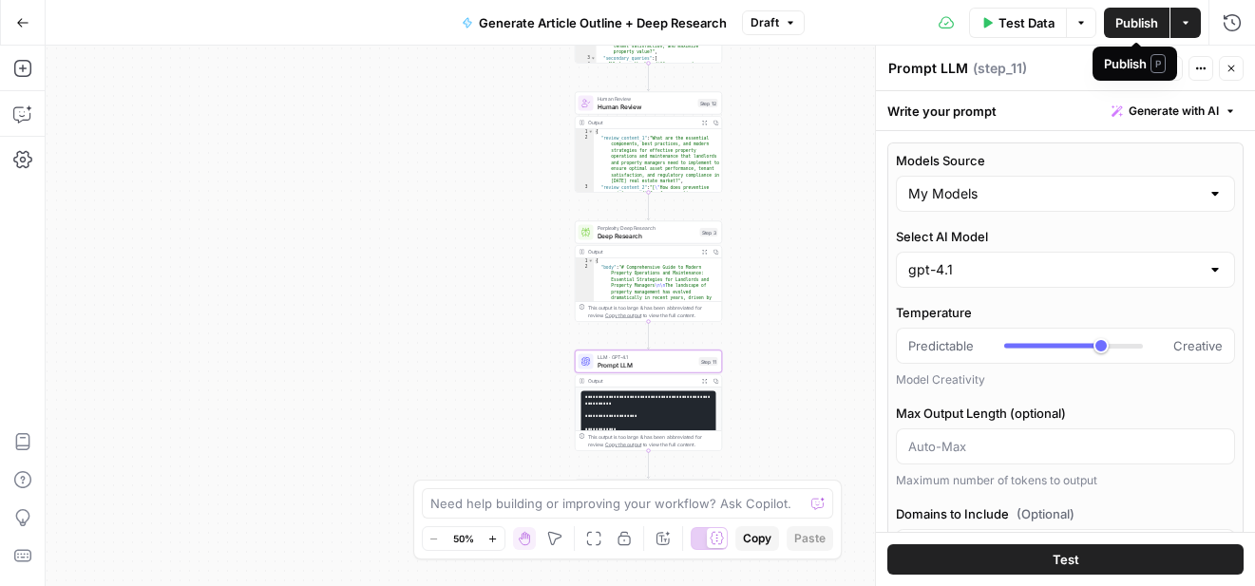
click at [1138, 25] on span "Publish" at bounding box center [1137, 22] width 43 height 19
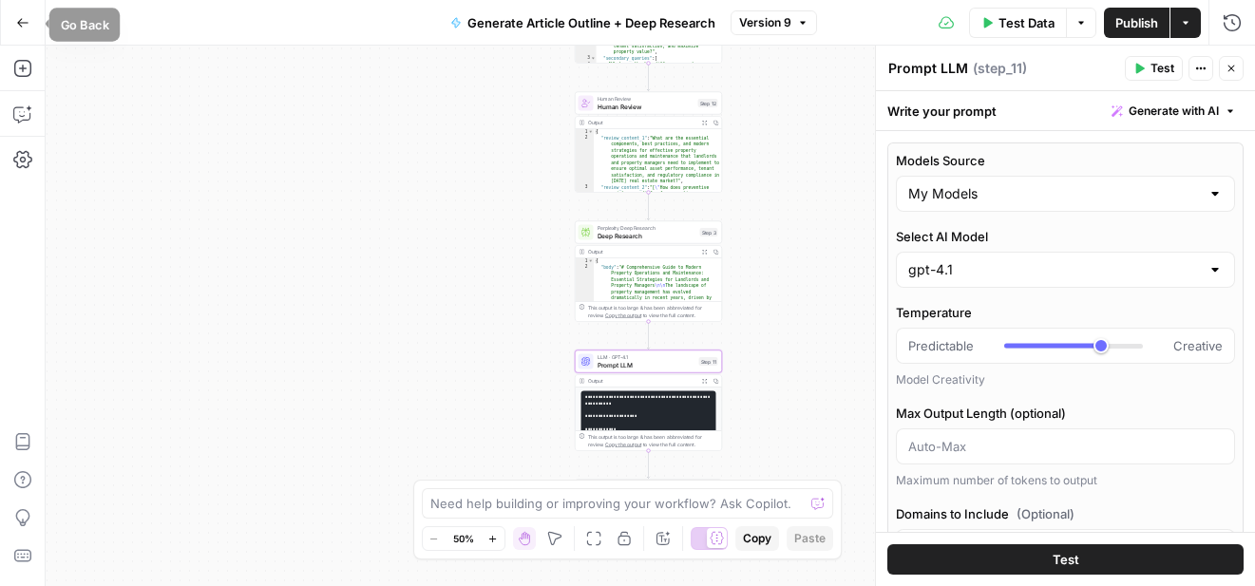
click at [22, 19] on icon "button" at bounding box center [22, 22] width 13 height 13
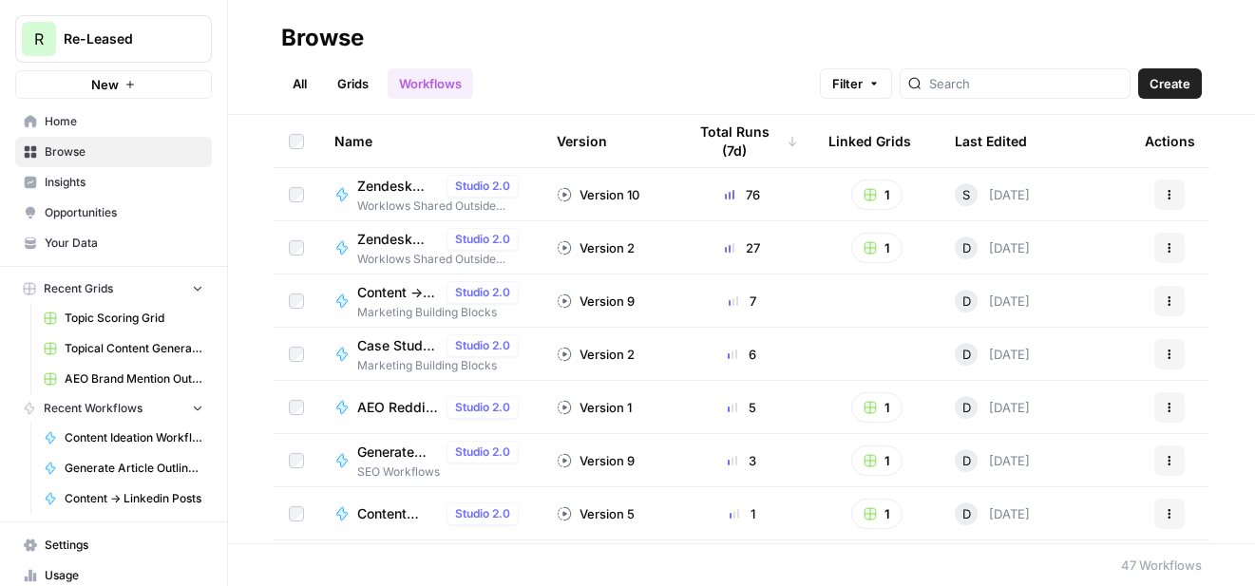
click at [117, 356] on span "Topical Content Generation Grid" at bounding box center [134, 348] width 139 height 17
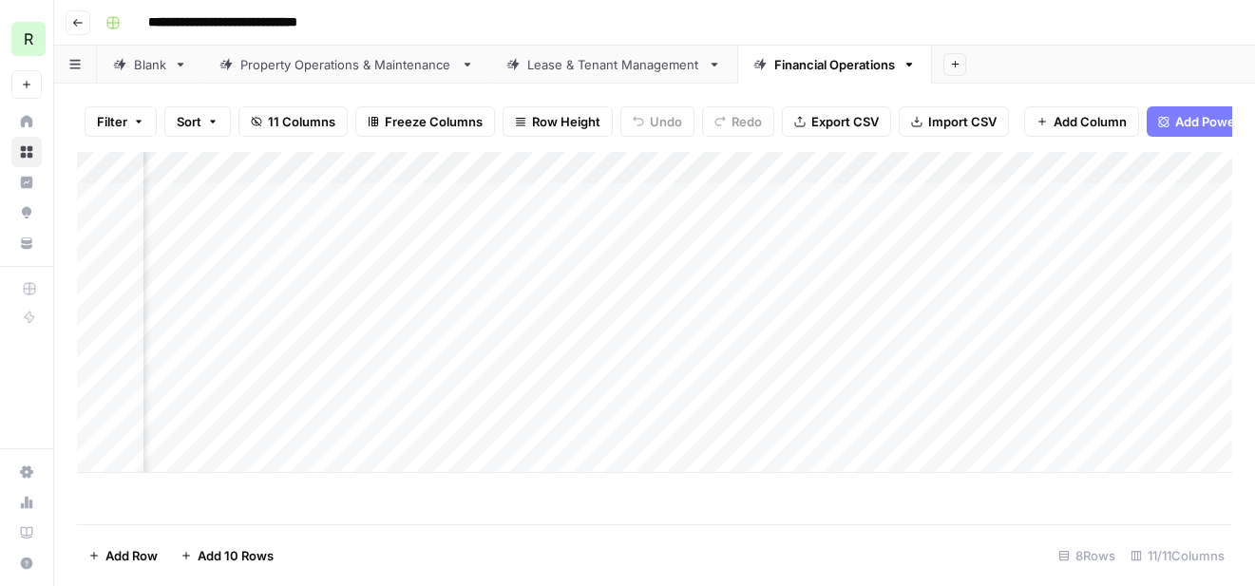
scroll to position [0, 1484]
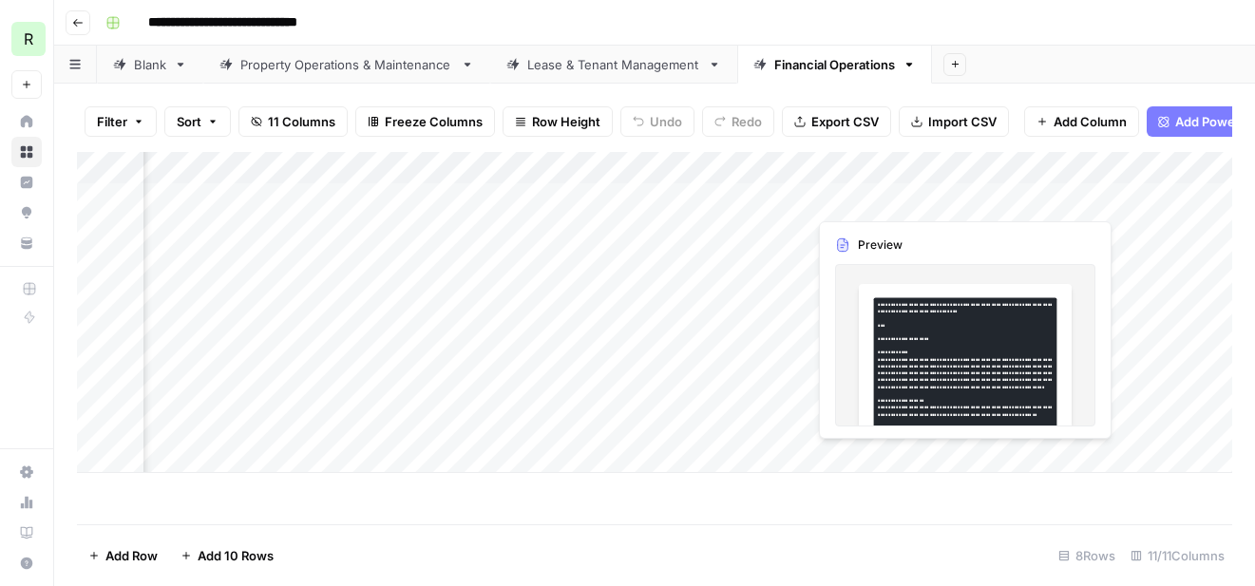
click at [906, 201] on div "Add Column" at bounding box center [655, 312] width 1156 height 321
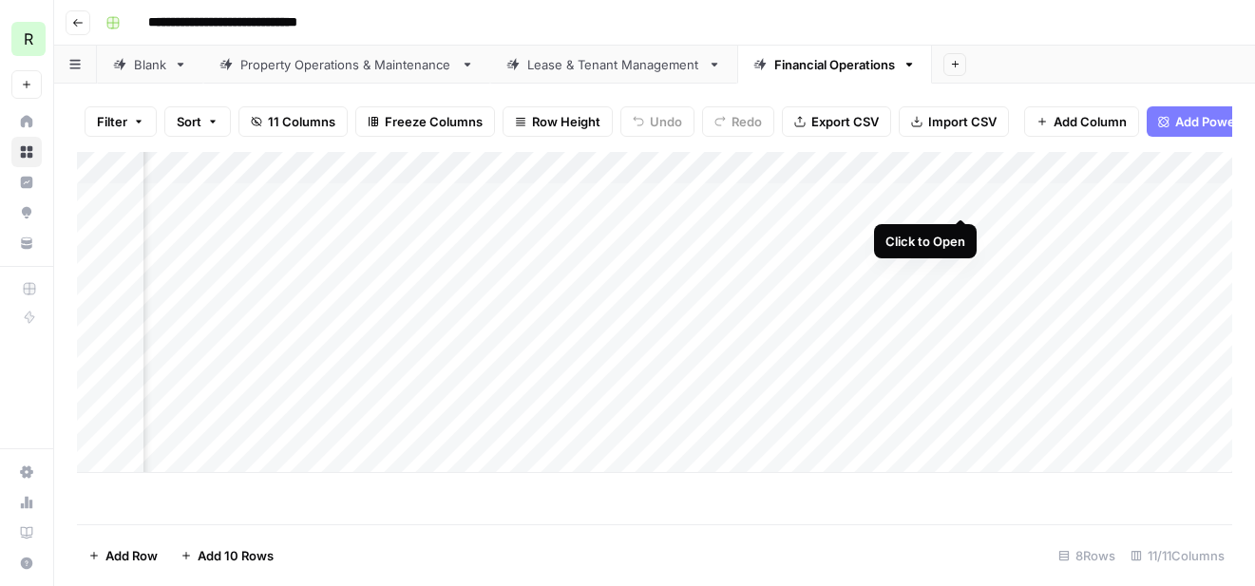
click at [962, 199] on div "Add Column" at bounding box center [655, 312] width 1156 height 321
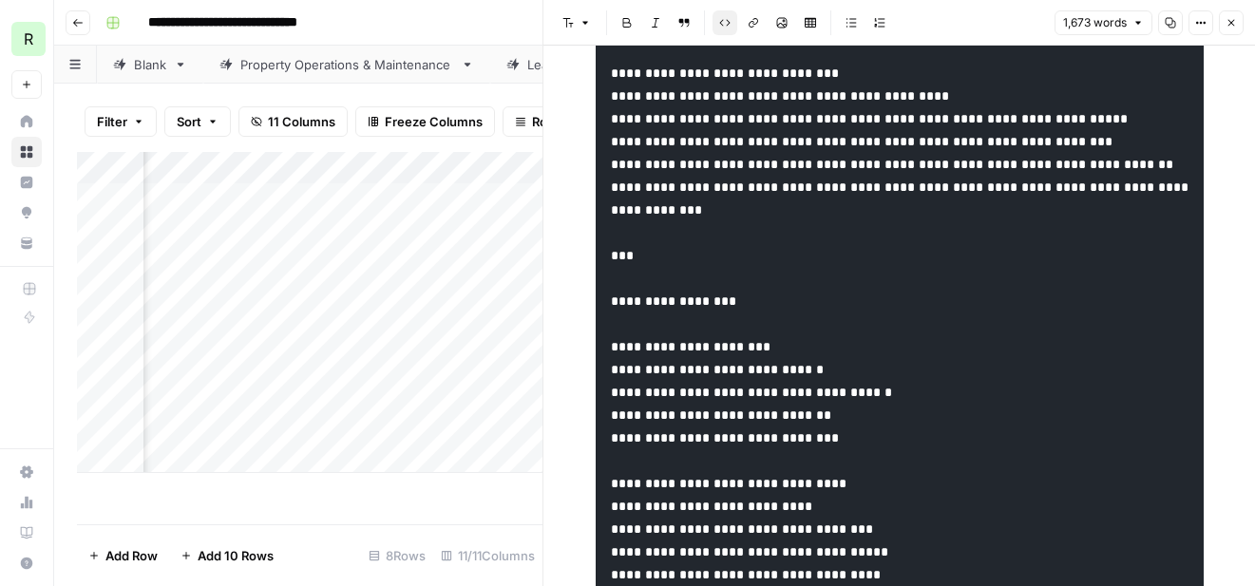
scroll to position [2690, 0]
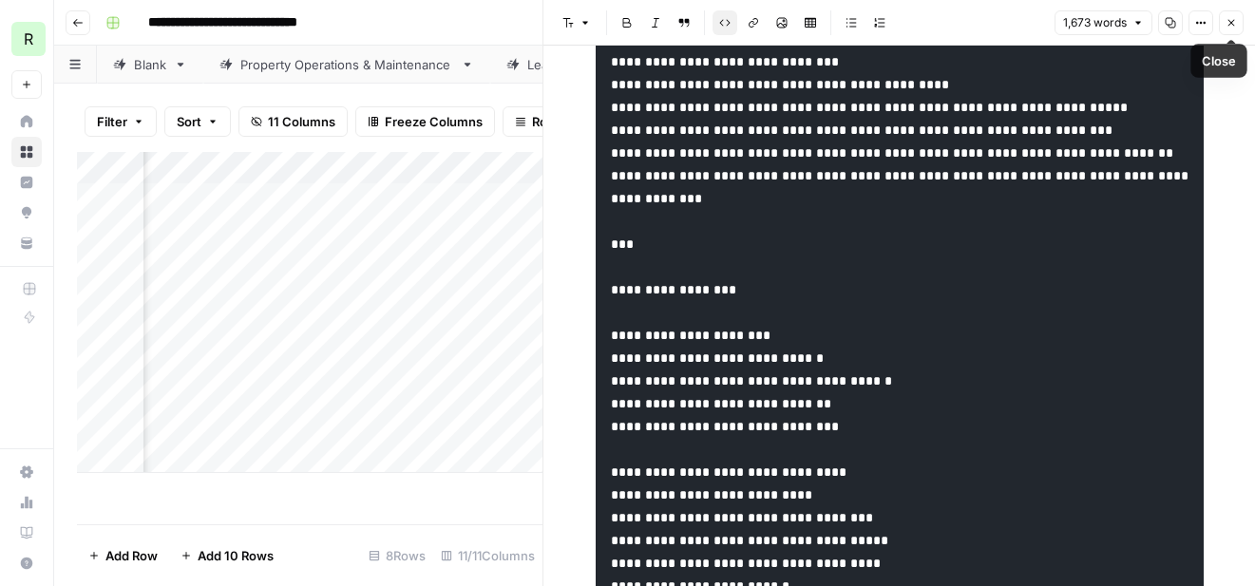
click at [1235, 20] on icon "button" at bounding box center [1231, 22] width 11 height 11
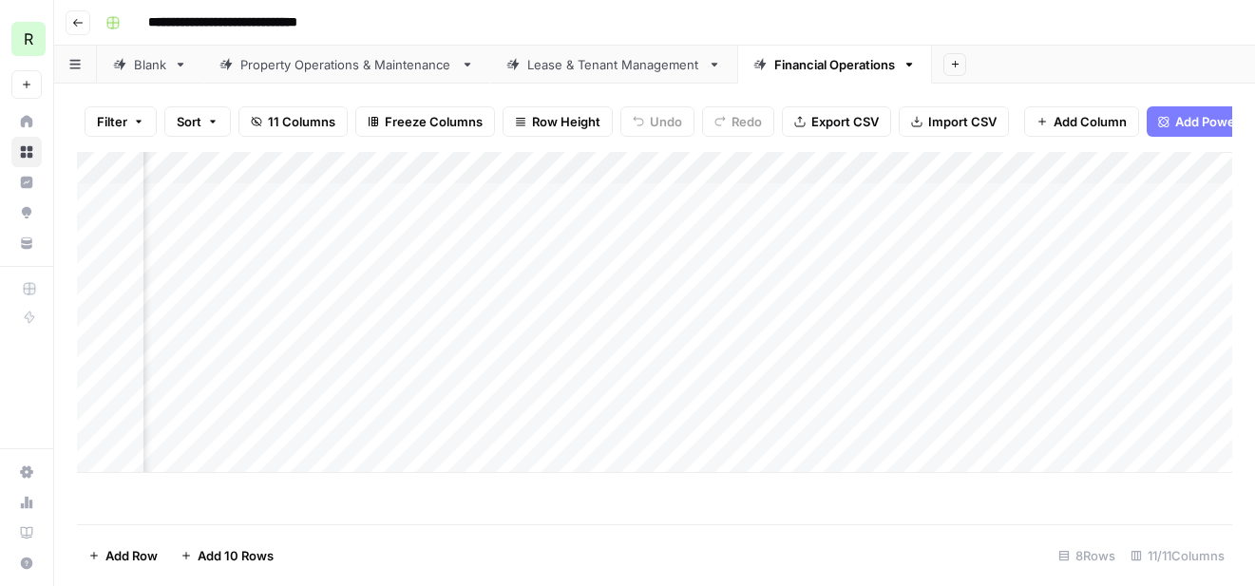
scroll to position [0, 1679]
click at [614, 57] on div "Lease & Tenant Management" at bounding box center [613, 64] width 173 height 19
click at [833, 61] on div "Financial Operations" at bounding box center [834, 64] width 121 height 19
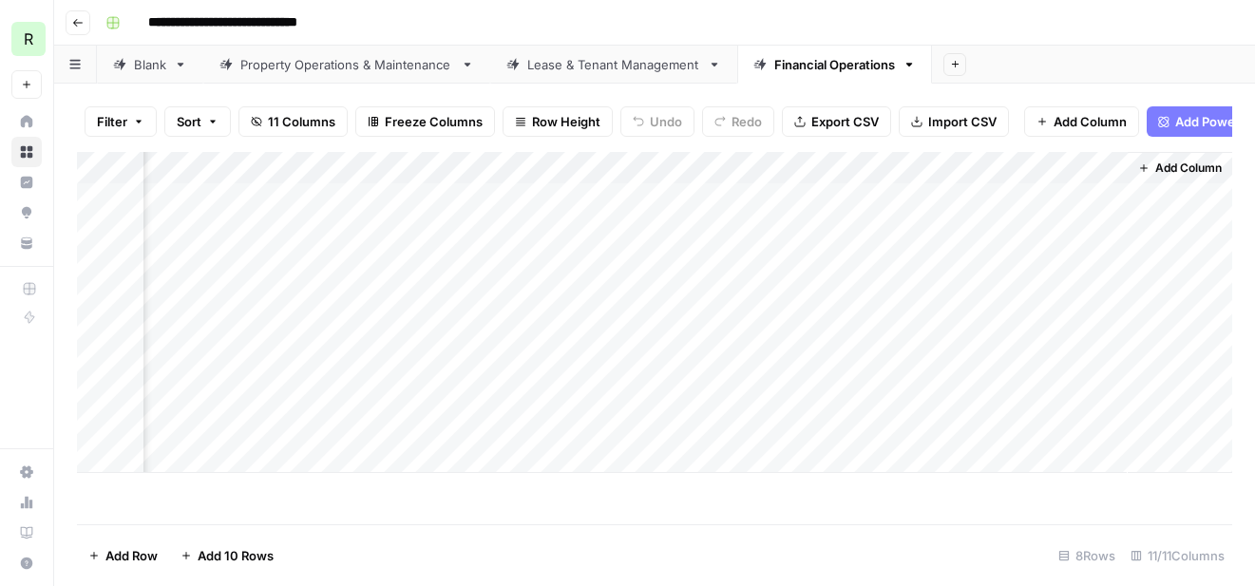
click at [1144, 163] on icon "button" at bounding box center [1143, 168] width 11 height 11
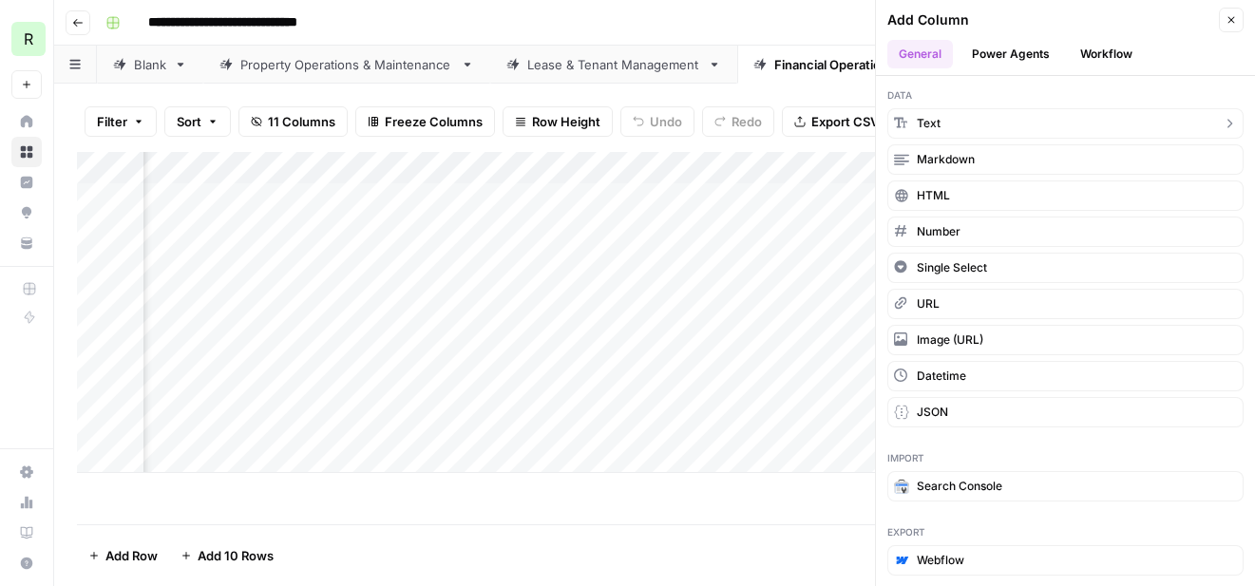
click at [943, 131] on button "Text" at bounding box center [1066, 123] width 356 height 30
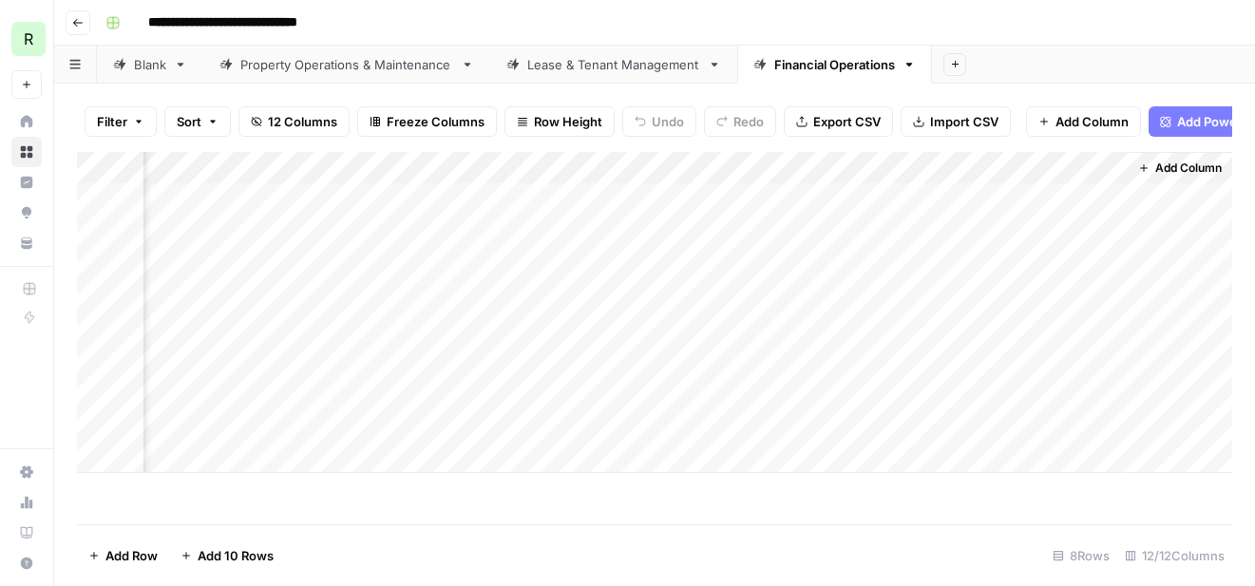
scroll to position [0, 1953]
click at [926, 171] on div "Add Column" at bounding box center [655, 312] width 1156 height 321
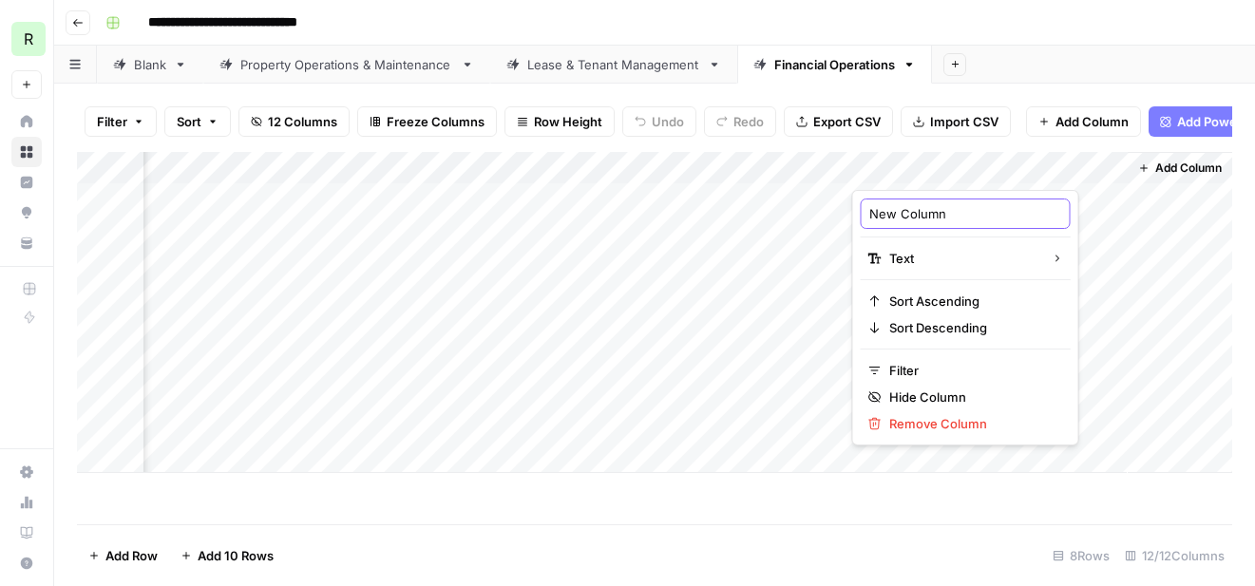
click at [912, 216] on input "New Column" at bounding box center [966, 213] width 193 height 19
type input "Author"
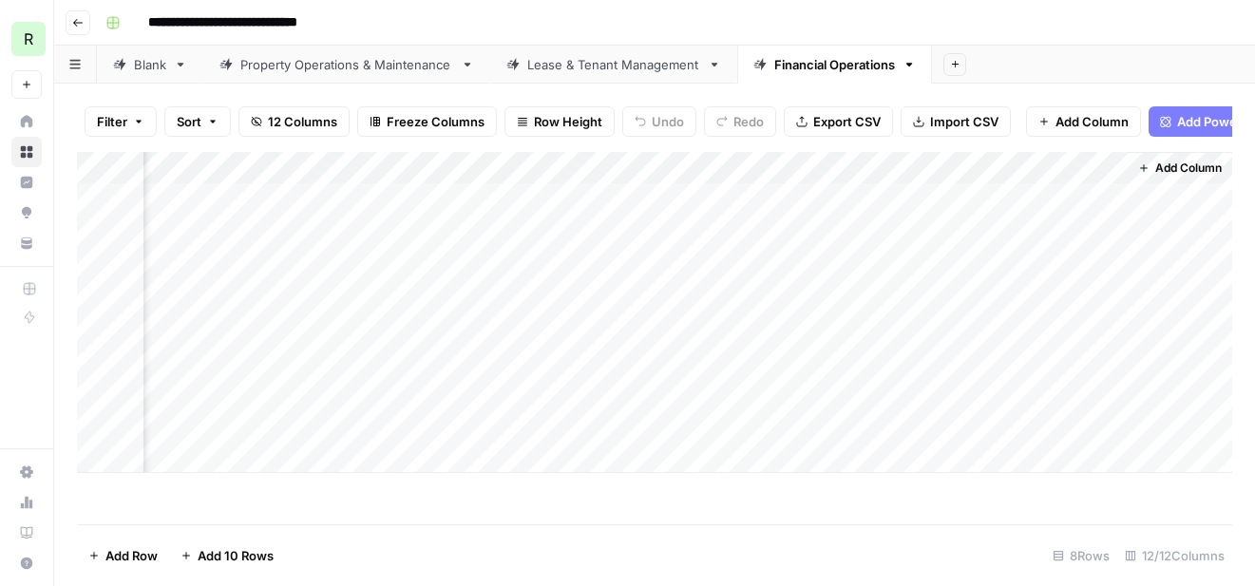
click at [1177, 168] on span "Add Column" at bounding box center [1189, 168] width 67 height 17
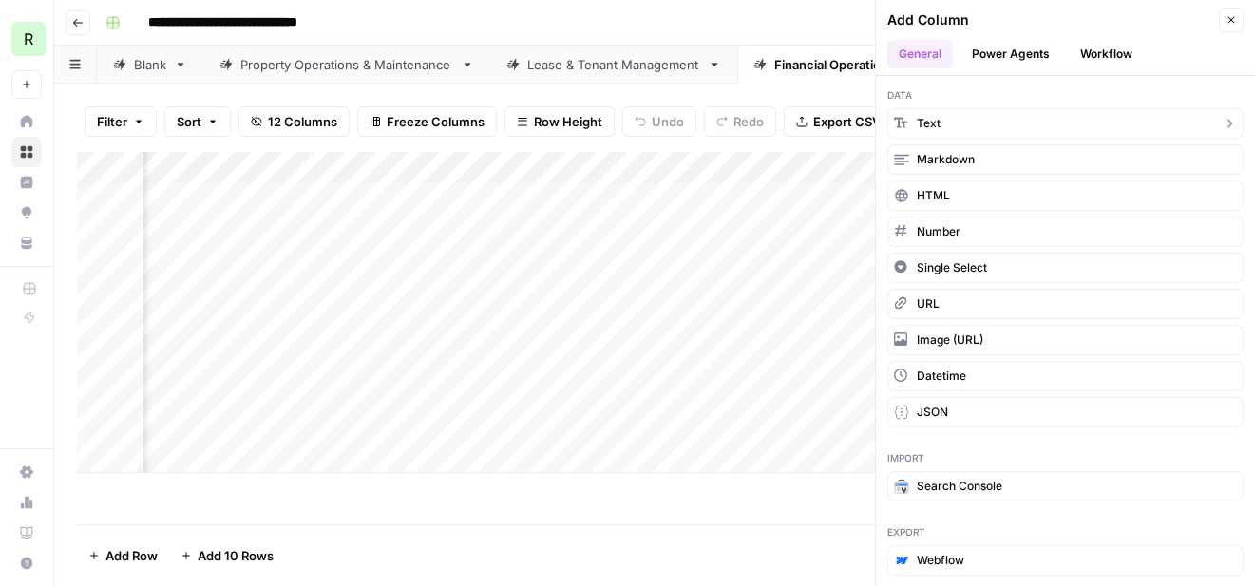
click at [960, 120] on button "Text" at bounding box center [1066, 123] width 356 height 30
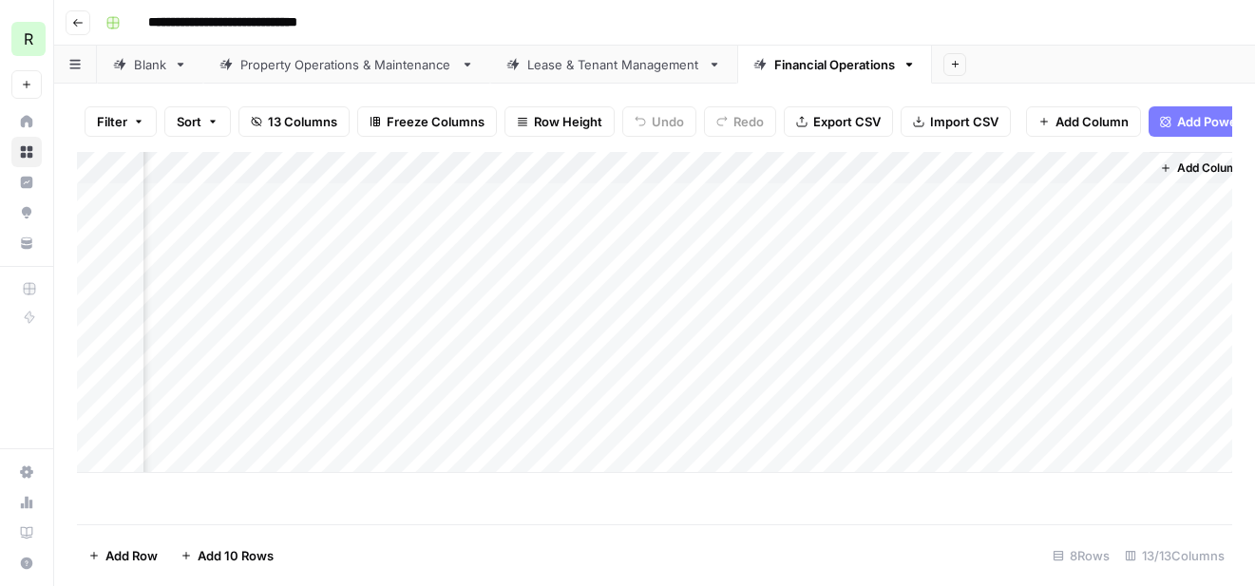
scroll to position [0, 2227]
click at [942, 170] on div "Add Column" at bounding box center [655, 312] width 1156 height 321
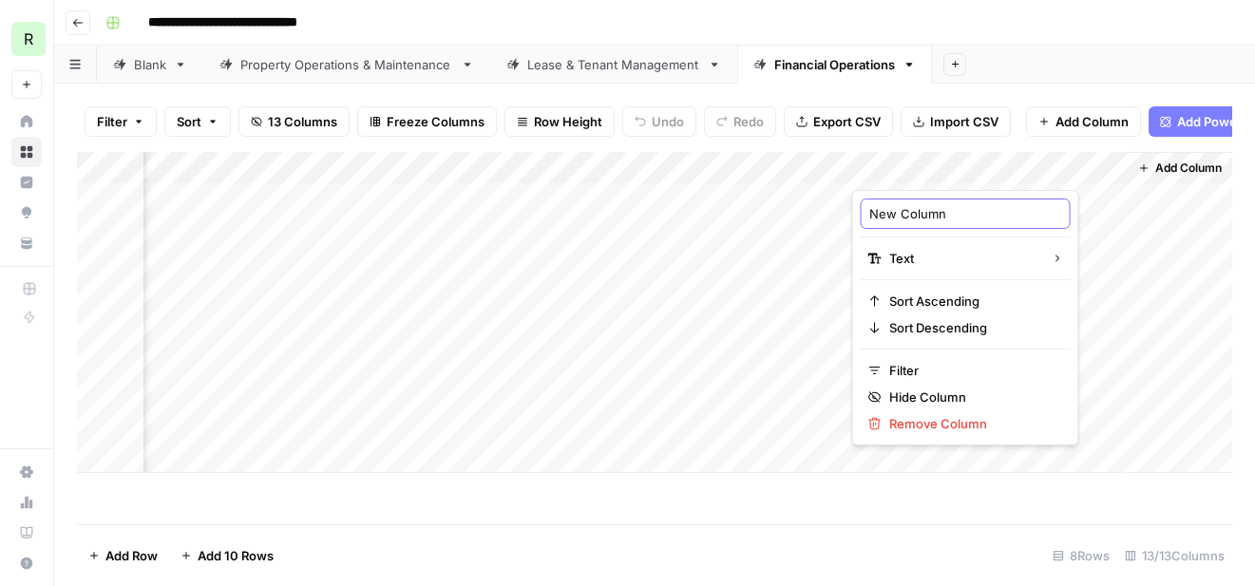
click at [931, 217] on input "New Column" at bounding box center [966, 213] width 193 height 19
type input "Author Description"
click at [1057, 75] on div "Add Sheet" at bounding box center [1093, 65] width 323 height 38
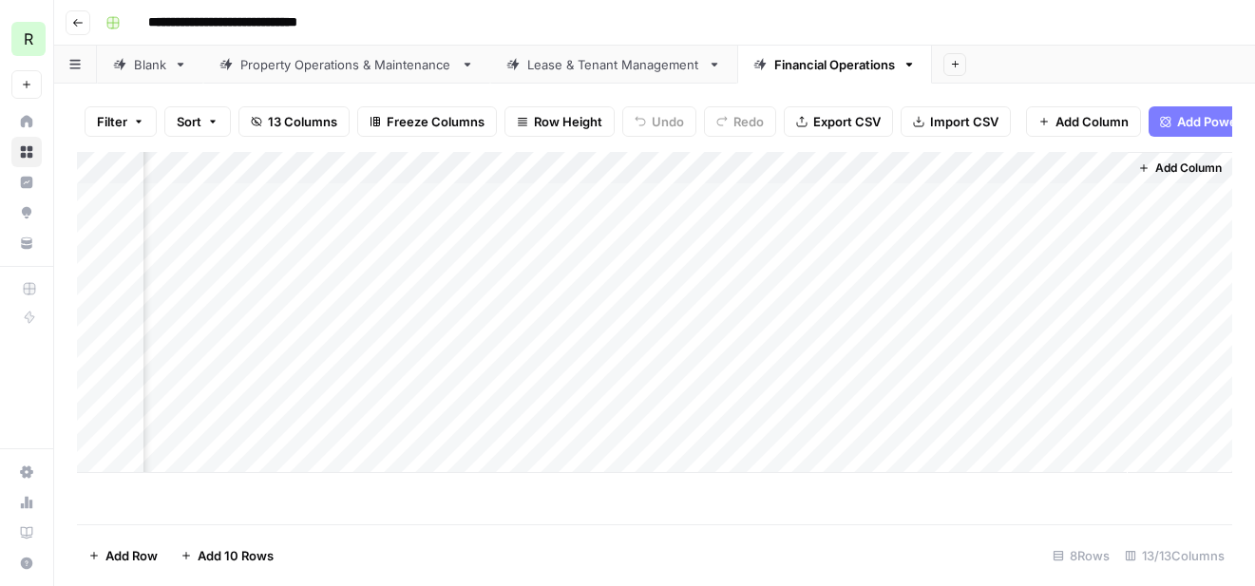
click at [962, 164] on div "Add Column" at bounding box center [655, 312] width 1156 height 321
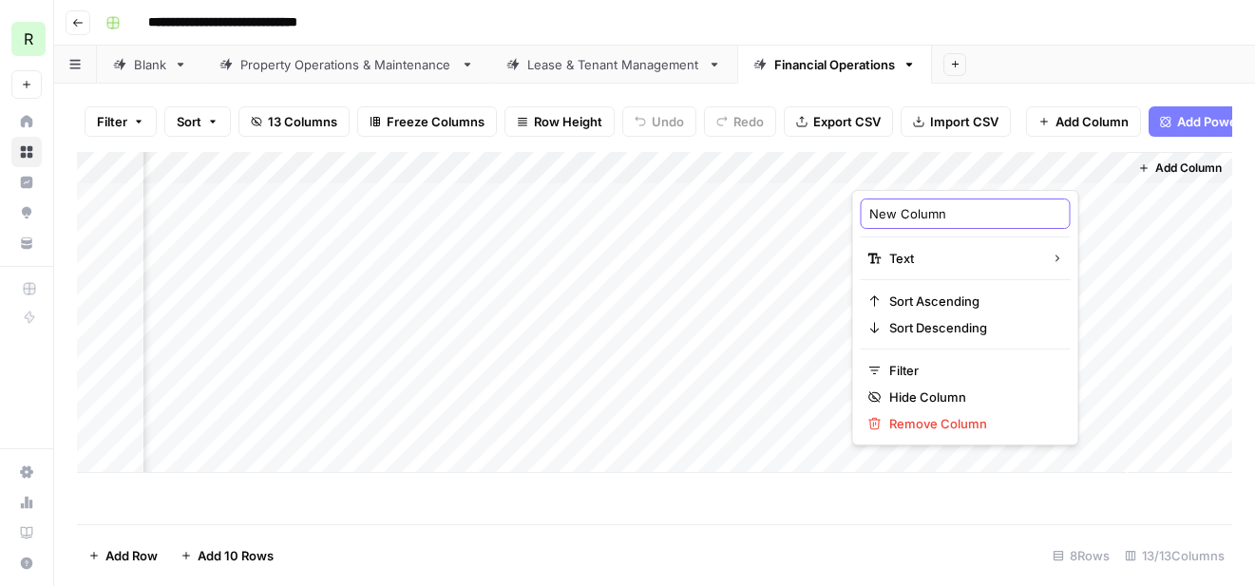
click at [922, 211] on input "New Column" at bounding box center [966, 213] width 193 height 19
type input "Author Description"
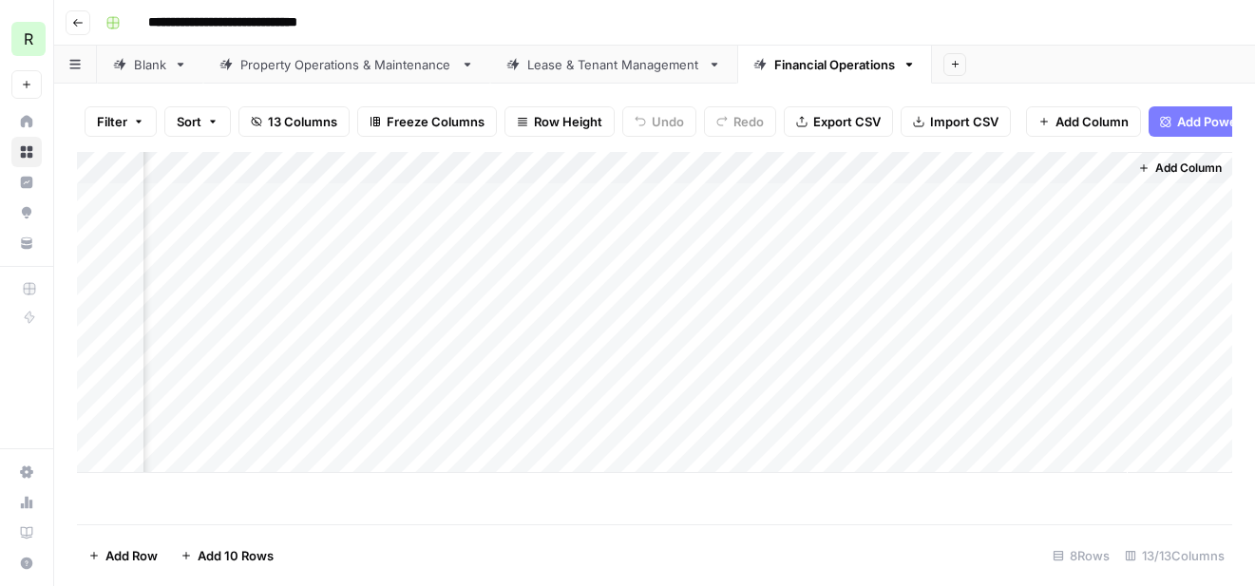
click at [611, 70] on div "Lease & Tenant Management" at bounding box center [613, 64] width 173 height 19
click at [849, 75] on link "Financial Operations" at bounding box center [834, 65] width 195 height 38
click at [1147, 171] on icon "button" at bounding box center [1143, 168] width 11 height 11
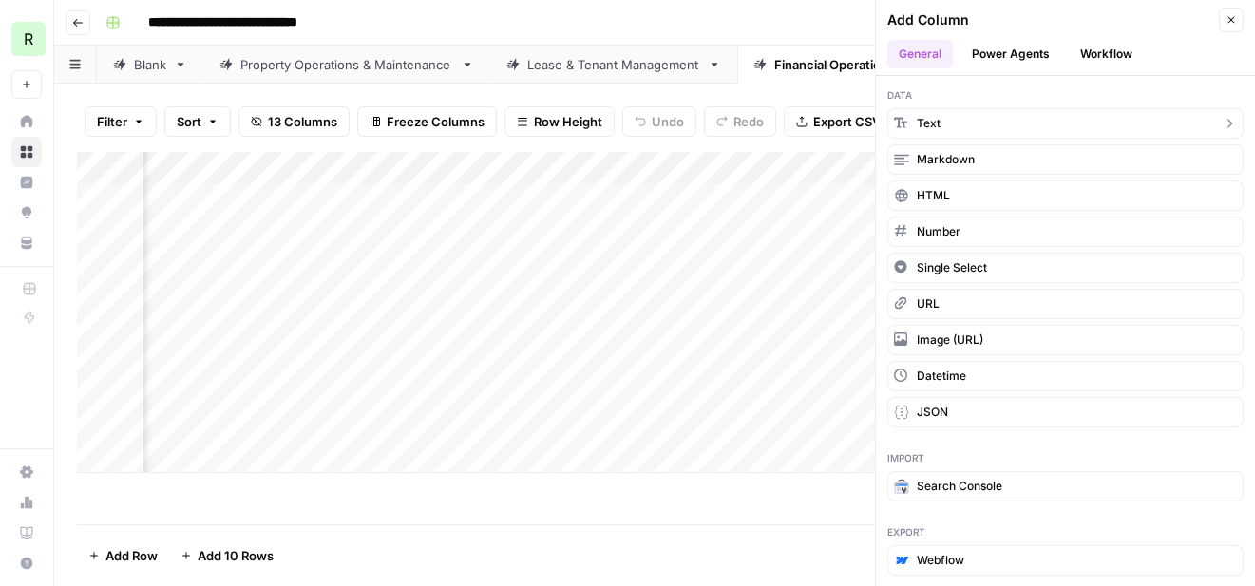
click at [941, 122] on button "Text" at bounding box center [1066, 123] width 356 height 30
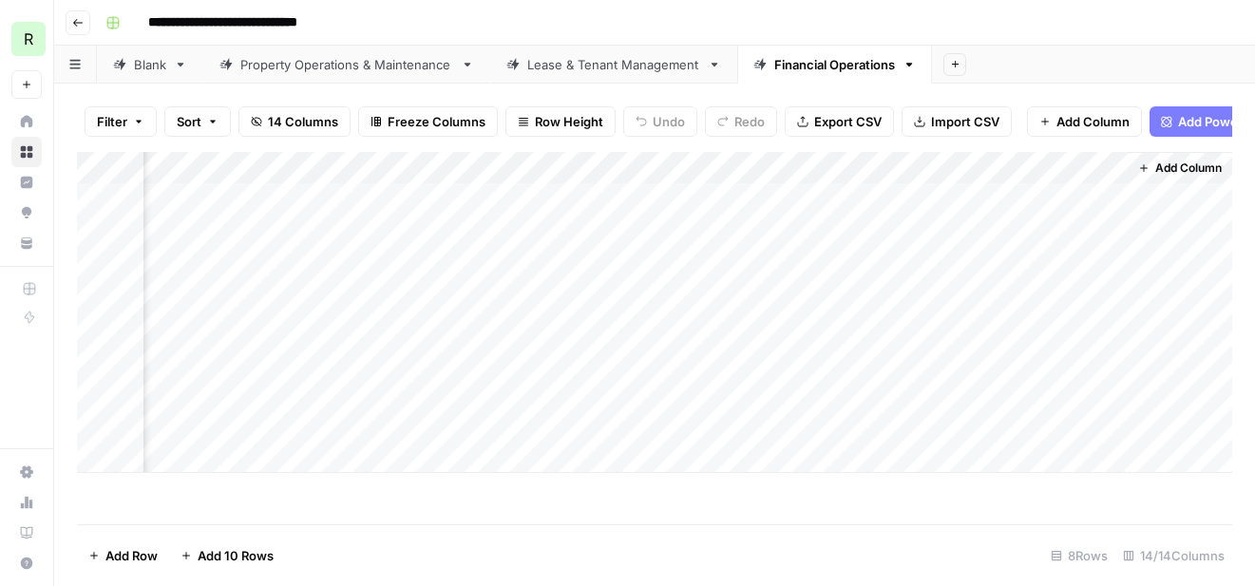
scroll to position [0, 2500]
click at [930, 171] on div "Add Column" at bounding box center [655, 312] width 1156 height 321
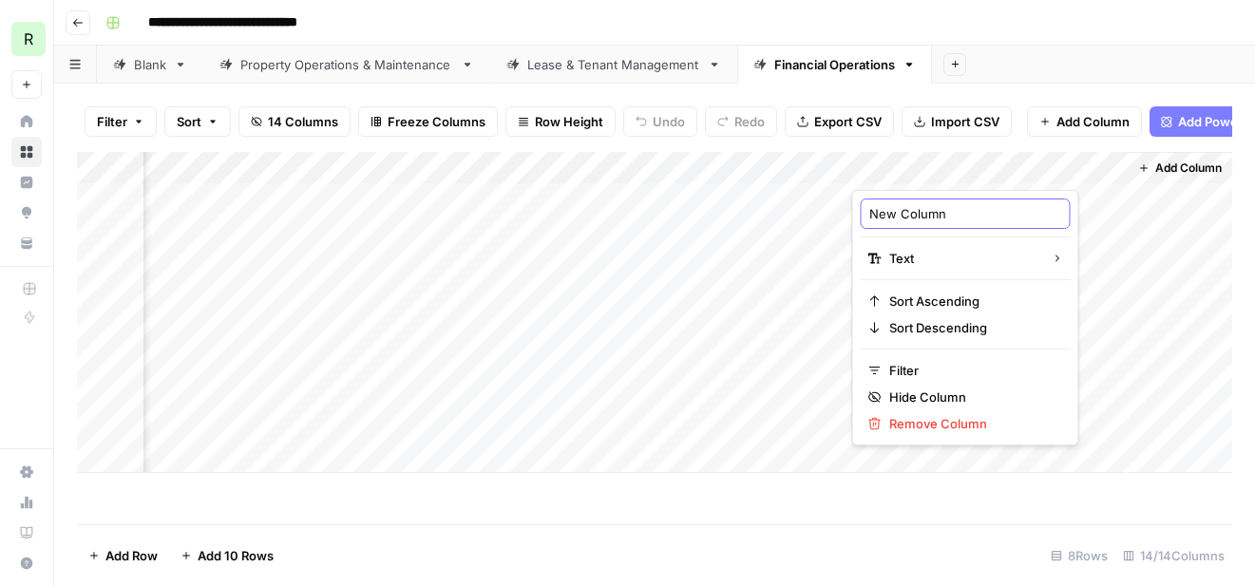
click at [916, 209] on input "New Column" at bounding box center [966, 213] width 193 height 19
type input "Publish Date"
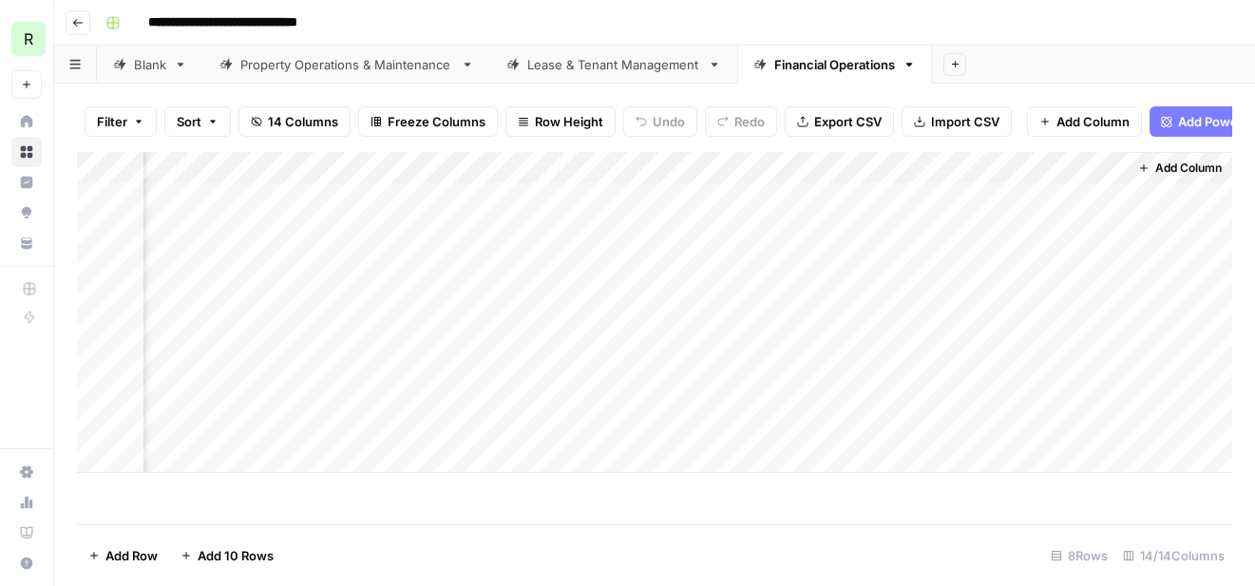
click at [609, 64] on div "Lease & Tenant Management" at bounding box center [613, 64] width 173 height 19
click at [812, 73] on div "Financial Operations" at bounding box center [834, 64] width 121 height 19
click at [1160, 174] on span "Add Column" at bounding box center [1189, 168] width 67 height 17
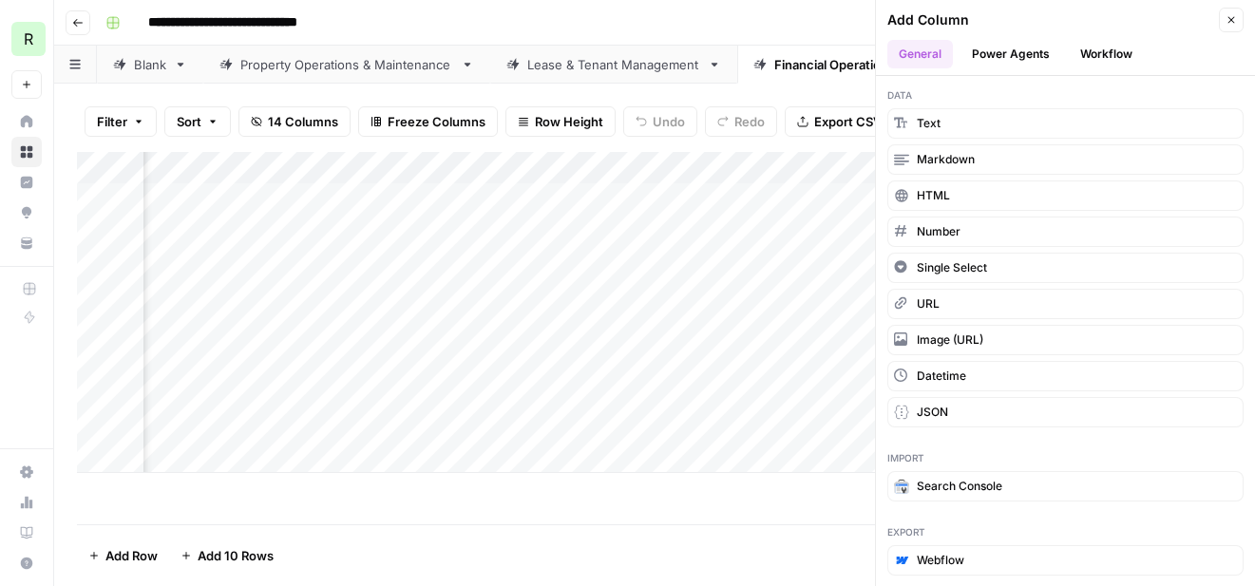
click at [1092, 60] on button "Workflow" at bounding box center [1106, 54] width 75 height 29
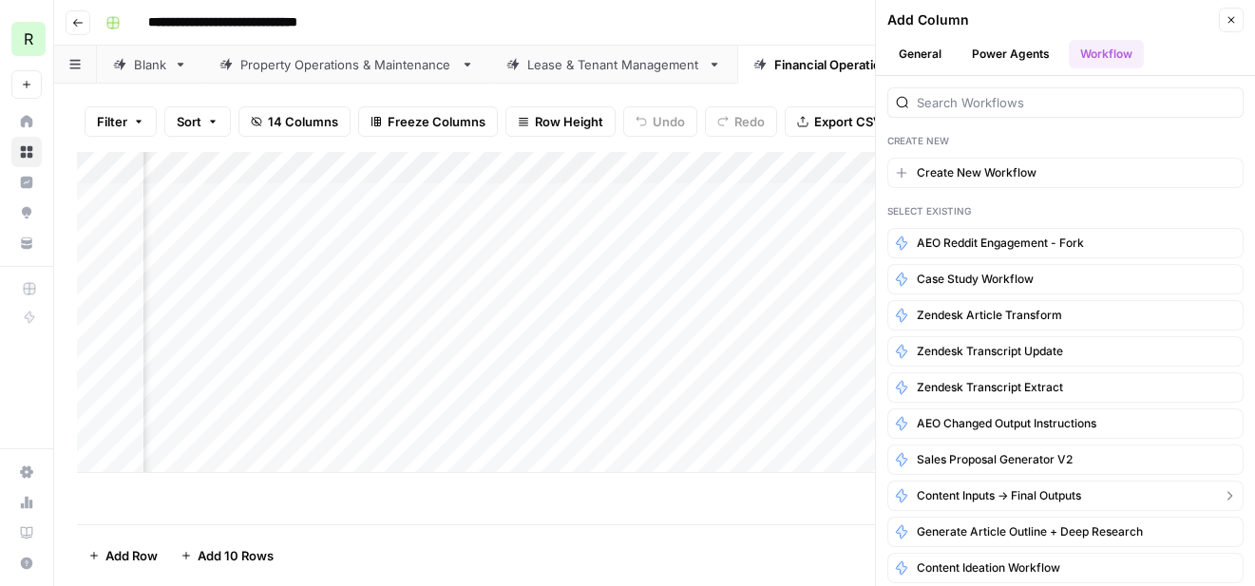
click at [1019, 500] on span "Content Inputs -> Final Outputs" at bounding box center [999, 496] width 164 height 17
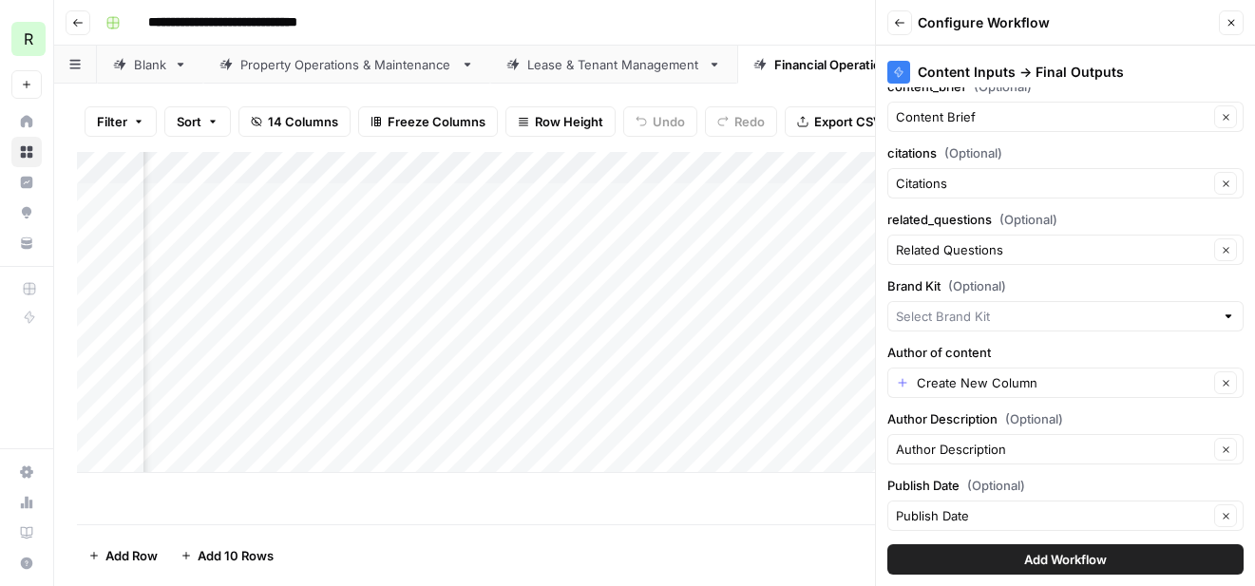
scroll to position [364, 0]
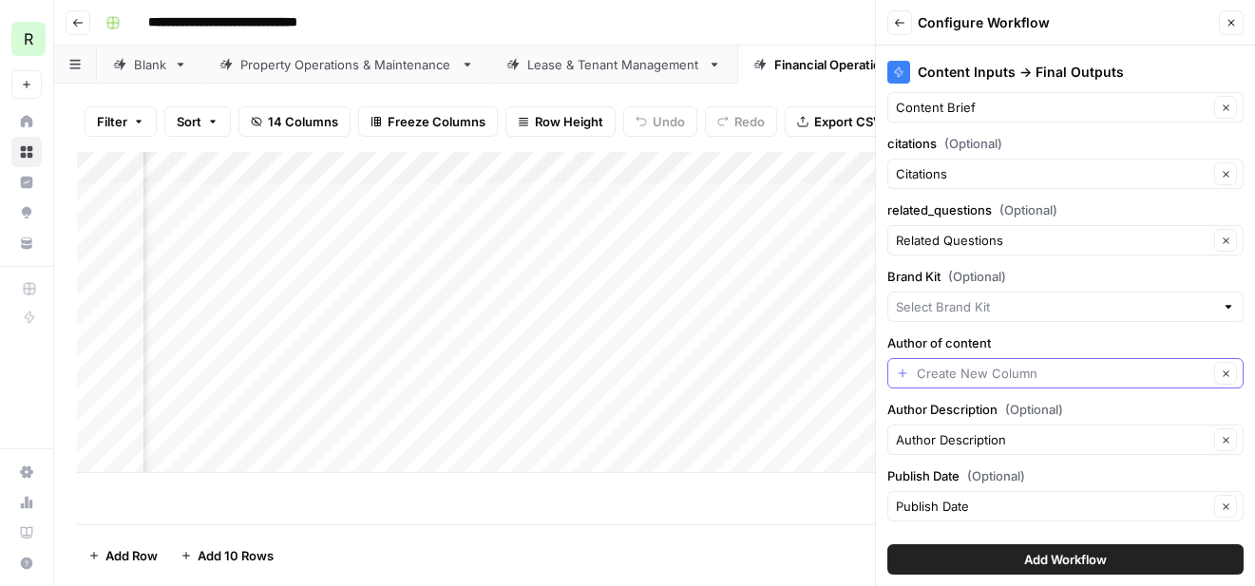
click at [967, 373] on input "Author of content" at bounding box center [1063, 373] width 292 height 19
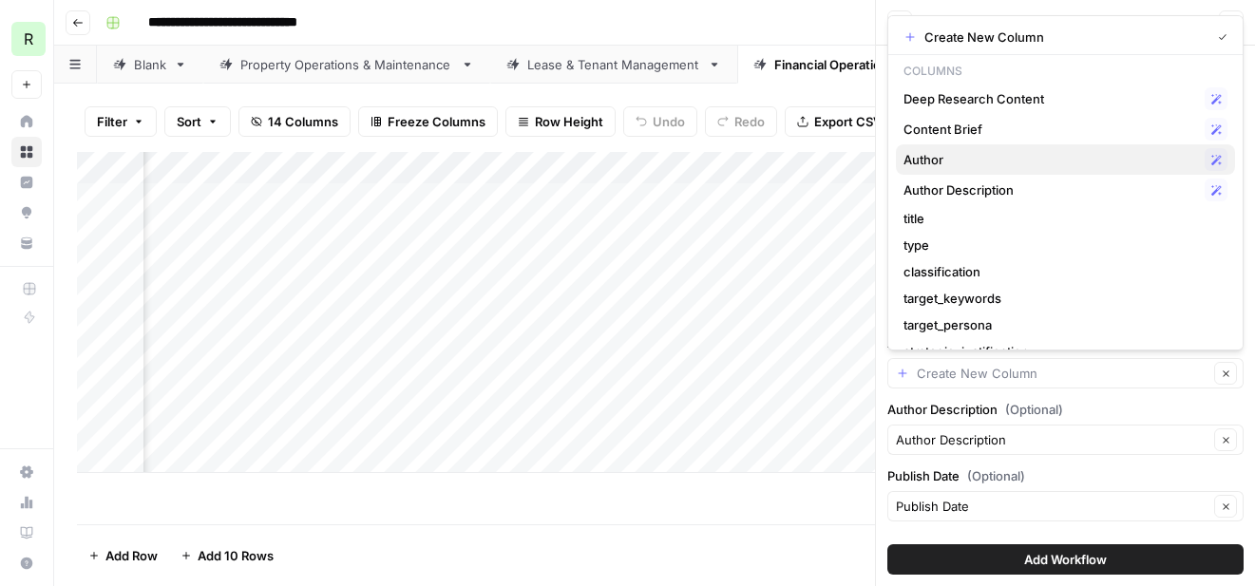
click at [951, 157] on span "Author" at bounding box center [1051, 159] width 294 height 19
type input "Author"
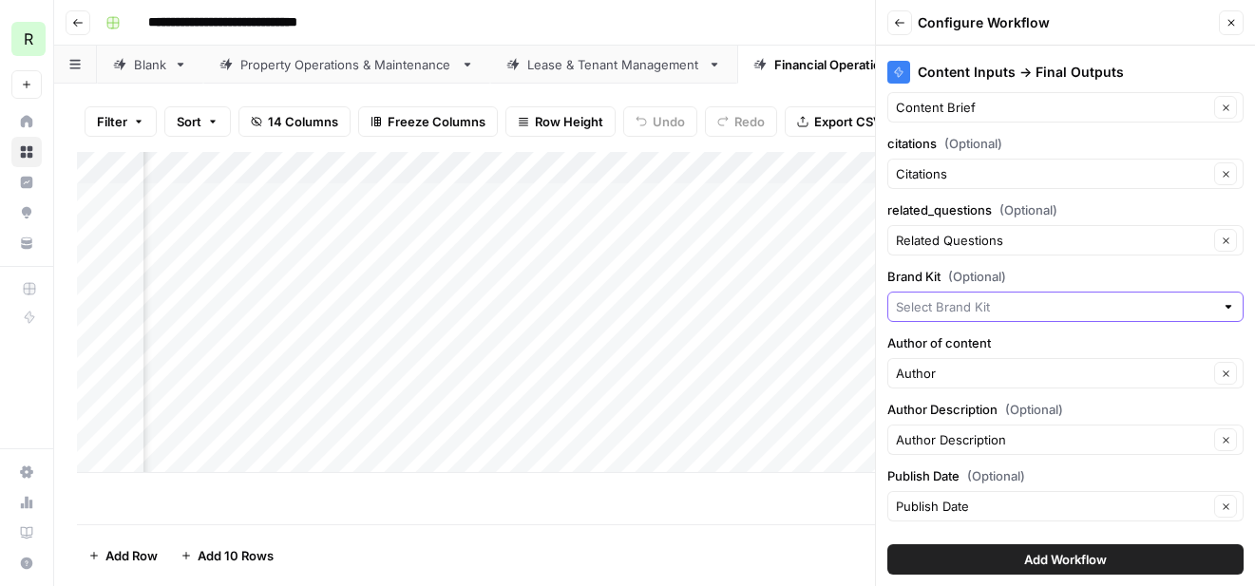
click at [963, 307] on input "Brand Kit (Optional)" at bounding box center [1055, 306] width 318 height 19
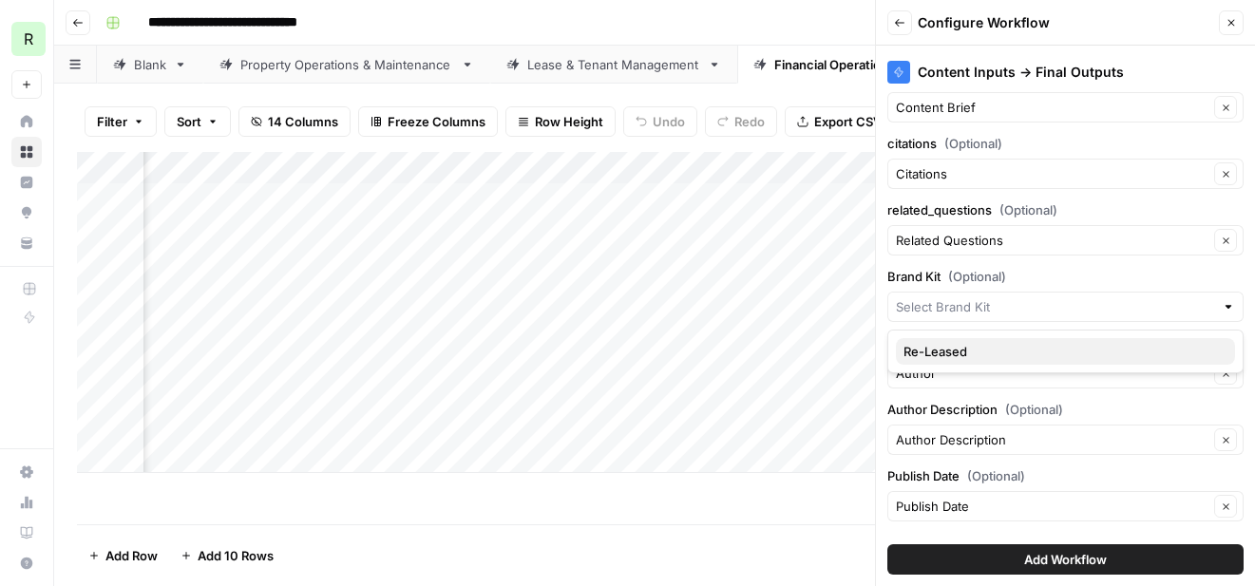
click at [953, 350] on span "Re-Leased" at bounding box center [1062, 351] width 316 height 19
type input "Re-Leased"
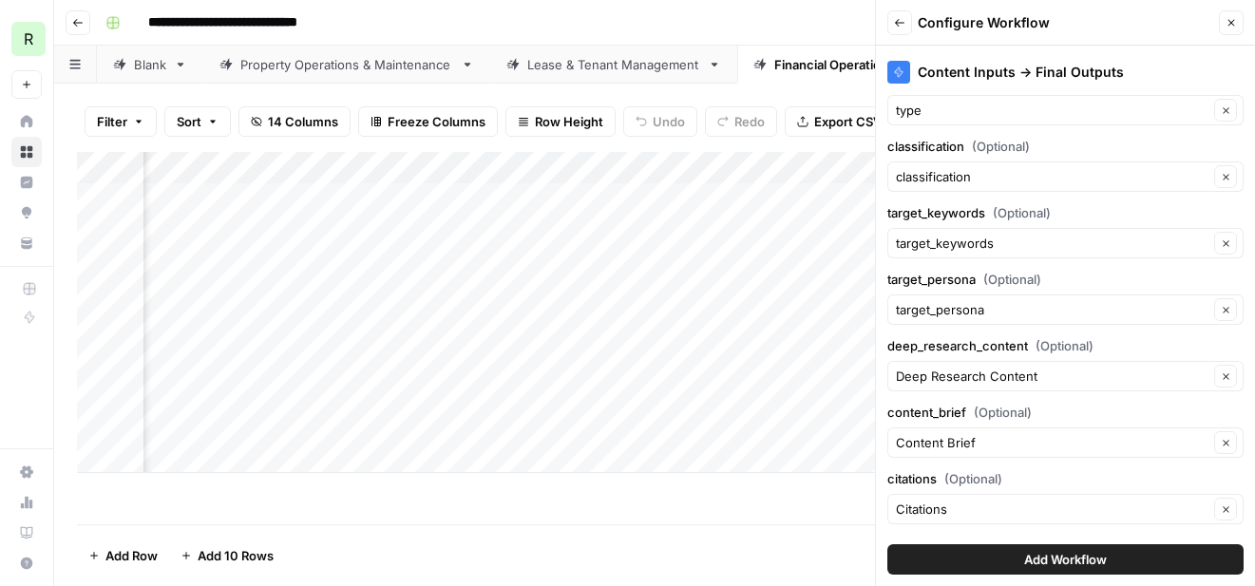
scroll to position [0, 0]
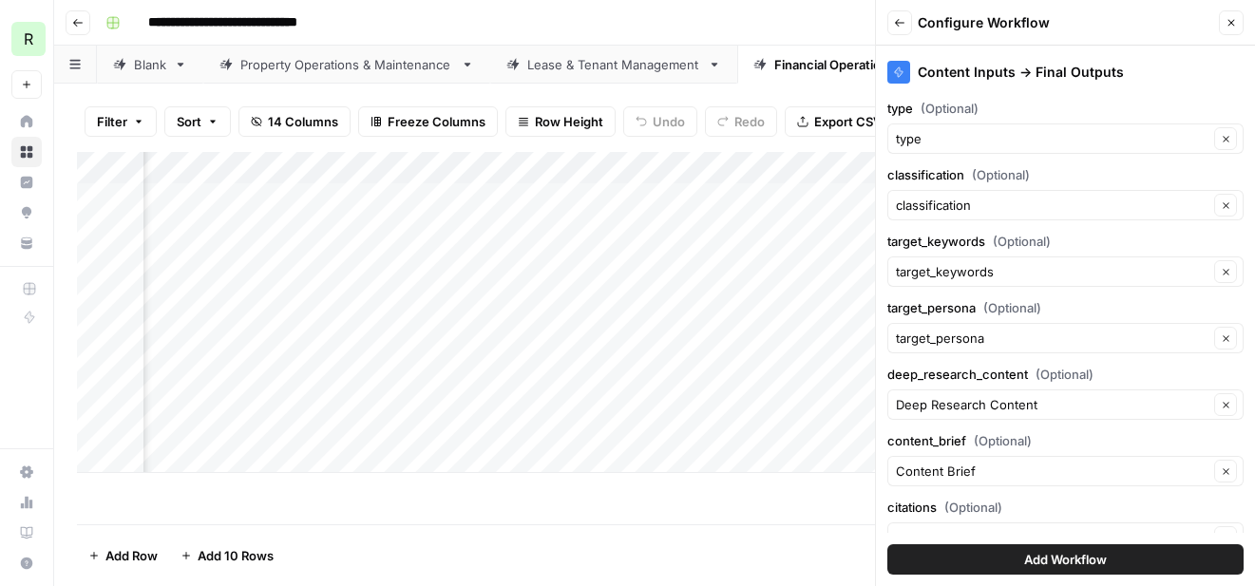
click at [1025, 563] on span "Add Workflow" at bounding box center [1065, 559] width 83 height 19
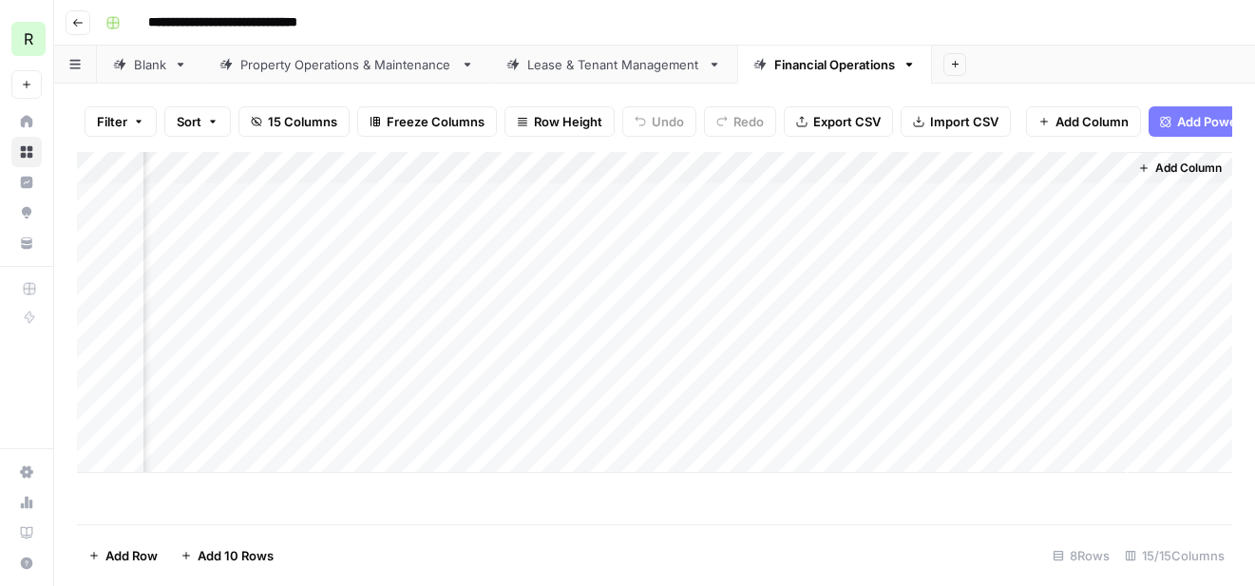
scroll to position [0, 2773]
click at [1082, 165] on div "Add Column" at bounding box center [655, 312] width 1156 height 321
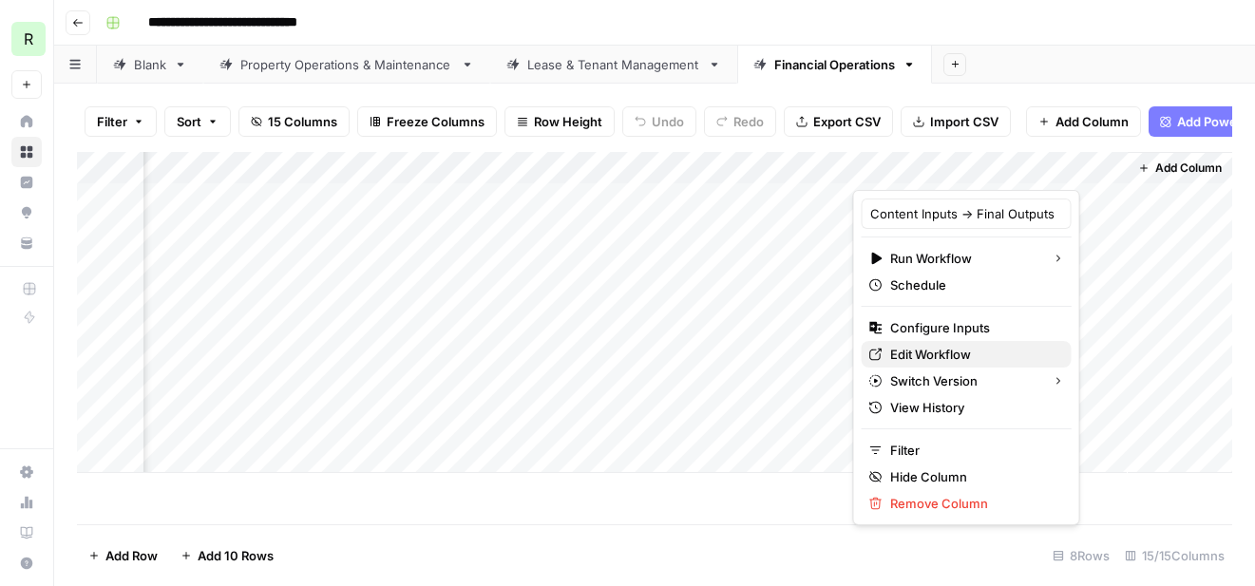
click at [926, 361] on span "Edit Workflow" at bounding box center [973, 354] width 166 height 19
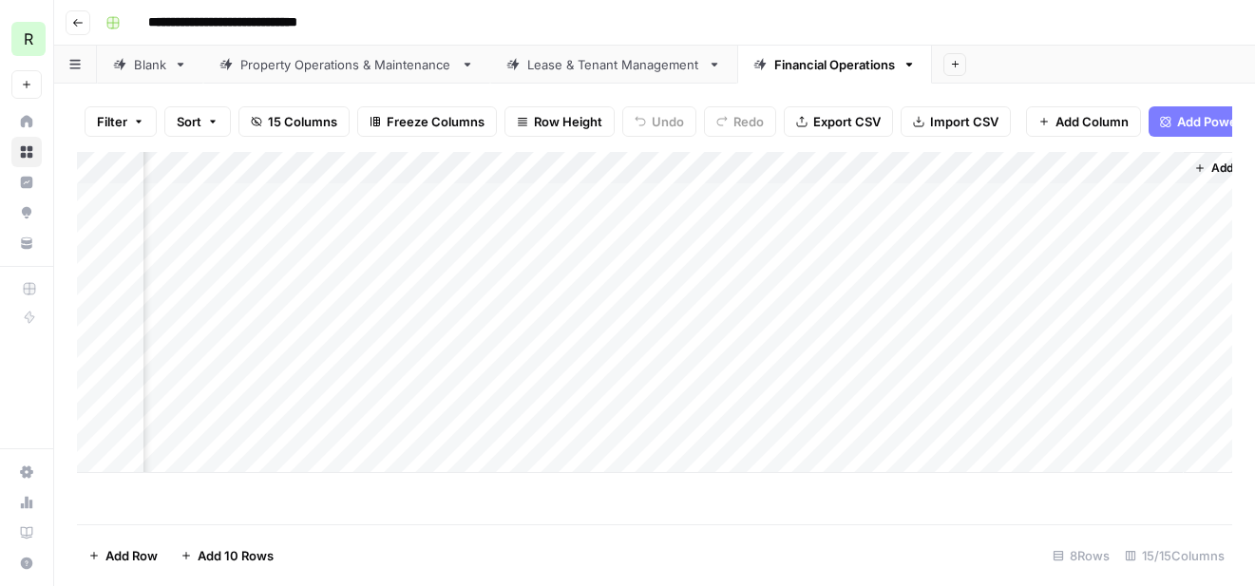
scroll to position [0, 2629]
click at [377, 198] on div "Add Column" at bounding box center [655, 312] width 1156 height 321
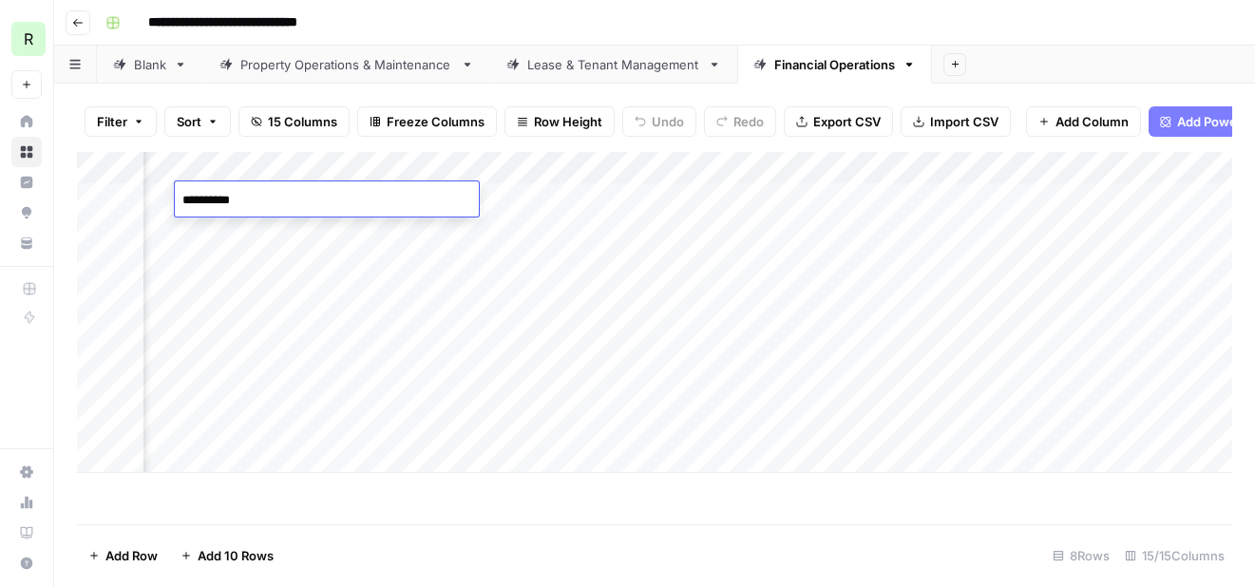
type textarea "**********"
click at [634, 65] on div "Lease & Tenant Management" at bounding box center [613, 64] width 173 height 19
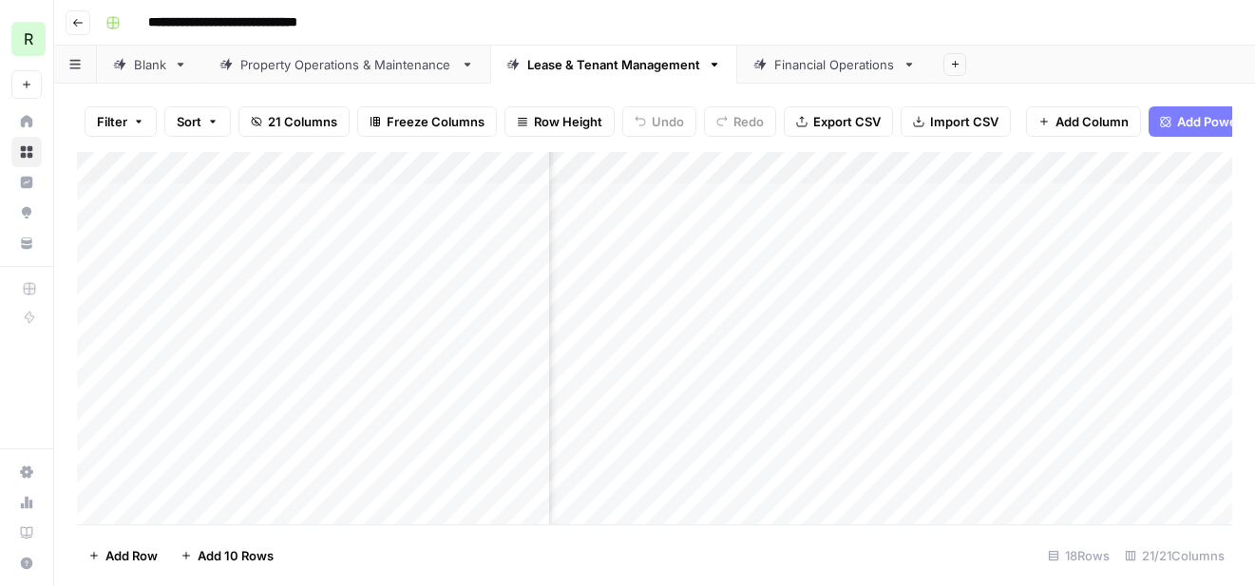
scroll to position [0, 2358]
click at [920, 199] on div "Add Column" at bounding box center [655, 338] width 1156 height 373
click at [832, 70] on div "Financial Operations" at bounding box center [834, 64] width 121 height 19
click at [756, 198] on div "Add Column" at bounding box center [655, 312] width 1156 height 321
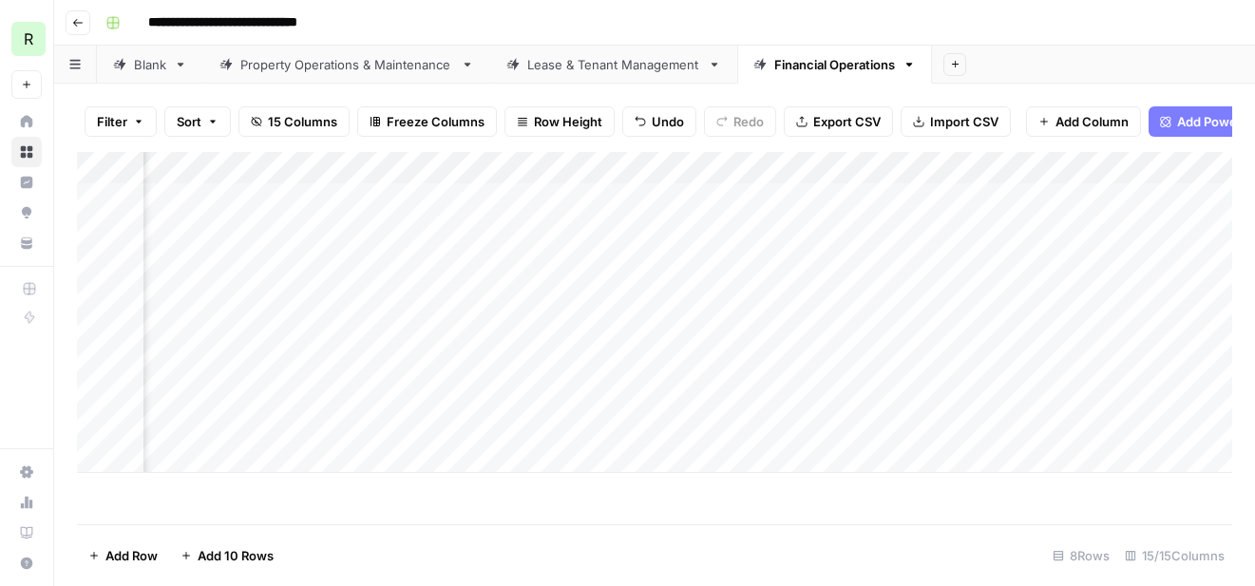
click at [692, 197] on div "Add Column" at bounding box center [655, 312] width 1156 height 321
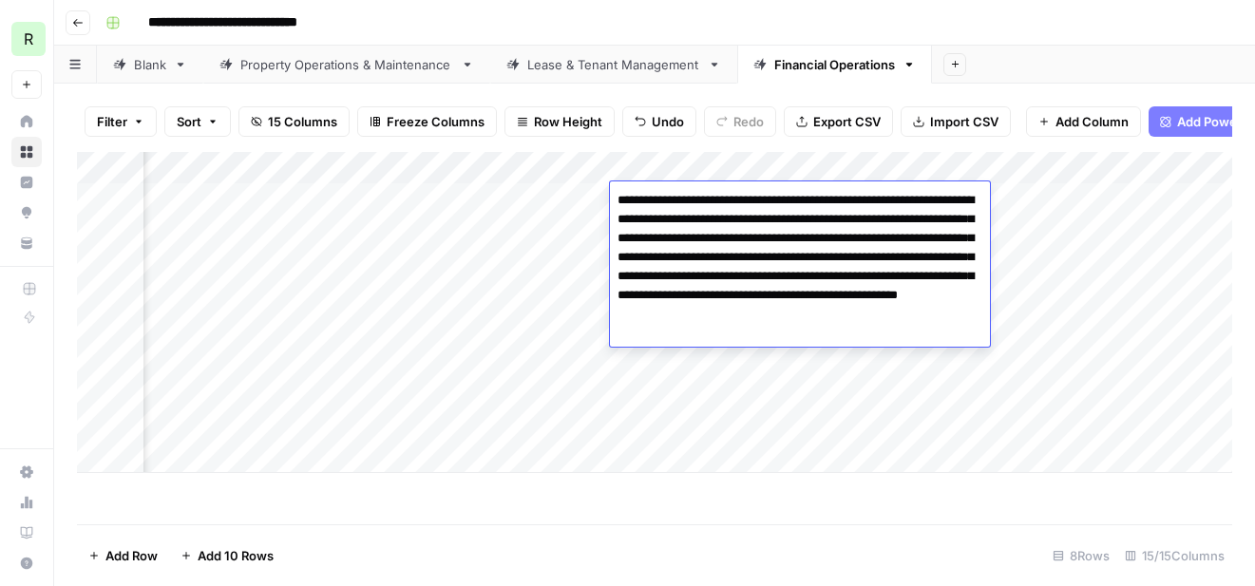
click at [652, 199] on textarea "**********" at bounding box center [800, 267] width 380 height 160
drag, startPoint x: 820, startPoint y: 204, endPoint x: 764, endPoint y: 205, distance: 56.1
click at [764, 205] on textarea "**********" at bounding box center [800, 267] width 380 height 160
drag, startPoint x: 842, startPoint y: 334, endPoint x: 749, endPoint y: 315, distance: 95.0
click at [749, 315] on textarea "**********" at bounding box center [800, 267] width 380 height 160
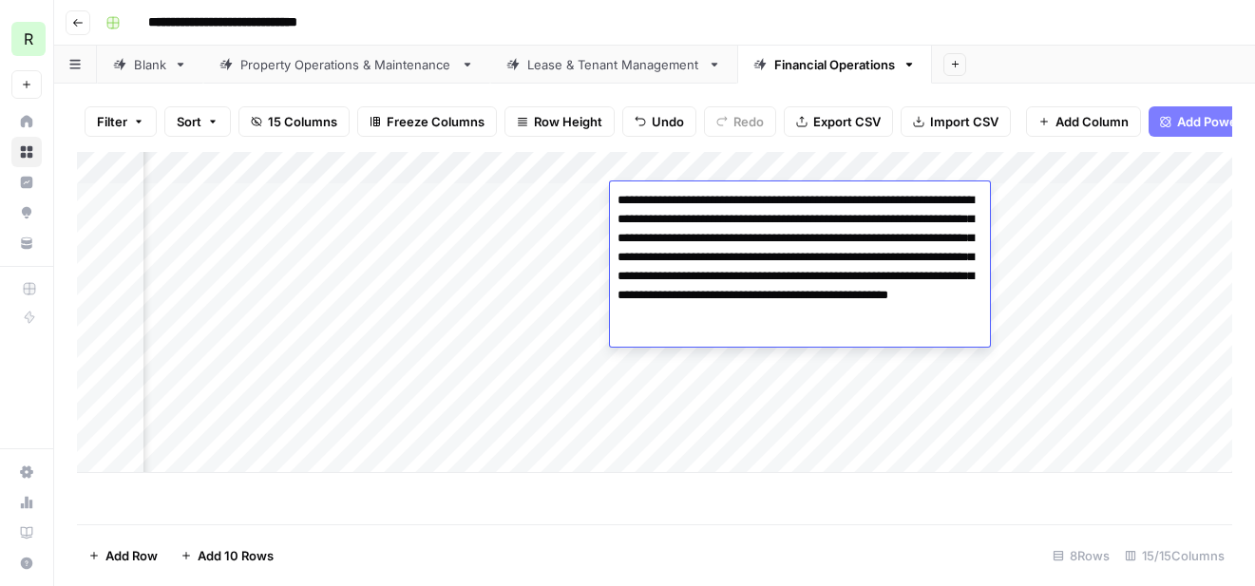
type textarea "**********"
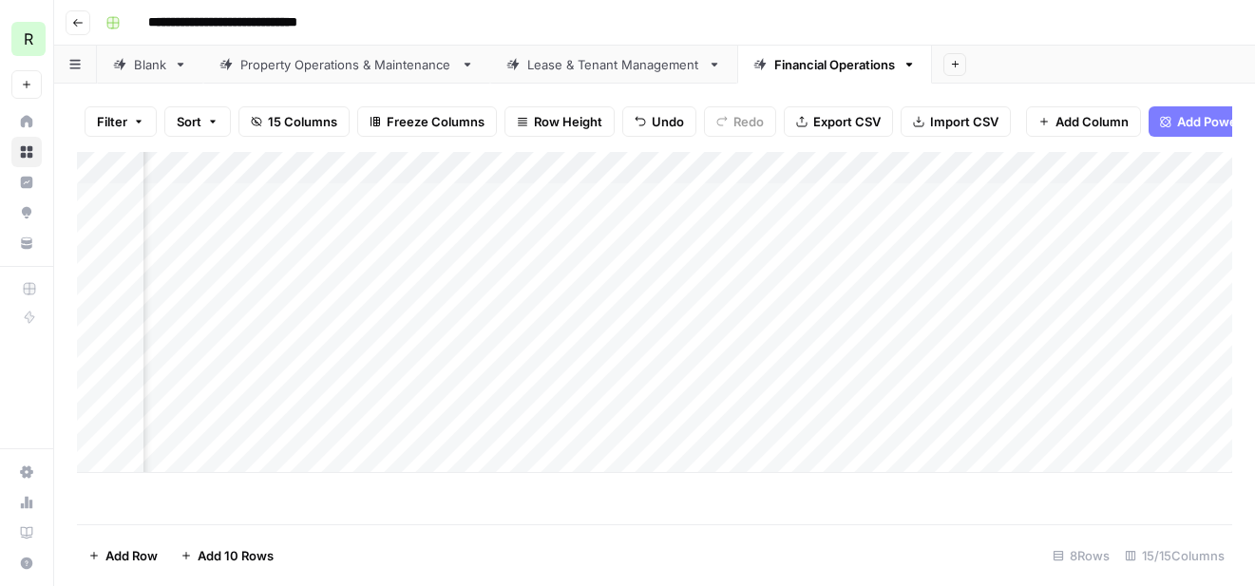
click at [1088, 384] on div "Add Column" at bounding box center [655, 312] width 1156 height 321
click at [969, 204] on div "Add Column" at bounding box center [655, 312] width 1156 height 321
type textarea "**********"
click at [1072, 42] on header "**********" at bounding box center [654, 23] width 1201 height 46
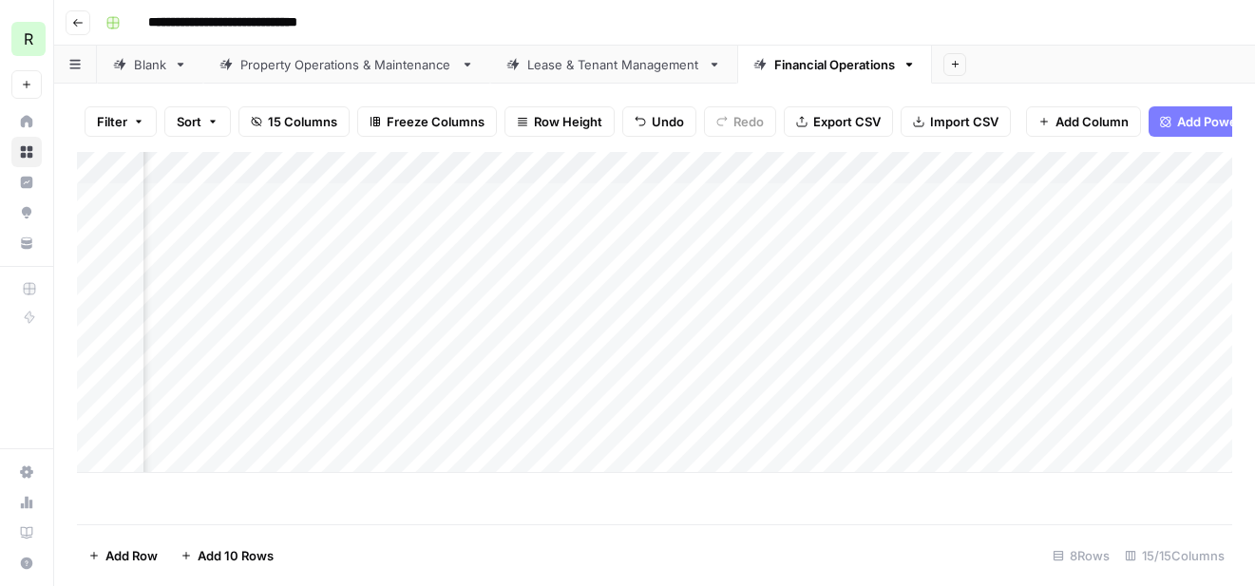
scroll to position [0, 2582]
click at [1182, 195] on div "Add Column" at bounding box center [655, 312] width 1156 height 321
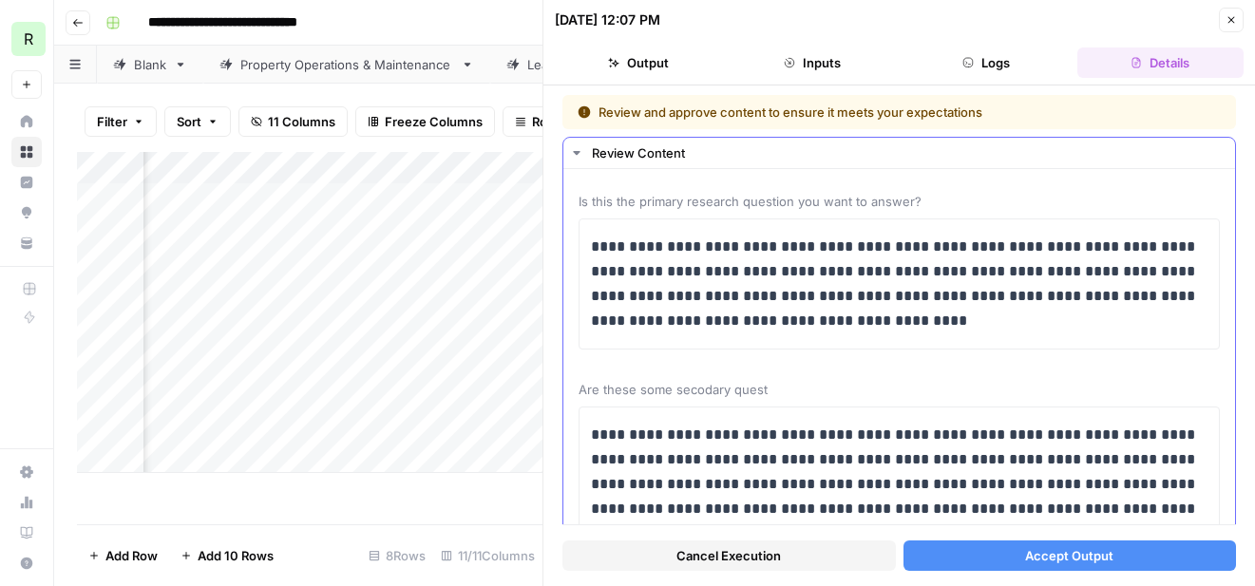
scroll to position [0, 1419]
click at [984, 276] on p "**********" at bounding box center [899, 284] width 617 height 99
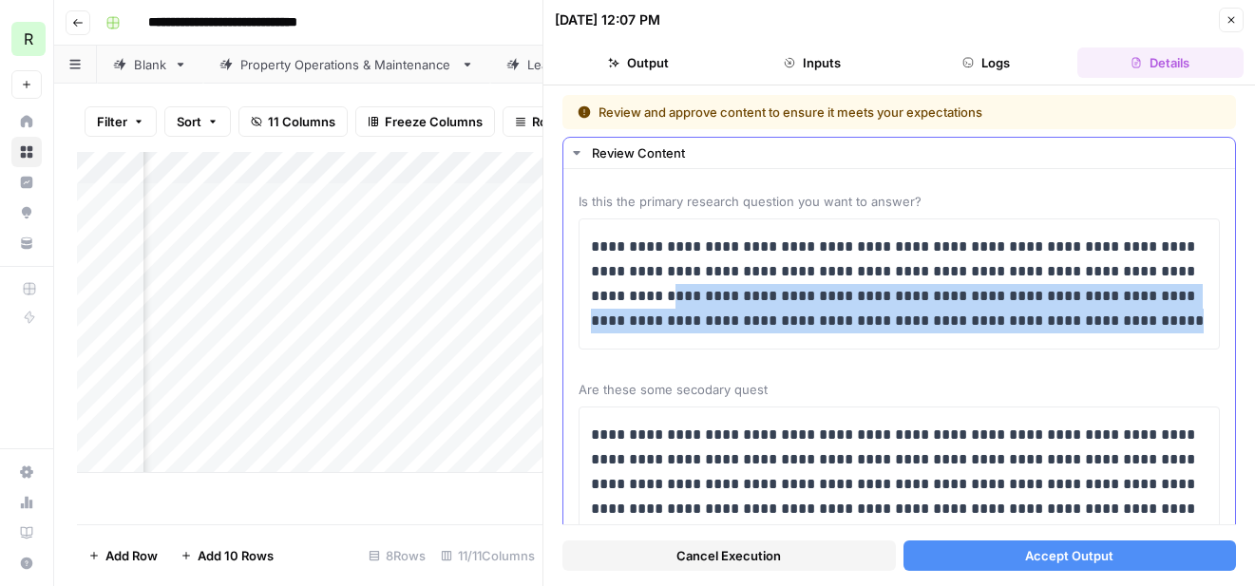
drag, startPoint x: 1145, startPoint y: 329, endPoint x: 594, endPoint y: 302, distance: 551.8
click at [594, 302] on p "**********" at bounding box center [899, 284] width 617 height 99
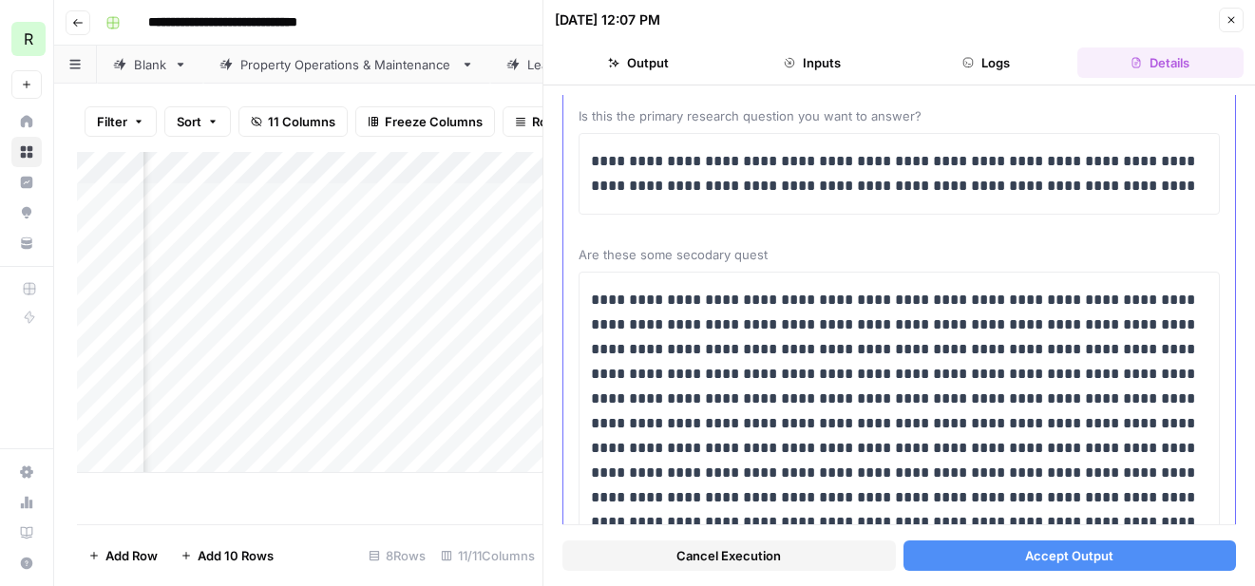
scroll to position [86, 0]
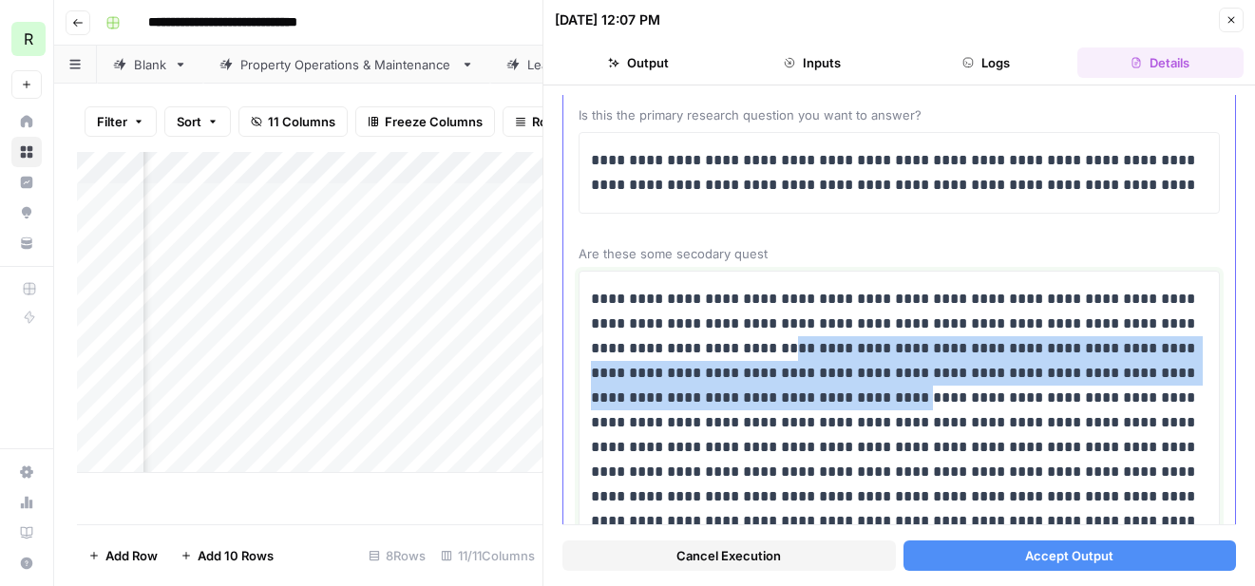
drag, startPoint x: 868, startPoint y: 399, endPoint x: 784, endPoint y: 342, distance: 101.2
click at [784, 342] on p at bounding box center [899, 447] width 617 height 321
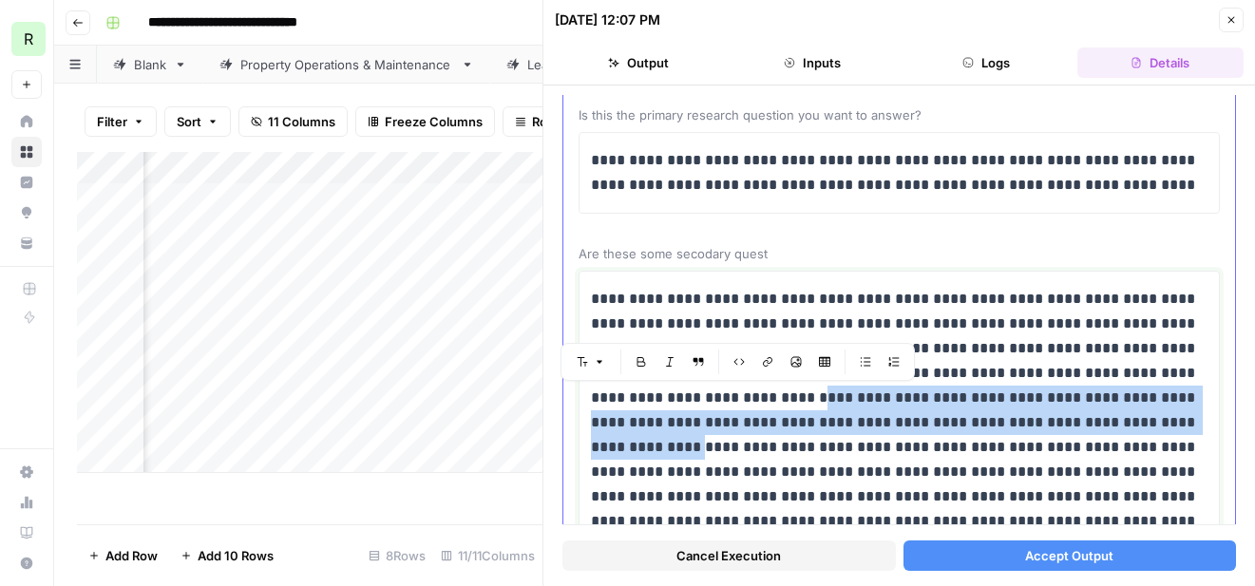
drag, startPoint x: 775, startPoint y: 399, endPoint x: 698, endPoint y: 446, distance: 90.0
click at [698, 446] on p "**********" at bounding box center [899, 423] width 617 height 272
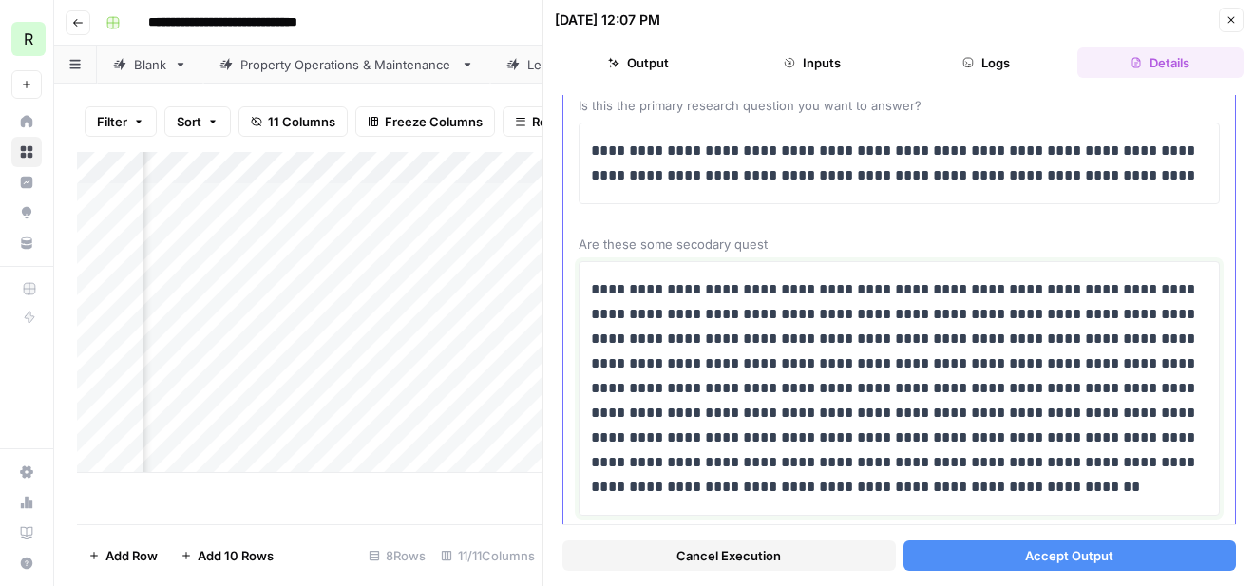
scroll to position [140, 0]
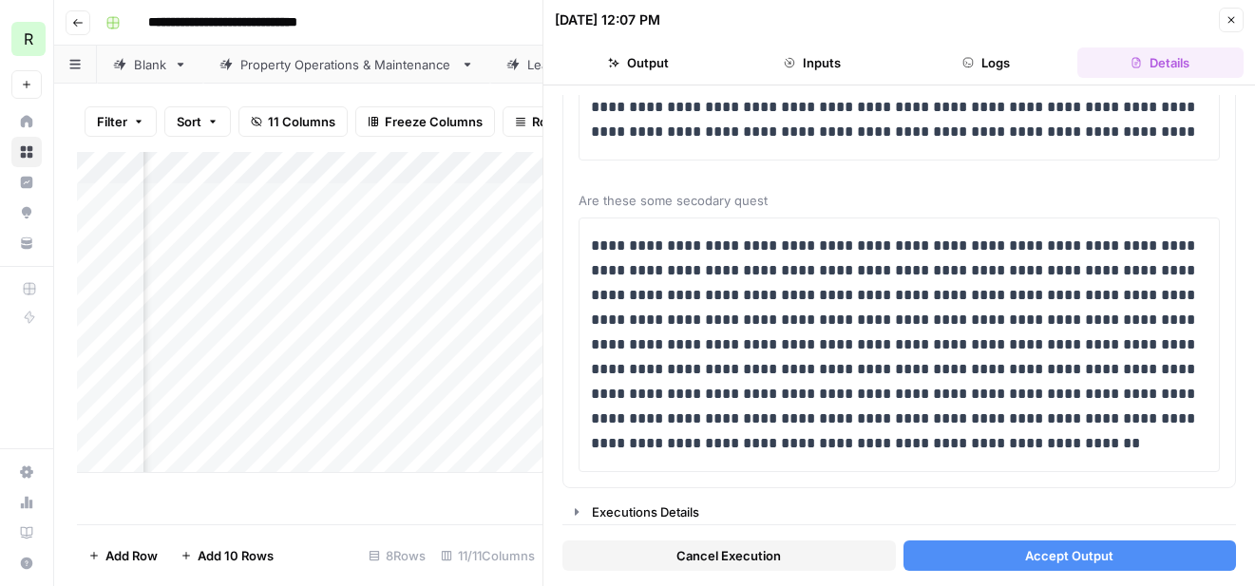
click at [1000, 558] on button "Accept Output" at bounding box center [1071, 556] width 334 height 30
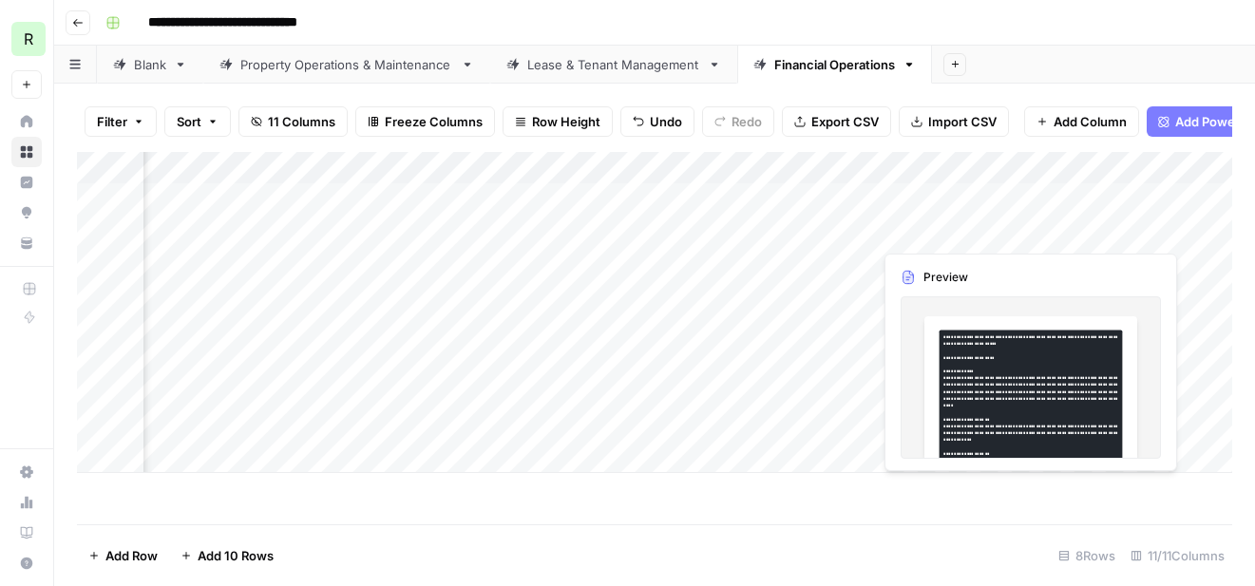
click at [965, 222] on div "Add Column" at bounding box center [655, 312] width 1156 height 321
click at [965, 235] on div "Add Column" at bounding box center [655, 312] width 1156 height 321
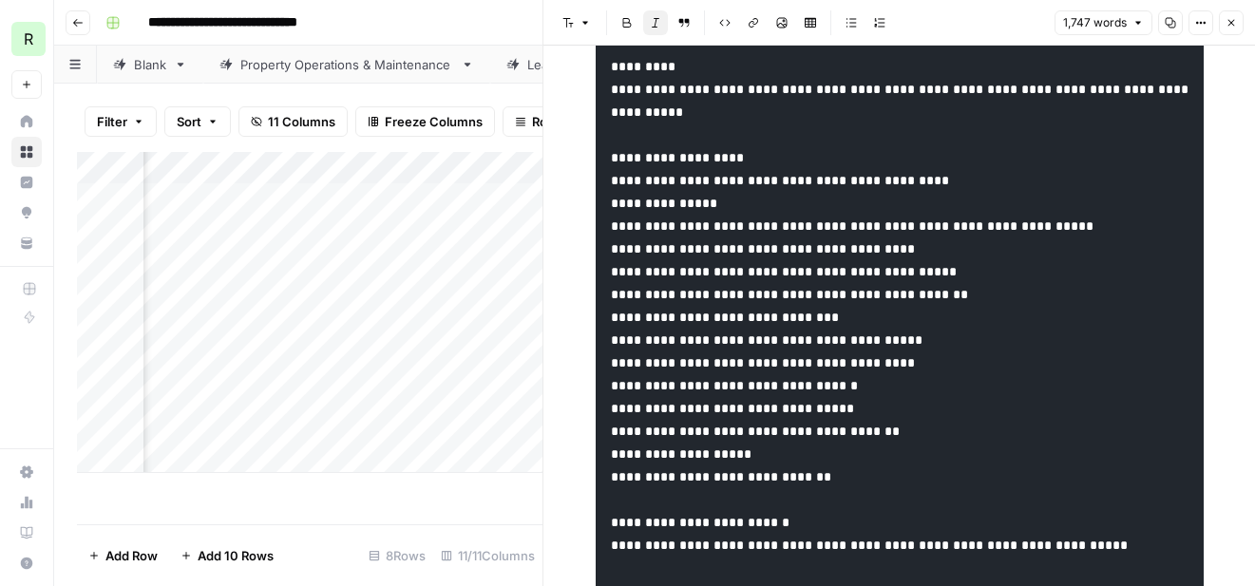
scroll to position [4420, 0]
click at [1223, 20] on button "Close" at bounding box center [1231, 22] width 25 height 25
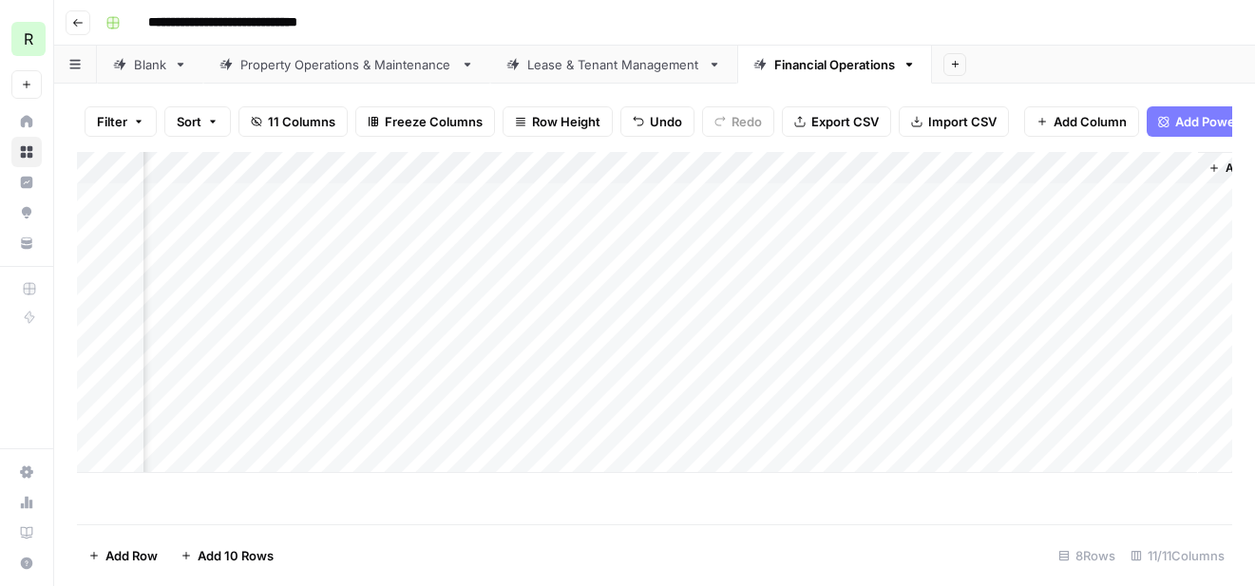
scroll to position [0, 1679]
click at [601, 76] on link "Lease & Tenant Management" at bounding box center [613, 65] width 247 height 38
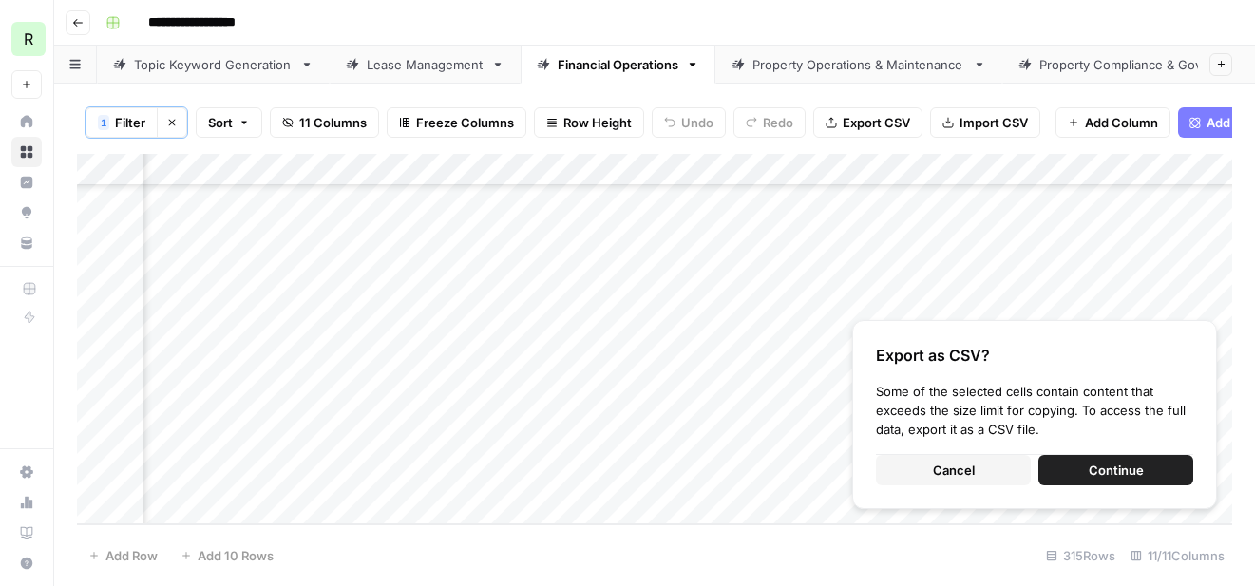
scroll to position [9837, 494]
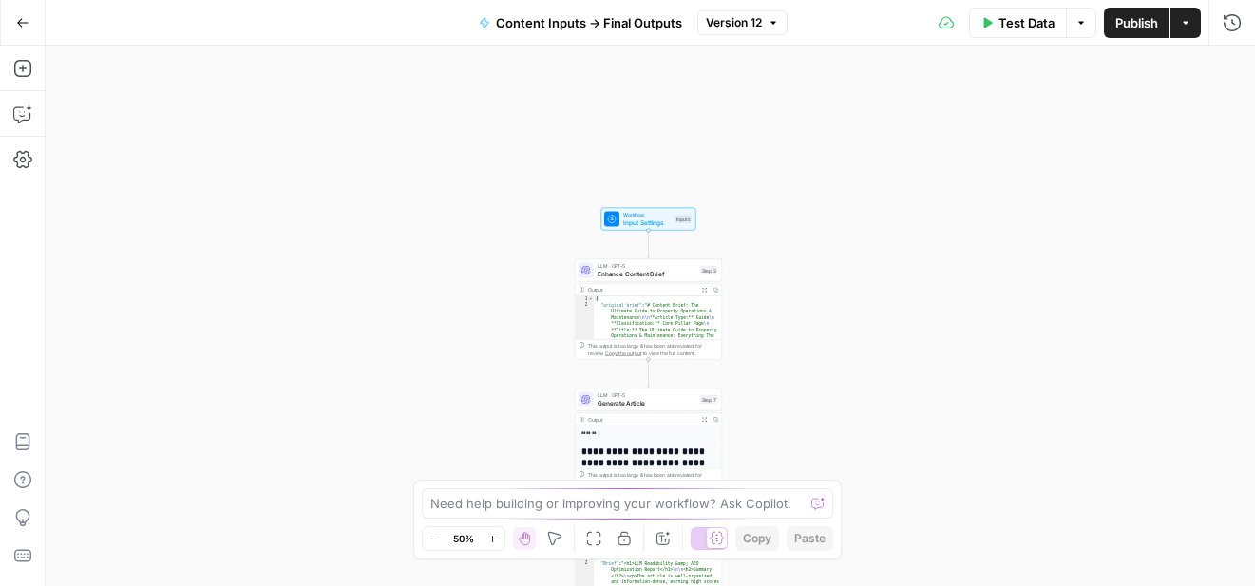
drag, startPoint x: 889, startPoint y: 206, endPoint x: 888, endPoint y: 419, distance: 212.9
click at [888, 419] on div "Workflow Input Settings Inputs LLM · GPT-5 Enhance Content Brief Step 2 Output …" at bounding box center [651, 316] width 1210 height 541
click at [640, 278] on div "LLM · GPT-5 Enhance Content Brief Step 2 Copy step Delete step Add Note Test" at bounding box center [648, 270] width 147 height 23
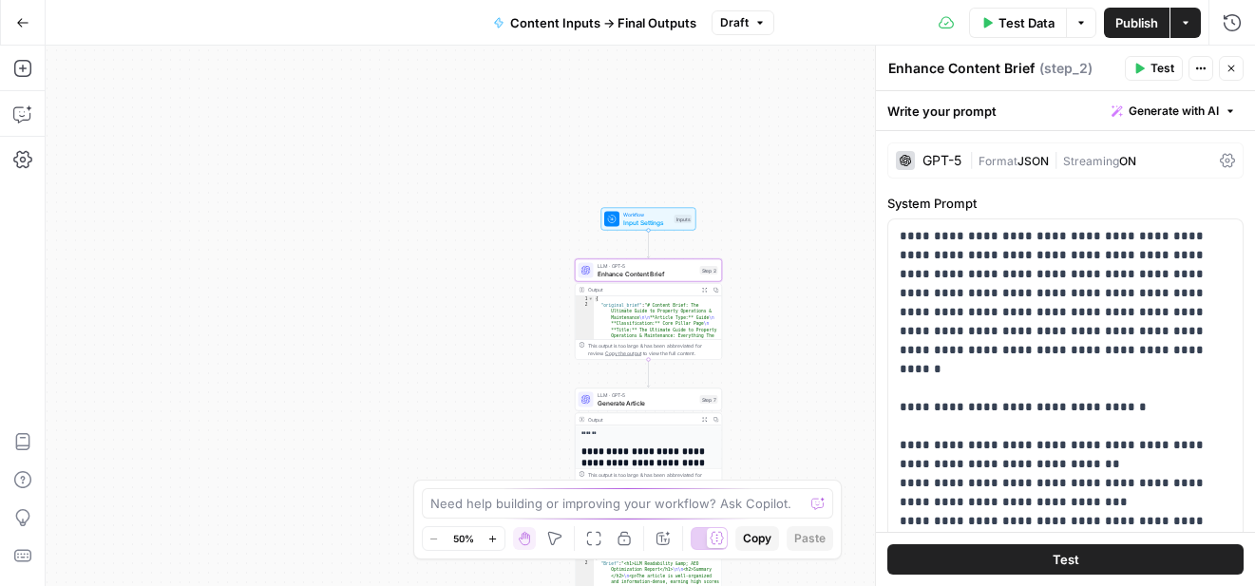
click at [1172, 156] on div "| Format JSON | Streaming ON" at bounding box center [1090, 161] width 243 height 18
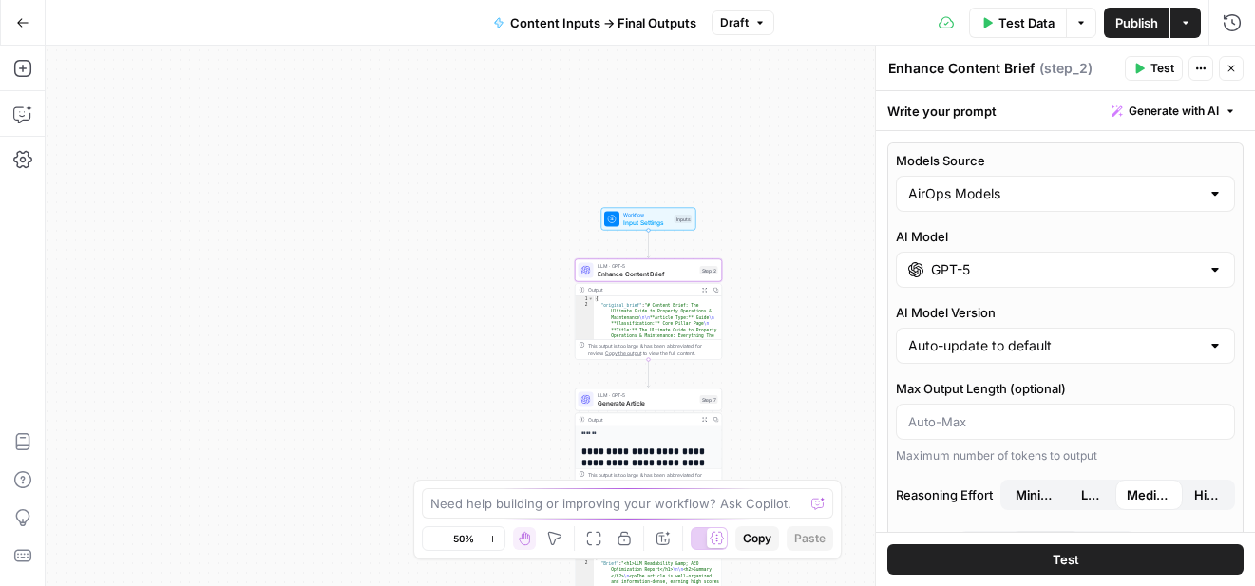
click at [1004, 270] on input "GPT-5" at bounding box center [1065, 269] width 269 height 19
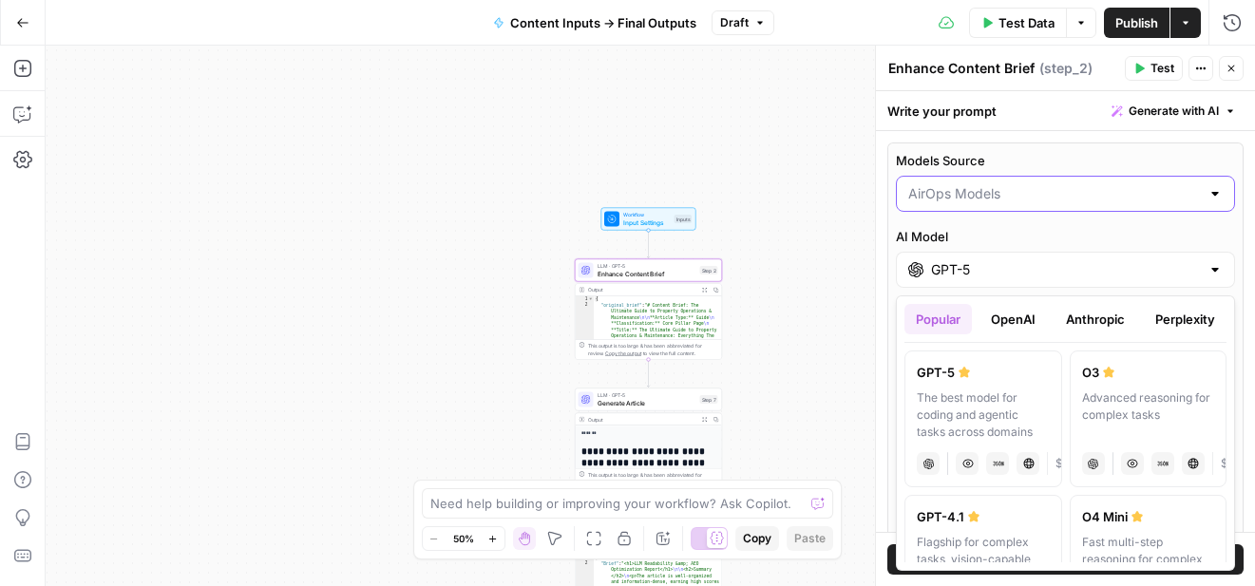
click at [1026, 200] on input "Models Source" at bounding box center [1054, 193] width 292 height 19
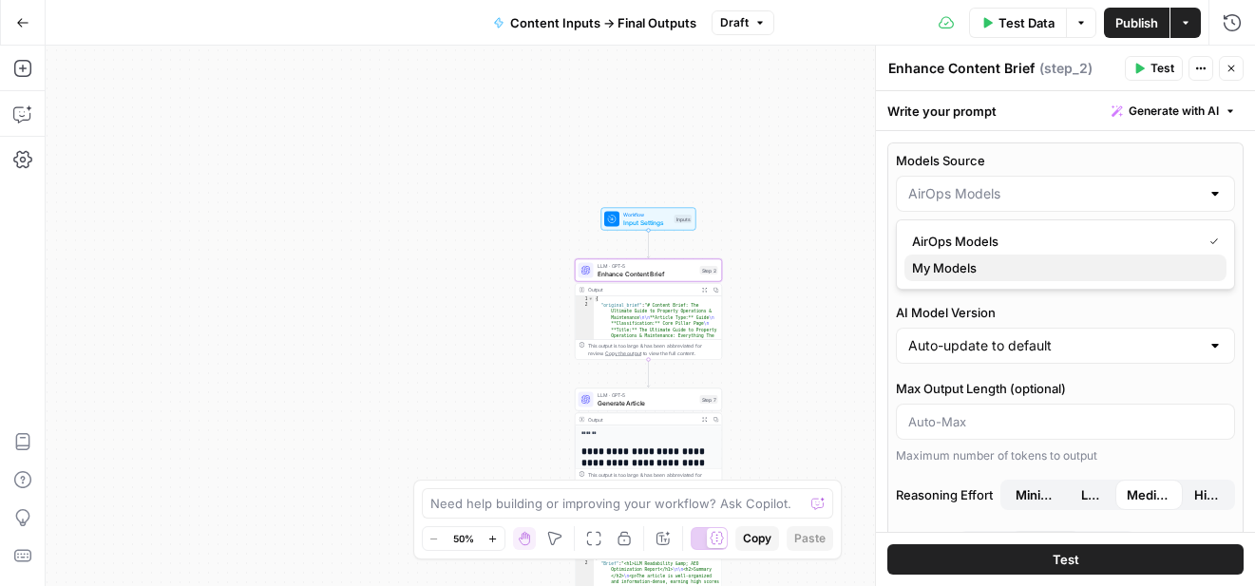
click at [989, 265] on span "My Models" at bounding box center [1061, 267] width 299 height 19
type input "My Models"
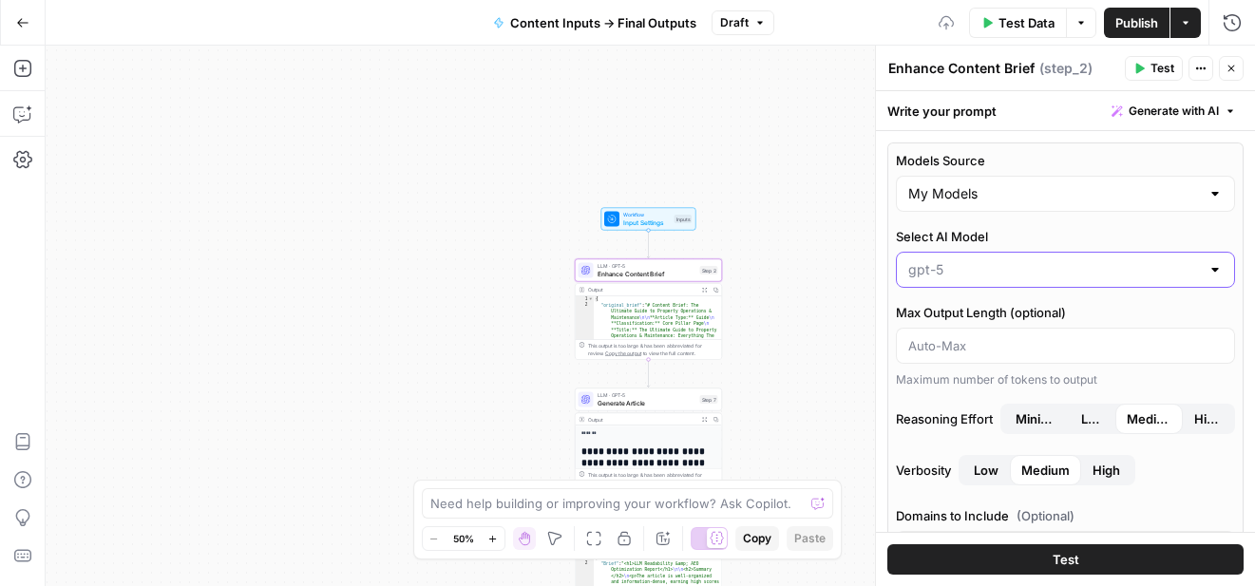
click at [991, 276] on input "Select AI Model" at bounding box center [1054, 269] width 292 height 19
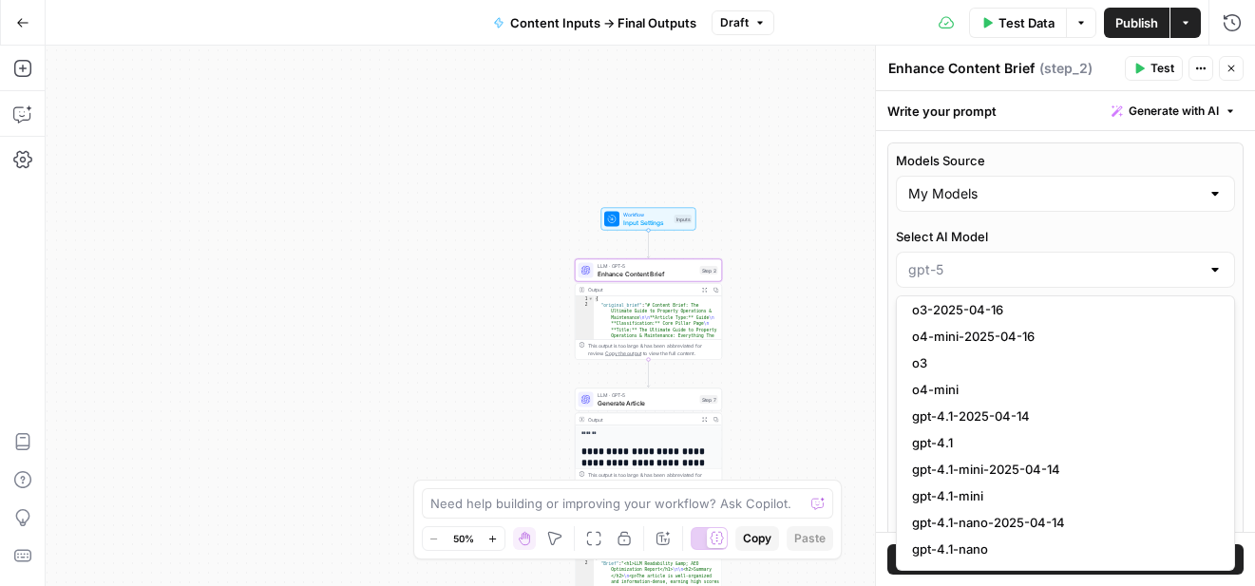
scroll to position [1421, 0]
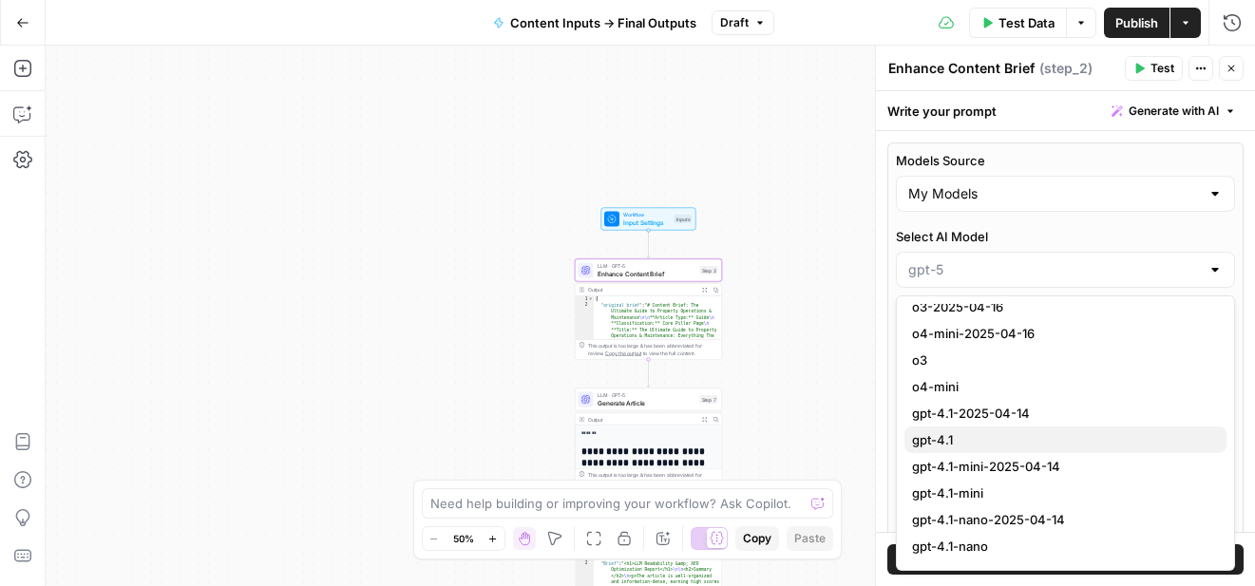
click at [949, 441] on span "gpt-4.1" at bounding box center [1061, 439] width 299 height 19
type input "gpt-4.1"
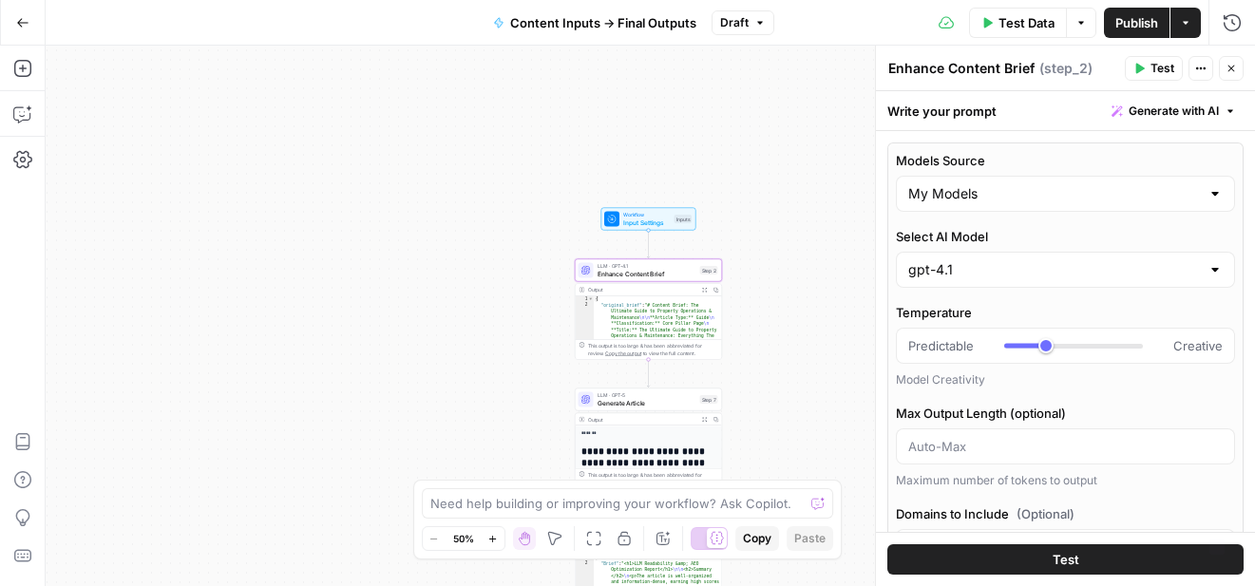
click at [1095, 559] on button "Test" at bounding box center [1066, 560] width 356 height 30
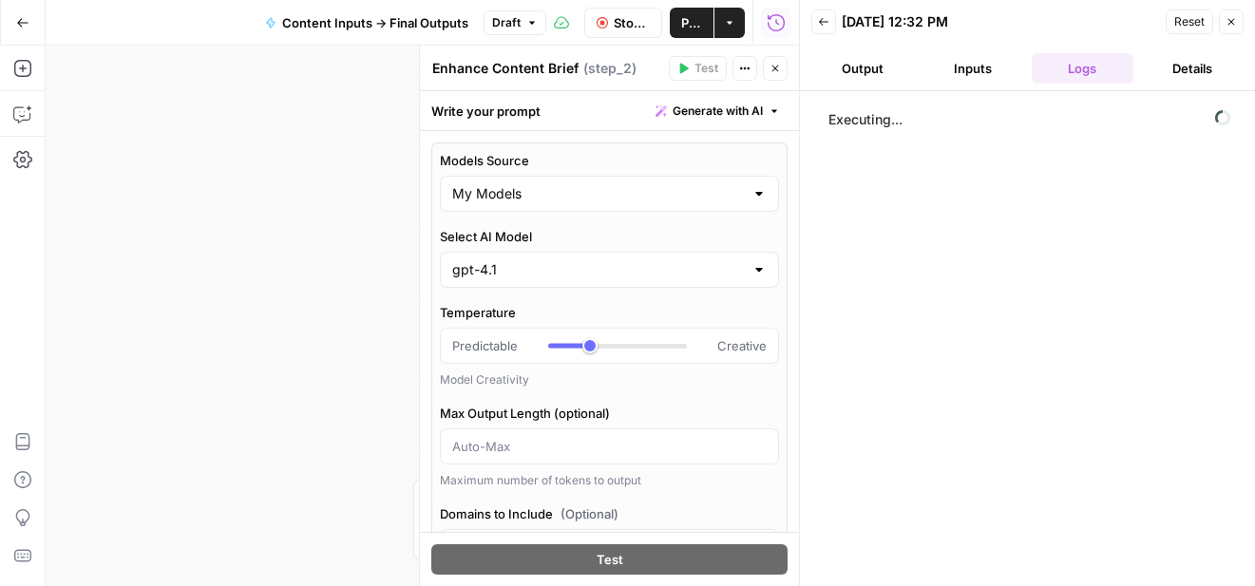
click at [1232, 23] on icon "button" at bounding box center [1231, 21] width 11 height 11
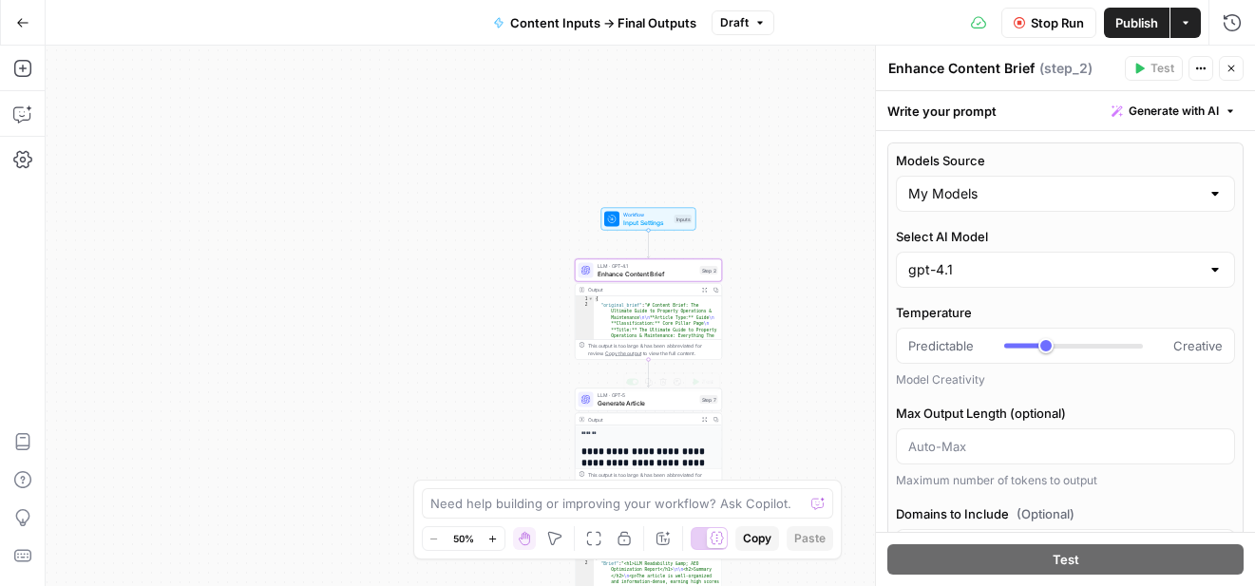
click at [634, 403] on span "Generate Article" at bounding box center [647, 403] width 99 height 10
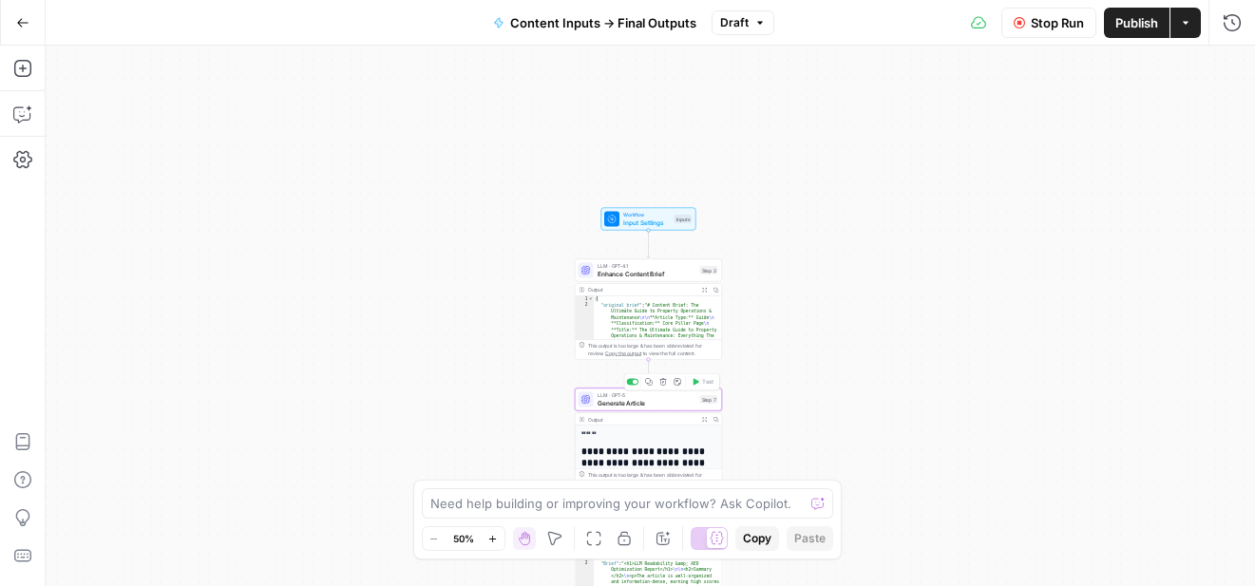
type textarea "Generate Article"
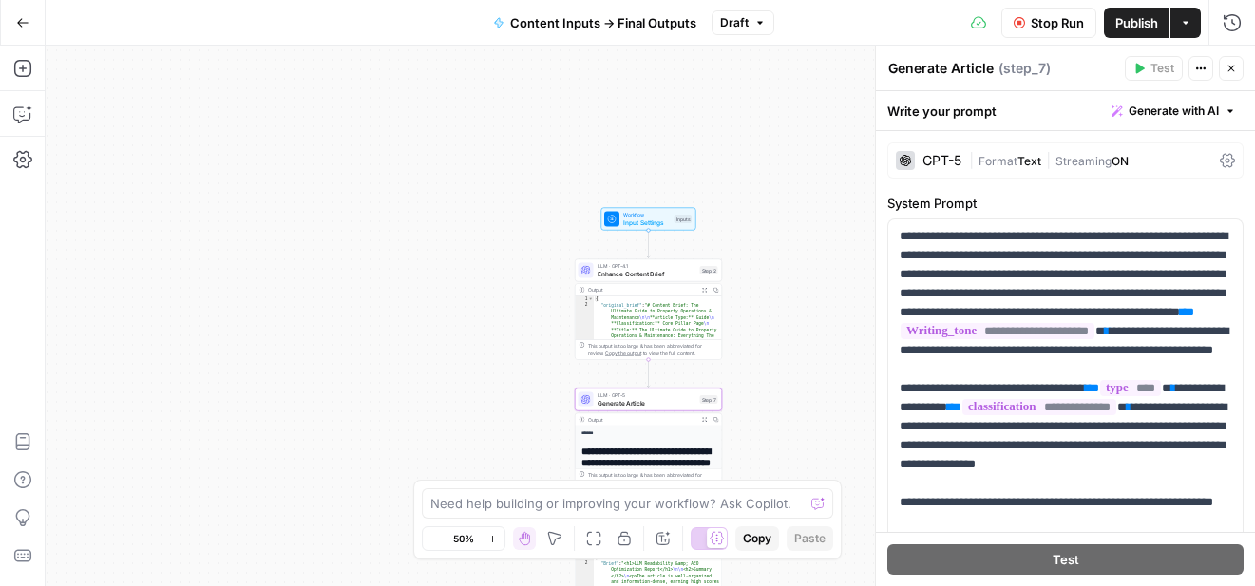
click at [1193, 152] on div "| Format Text | Streaming ON" at bounding box center [1090, 161] width 243 height 18
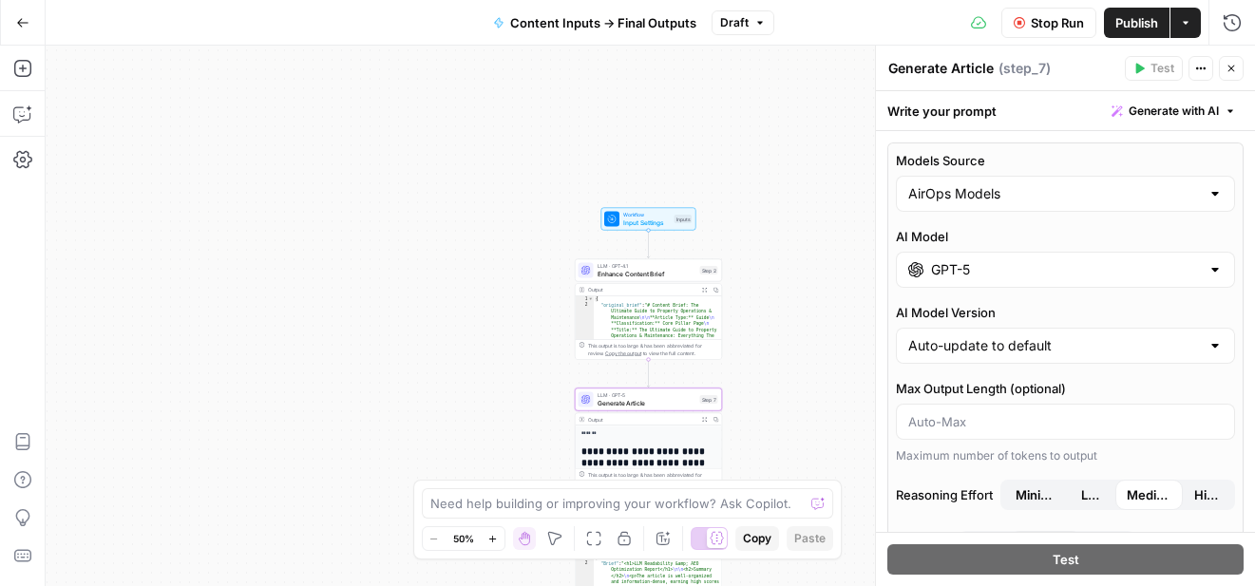
click at [1010, 258] on div "GPT-5" at bounding box center [1065, 270] width 339 height 36
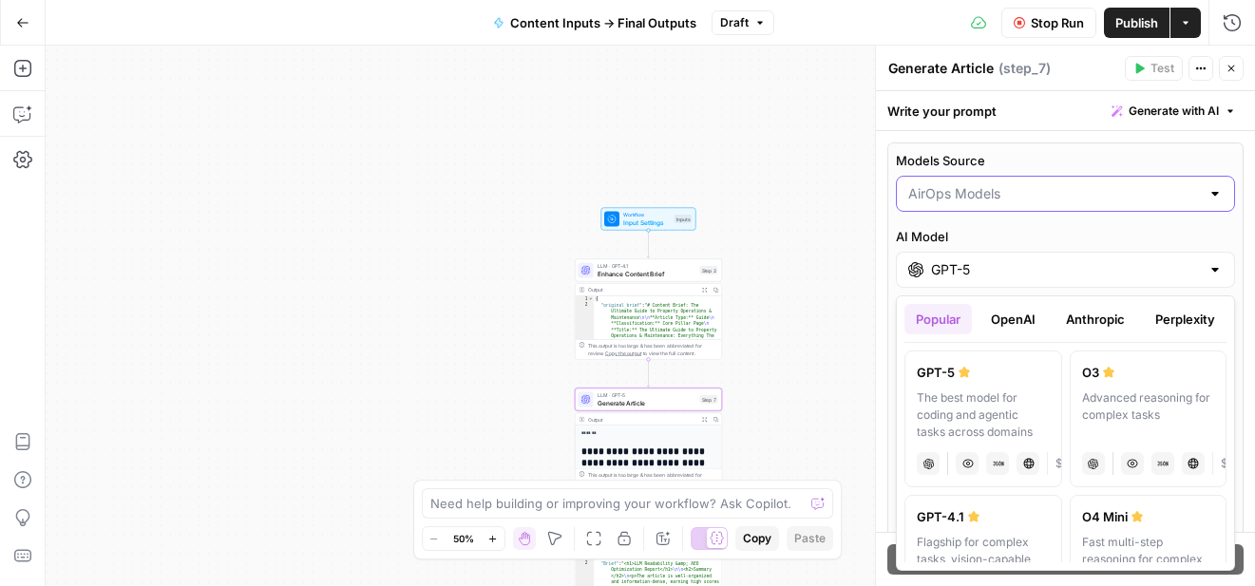
click at [974, 193] on input "Models Source" at bounding box center [1054, 193] width 292 height 19
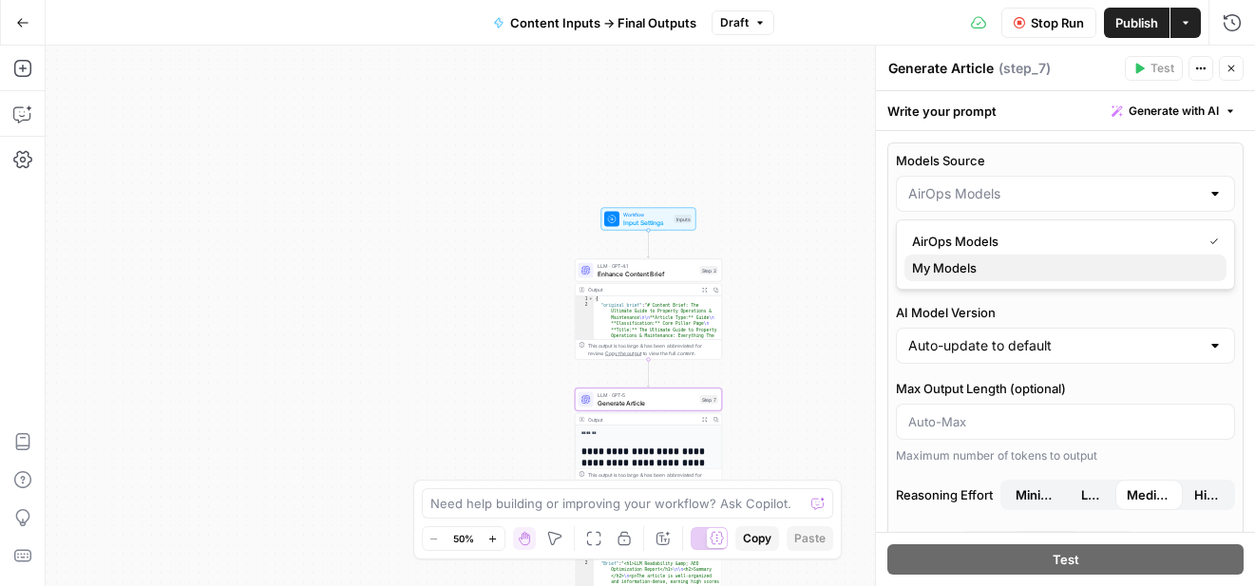
click at [928, 271] on span "My Models" at bounding box center [1061, 267] width 299 height 19
type input "My Models"
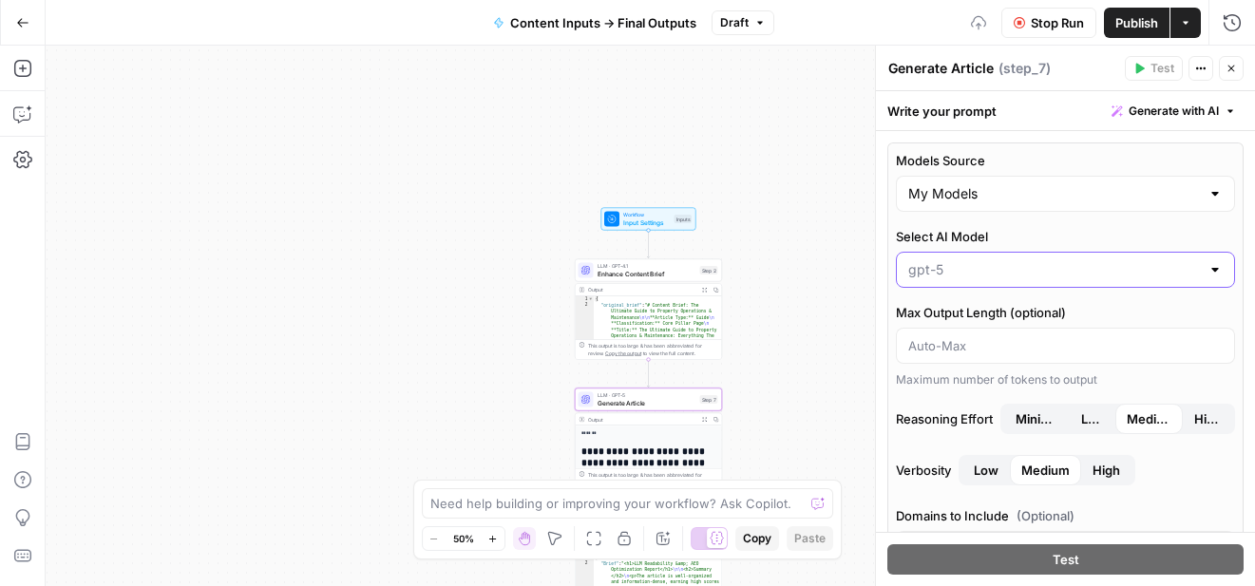
click at [945, 270] on input "Select AI Model" at bounding box center [1054, 269] width 292 height 19
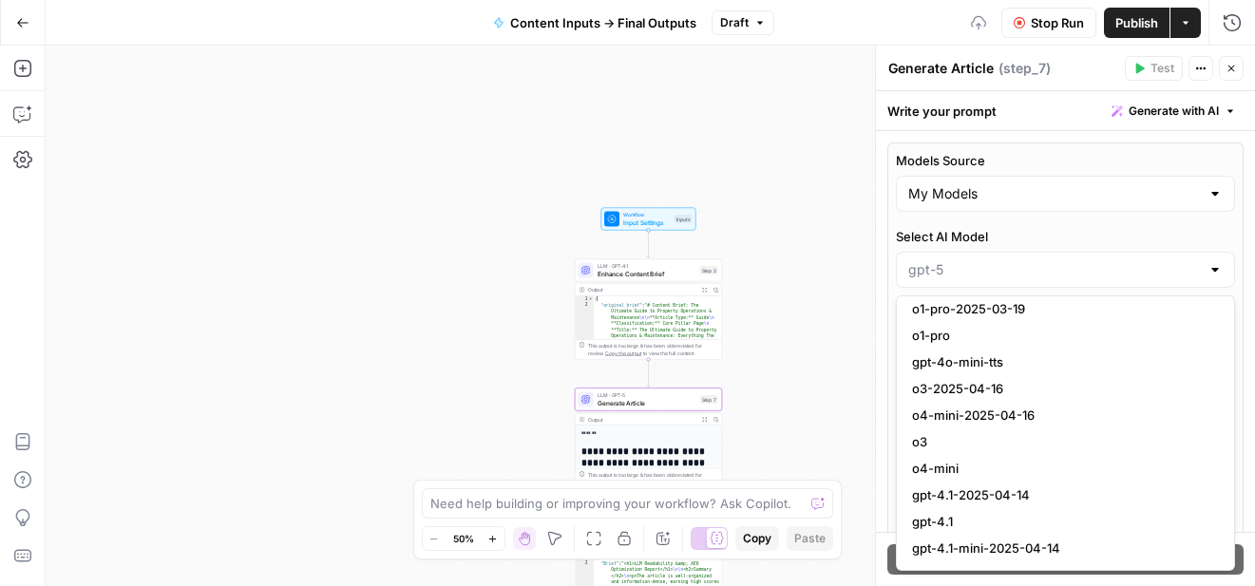
scroll to position [1341, 0]
click at [918, 524] on span "gpt-4.1" at bounding box center [1061, 519] width 299 height 19
type input "gpt-4.1"
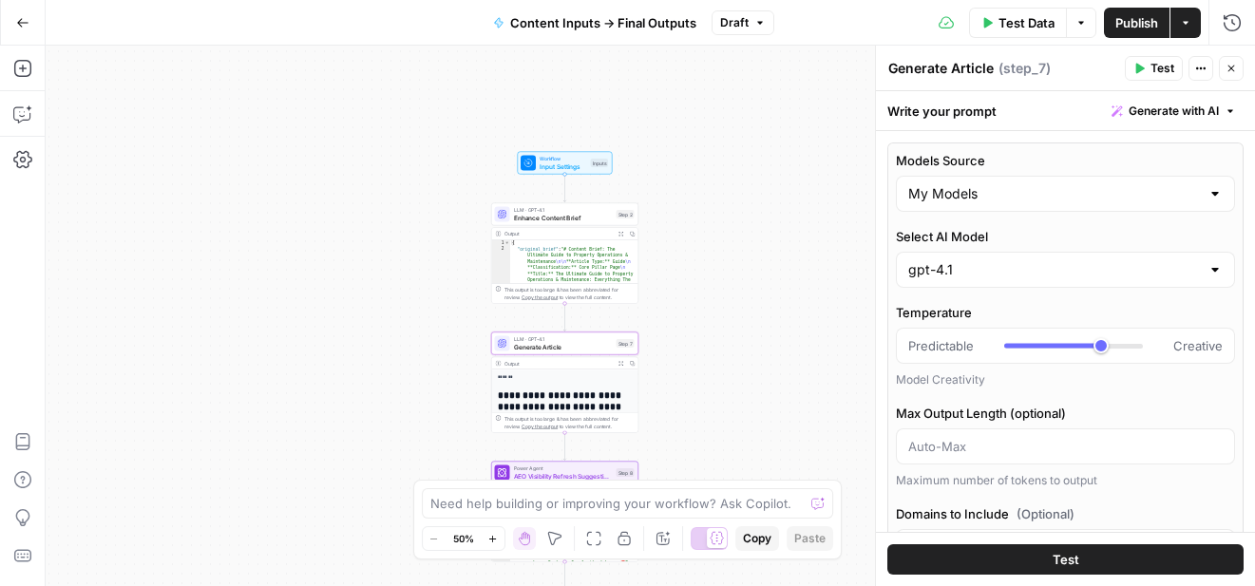
drag, startPoint x: 794, startPoint y: 327, endPoint x: 711, endPoint y: 271, distance: 100.7
click at [711, 271] on div "Workflow Input Settings Inputs LLM · GPT-4.1 Enhance Content Brief Step 2 Outpu…" at bounding box center [651, 316] width 1210 height 541
click at [1032, 559] on button "Test" at bounding box center [1066, 560] width 356 height 30
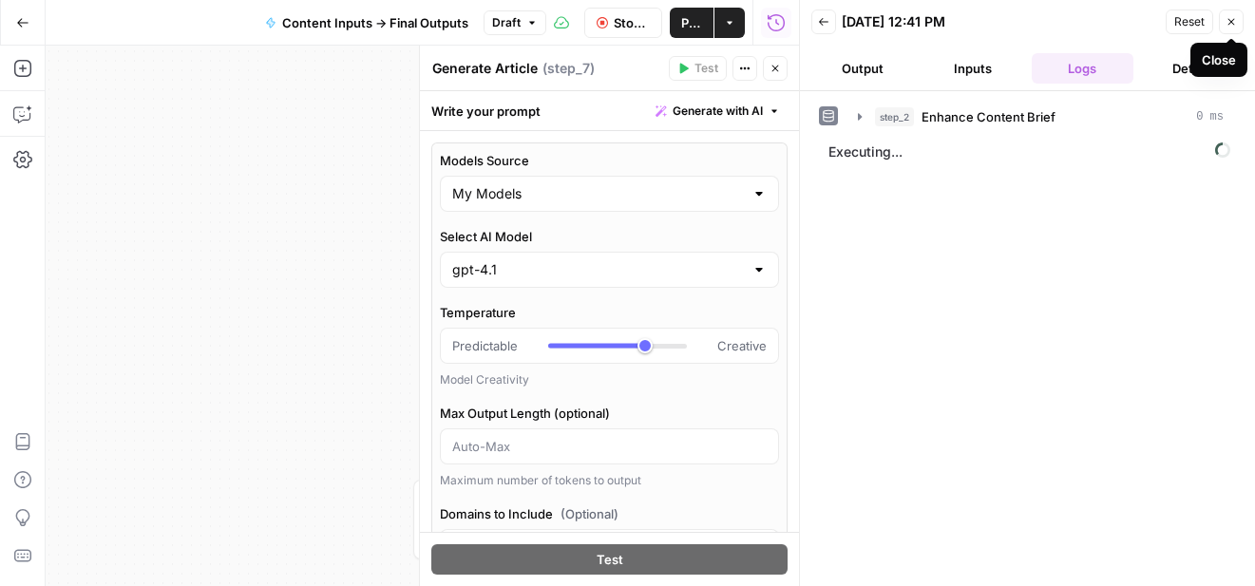
click at [1231, 19] on icon "button" at bounding box center [1231, 21] width 11 height 11
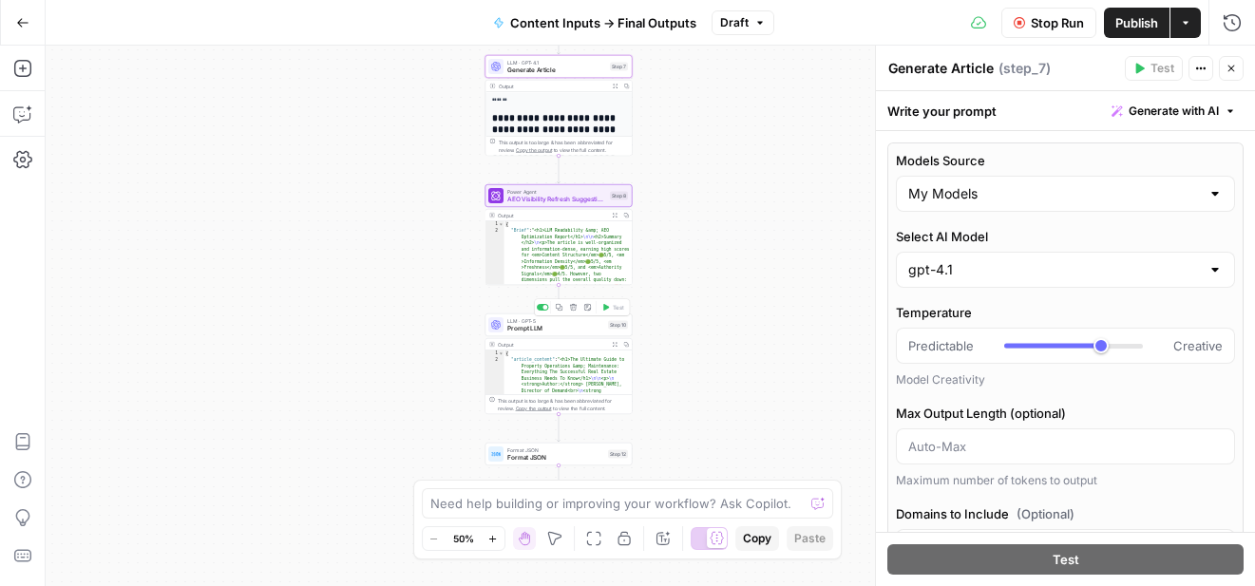
click at [518, 322] on span "LLM · GPT-5" at bounding box center [555, 321] width 97 height 8
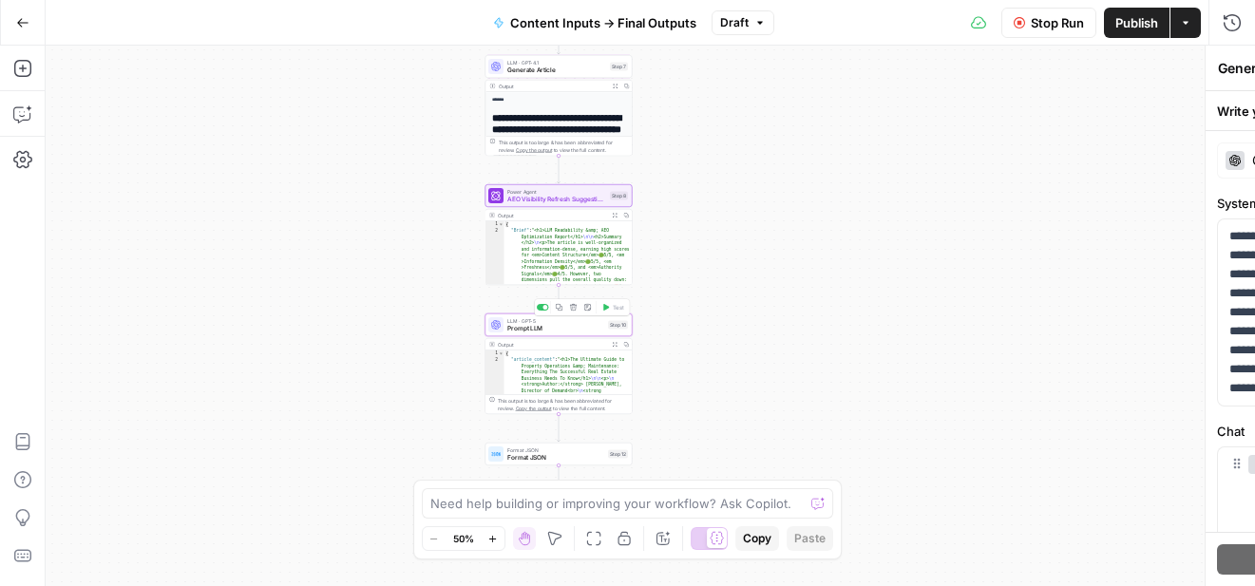
type textarea "Prompt LLM"
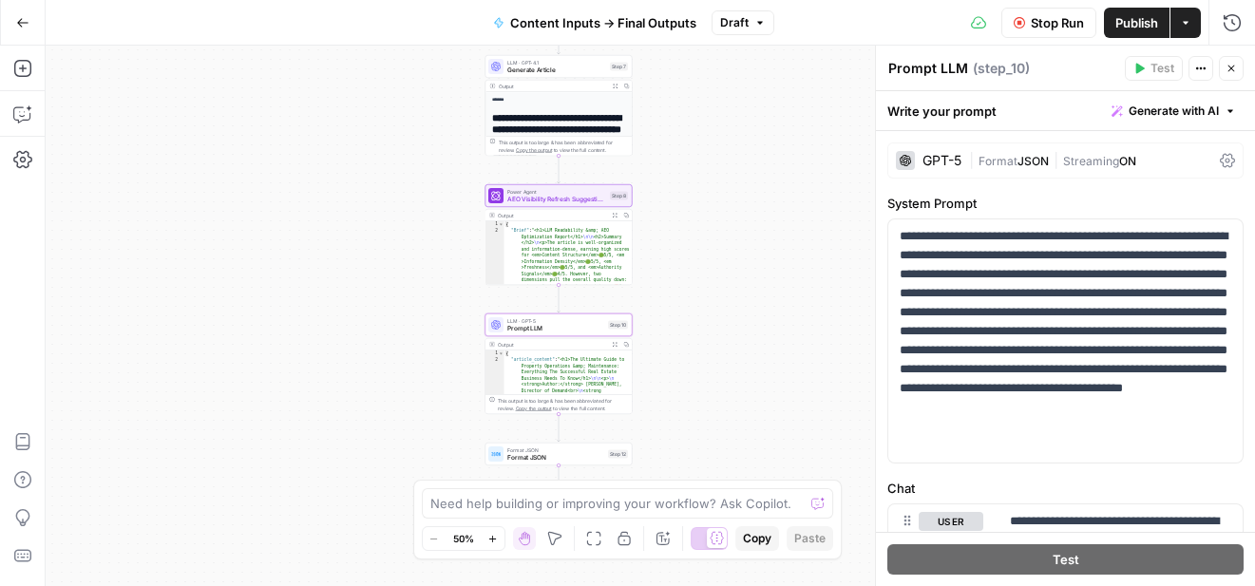
click at [1225, 160] on icon at bounding box center [1227, 160] width 15 height 15
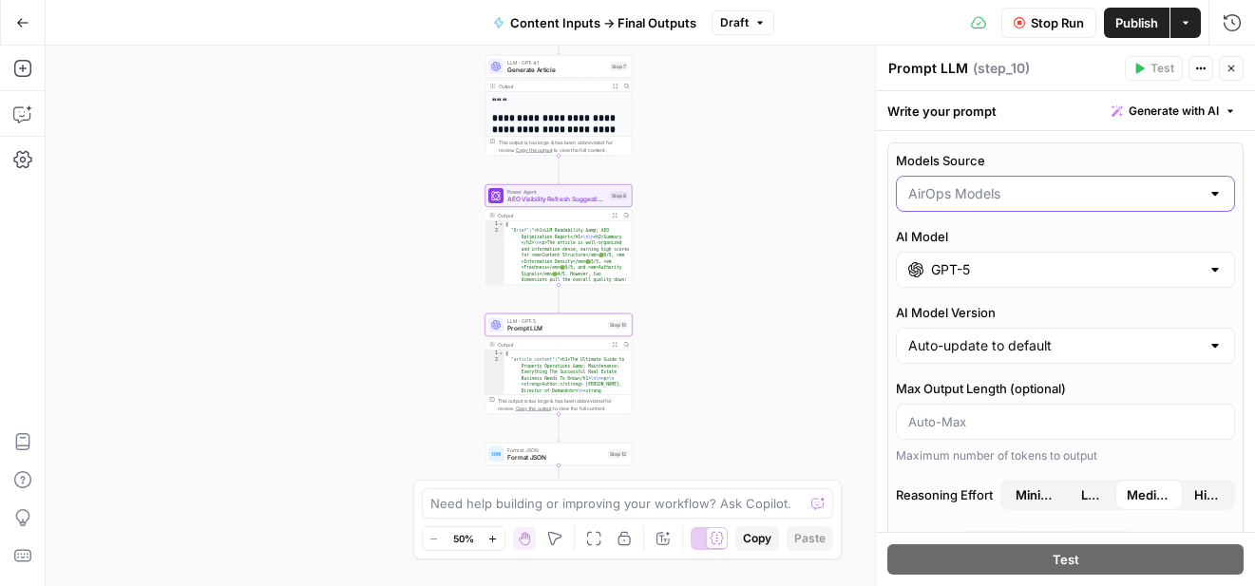
click at [1058, 200] on input "Models Source" at bounding box center [1054, 193] width 292 height 19
type input "AirOps Models"
click at [807, 291] on div "Workflow Input Settings Inputs LLM · GPT-4.1 Enhance Content Brief Step 2 Outpu…" at bounding box center [651, 316] width 1210 height 541
click at [989, 205] on div "AirOps Models" at bounding box center [1065, 194] width 339 height 36
click at [943, 268] on span "My Models" at bounding box center [1061, 267] width 299 height 19
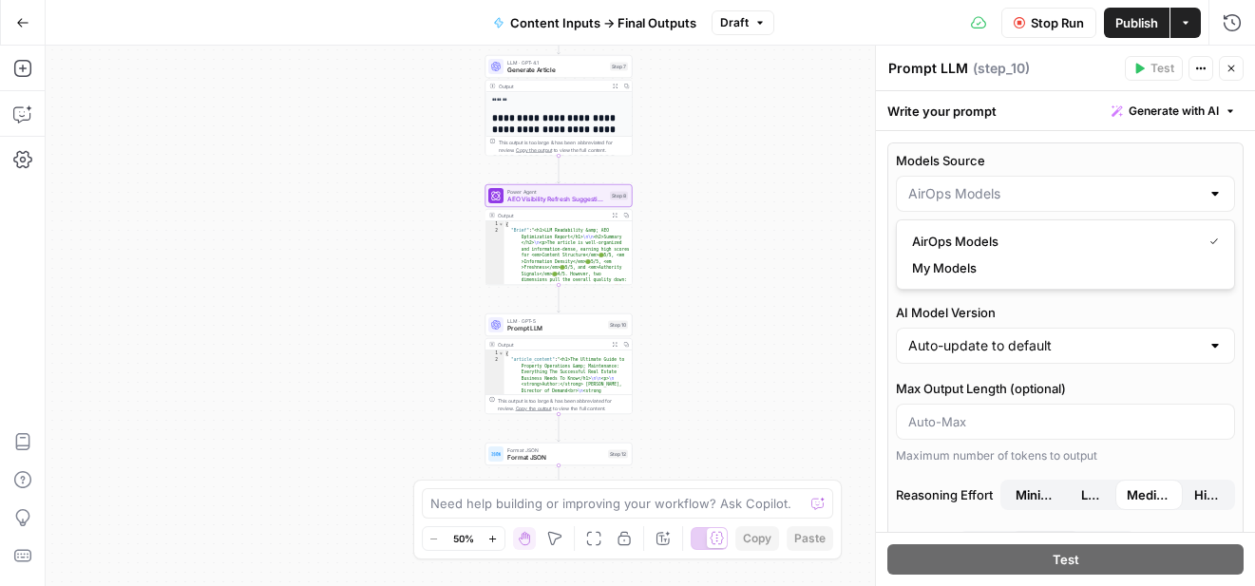
type input "My Models"
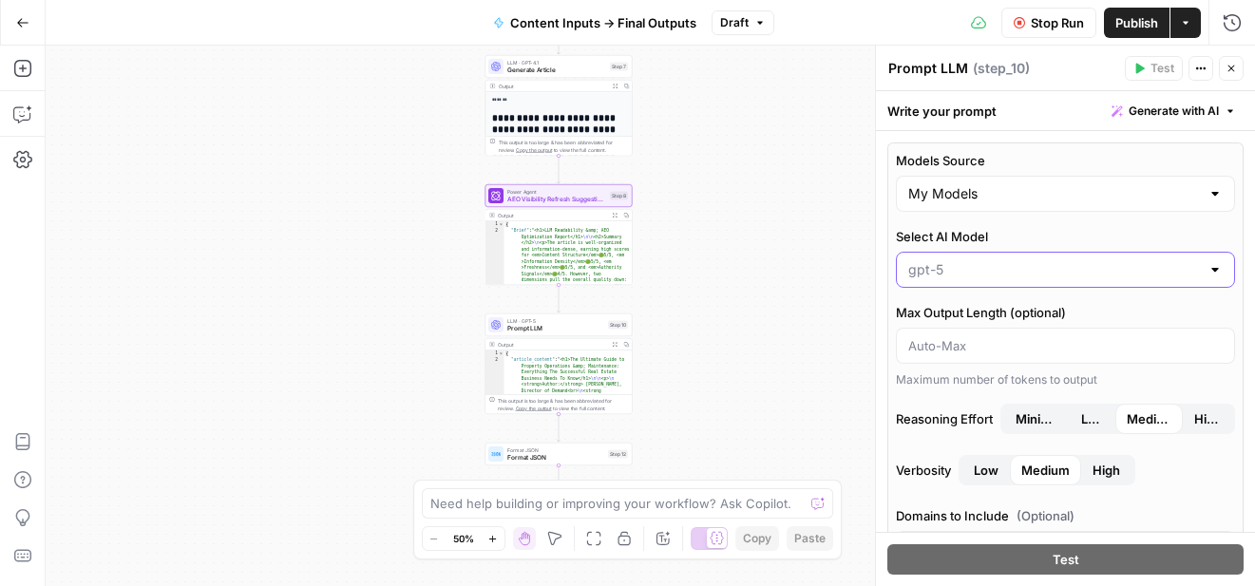
click at [983, 276] on input "Select AI Model" at bounding box center [1054, 269] width 292 height 19
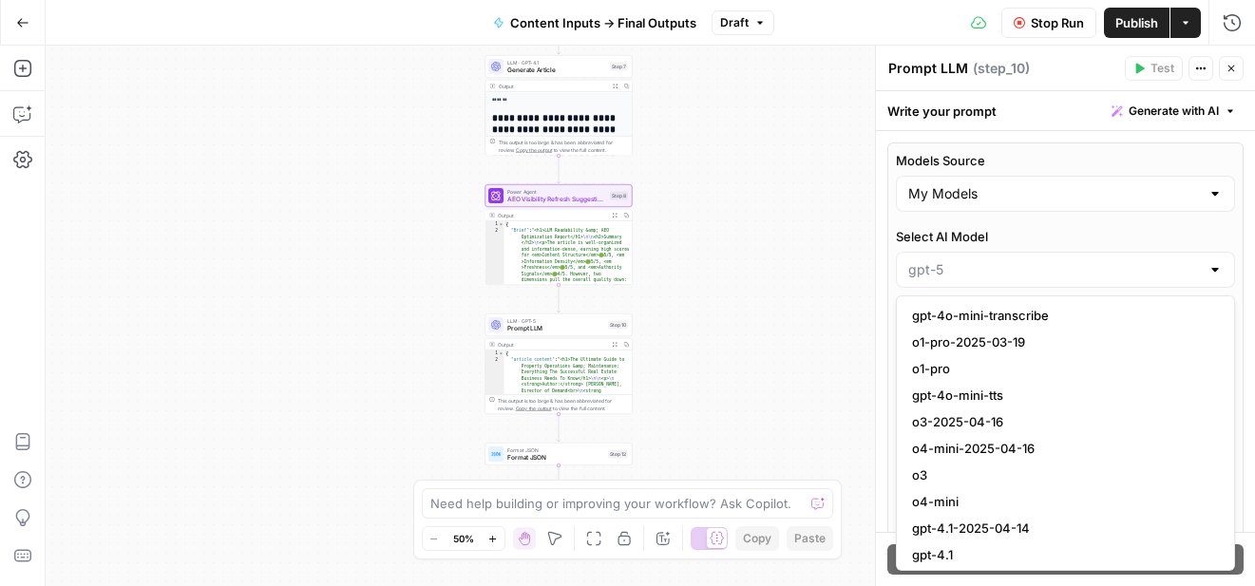
scroll to position [1381, 0]
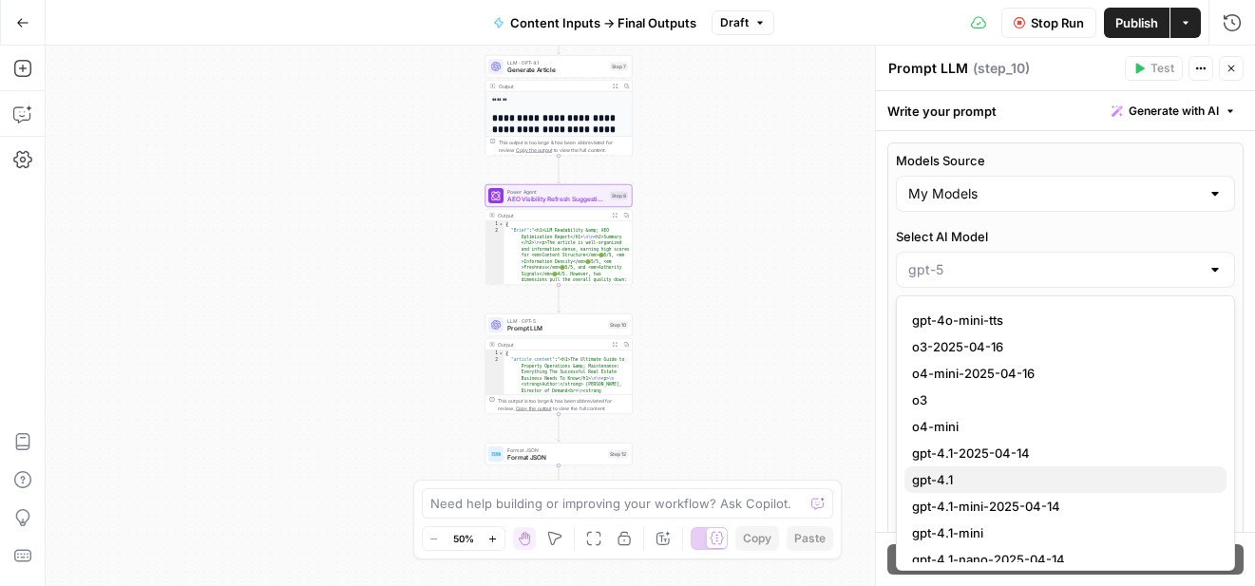
click at [912, 480] on span "gpt-4.1" at bounding box center [1061, 479] width 299 height 19
type input "gpt-4.1"
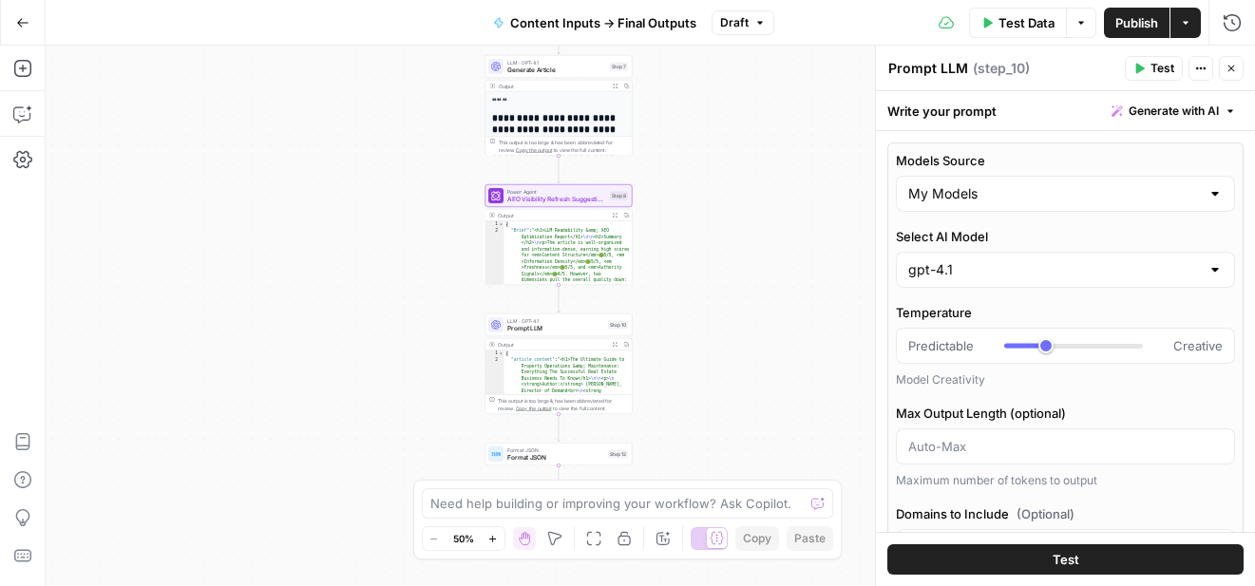
click at [1056, 551] on span "Test" at bounding box center [1066, 559] width 27 height 19
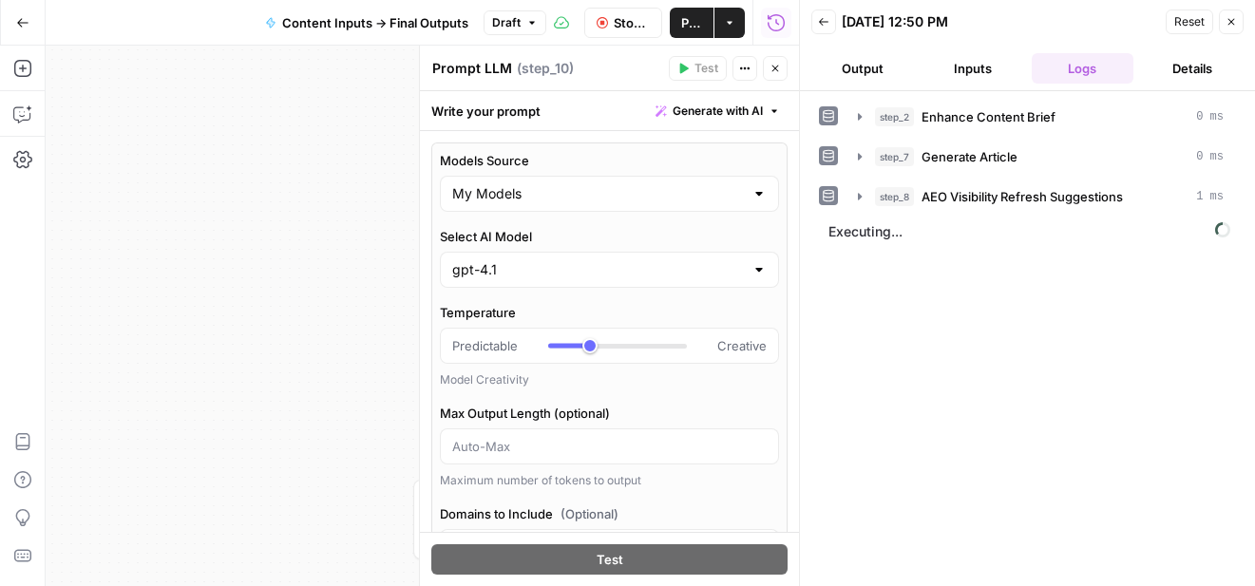
click at [1234, 24] on icon "button" at bounding box center [1231, 21] width 11 height 11
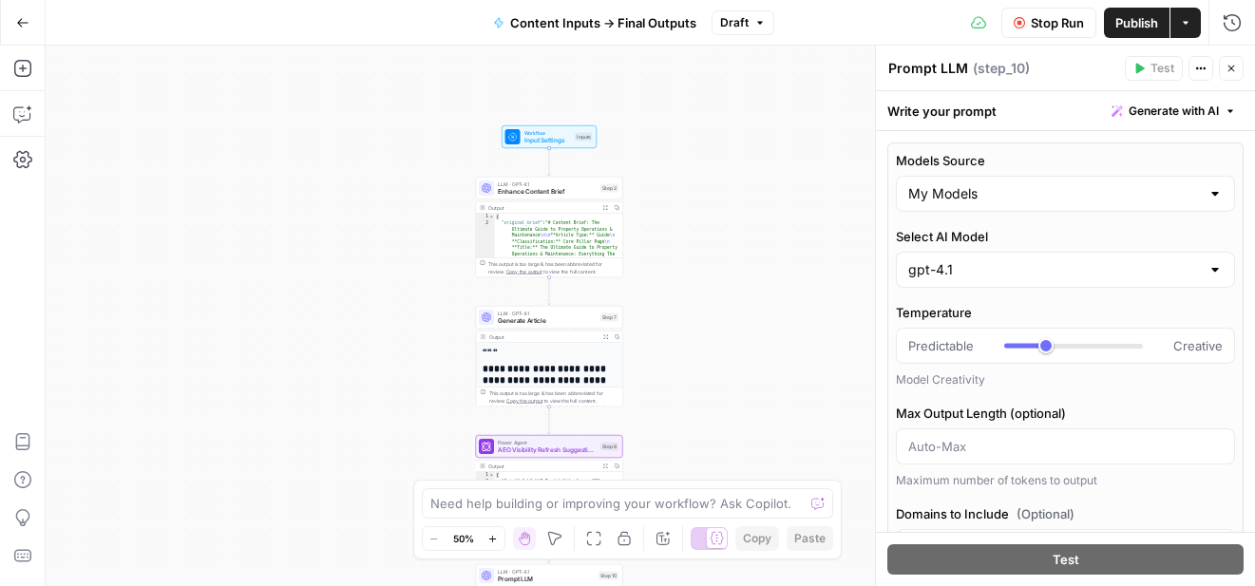
drag, startPoint x: 736, startPoint y: 231, endPoint x: 725, endPoint y: 494, distance: 263.4
click at [725, 494] on body "R Re-Leased New Home Browse Insights Opportunities Your Data Recent Grids Topic…" at bounding box center [627, 293] width 1255 height 586
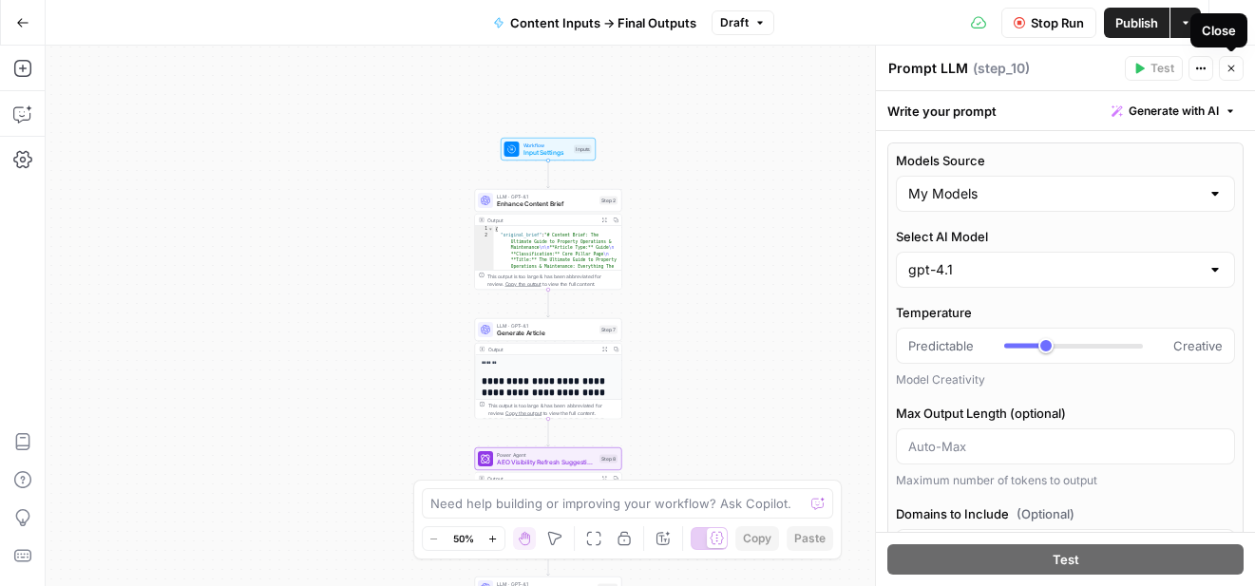
click at [1232, 71] on icon "button" at bounding box center [1231, 68] width 11 height 11
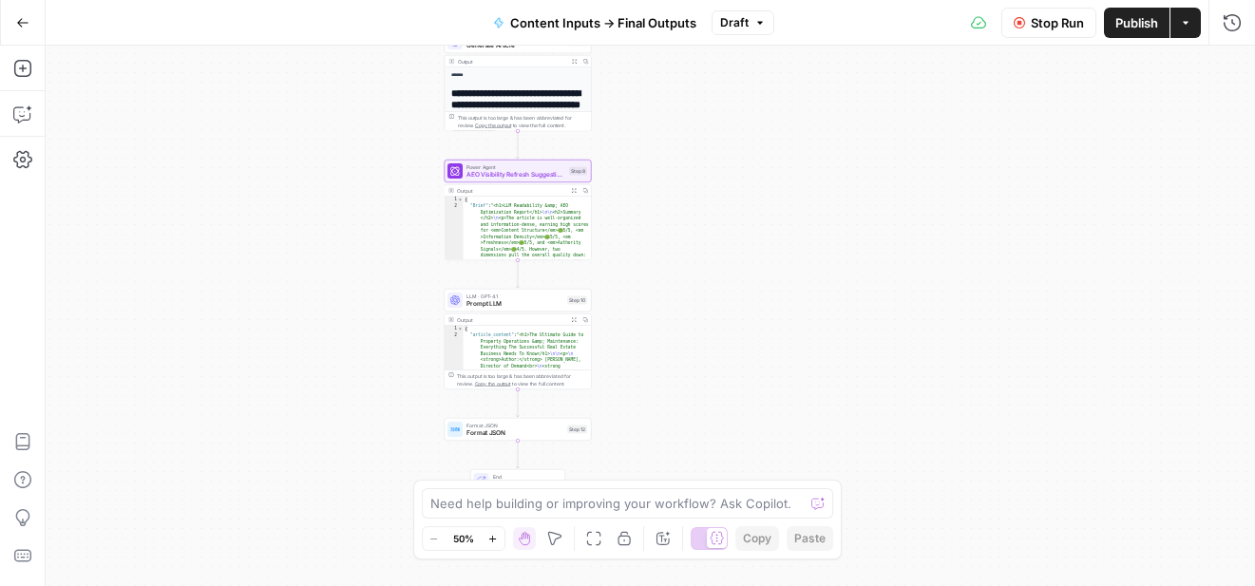
drag, startPoint x: 711, startPoint y: 381, endPoint x: 680, endPoint y: 91, distance: 291.4
click at [680, 91] on div "Workflow Input Settings Inputs LLM · GPT-4.1 Enhance Content Brief Step 2 Outpu…" at bounding box center [651, 316] width 1210 height 541
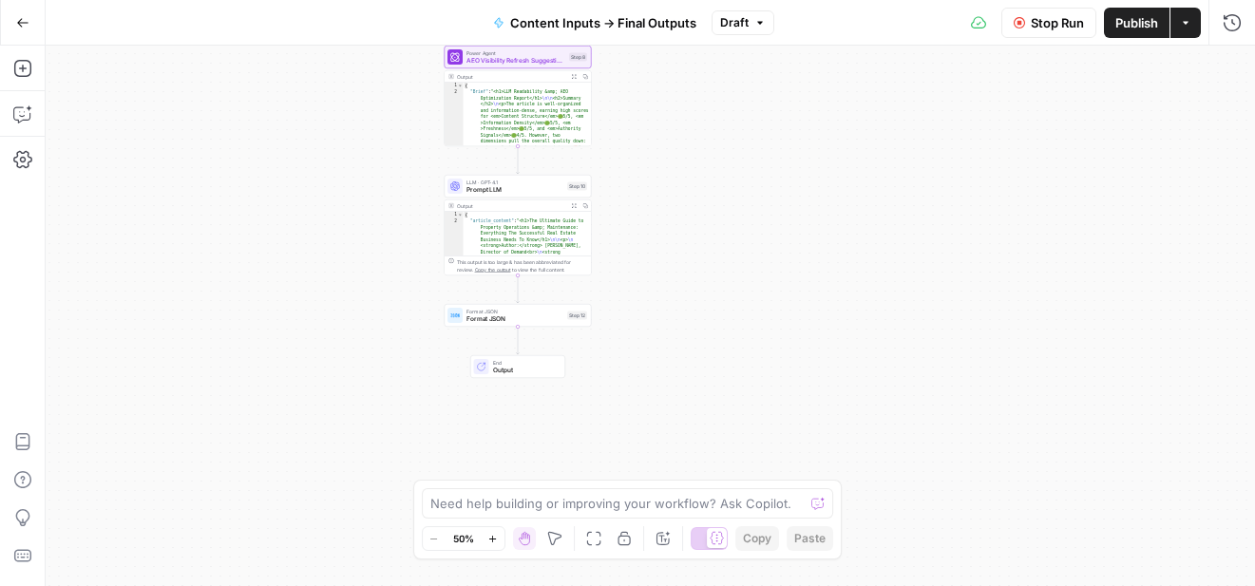
drag, startPoint x: 714, startPoint y: 346, endPoint x: 714, endPoint y: 234, distance: 112.1
click at [714, 234] on div "Workflow Input Settings Inputs LLM · GPT-4.1 Enhance Content Brief Step 2 Outpu…" at bounding box center [651, 316] width 1210 height 541
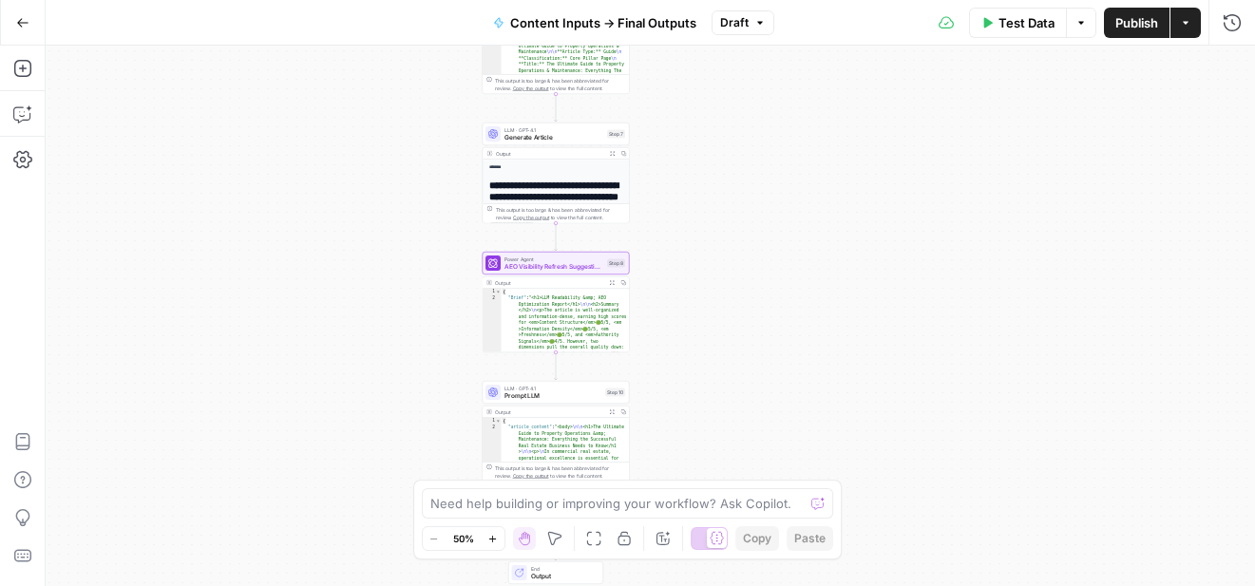
click at [1124, 27] on span "Publish" at bounding box center [1137, 22] width 43 height 19
